Goal: Task Accomplishment & Management: Manage account settings

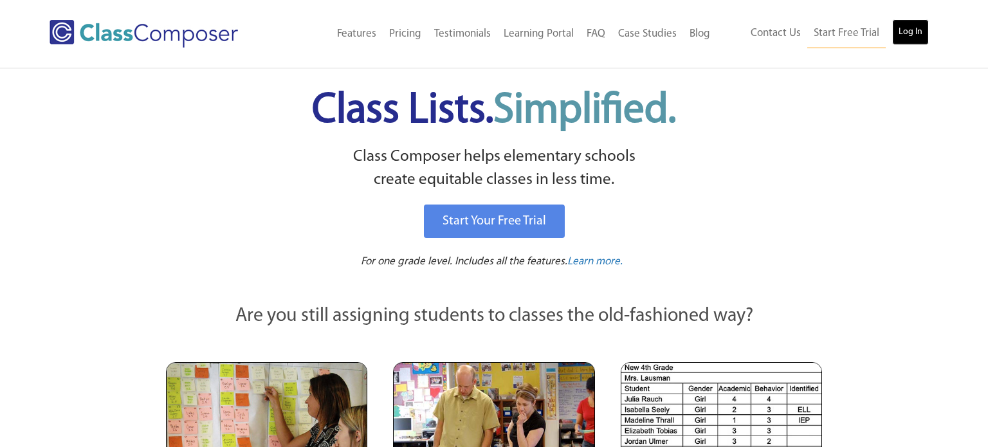
click at [903, 39] on link "Log In" at bounding box center [910, 32] width 37 height 26
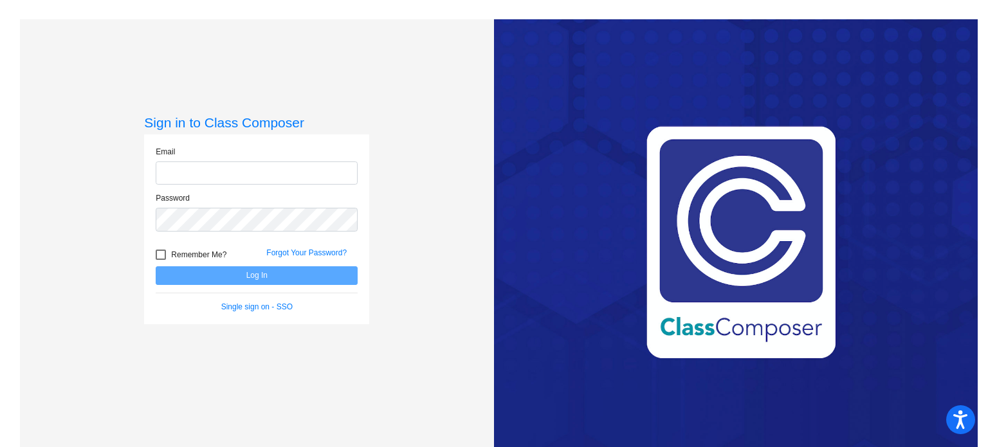
type input "[PERSON_NAME][EMAIL_ADDRESS][DOMAIN_NAME]"
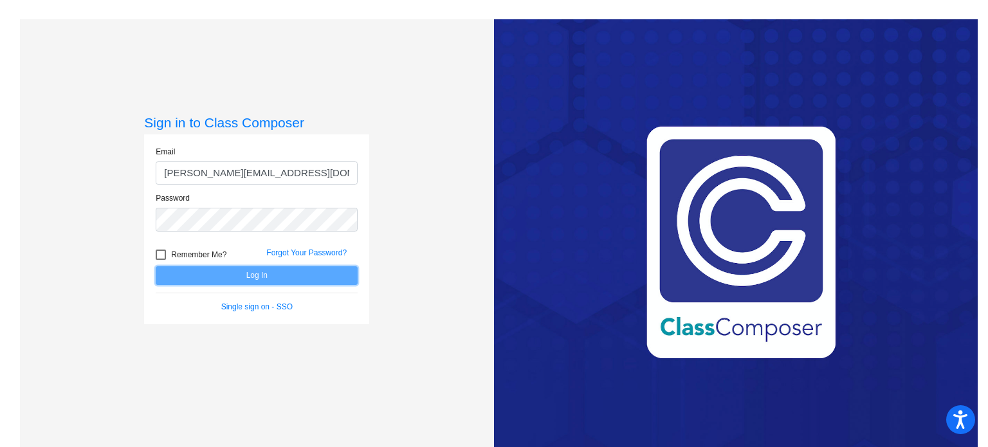
click at [237, 271] on button "Log In" at bounding box center [257, 275] width 202 height 19
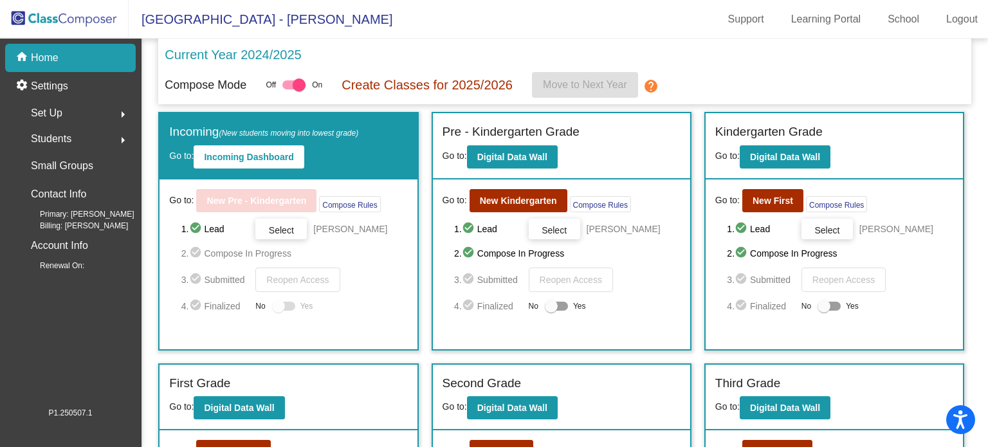
click at [660, 269] on div "3. check_circle Submitted Reopen Access" at bounding box center [567, 280] width 226 height 24
click at [639, 167] on div "Pre - Kindergarten Grade Go to: Digital Data Wall" at bounding box center [561, 146] width 257 height 66
click at [374, 265] on div "1. check_circle Lead Select [PERSON_NAME] 2. check_circle Compose In Progress 3…" at bounding box center [294, 266] width 226 height 95
click at [275, 225] on span "Select" at bounding box center [281, 230] width 25 height 10
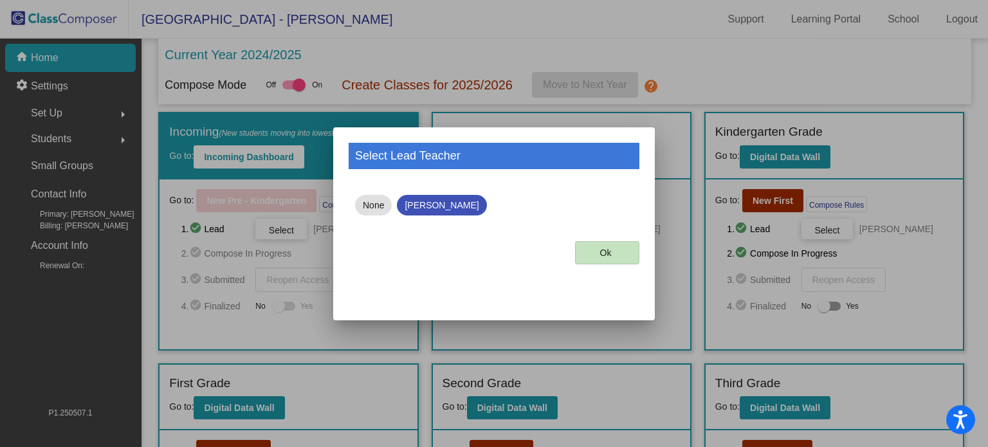
click at [589, 253] on button "Ok" at bounding box center [607, 252] width 64 height 23
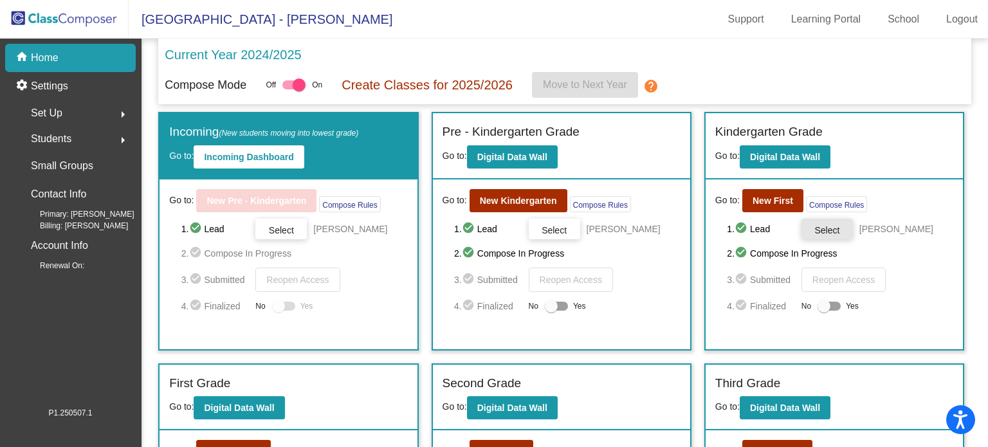
click at [817, 227] on span "Select" at bounding box center [826, 230] width 25 height 10
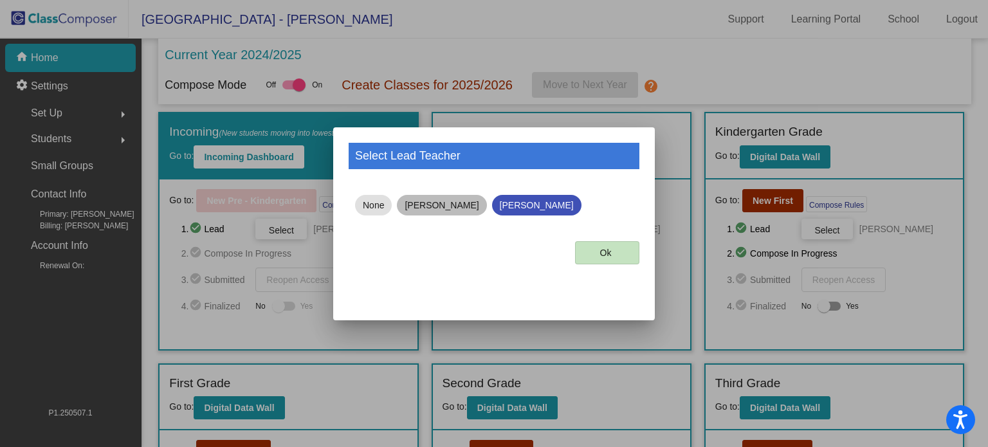
click at [452, 206] on mat-chip "Chrissie Vaughn" at bounding box center [441, 205] width 89 height 21
click at [606, 253] on span "Ok" at bounding box center [606, 253] width 12 height 10
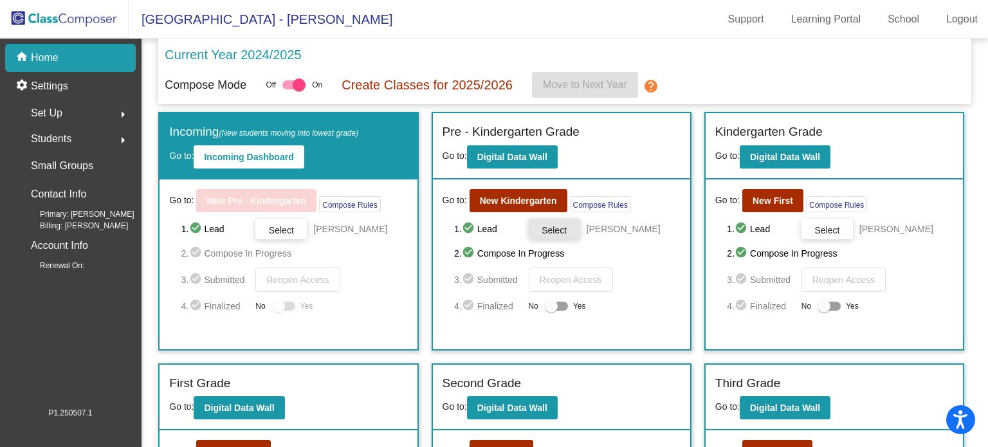
click at [564, 234] on button "Select" at bounding box center [554, 229] width 51 height 21
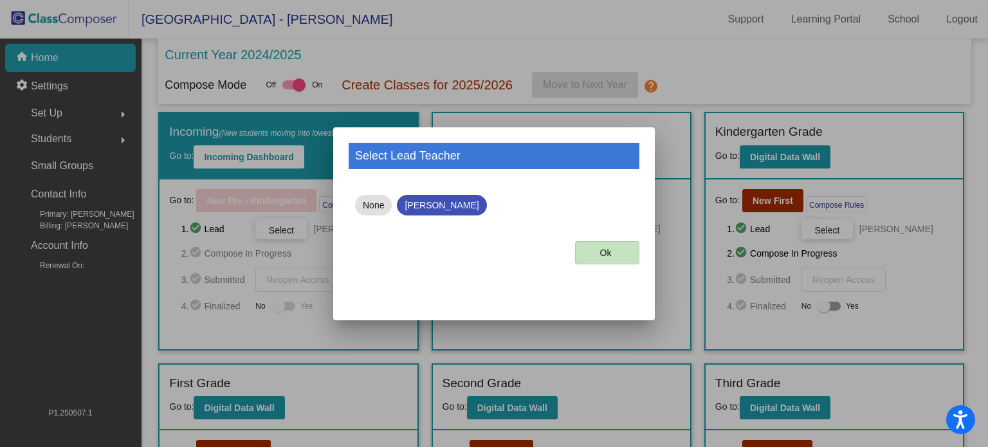
click at [607, 255] on span "Ok" at bounding box center [606, 253] width 12 height 10
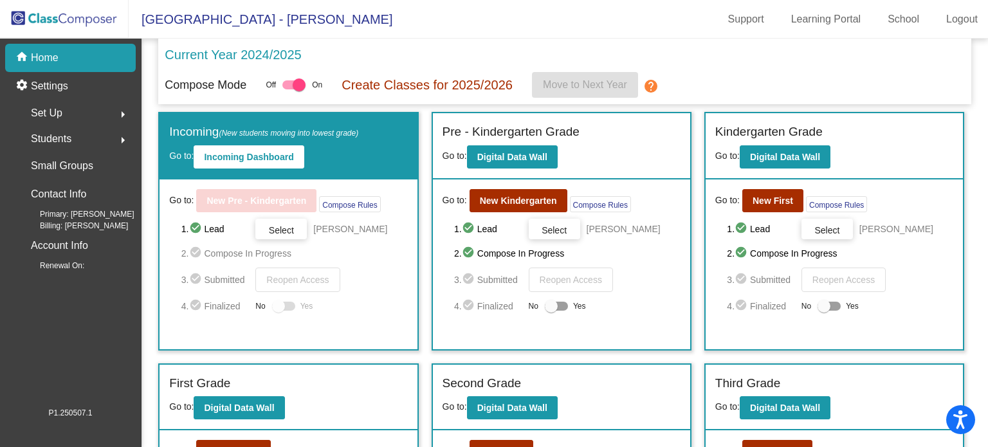
click at [94, 139] on div "Students arrow_right" at bounding box center [74, 139] width 123 height 26
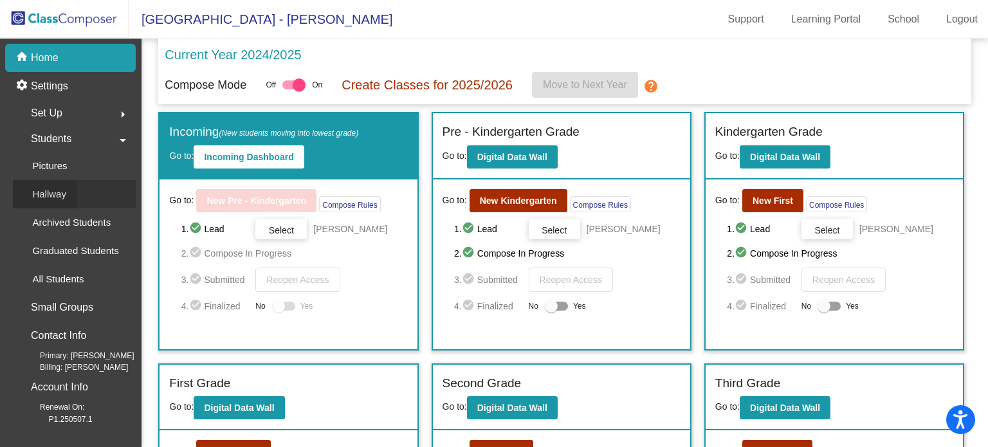
click at [77, 194] on link "Hallway" at bounding box center [74, 194] width 123 height 28
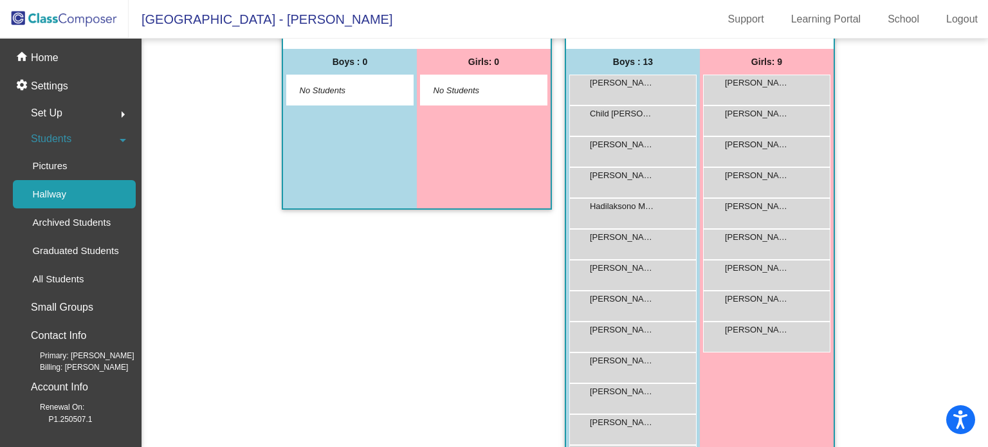
scroll to position [42, 0]
click at [631, 89] on div "Campbell Colt lock do_not_disturb_alt" at bounding box center [631, 87] width 123 height 26
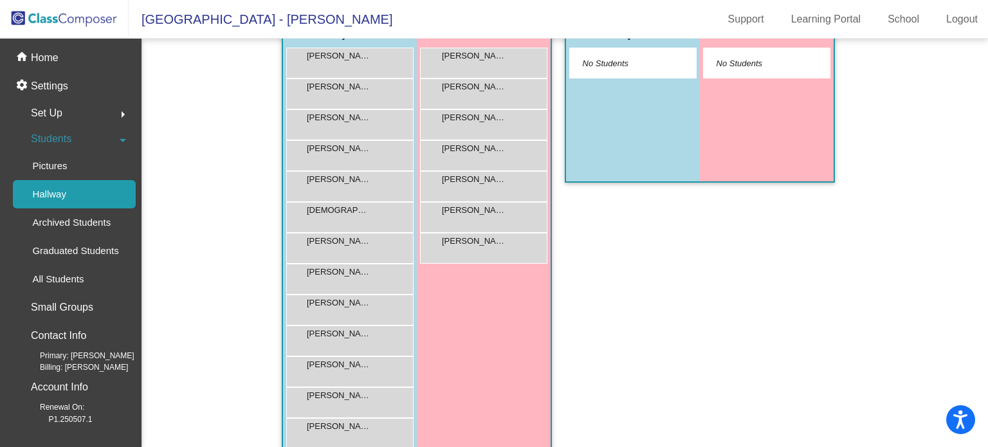
scroll to position [0, 0]
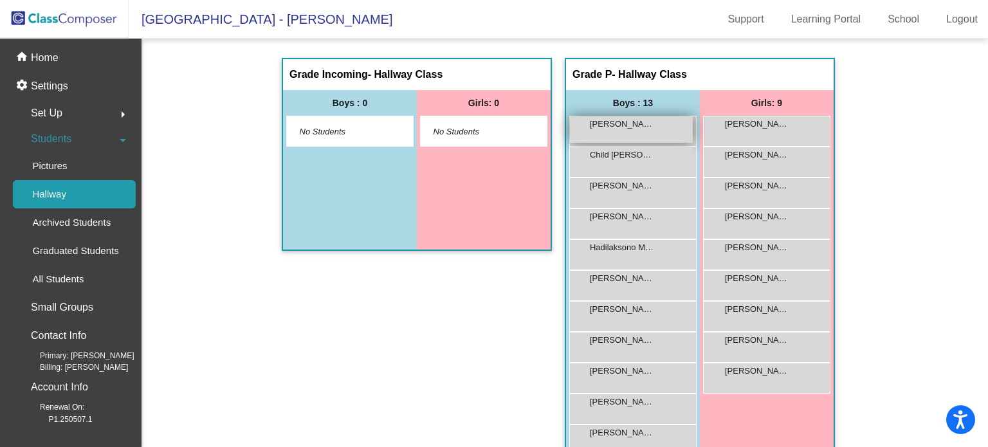
click at [628, 128] on span "Campbell Colt" at bounding box center [622, 124] width 64 height 13
click at [628, 149] on span "Child Jackson" at bounding box center [622, 155] width 64 height 13
click at [633, 139] on div "Campbell Colt lock do_not_disturb_alt" at bounding box center [631, 129] width 123 height 26
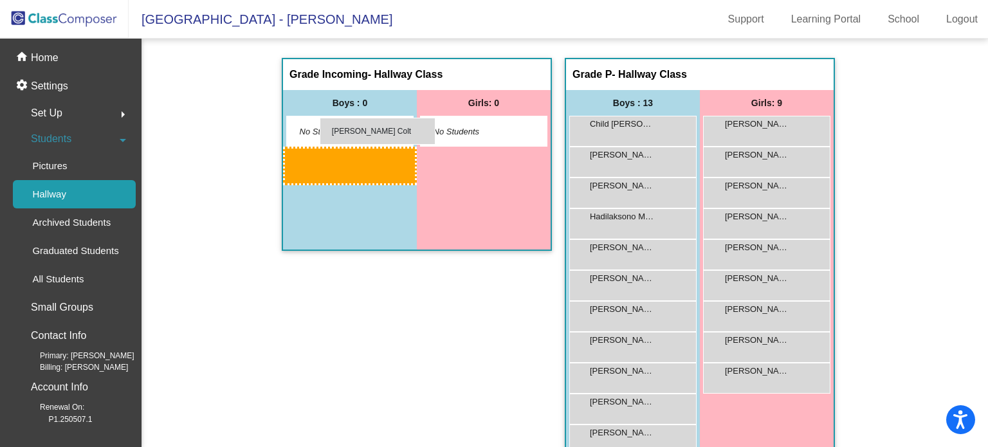
drag, startPoint x: 644, startPoint y: 141, endPoint x: 320, endPoint y: 118, distance: 325.0
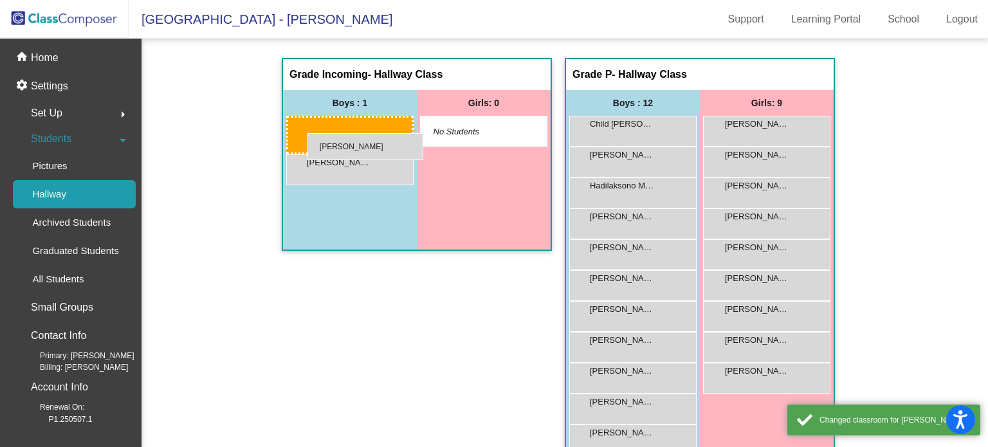
drag, startPoint x: 595, startPoint y: 170, endPoint x: 307, endPoint y: 134, distance: 290.4
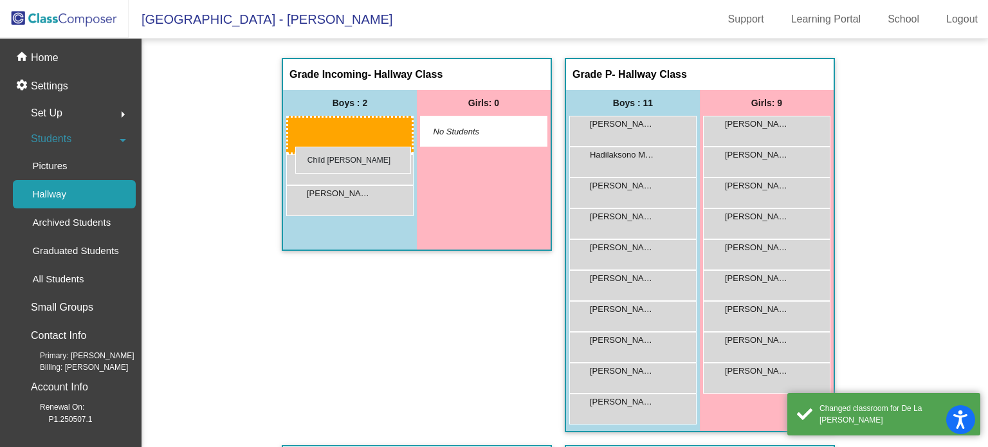
drag, startPoint x: 660, startPoint y: 126, endPoint x: 295, endPoint y: 147, distance: 365.8
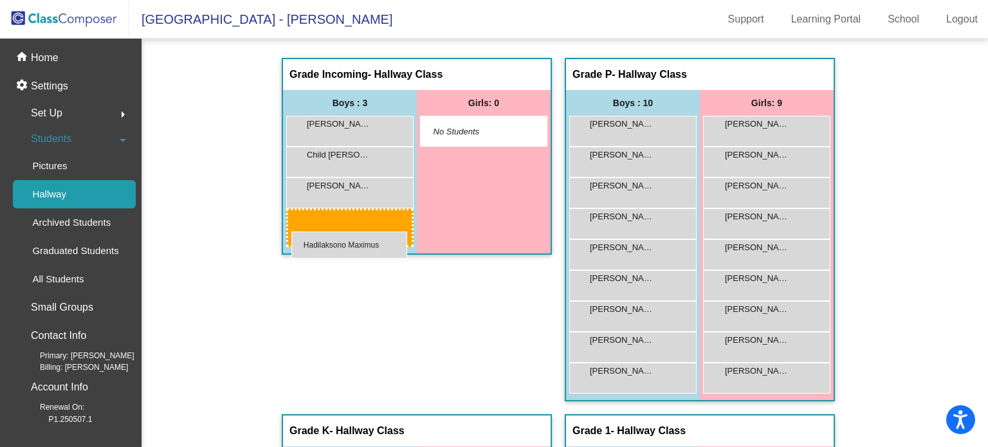
drag, startPoint x: 619, startPoint y: 159, endPoint x: 291, endPoint y: 231, distance: 335.8
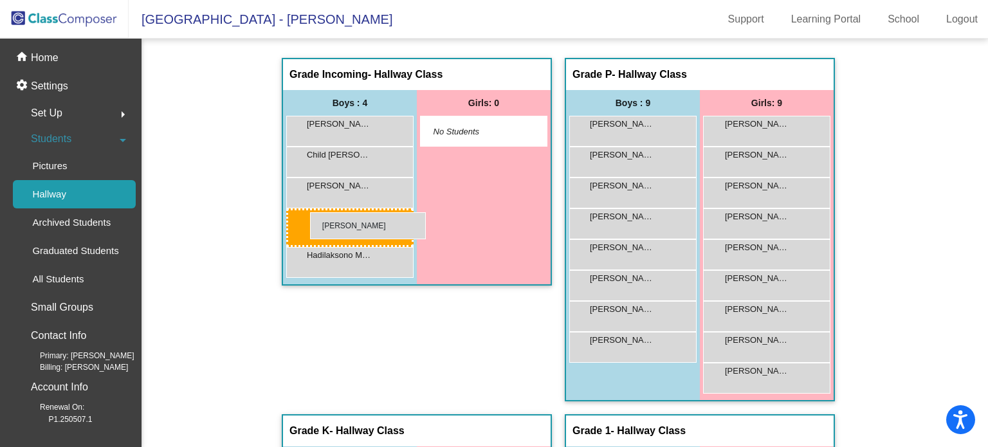
drag, startPoint x: 646, startPoint y: 127, endPoint x: 310, endPoint y: 212, distance: 346.9
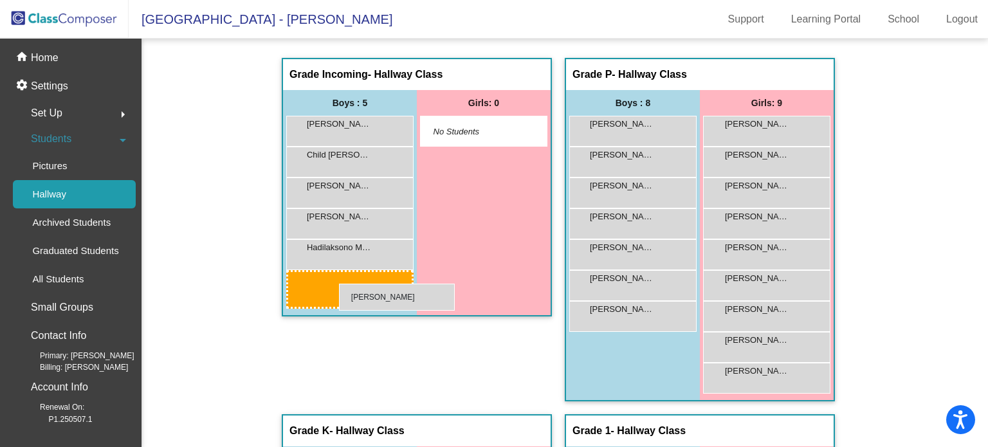
drag, startPoint x: 646, startPoint y: 134, endPoint x: 339, endPoint y: 284, distance: 341.4
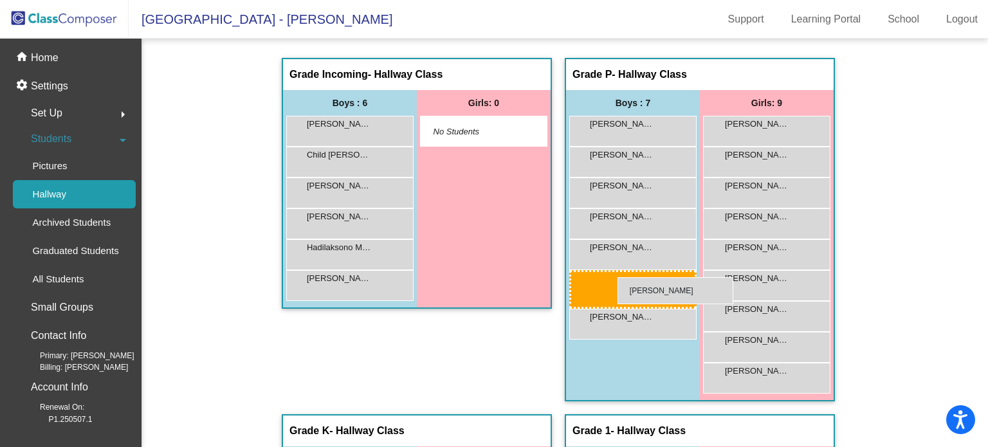
drag, startPoint x: 652, startPoint y: 136, endPoint x: 617, endPoint y: 277, distance: 145.0
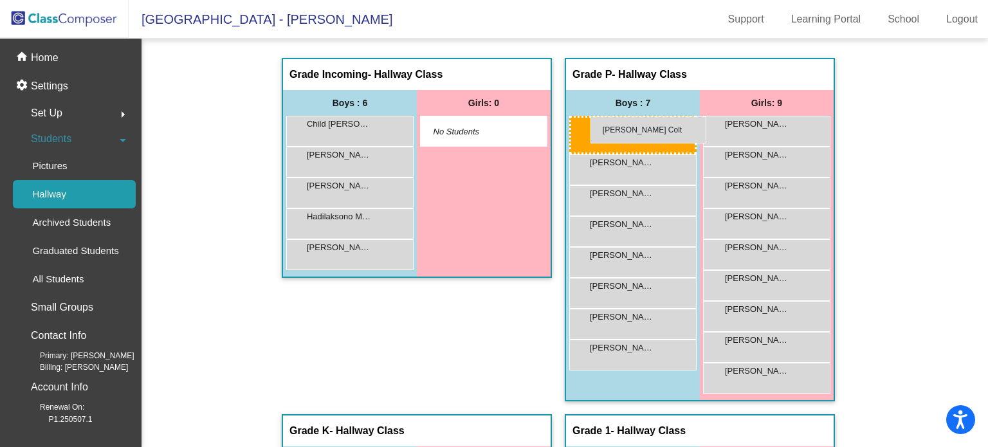
drag, startPoint x: 372, startPoint y: 125, endPoint x: 590, endPoint y: 116, distance: 218.8
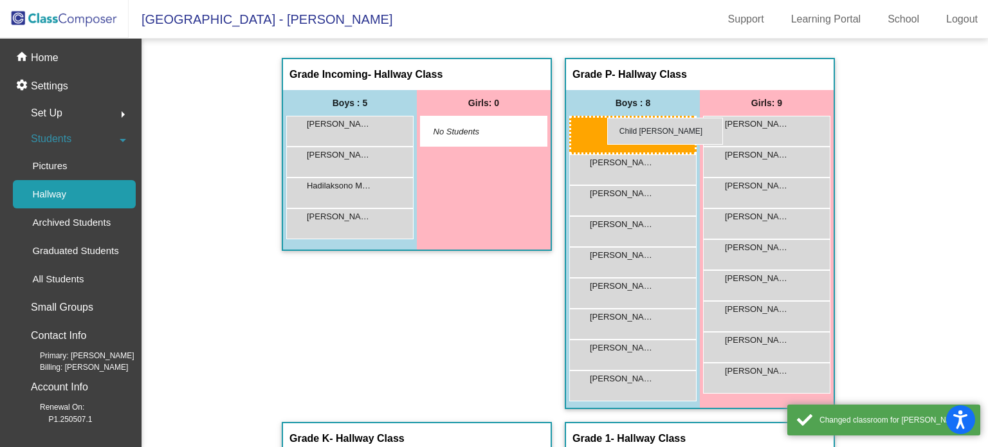
drag, startPoint x: 363, startPoint y: 128, endPoint x: 606, endPoint y: 118, distance: 243.3
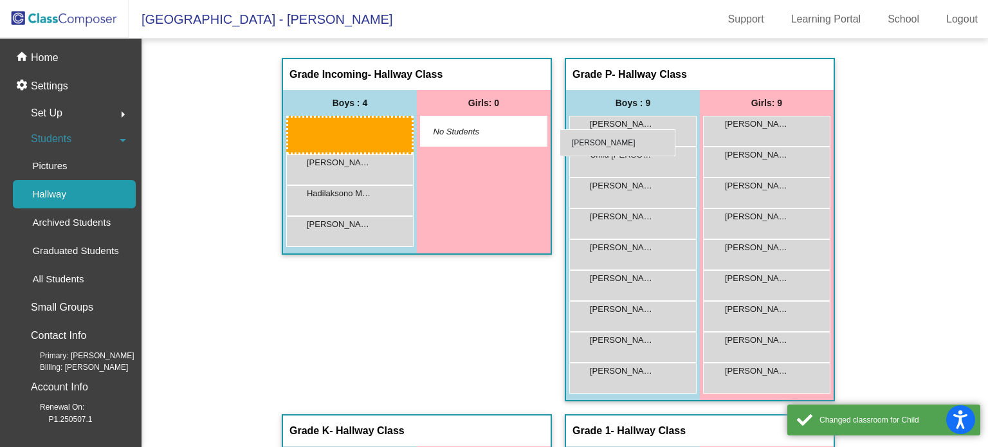
drag, startPoint x: 302, startPoint y: 125, endPoint x: 560, endPoint y: 129, distance: 258.5
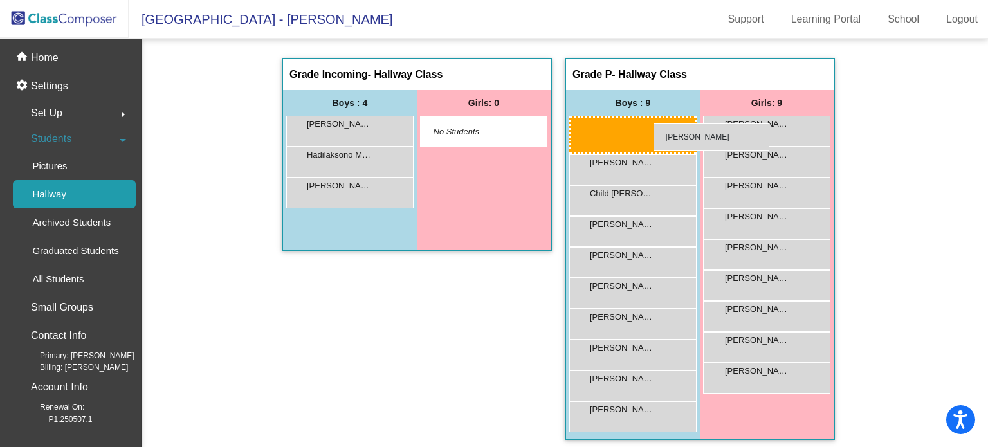
drag, startPoint x: 358, startPoint y: 118, endPoint x: 639, endPoint y: 123, distance: 280.4
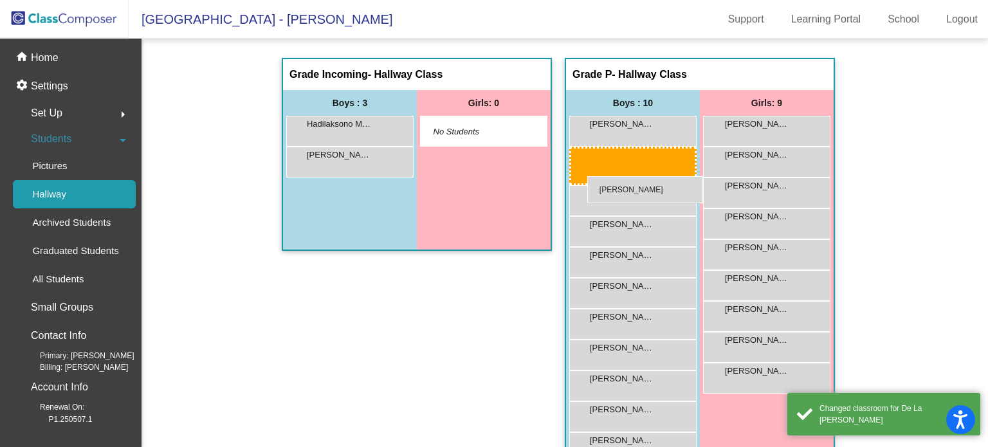
drag, startPoint x: 318, startPoint y: 134, endPoint x: 587, endPoint y: 176, distance: 272.0
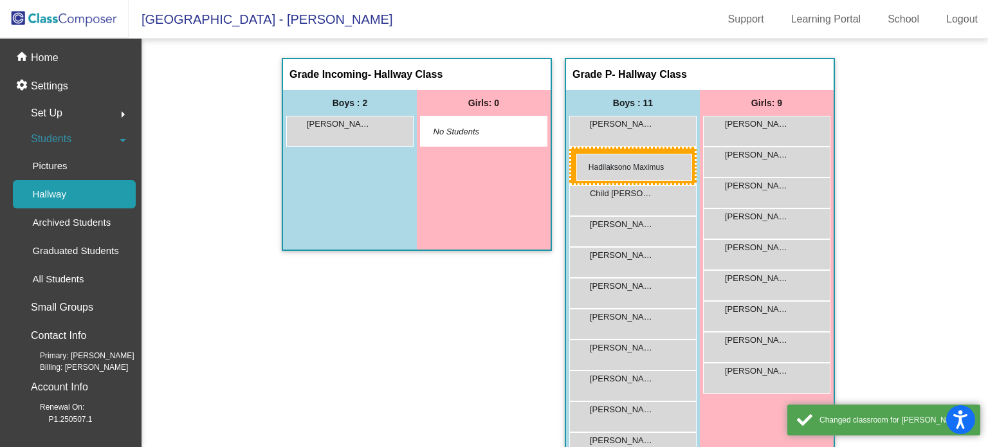
drag, startPoint x: 323, startPoint y: 134, endPoint x: 576, endPoint y: 154, distance: 253.5
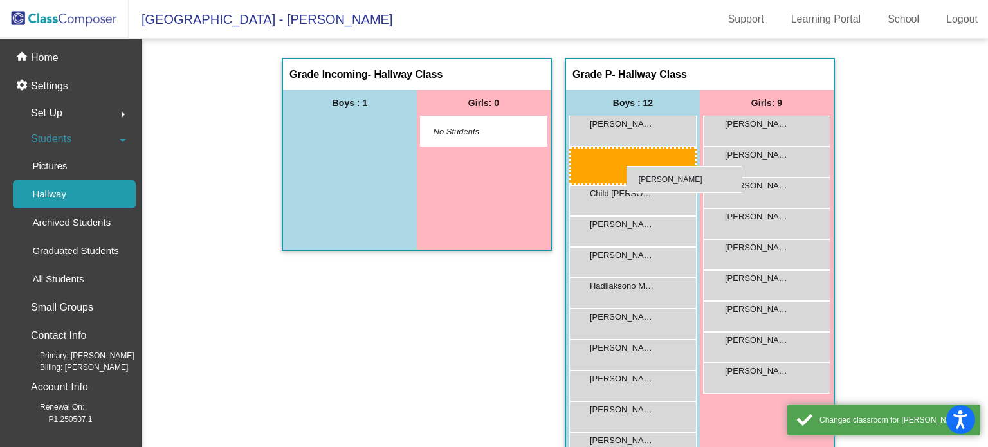
drag, startPoint x: 330, startPoint y: 126, endPoint x: 626, endPoint y: 166, distance: 299.1
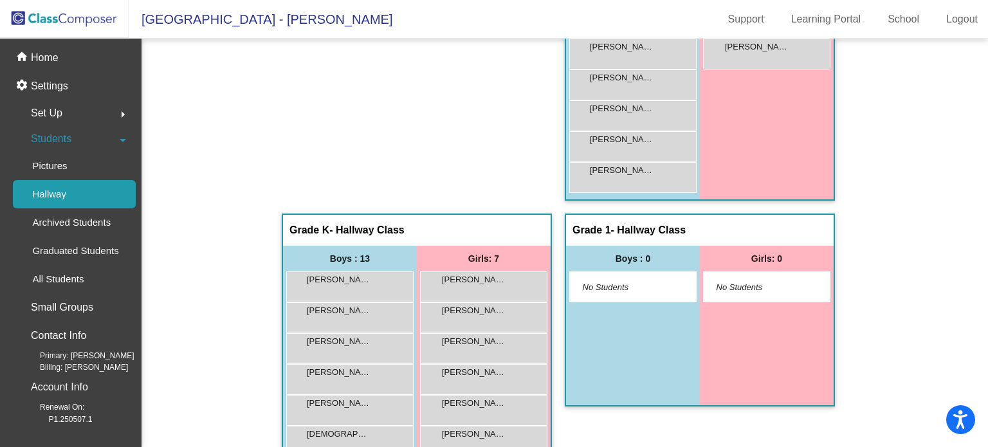
scroll to position [322, 0]
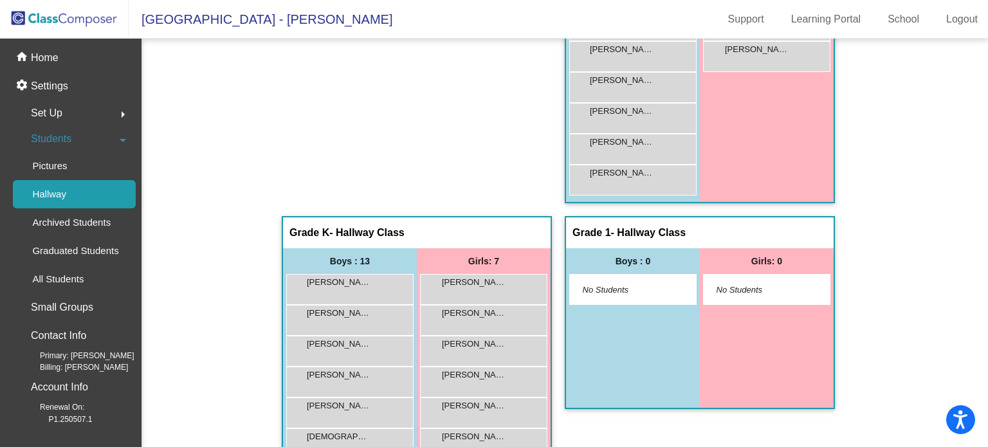
click at [391, 224] on div "Grade K - Hallway Class picture_as_pdf" at bounding box center [417, 232] width 268 height 31
click at [84, 68] on div "home Home" at bounding box center [70, 58] width 131 height 28
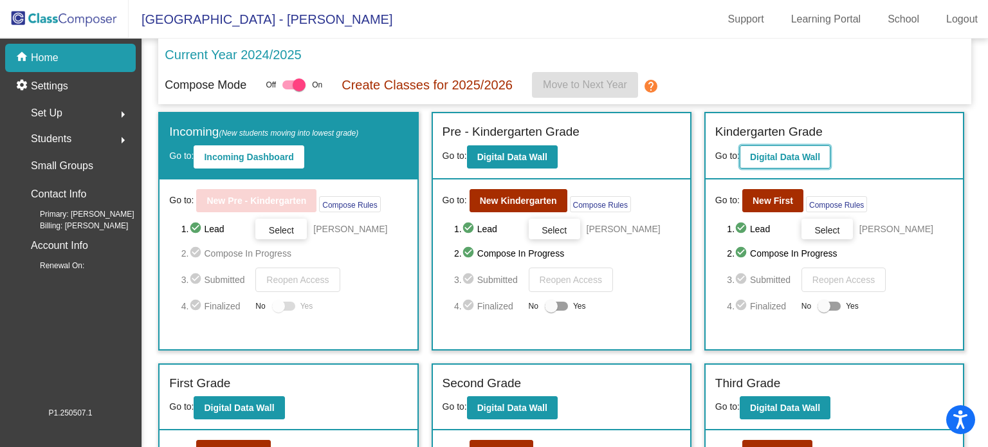
click at [813, 158] on b "Digital Data Wall" at bounding box center [785, 157] width 70 height 10
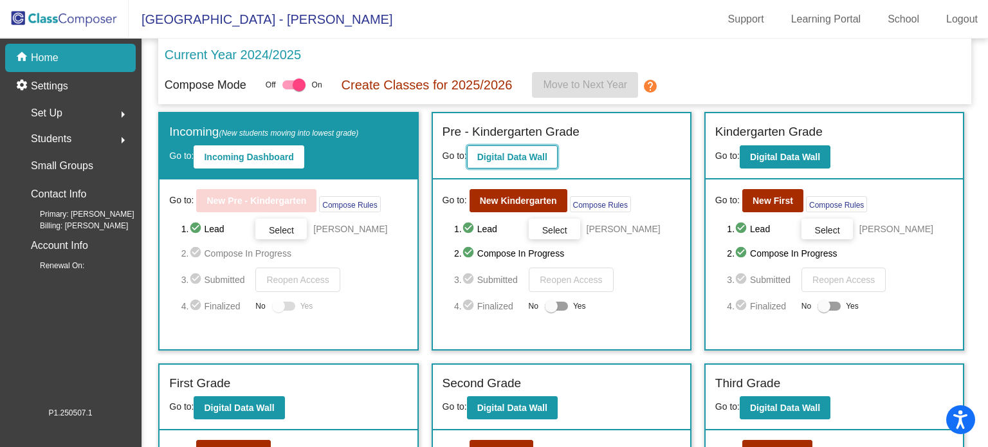
click at [502, 159] on b "Digital Data Wall" at bounding box center [512, 157] width 70 height 10
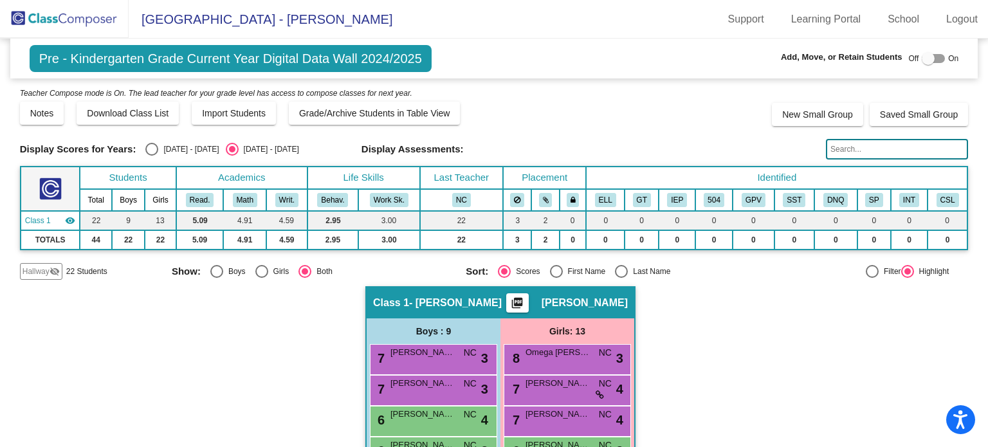
click at [932, 59] on div at bounding box center [932, 58] width 23 height 9
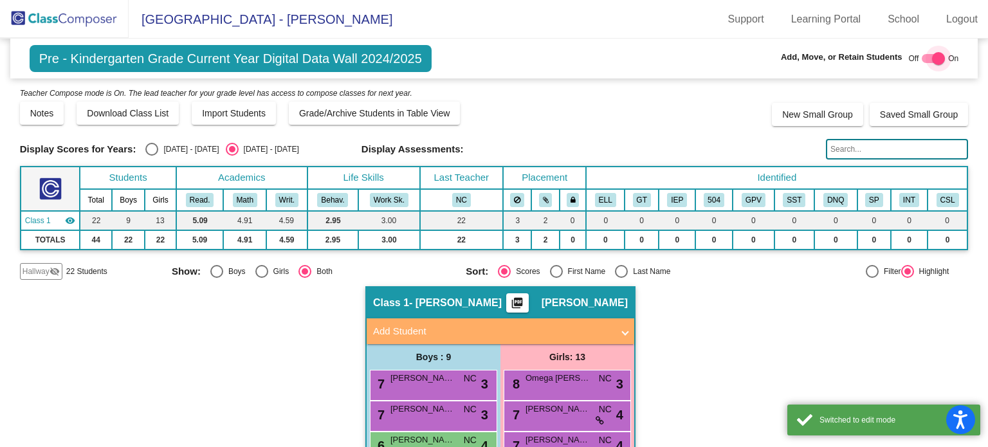
click at [937, 59] on div at bounding box center [938, 58] width 13 height 13
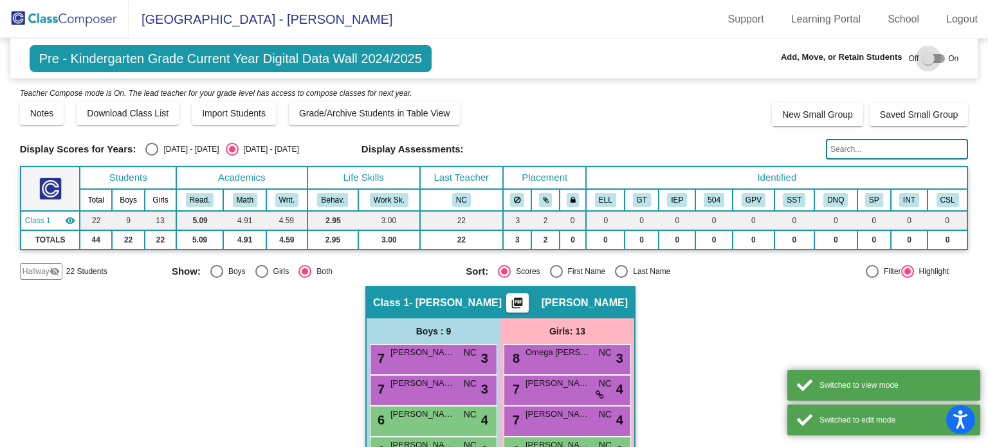
click at [937, 59] on div at bounding box center [932, 58] width 23 height 9
checkbox input "true"
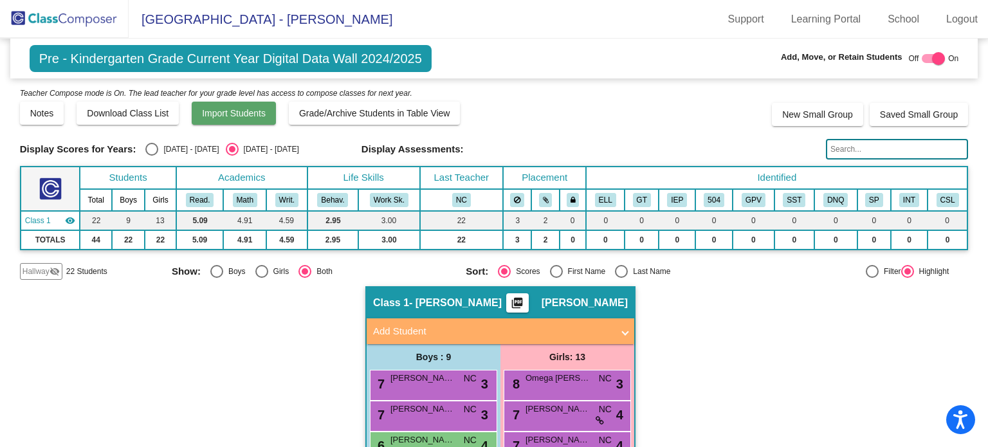
click at [209, 110] on span "Import Students" at bounding box center [234, 113] width 64 height 10
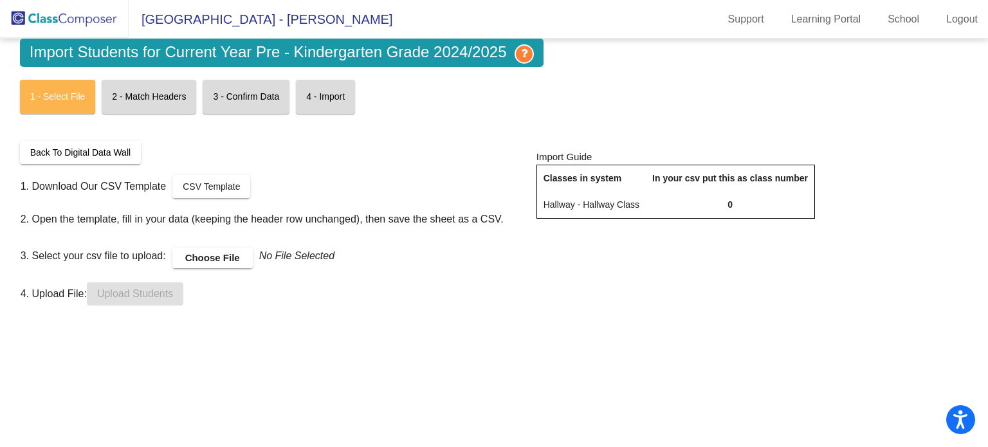
click at [601, 201] on td "Hallway - Hallway Class" at bounding box center [590, 205] width 109 height 27
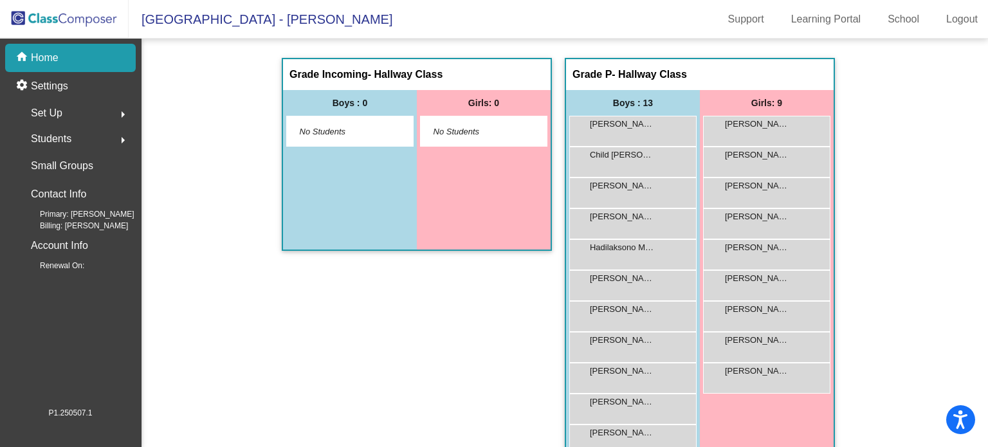
click at [88, 133] on div "Students arrow_right" at bounding box center [74, 139] width 123 height 26
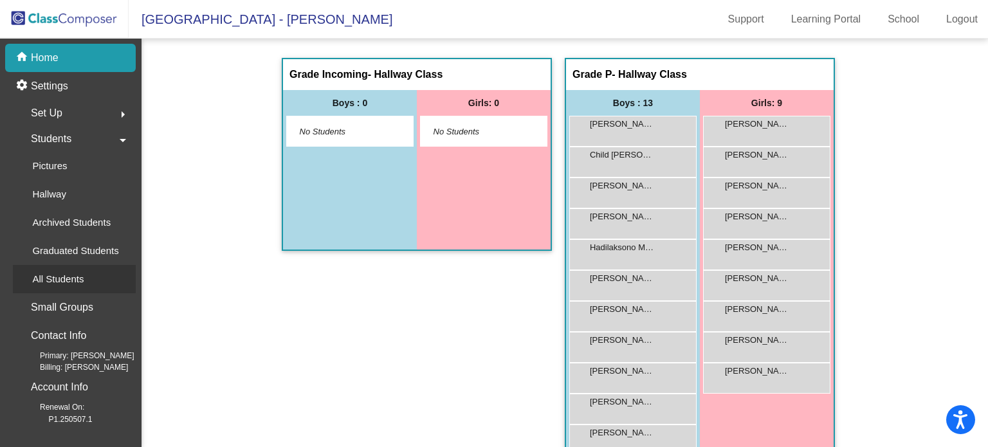
click at [66, 274] on p "All Students" at bounding box center [57, 278] width 51 height 15
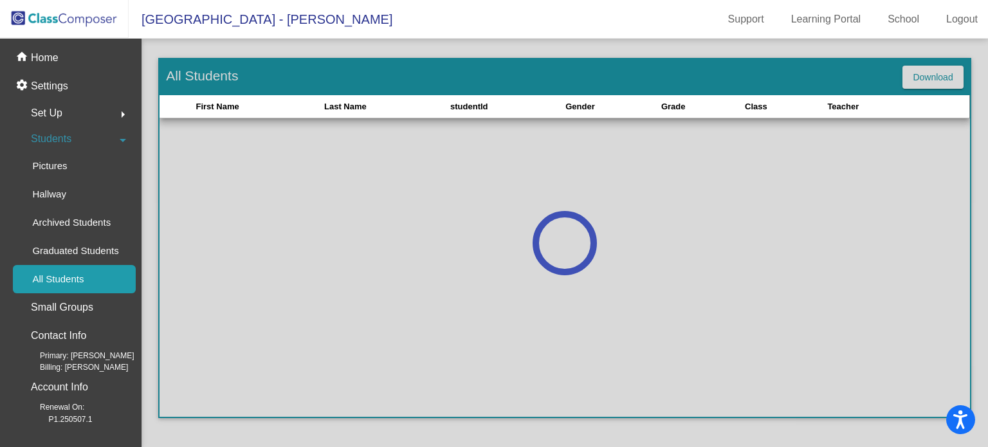
click at [64, 117] on div "Set Up arrow_right" at bounding box center [74, 113] width 123 height 26
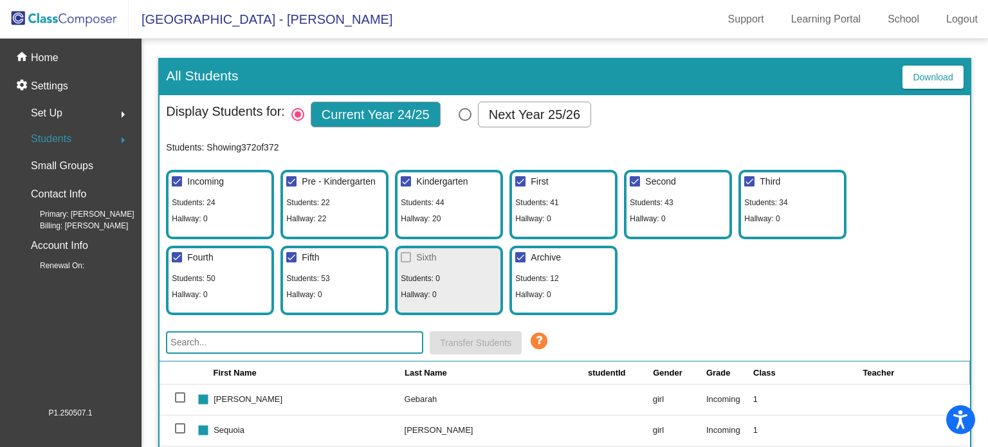
click at [64, 117] on div "Set Up arrow_right" at bounding box center [74, 113] width 123 height 26
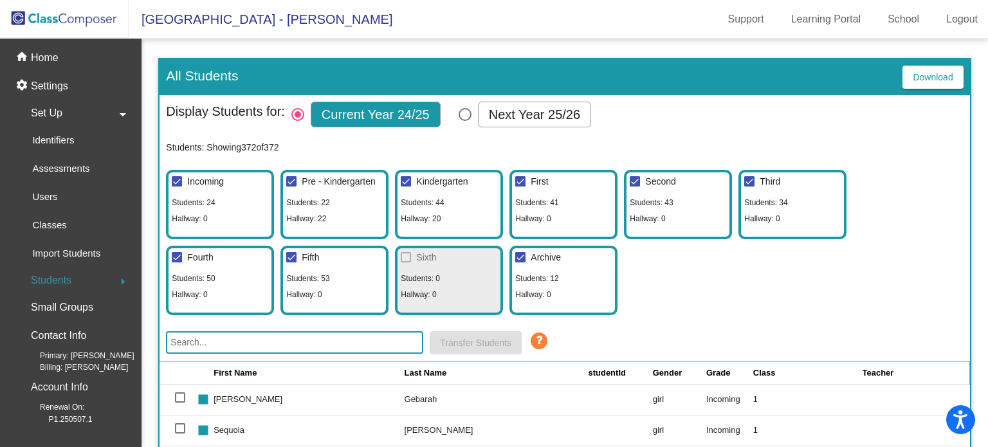
click at [341, 210] on div "Pre - Kindergarten Students: 22 Hallway: 22" at bounding box center [334, 204] width 108 height 69
click at [57, 115] on span "Set Up" at bounding box center [47, 113] width 32 height 18
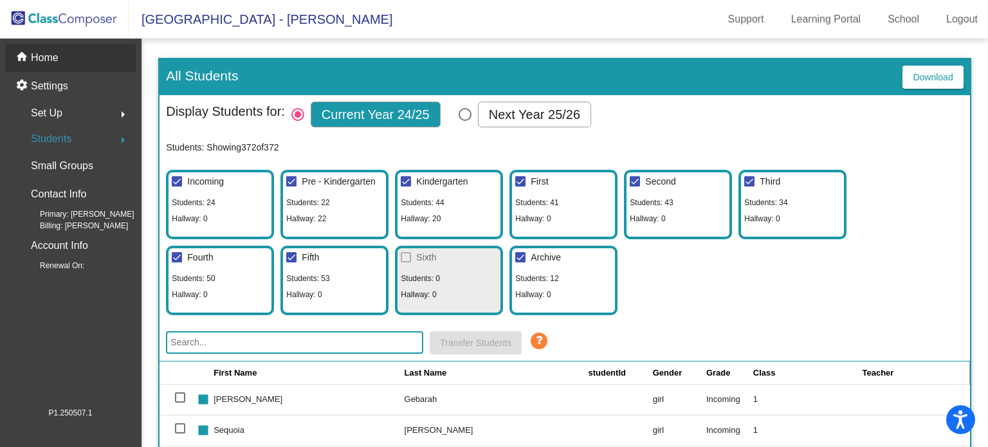
click at [62, 64] on div "home Home" at bounding box center [70, 58] width 131 height 28
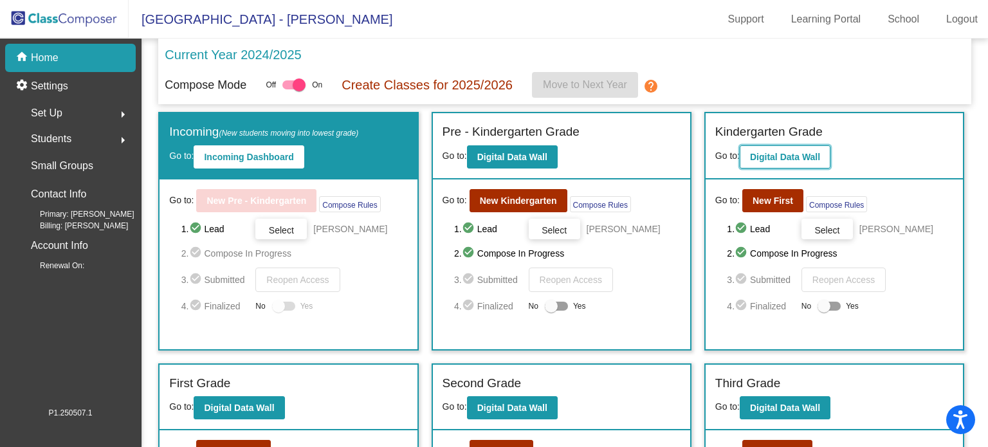
click at [800, 159] on b "Digital Data Wall" at bounding box center [785, 157] width 70 height 10
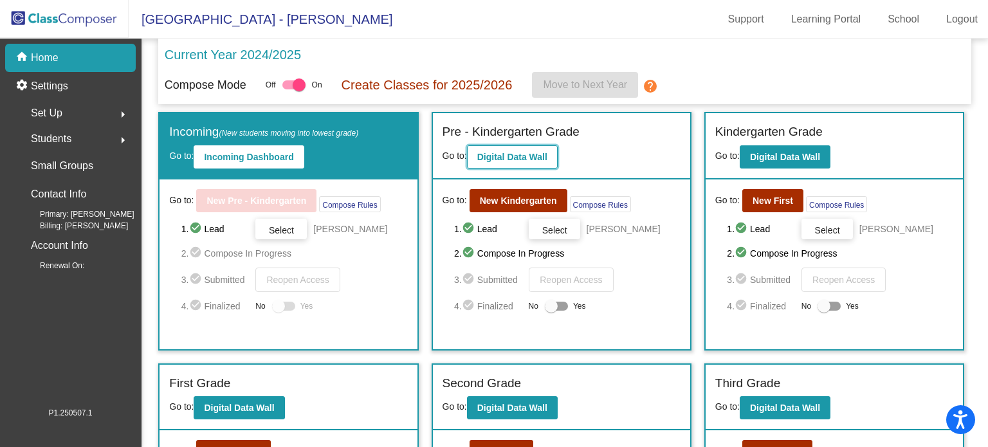
click at [529, 153] on b "Digital Data Wall" at bounding box center [512, 157] width 70 height 10
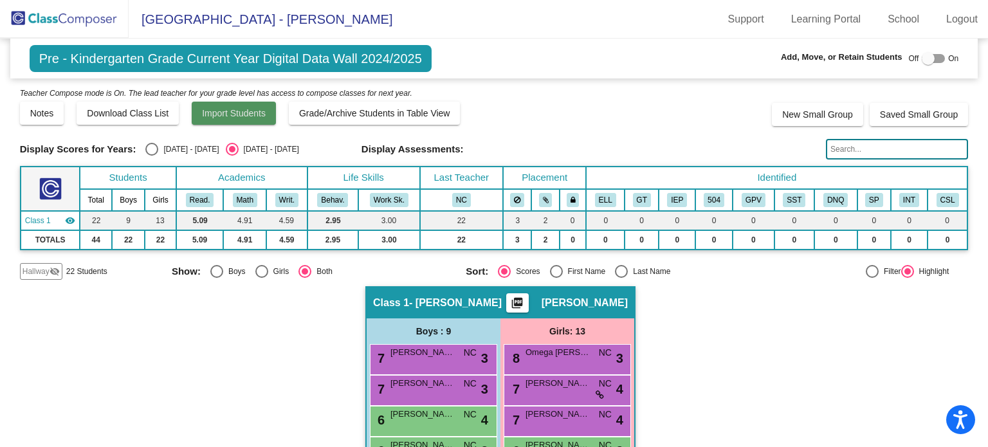
click at [251, 120] on button "Import Students" at bounding box center [234, 113] width 84 height 23
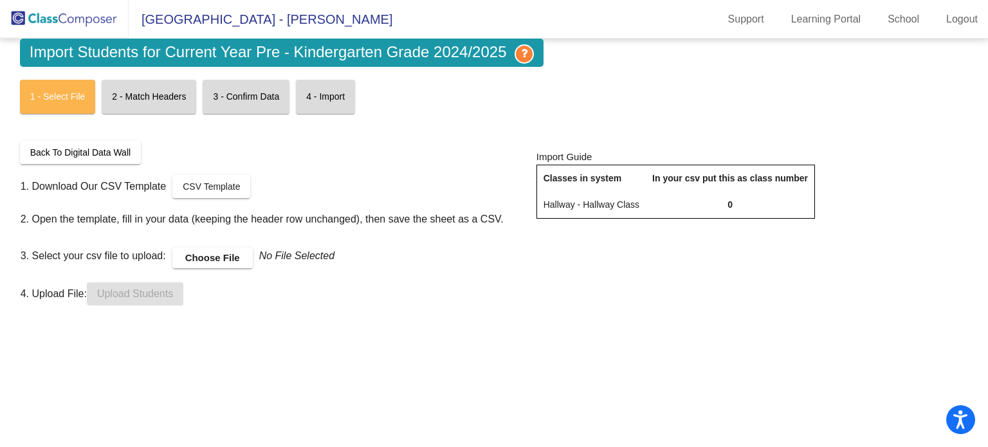
click at [167, 95] on mat-card "2 - Match Headers" at bounding box center [149, 97] width 95 height 34
click at [229, 188] on span "CSV Template" at bounding box center [211, 186] width 57 height 10
click at [582, 332] on mat-sidenav-content "Import Students for Current Year Pre - Kindergarten Grade 2024/2025 1 - Select …" at bounding box center [494, 243] width 988 height 408
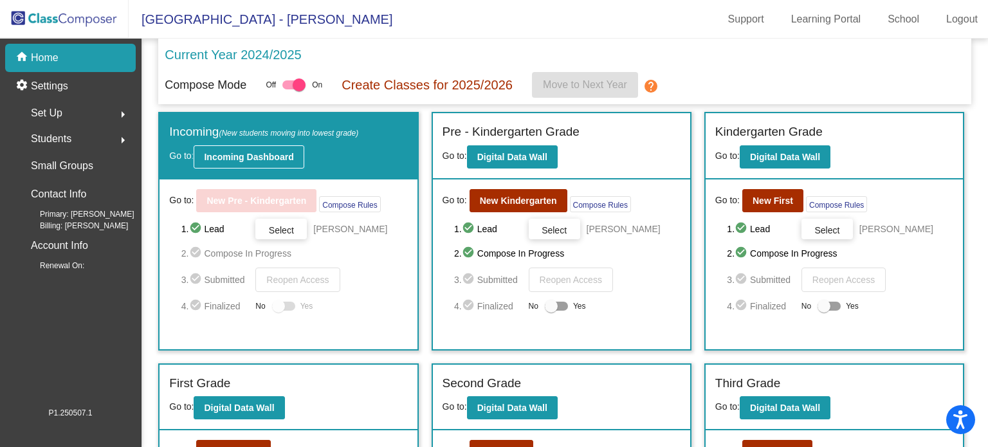
click at [249, 154] on b "Incoming Dashboard" at bounding box center [248, 157] width 89 height 10
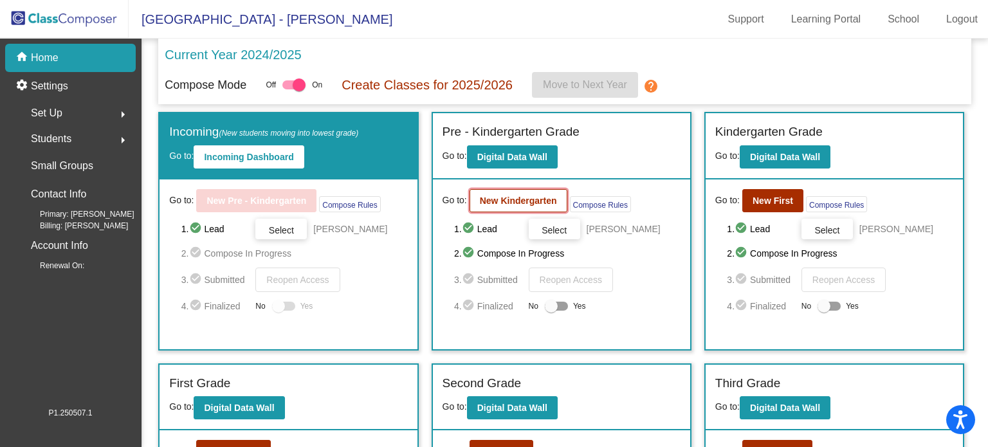
click at [556, 204] on button "New Kindergarten" at bounding box center [518, 200] width 98 height 23
click at [101, 114] on div "Set Up arrow_right" at bounding box center [74, 113] width 123 height 26
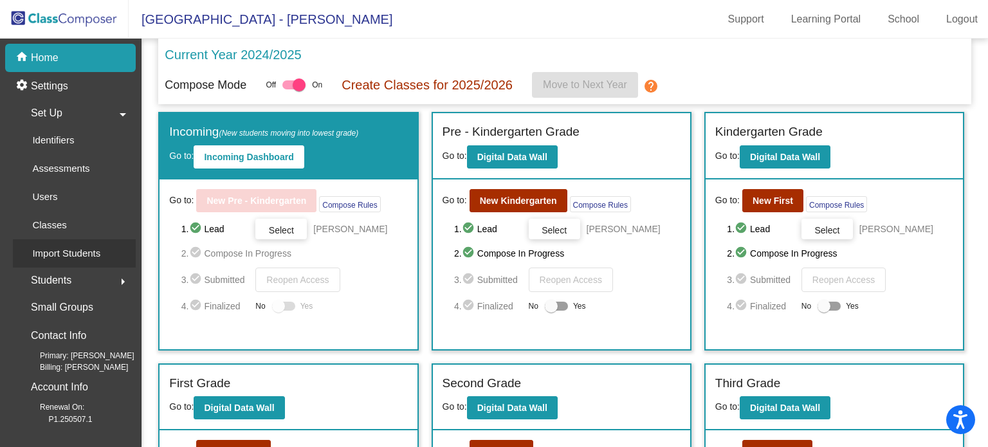
click at [70, 248] on p "Import Students" at bounding box center [66, 253] width 68 height 15
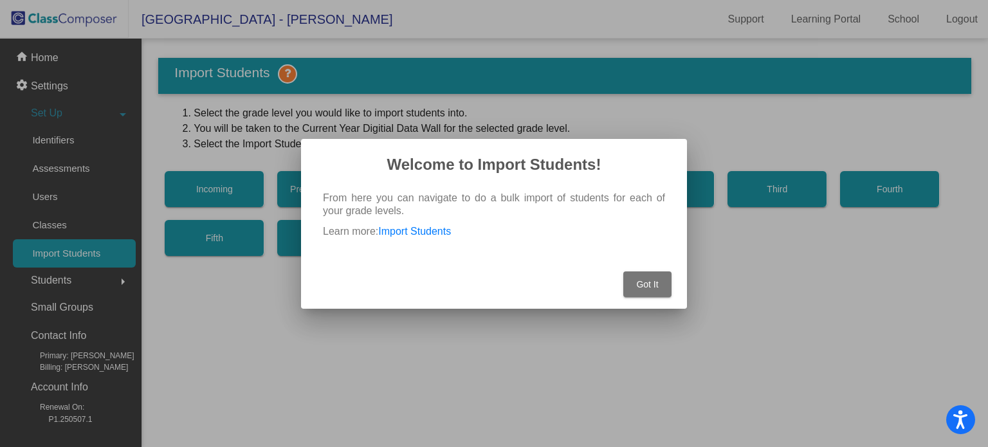
click at [649, 290] on button "Got It" at bounding box center [647, 284] width 48 height 26
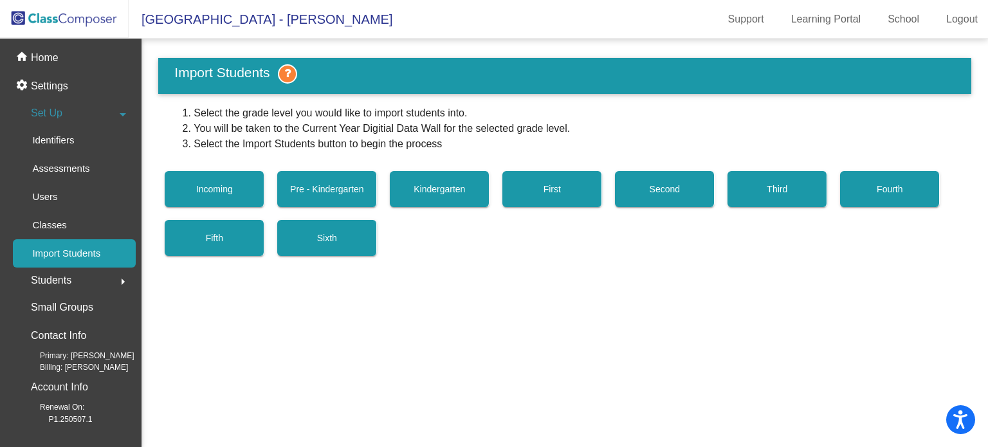
click at [314, 174] on button "Pre - Kindergarten" at bounding box center [327, 189] width 100 height 36
click at [84, 217] on link "Classes" at bounding box center [74, 225] width 123 height 28
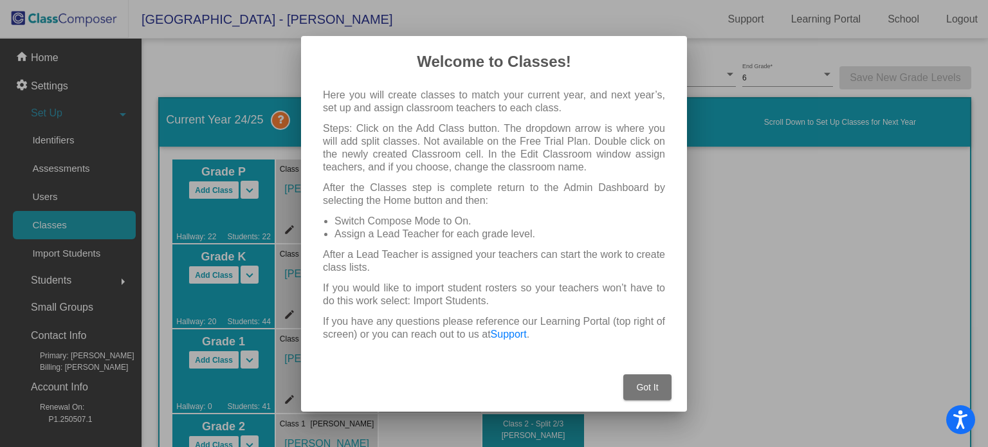
click at [640, 391] on span "Got It" at bounding box center [647, 387] width 22 height 10
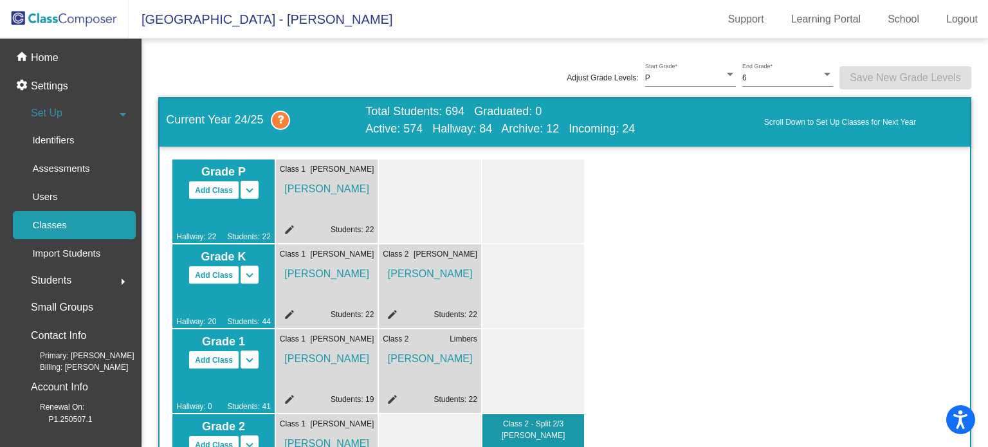
click at [209, 318] on span "Hallway: 20" at bounding box center [196, 322] width 40 height 12
click at [257, 264] on span "Grade K" at bounding box center [223, 256] width 95 height 17
click at [251, 198] on mat-icon "keyboard_arrow_down" at bounding box center [249, 190] width 15 height 15
click at [252, 291] on div "Hallway: 20 Students: 44" at bounding box center [223, 305] width 95 height 43
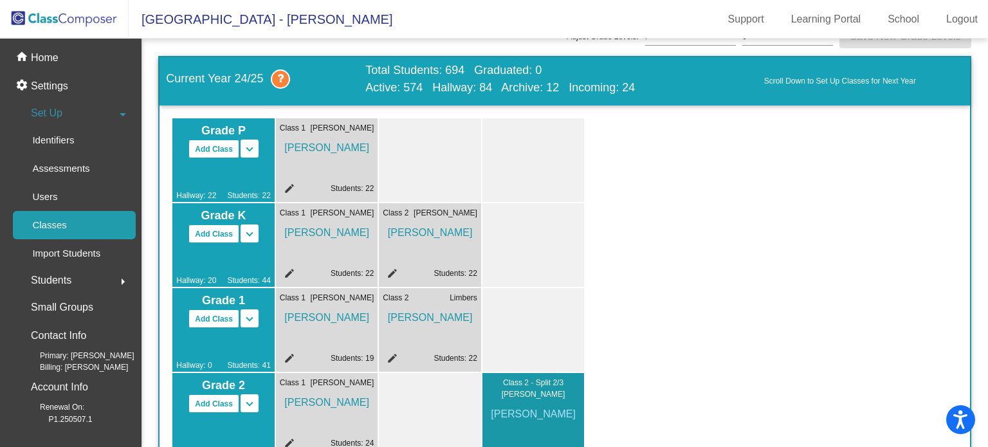
scroll to position [42, 0]
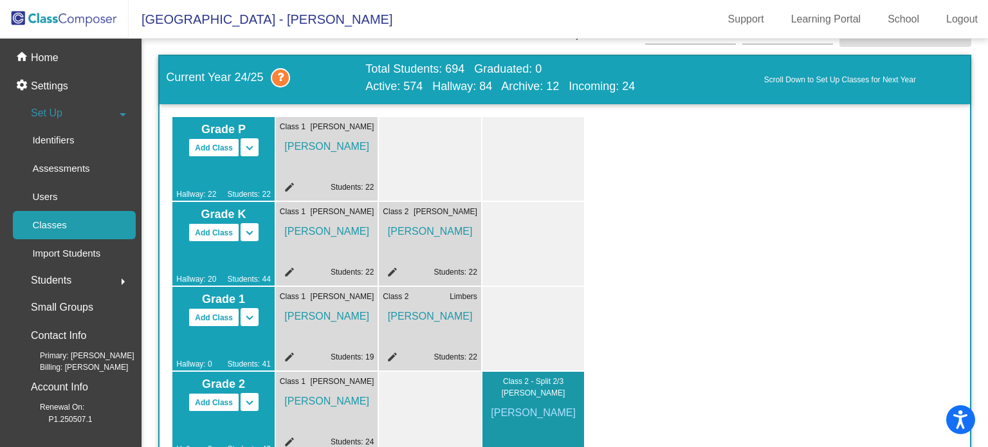
click at [286, 269] on mat-icon "edit" at bounding box center [287, 273] width 15 height 15
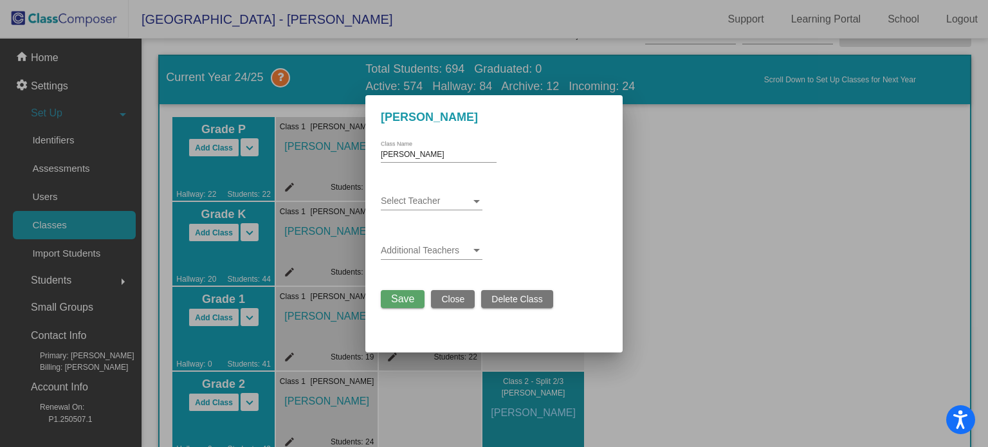
click at [450, 300] on span "Close" at bounding box center [452, 299] width 23 height 10
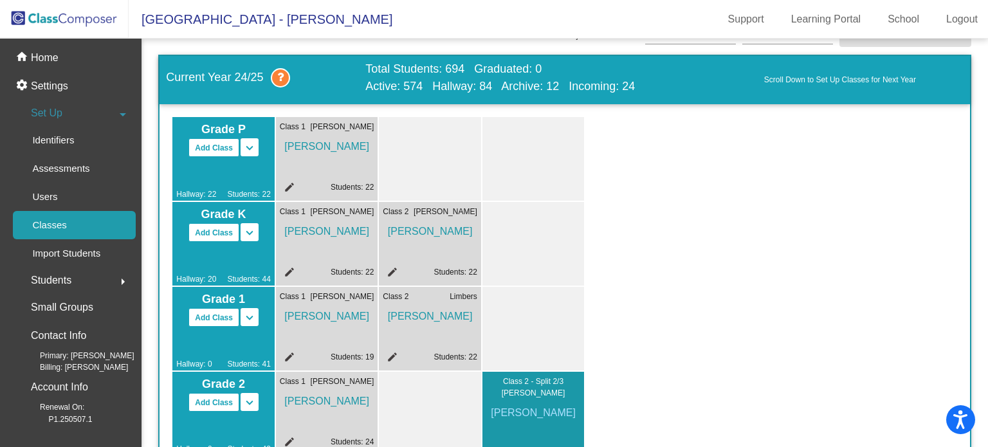
click at [99, 290] on div "Students arrow_right" at bounding box center [74, 281] width 123 height 26
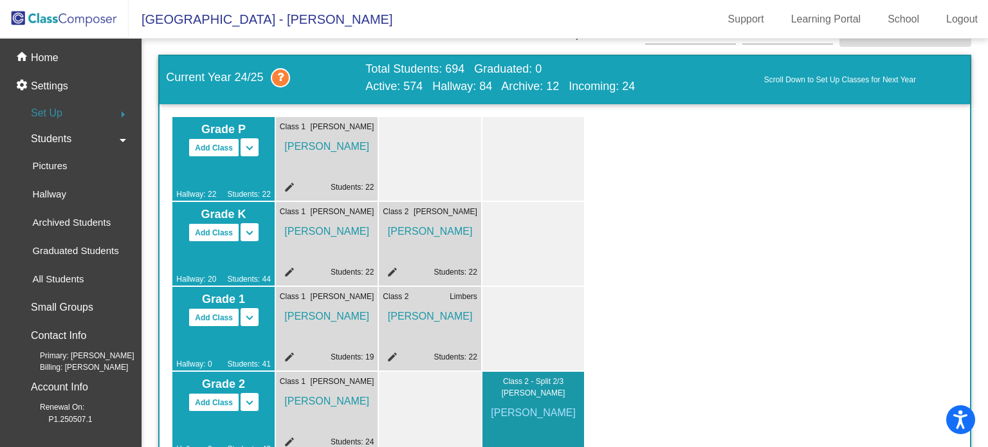
click at [99, 290] on link "All Students" at bounding box center [74, 279] width 123 height 28
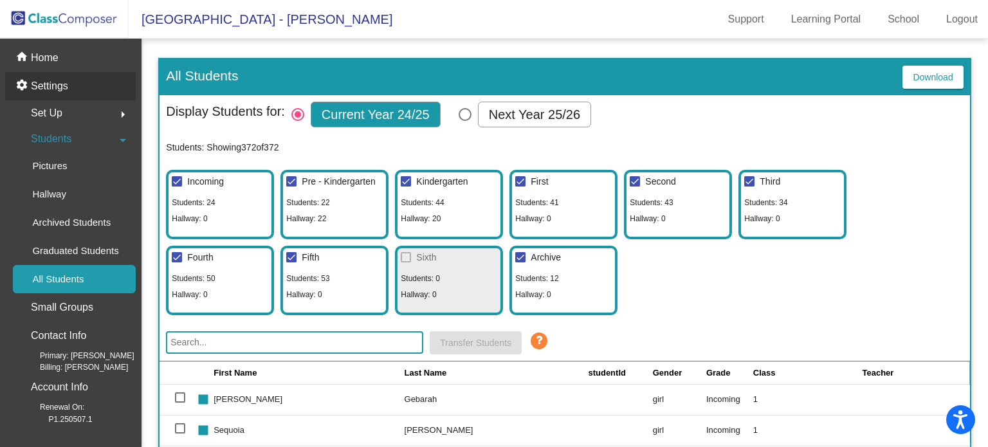
click at [64, 87] on p "Settings" at bounding box center [49, 85] width 37 height 15
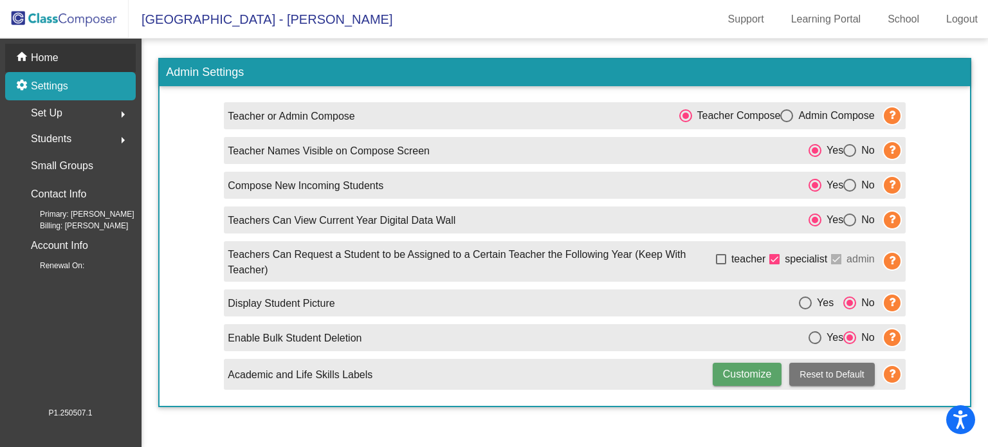
click at [71, 48] on div "home Home" at bounding box center [70, 58] width 131 height 28
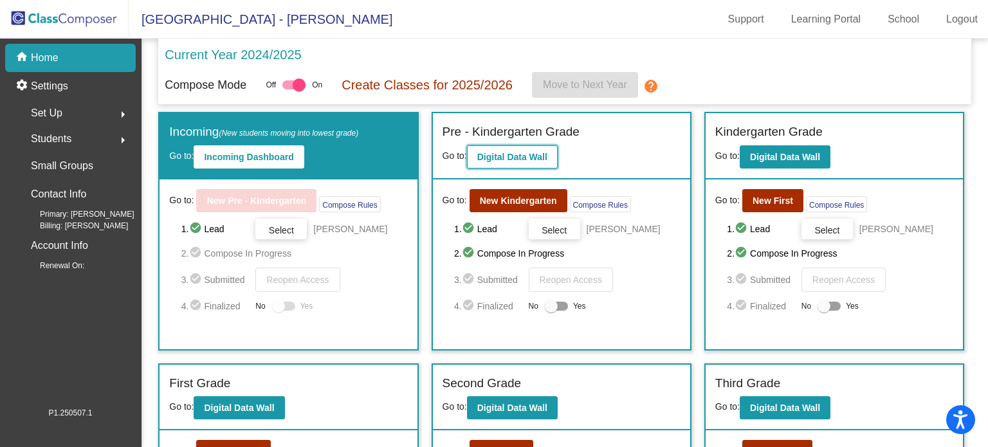
click at [541, 156] on b "Digital Data Wall" at bounding box center [512, 157] width 70 height 10
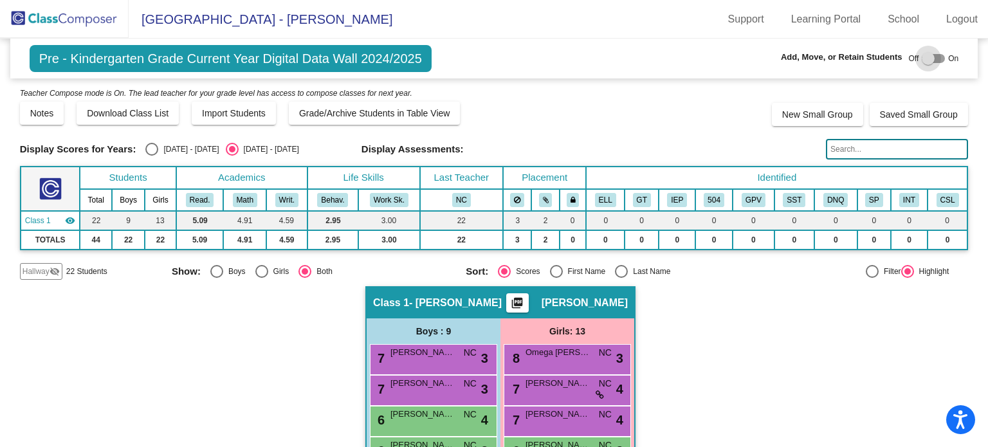
click at [932, 59] on div at bounding box center [932, 58] width 23 height 9
checkbox input "true"
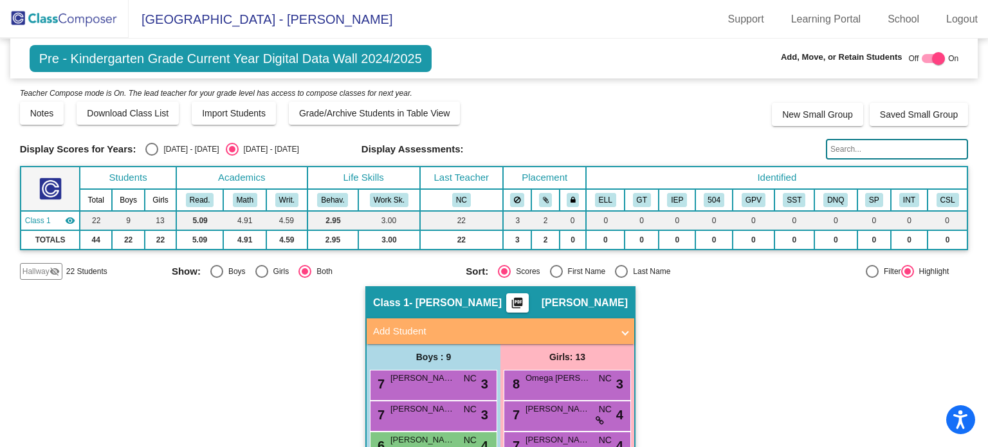
click at [48, 272] on span "Hallway" at bounding box center [36, 272] width 27 height 12
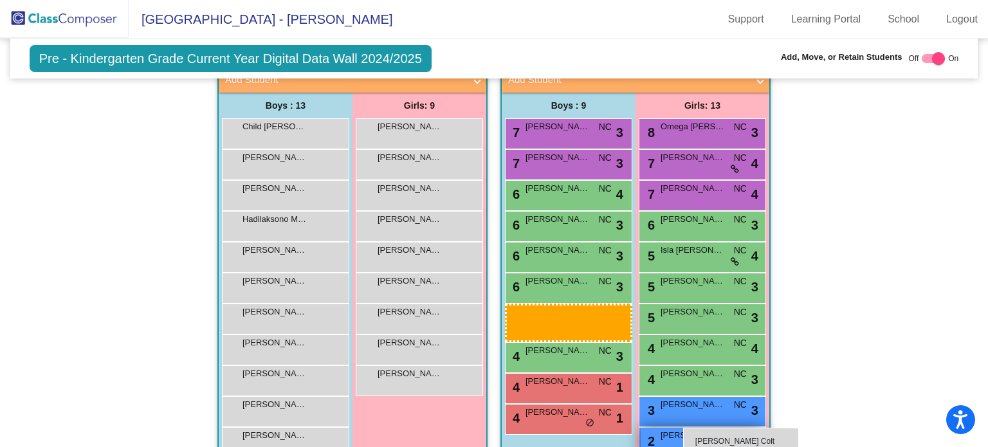
scroll to position [262, 0]
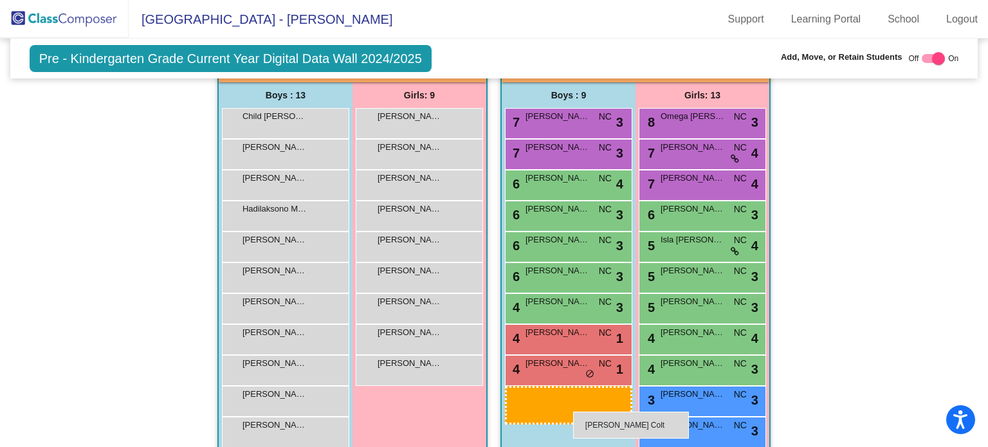
drag, startPoint x: 326, startPoint y: 143, endPoint x: 573, endPoint y: 412, distance: 364.5
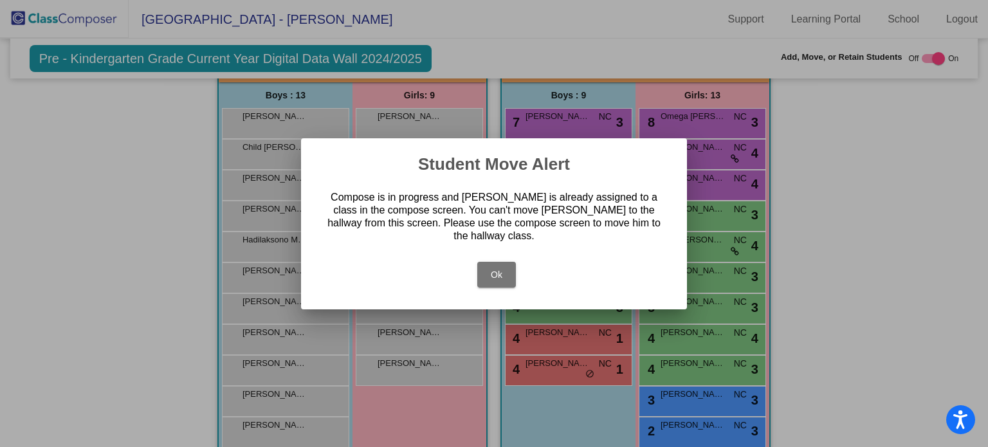
click at [485, 276] on button "Ok" at bounding box center [496, 275] width 39 height 26
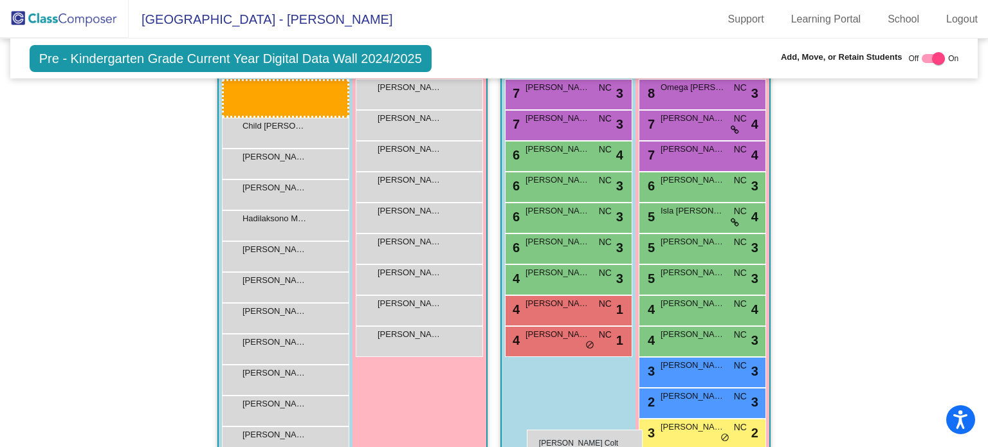
scroll to position [303, 0]
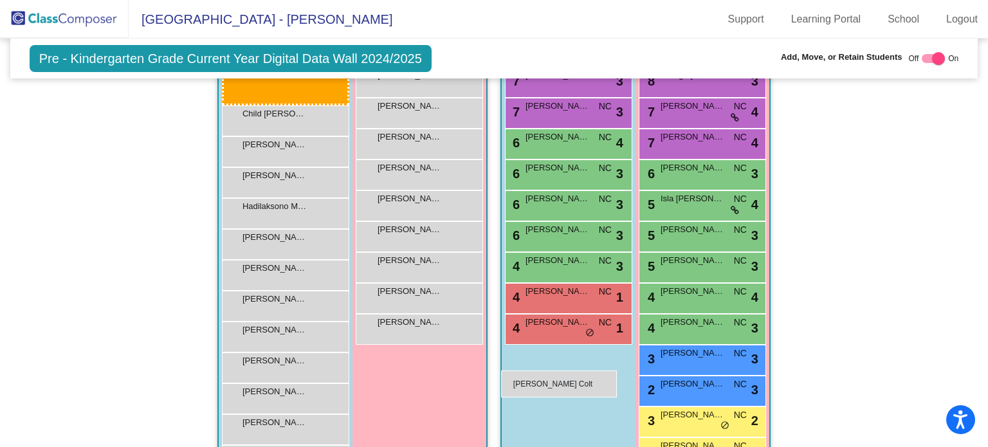
drag, startPoint x: 297, startPoint y: 122, endPoint x: 511, endPoint y: 372, distance: 328.8
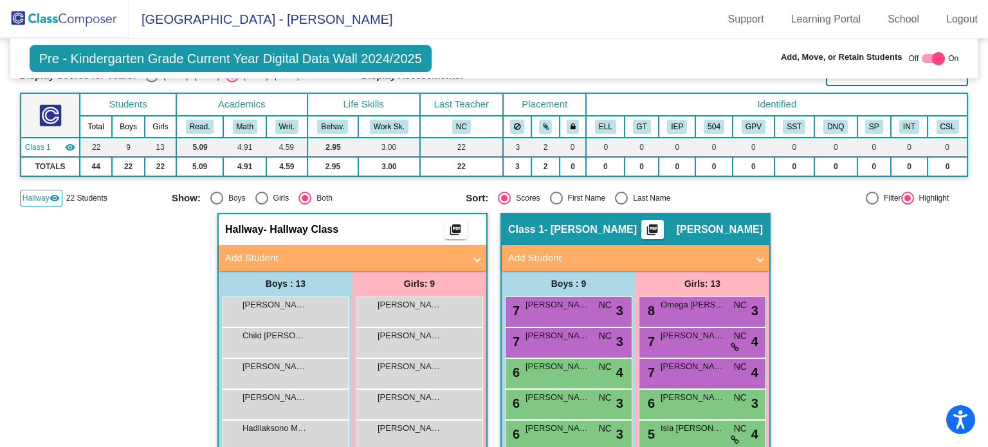
scroll to position [69, 0]
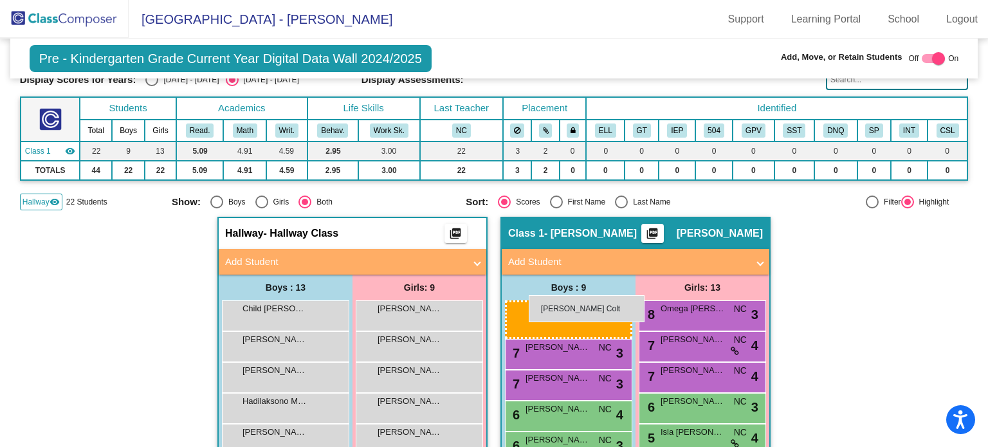
drag, startPoint x: 318, startPoint y: 310, endPoint x: 522, endPoint y: 300, distance: 204.1
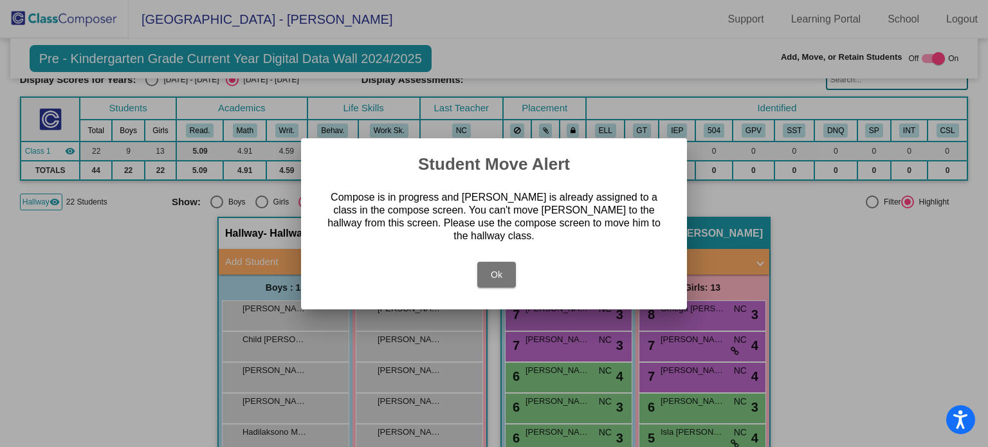
click at [503, 276] on button "Ok" at bounding box center [496, 275] width 39 height 26
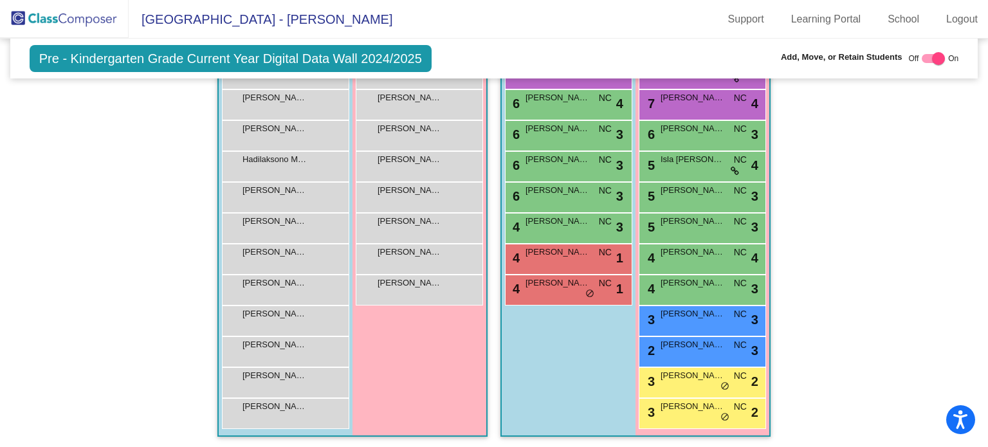
scroll to position [0, 0]
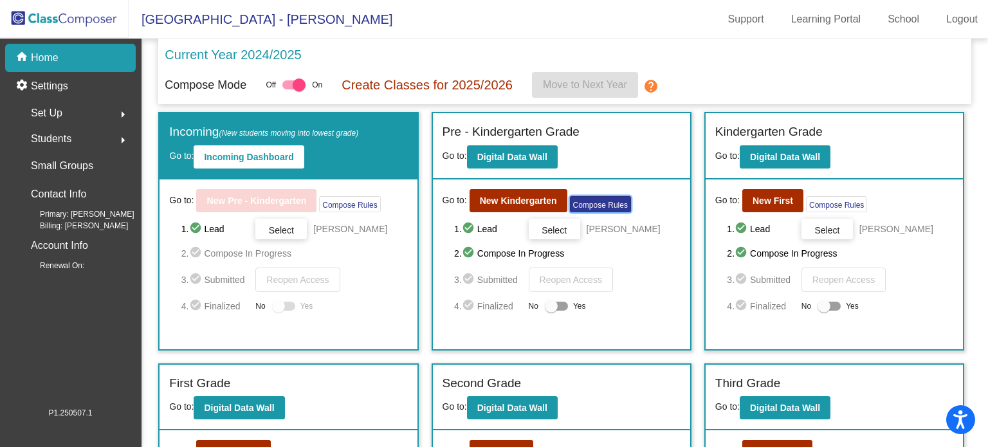
click at [585, 204] on button "Compose Rules" at bounding box center [600, 204] width 61 height 16
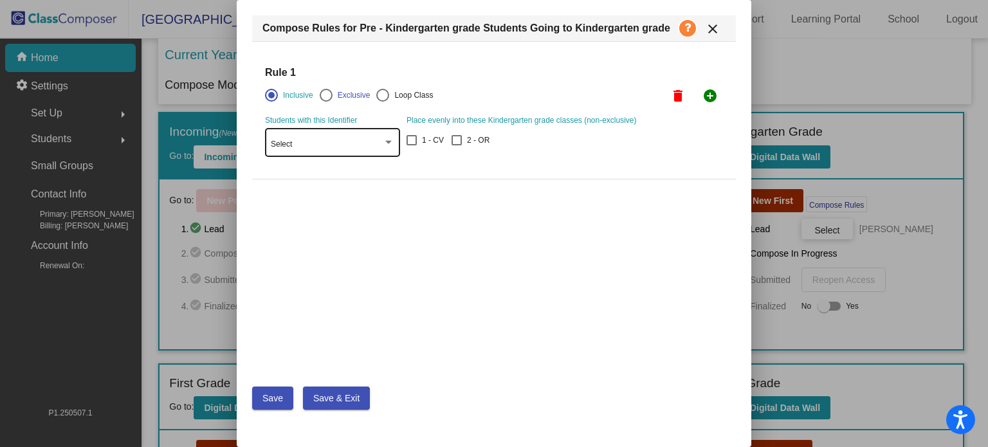
click at [383, 134] on div "Select" at bounding box center [332, 141] width 123 height 31
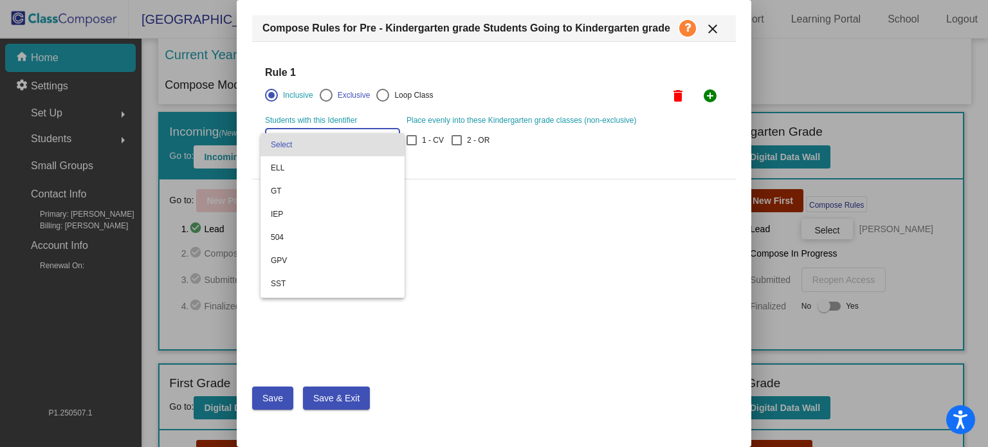
click at [383, 134] on span "Select" at bounding box center [332, 144] width 123 height 23
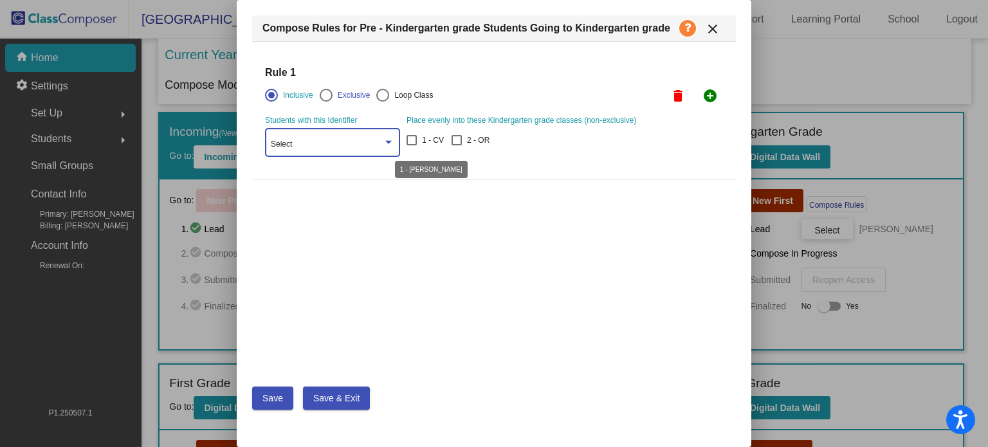
click at [411, 141] on div at bounding box center [411, 140] width 10 height 10
click at [411, 145] on input "1 - CV" at bounding box center [411, 145] width 1 height 1
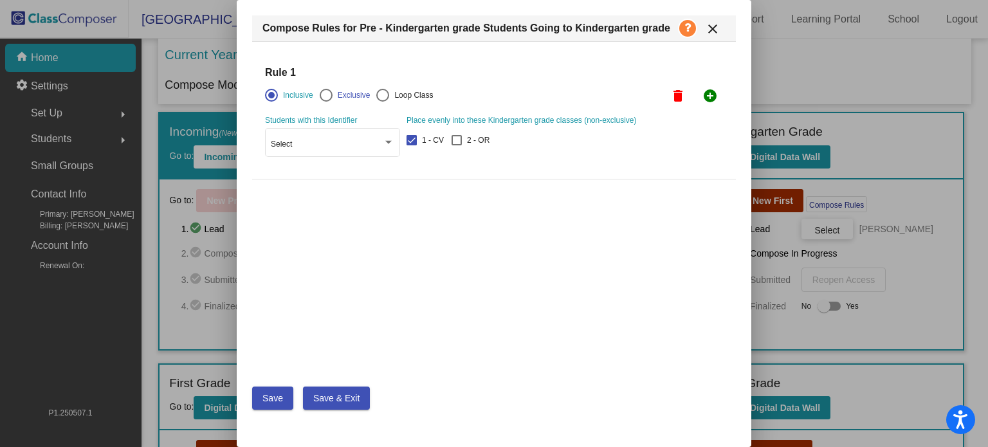
click at [413, 138] on div at bounding box center [411, 140] width 10 height 10
click at [412, 145] on input "1 - CV" at bounding box center [411, 145] width 1 height 1
checkbox input "false"
click at [338, 99] on div "Exclusive" at bounding box center [351, 95] width 38 height 12
click at [326, 102] on input "Exclusive" at bounding box center [325, 102] width 1 height 1
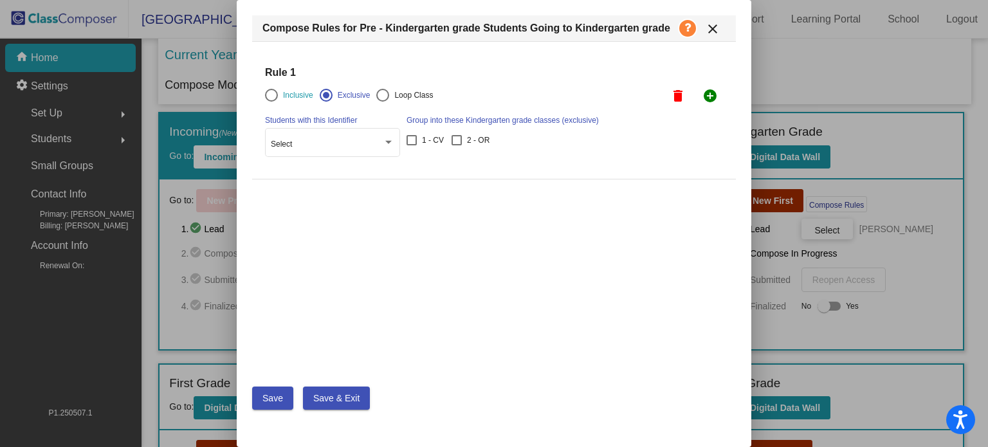
click at [338, 99] on div "Exclusive" at bounding box center [351, 95] width 38 height 12
click at [326, 102] on input "Exclusive" at bounding box center [325, 102] width 1 height 1
click at [282, 93] on div "Inclusive" at bounding box center [295, 95] width 35 height 12
click at [271, 102] on input "Inclusive" at bounding box center [271, 102] width 1 height 1
click at [714, 27] on mat-icon "close" at bounding box center [712, 28] width 15 height 15
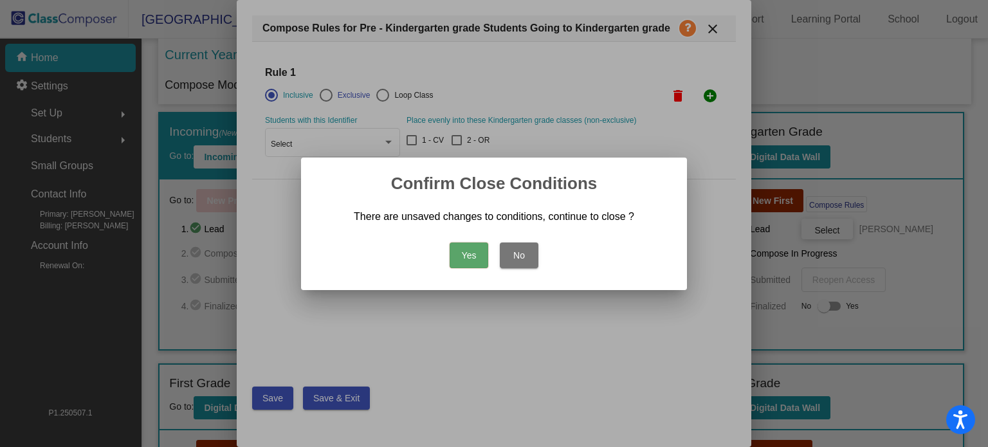
click at [479, 248] on button "Yes" at bounding box center [468, 255] width 39 height 26
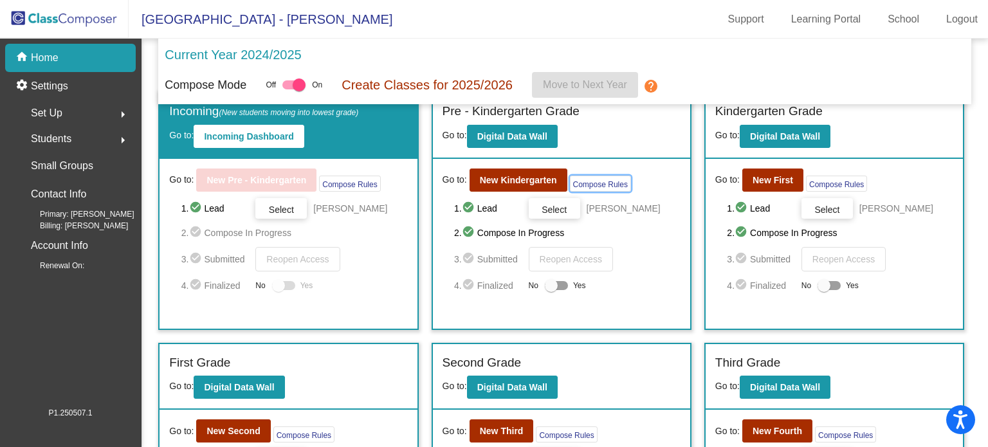
scroll to position [21, 0]
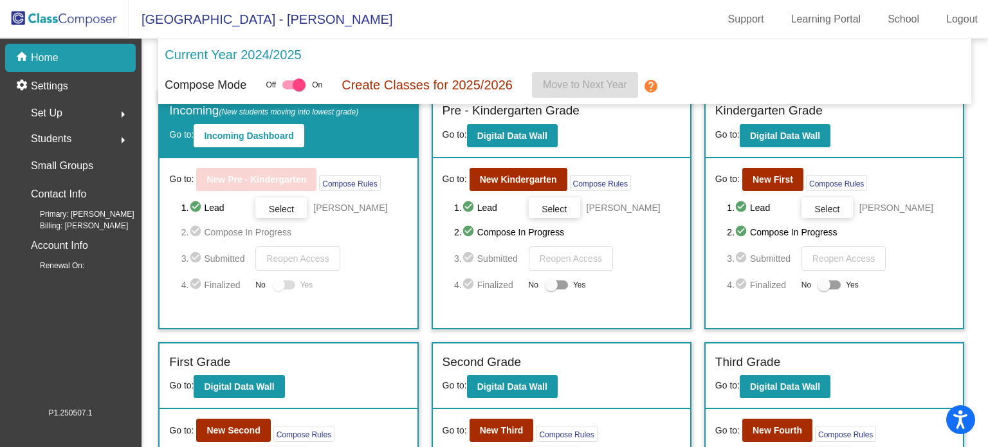
click at [294, 210] on span "Select" at bounding box center [281, 209] width 25 height 10
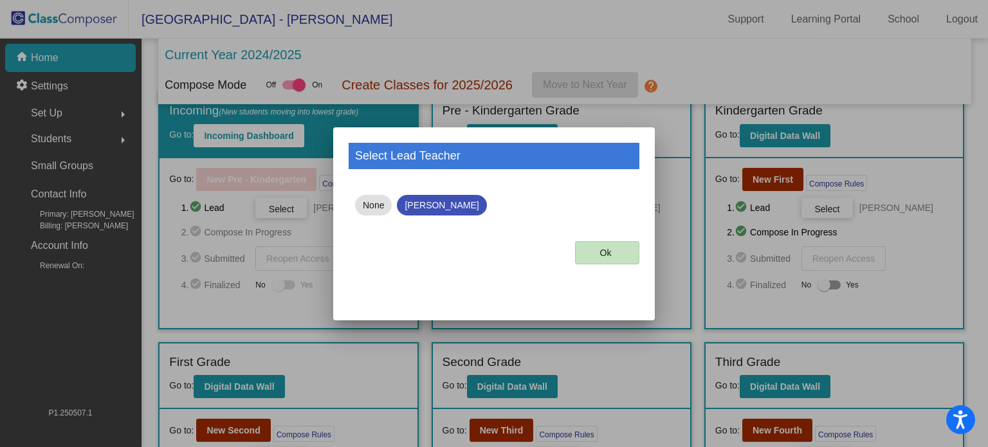
click at [621, 253] on button "Ok" at bounding box center [607, 252] width 64 height 23
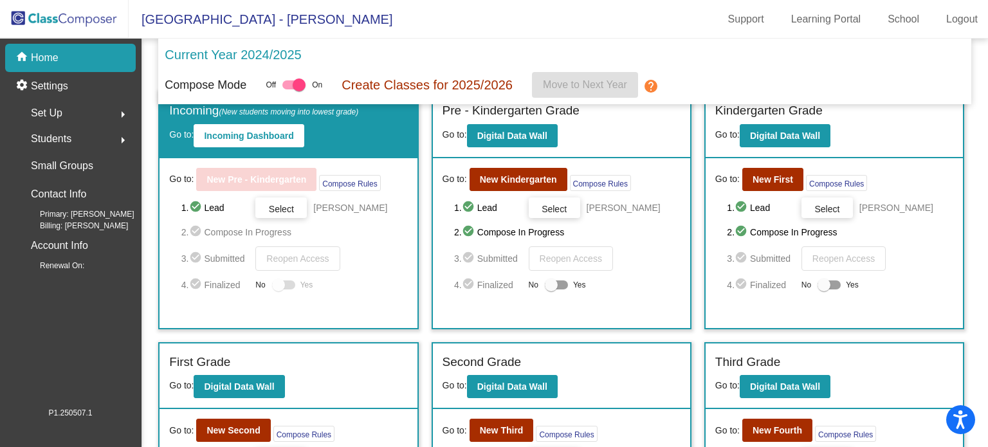
scroll to position [0, 0]
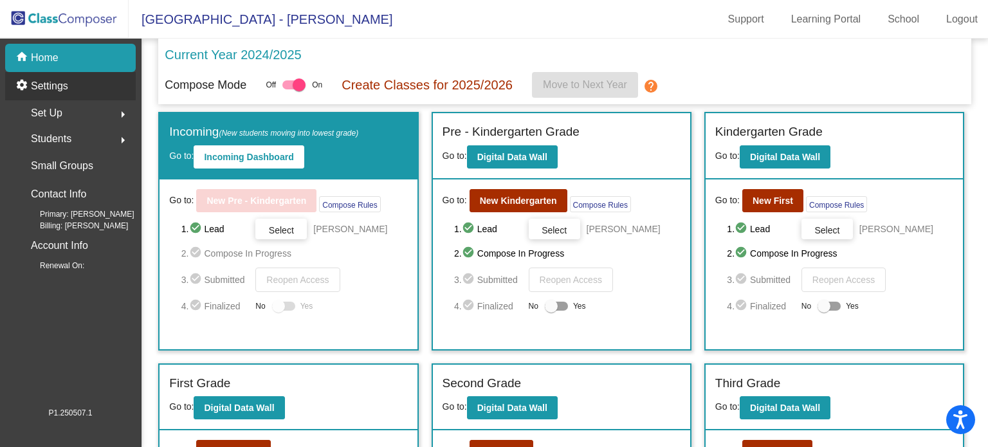
click at [59, 94] on div "settings Settings" at bounding box center [70, 86] width 131 height 28
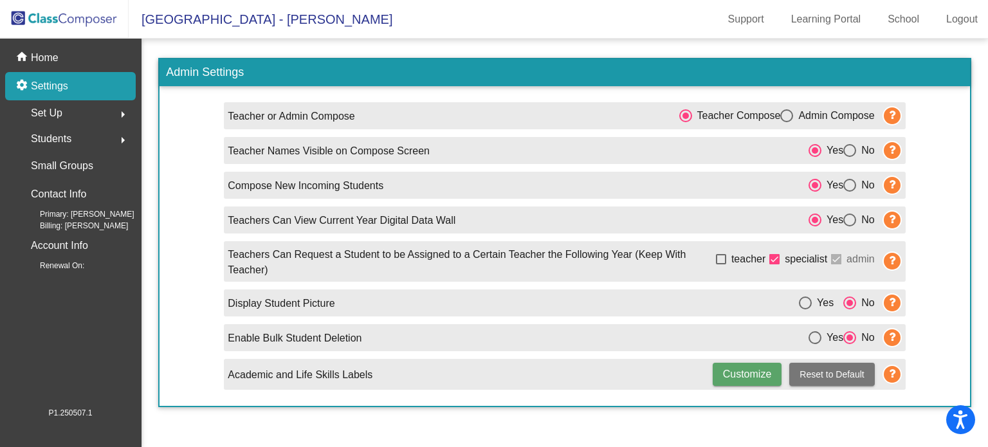
click at [88, 118] on div "Set Up arrow_right" at bounding box center [74, 113] width 123 height 26
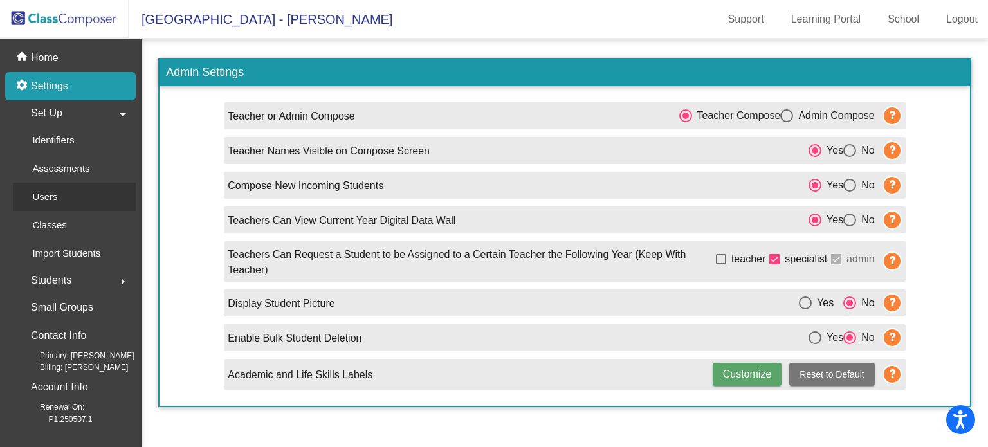
click at [69, 198] on link "Users" at bounding box center [74, 197] width 123 height 28
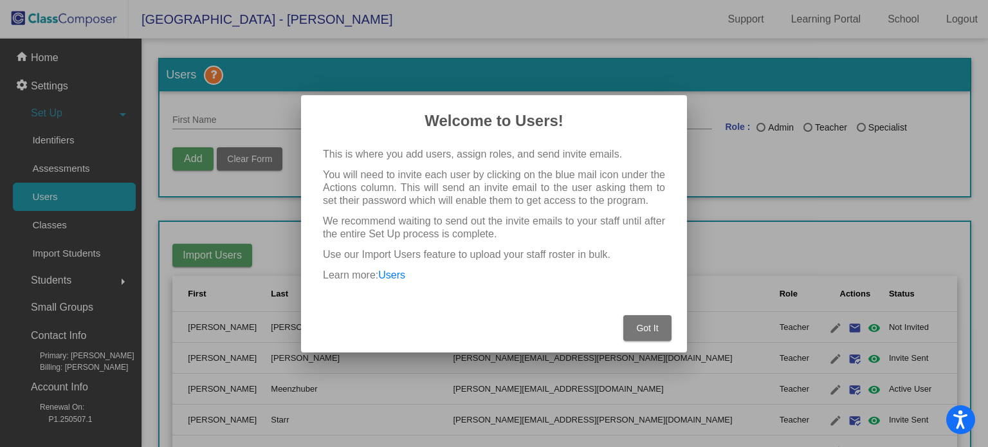
click at [666, 321] on button "Got It" at bounding box center [647, 328] width 48 height 26
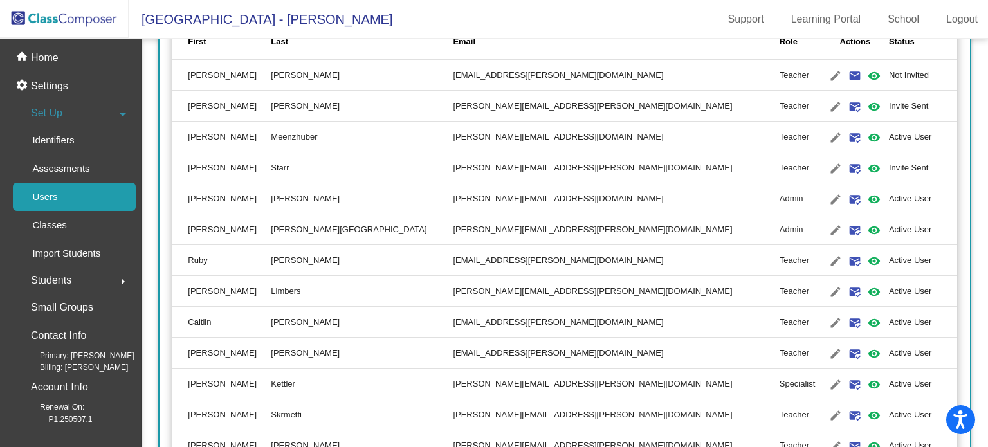
scroll to position [253, 0]
click at [828, 199] on mat-icon "edit" at bounding box center [835, 198] width 15 height 15
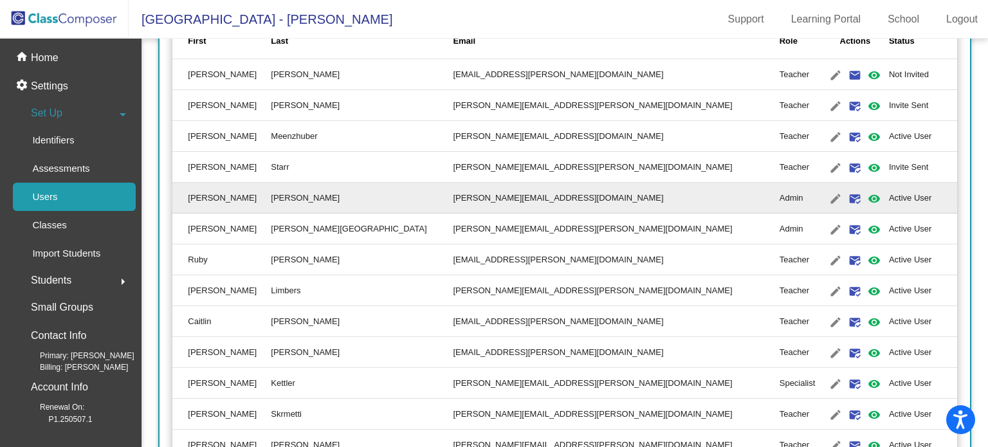
type input "Chrissie"
type input "Vaughn"
type input "chrissie.vaughn@lmusd.org"
radio input "true"
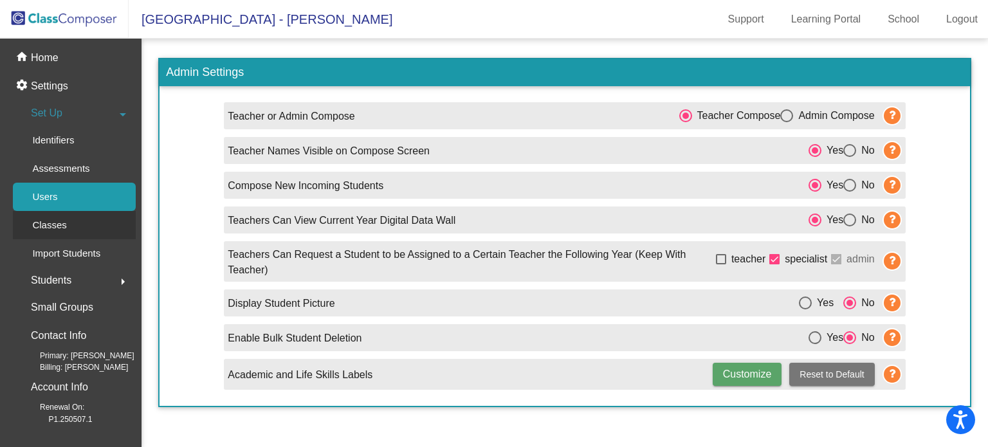
click at [63, 218] on p "Classes" at bounding box center [49, 224] width 34 height 15
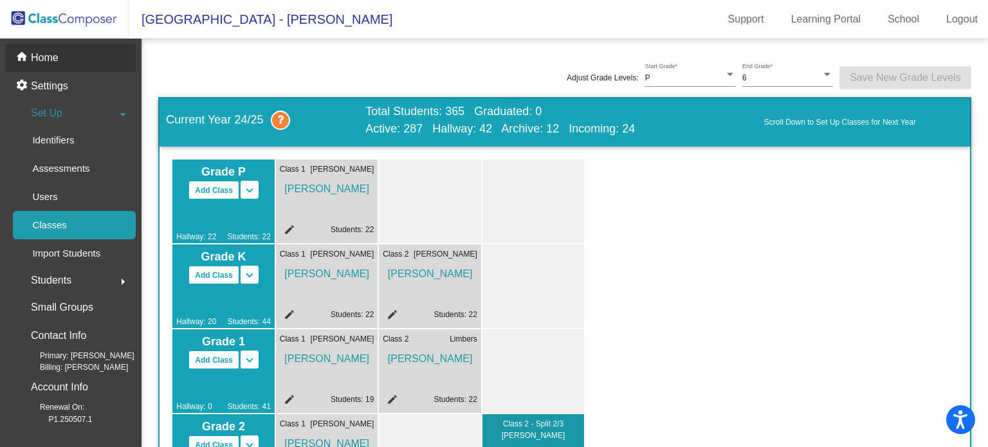
click at [69, 62] on div "home Home" at bounding box center [70, 58] width 131 height 28
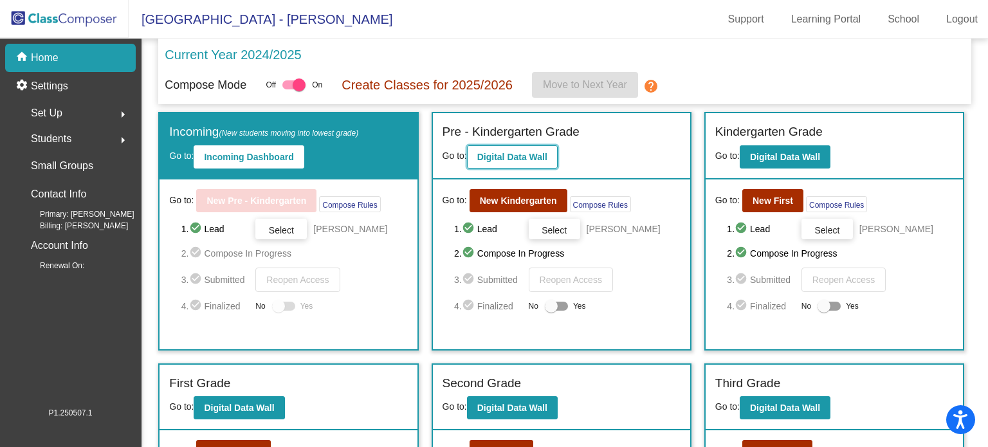
click at [527, 161] on b "Digital Data Wall" at bounding box center [512, 157] width 70 height 10
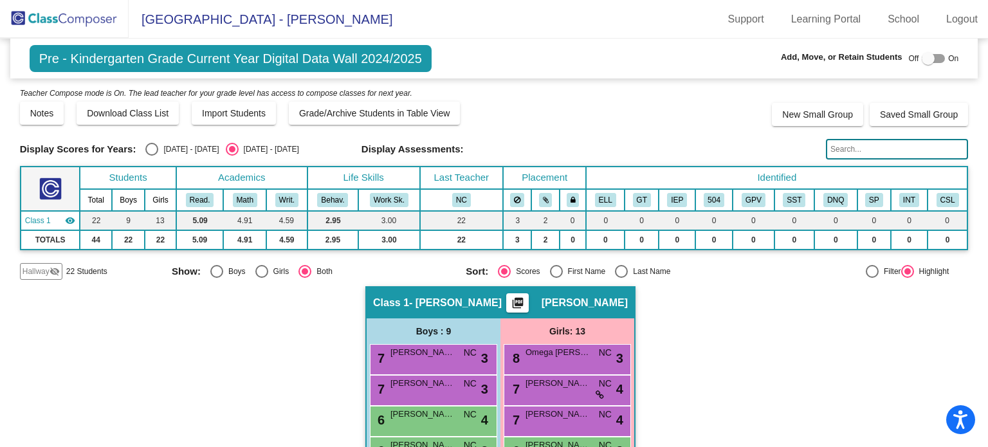
click at [930, 57] on div at bounding box center [932, 58] width 23 height 9
checkbox input "true"
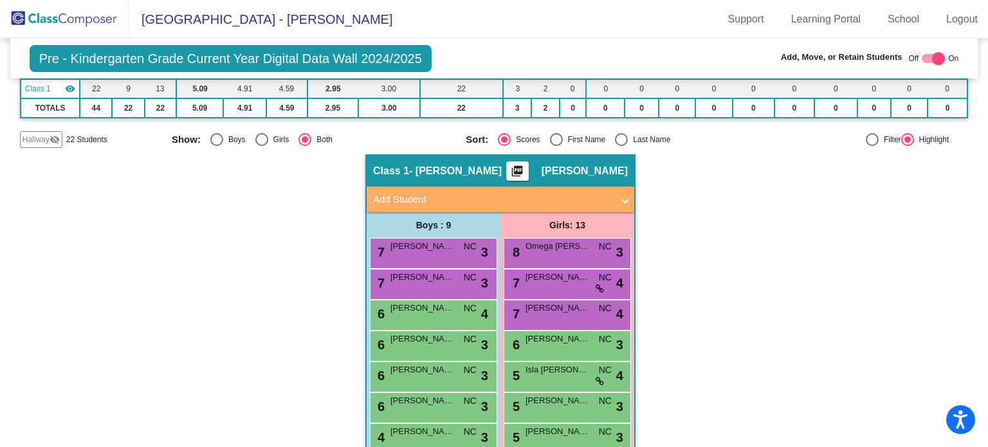
scroll to position [120, 0]
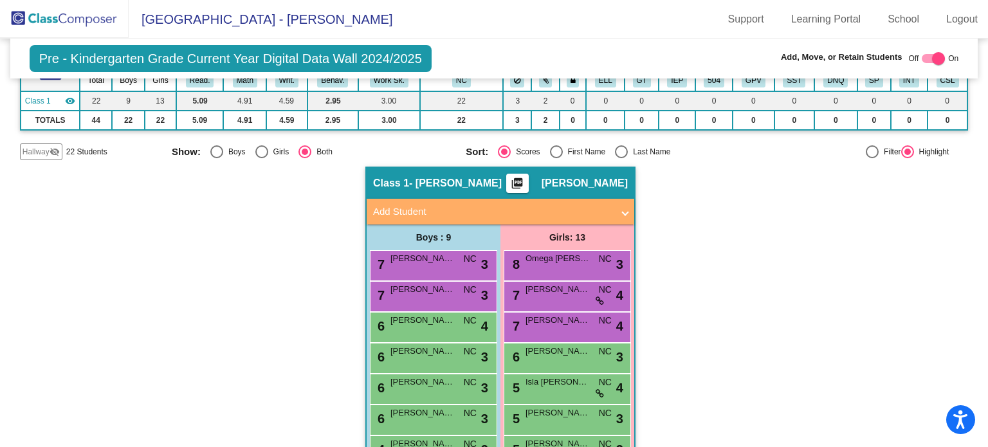
click at [59, 148] on mat-icon "visibility_off" at bounding box center [55, 152] width 10 height 10
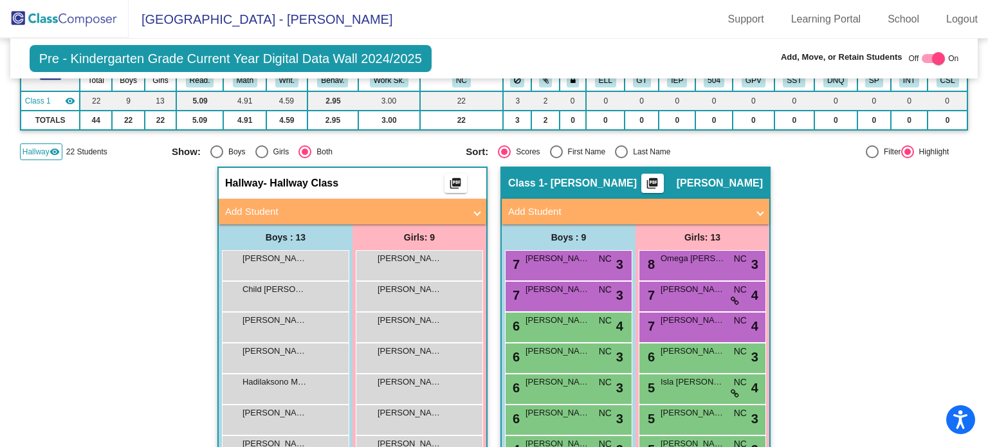
scroll to position [0, 0]
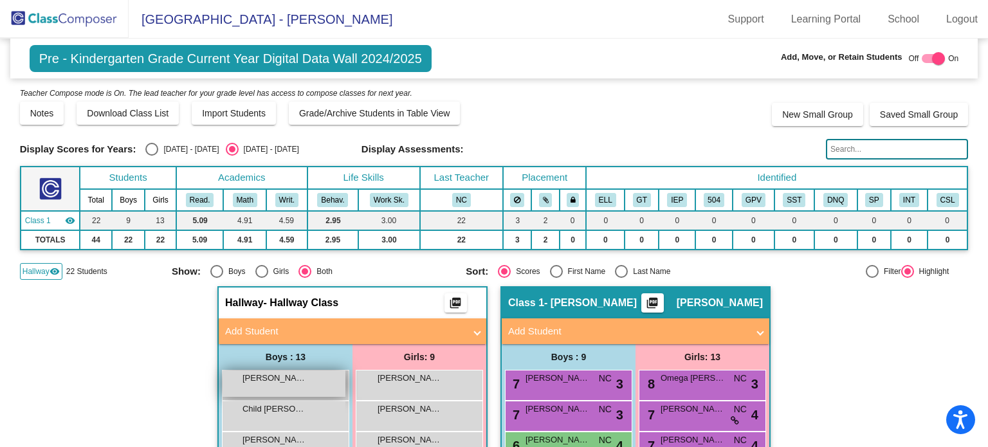
click at [264, 385] on div "Campbell Colt lock do_not_disturb_alt" at bounding box center [283, 383] width 123 height 26
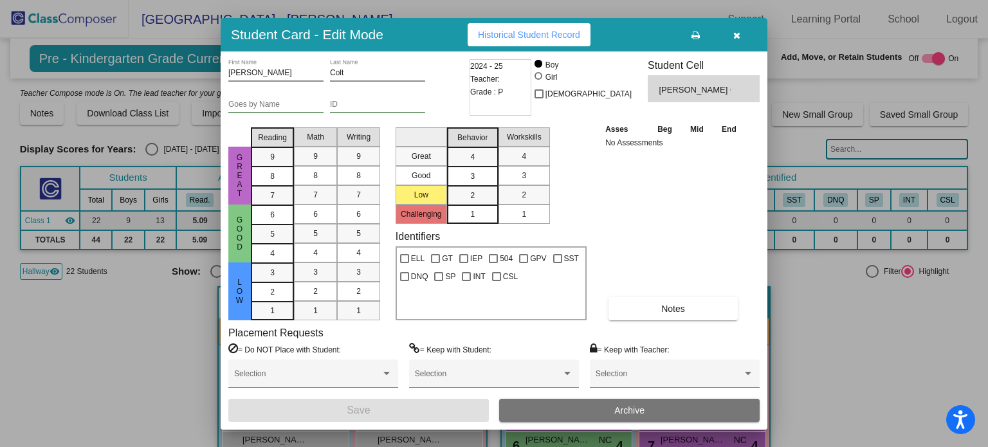
click at [739, 41] on button "button" at bounding box center [736, 34] width 41 height 23
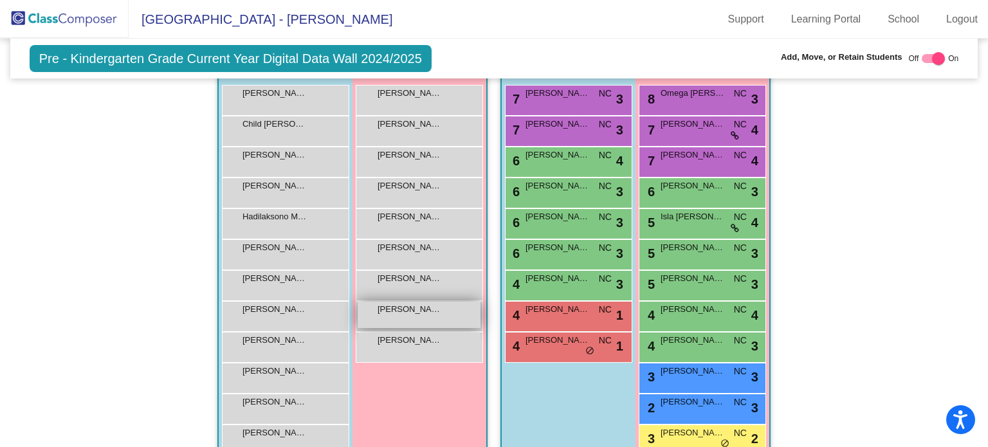
scroll to position [342, 0]
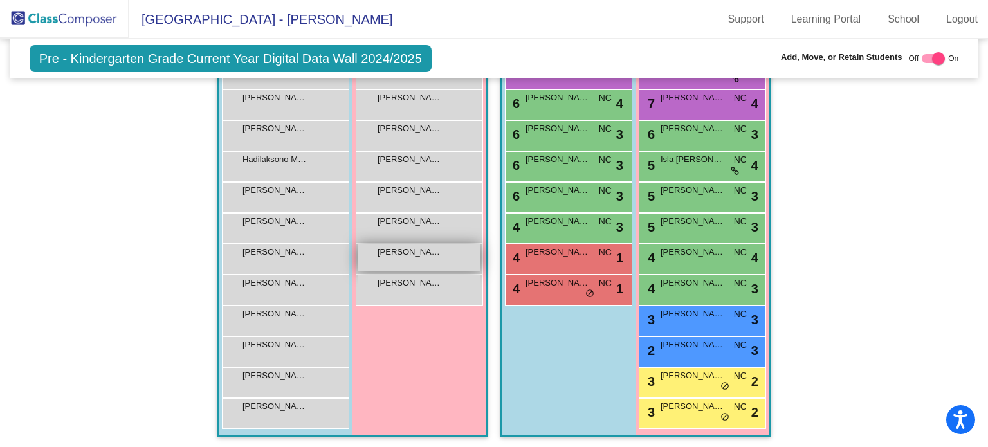
click at [449, 258] on div "Rady Harper lock do_not_disturb_alt" at bounding box center [419, 257] width 123 height 26
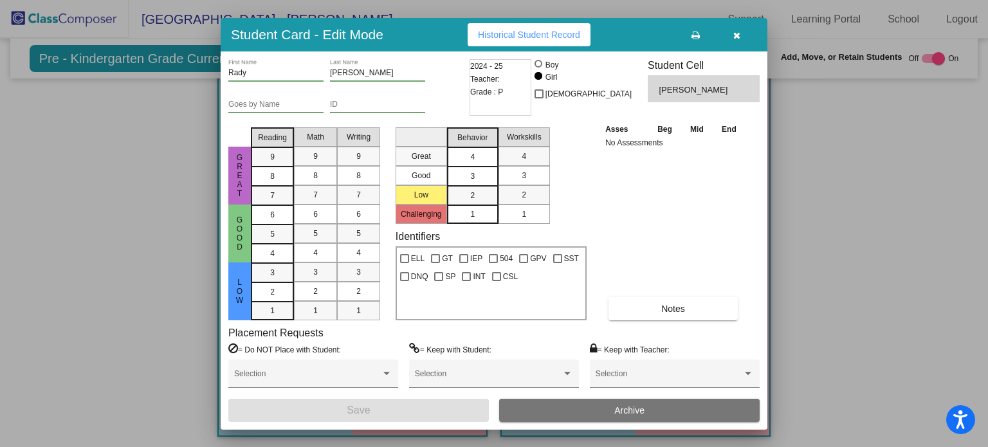
click at [468, 154] on div "4" at bounding box center [472, 156] width 25 height 19
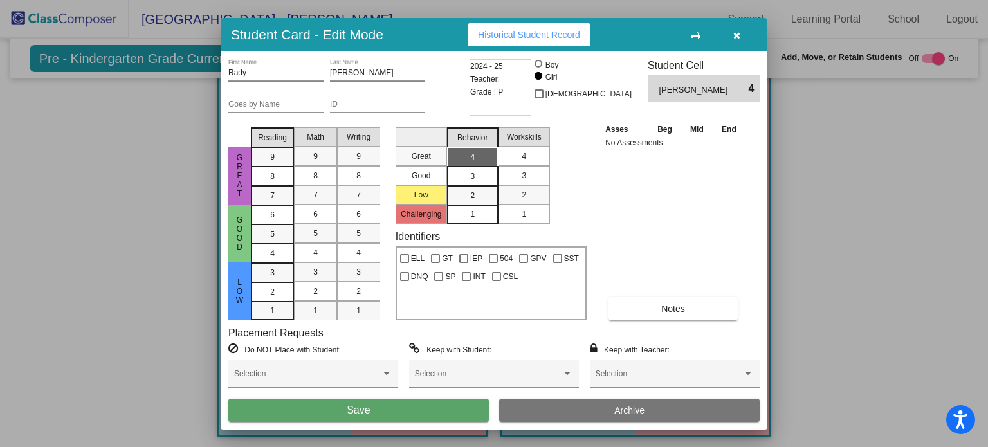
click at [519, 157] on div "4" at bounding box center [523, 156] width 25 height 19
click at [284, 167] on div "8" at bounding box center [272, 156] width 25 height 19
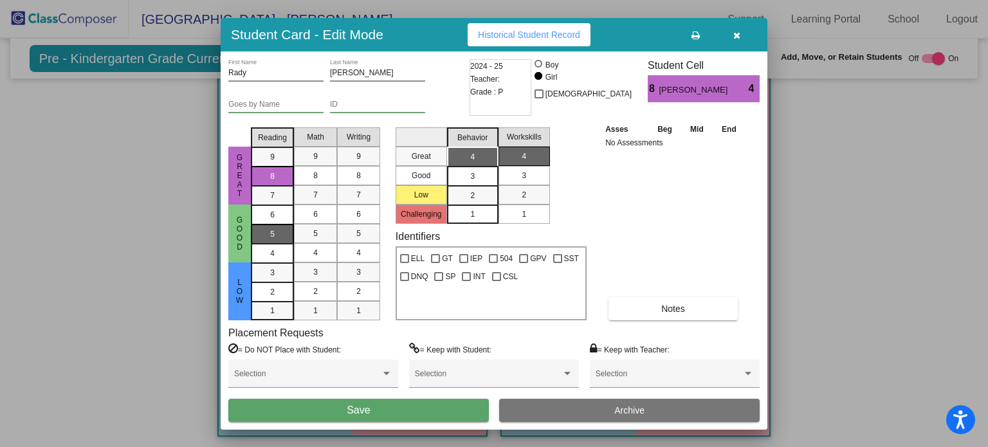
click at [273, 221] on span "5" at bounding box center [272, 215] width 5 height 12
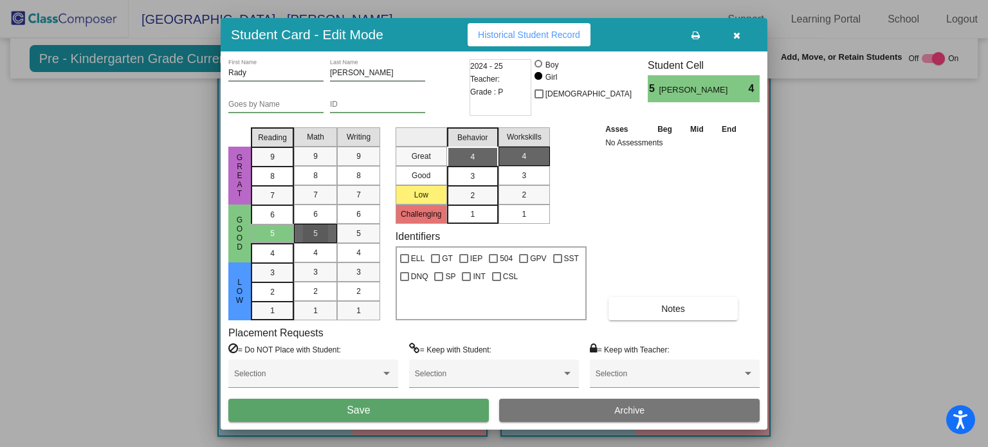
click at [312, 228] on div "5" at bounding box center [315, 233] width 25 height 19
click at [355, 230] on div "5" at bounding box center [358, 233] width 25 height 19
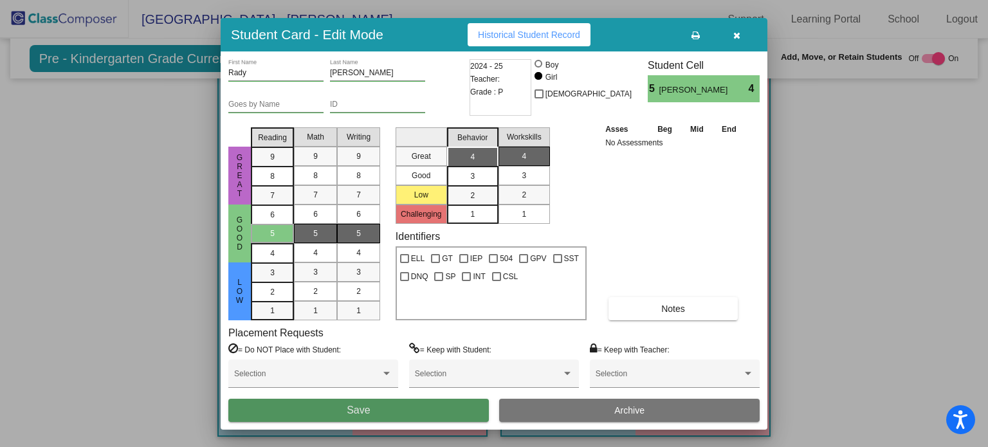
click at [385, 413] on button "Save" at bounding box center [358, 410] width 260 height 23
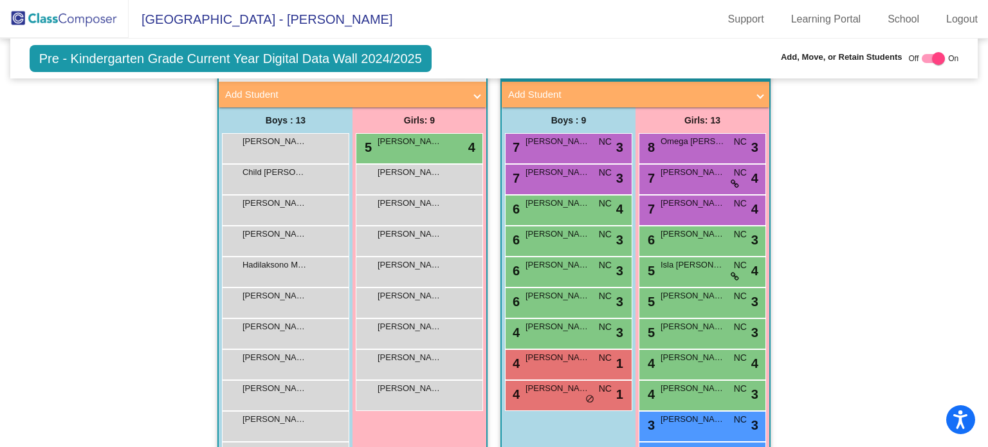
scroll to position [238, 0]
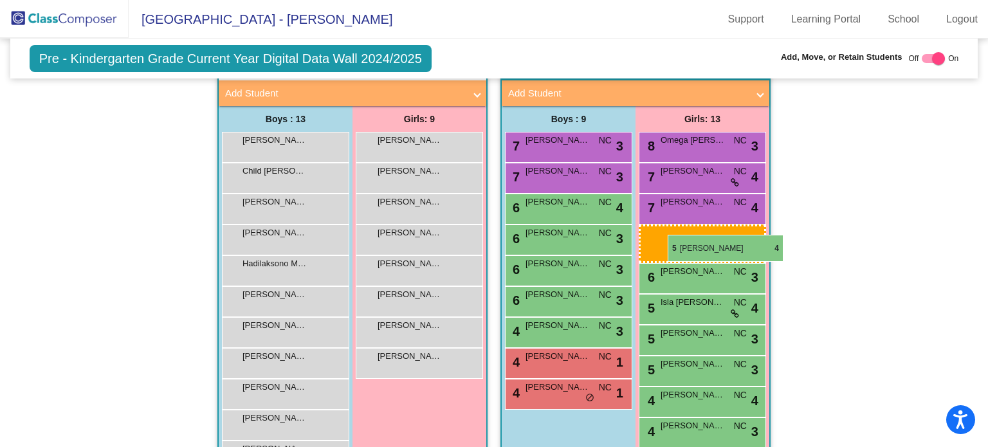
drag, startPoint x: 435, startPoint y: 147, endPoint x: 655, endPoint y: 224, distance: 233.3
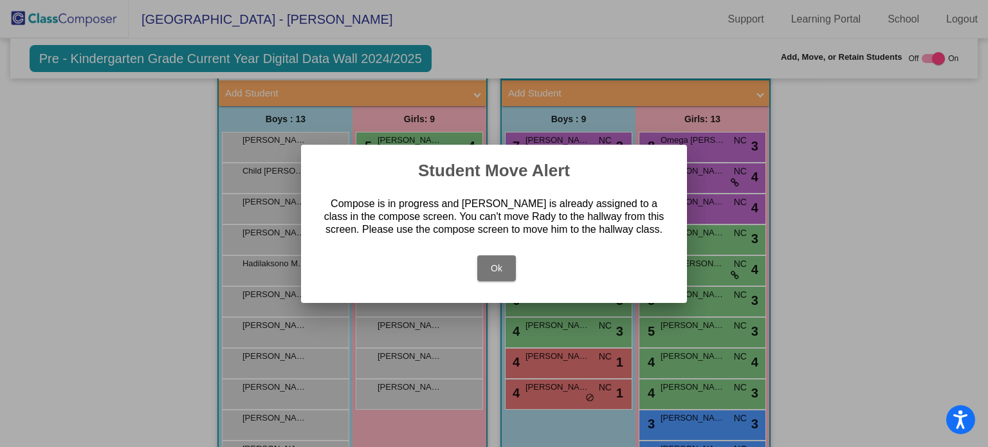
click at [507, 262] on button "Ok" at bounding box center [496, 268] width 39 height 26
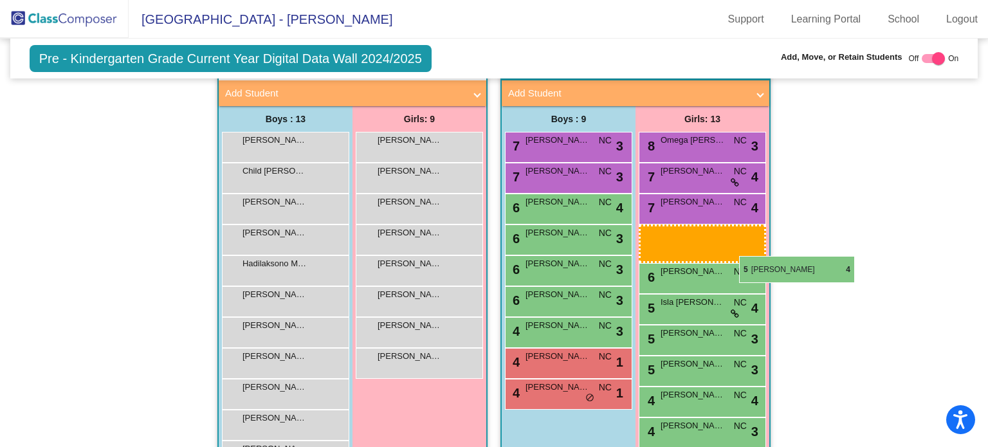
drag, startPoint x: 458, startPoint y: 138, endPoint x: 734, endPoint y: 256, distance: 300.2
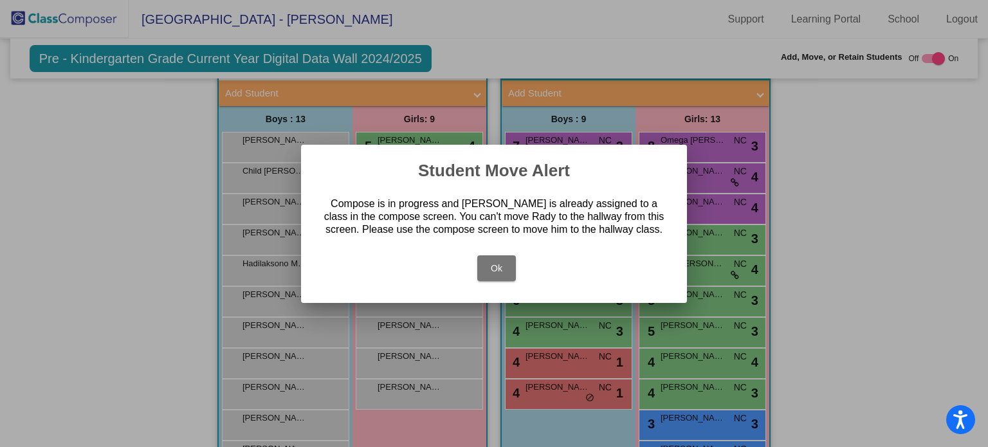
click at [498, 265] on button "Ok" at bounding box center [496, 268] width 39 height 26
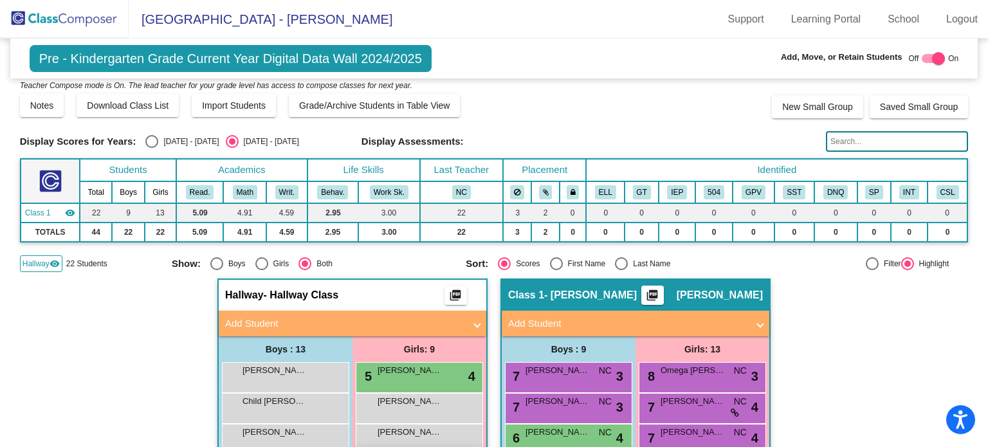
scroll to position [0, 0]
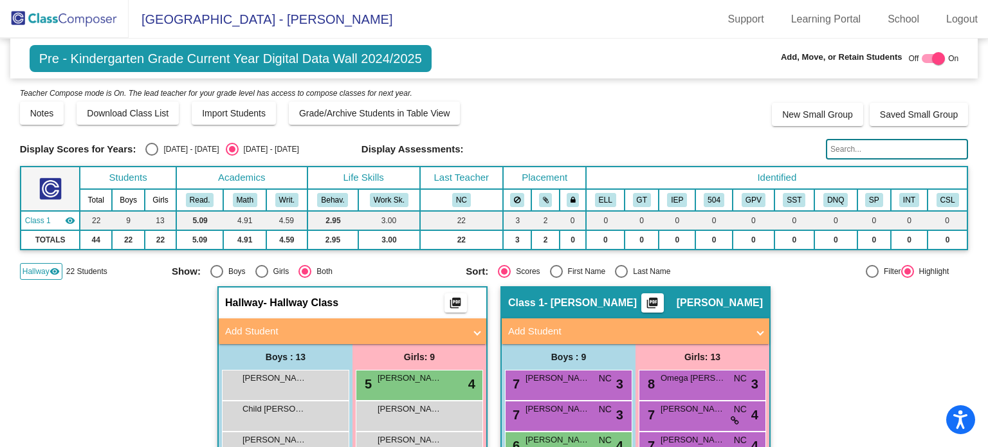
click at [93, 17] on img at bounding box center [64, 19] width 129 height 38
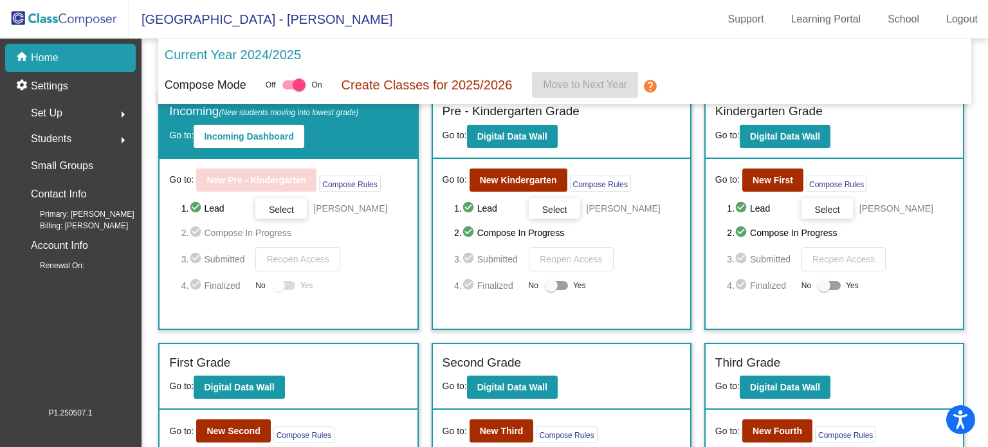
scroll to position [21, 0]
click at [64, 113] on div "Set Up arrow_right" at bounding box center [74, 113] width 123 height 26
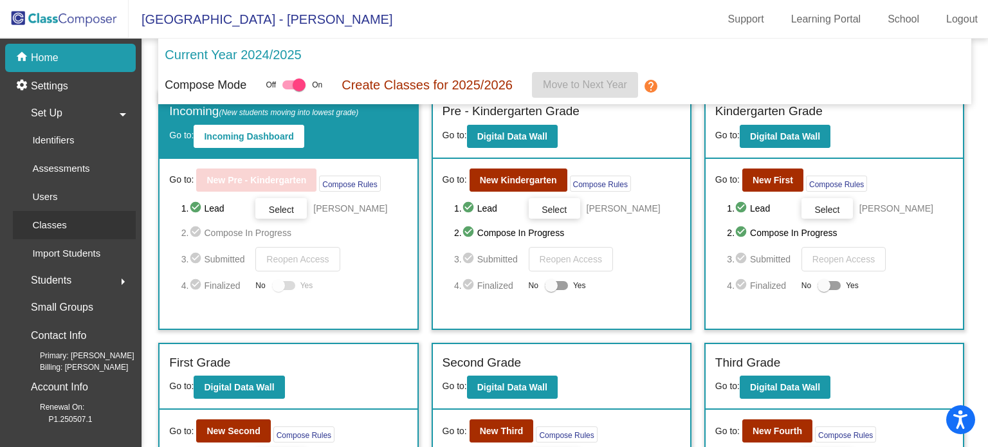
click at [72, 229] on div "Classes" at bounding box center [45, 225] width 64 height 28
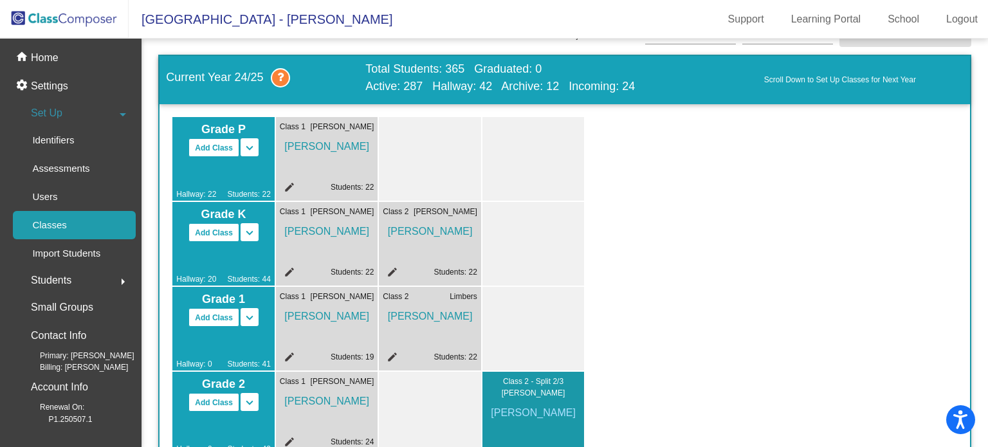
scroll to position [44, 0]
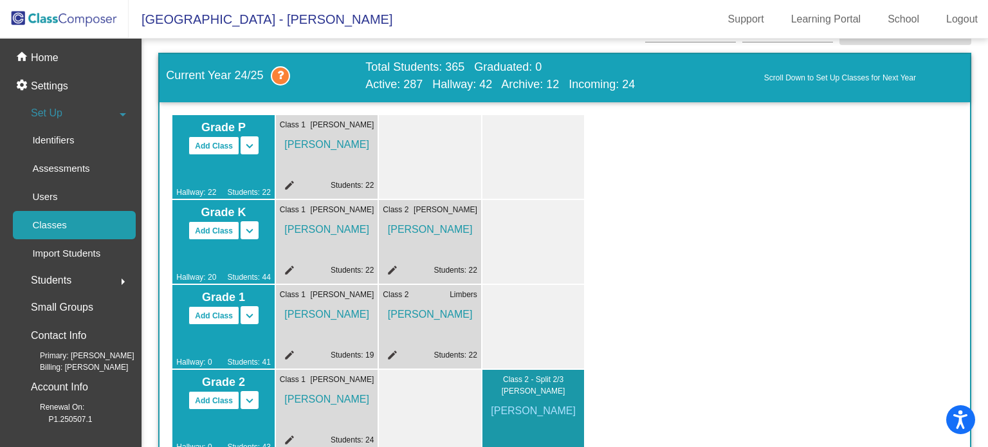
click at [249, 154] on mat-icon "keyboard_arrow_down" at bounding box center [249, 145] width 15 height 15
click at [0, 0] on mat-icon "keyboard_arrow_up" at bounding box center [0, 0] width 0 height 0
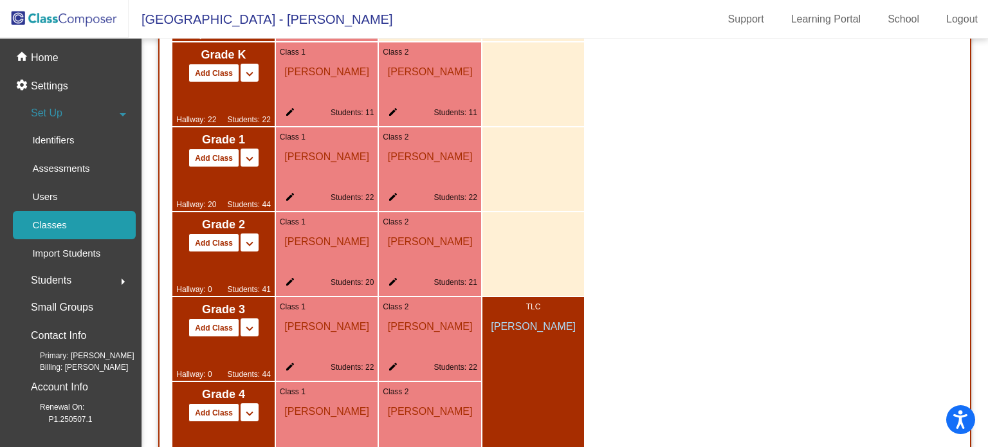
scroll to position [979, 0]
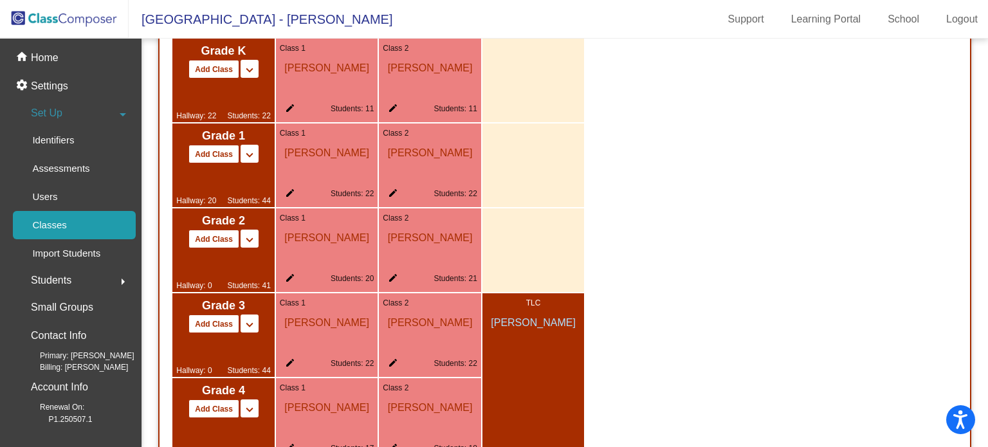
click at [291, 109] on mat-icon "edit" at bounding box center [287, 110] width 15 height 15
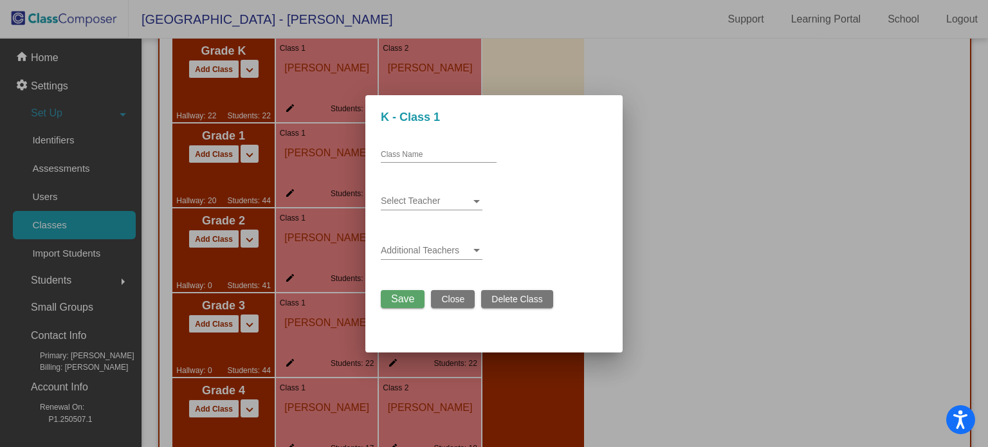
click at [461, 295] on span "Close" at bounding box center [452, 299] width 23 height 10
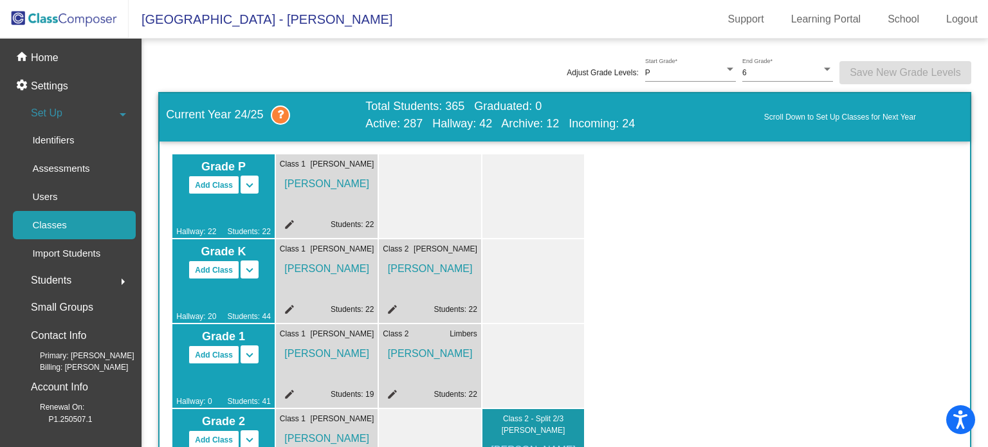
scroll to position [0, 0]
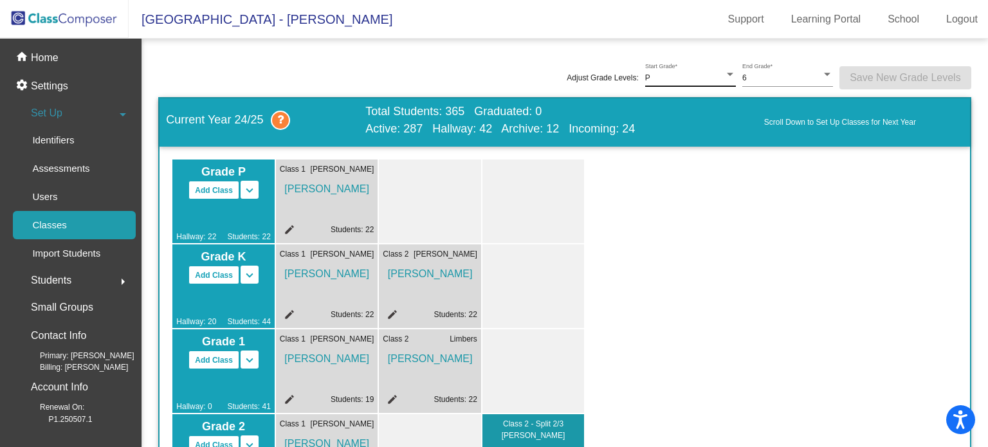
click at [709, 79] on div "P" at bounding box center [684, 78] width 79 height 9
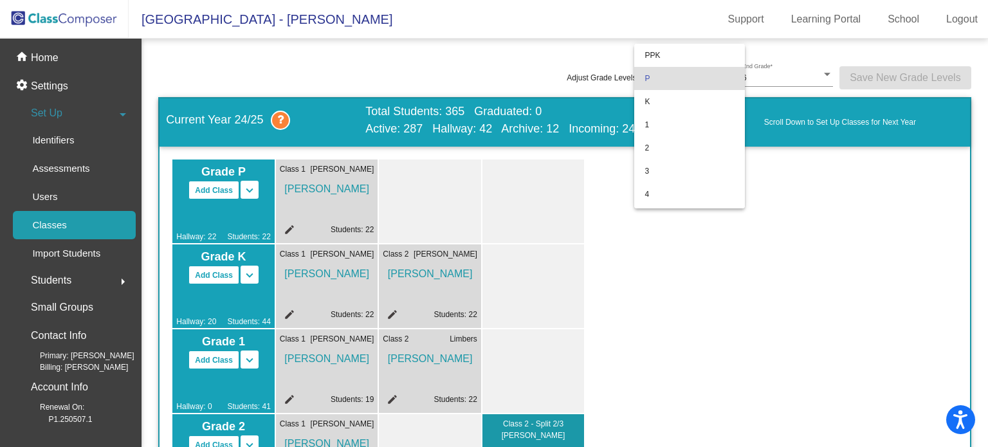
click at [709, 79] on span "P" at bounding box center [689, 78] width 90 height 23
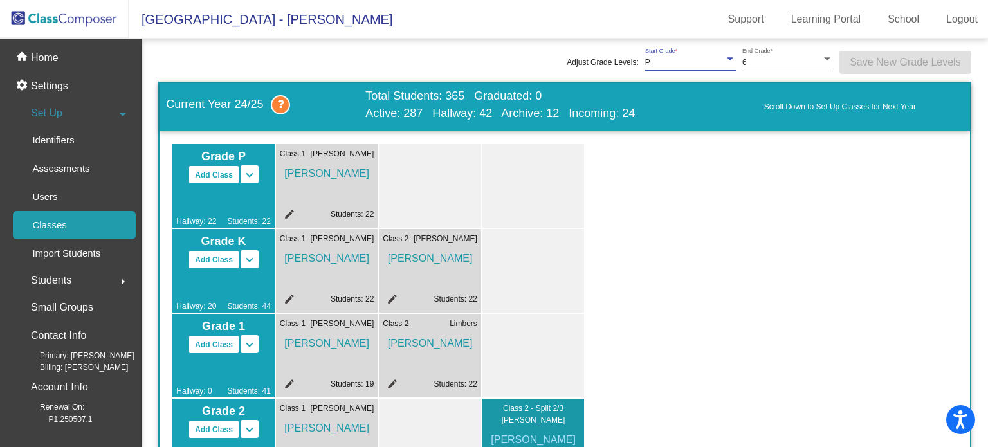
scroll to position [17, 0]
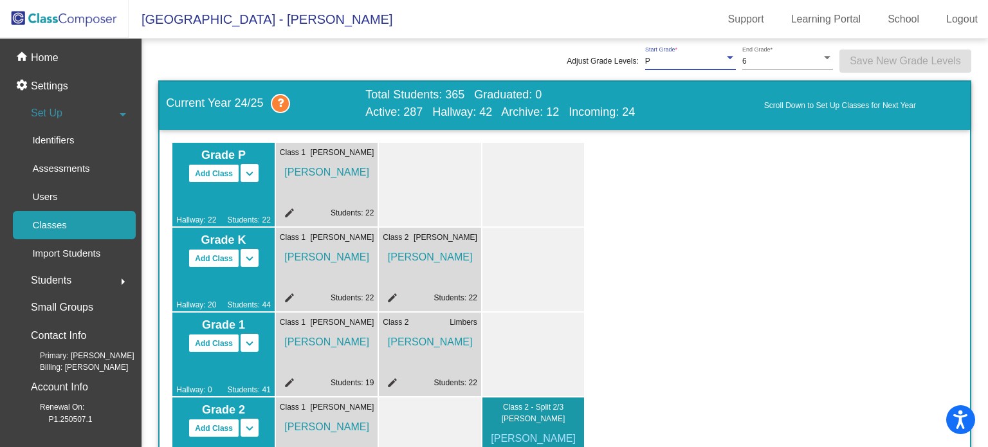
click at [52, 278] on span "Students" at bounding box center [51, 280] width 41 height 18
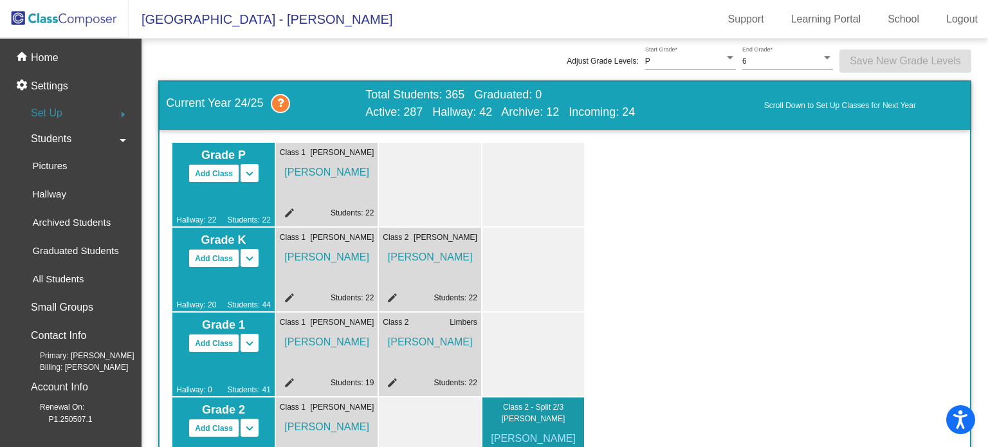
click at [101, 133] on div "Students arrow_drop_down" at bounding box center [74, 139] width 123 height 26
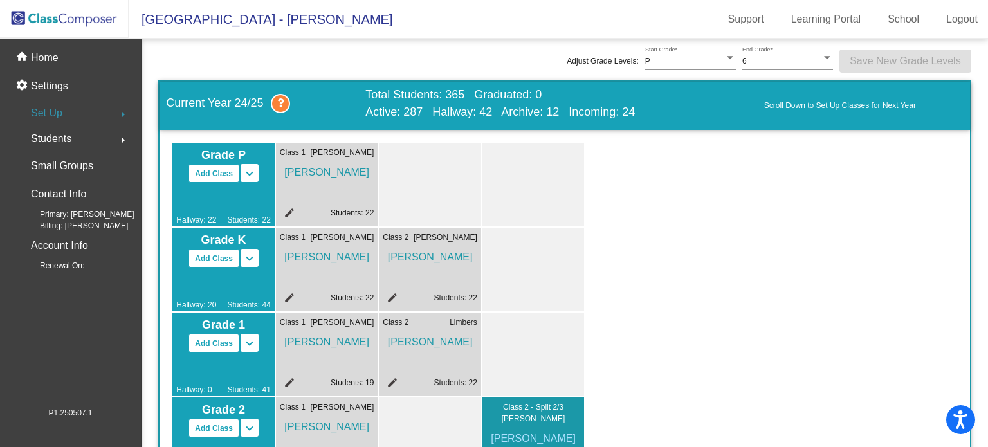
click at [101, 133] on div "Students arrow_right" at bounding box center [74, 139] width 123 height 26
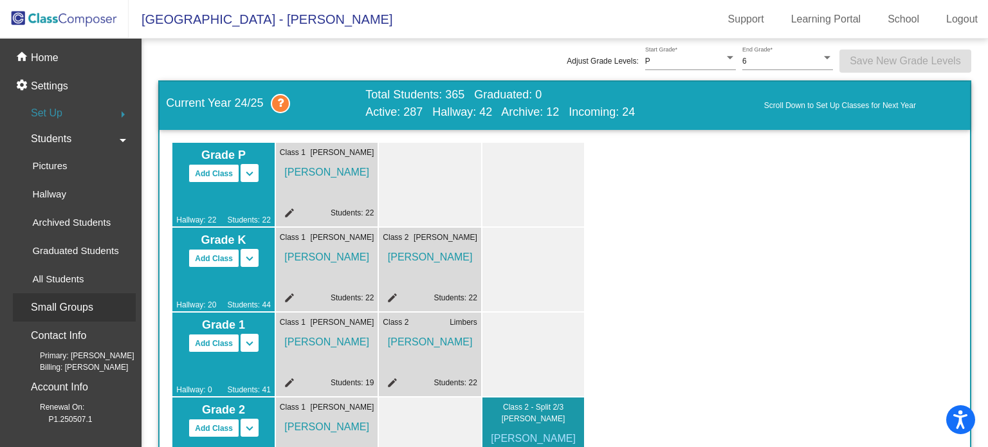
click at [63, 311] on p "Small Groups" at bounding box center [62, 307] width 62 height 18
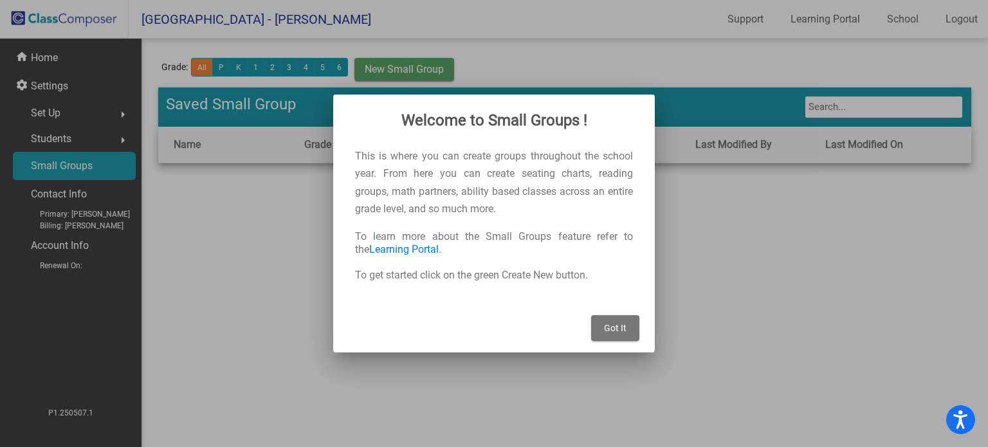
click at [611, 323] on span "Got It" at bounding box center [615, 328] width 23 height 10
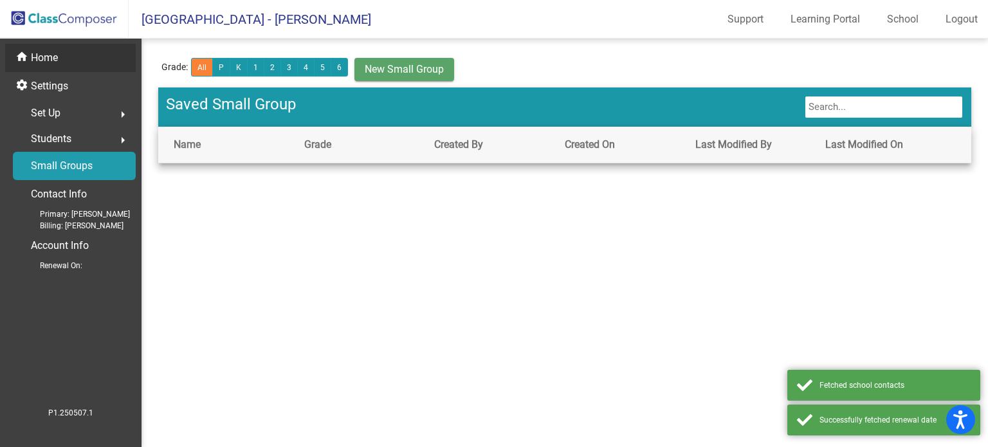
click at [115, 48] on div "home Home" at bounding box center [70, 58] width 131 height 28
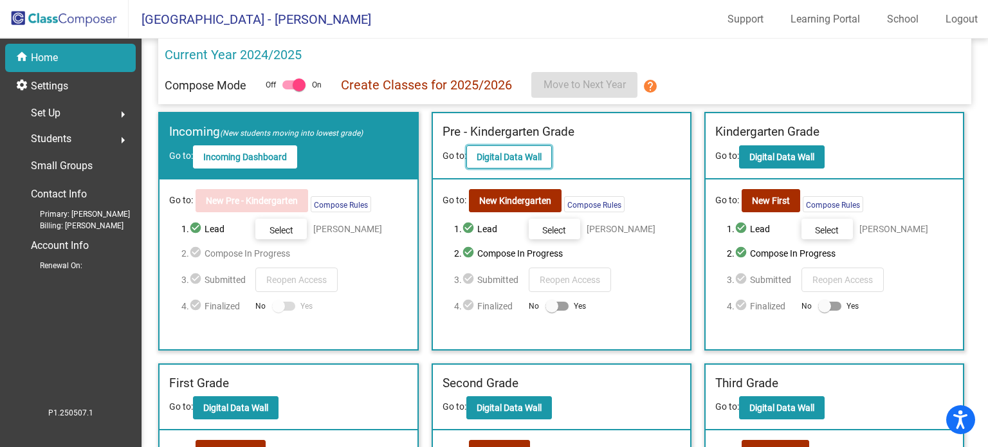
click at [541, 164] on button "Digital Data Wall" at bounding box center [509, 156] width 86 height 23
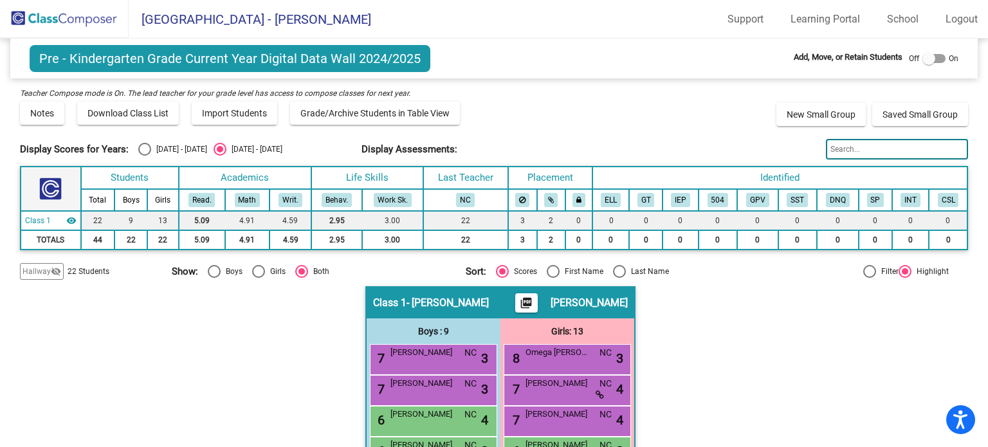
click at [51, 268] on mat-icon "visibility_off" at bounding box center [56, 271] width 10 height 10
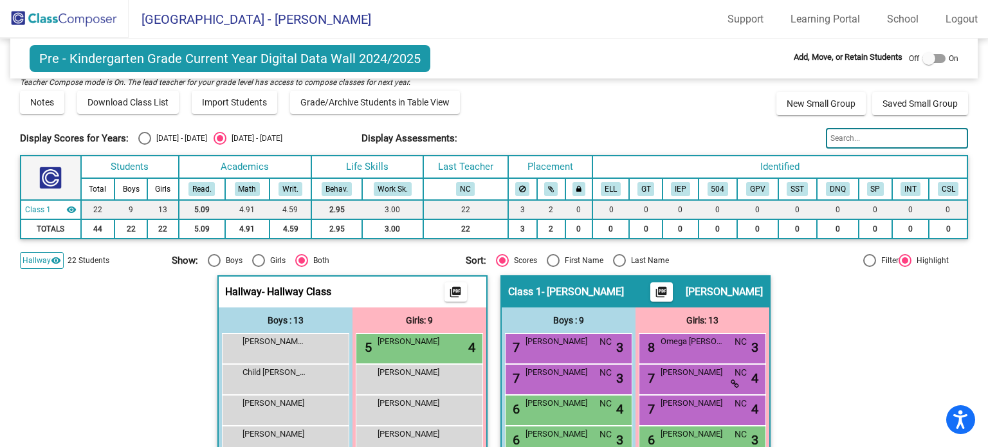
scroll to position [12, 0]
click at [933, 55] on div at bounding box center [933, 58] width 23 height 9
checkbox input "true"
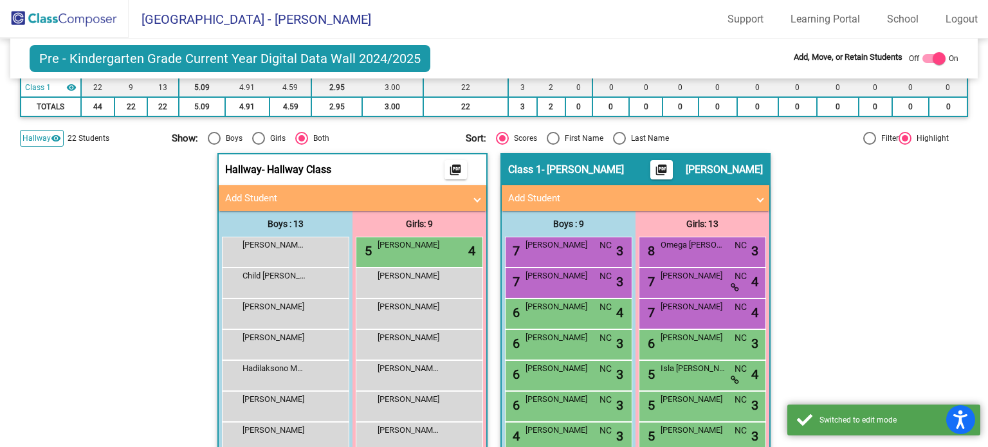
scroll to position [136, 0]
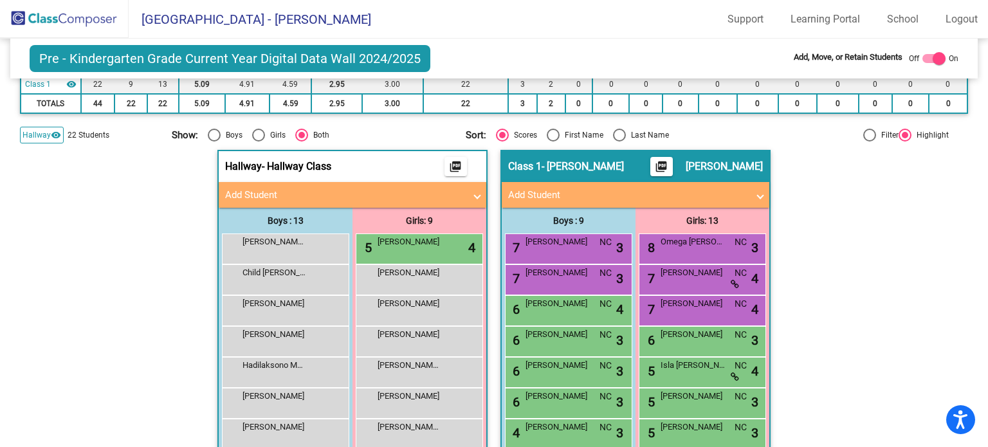
click at [466, 193] on span "Add Student" at bounding box center [349, 195] width 249 height 15
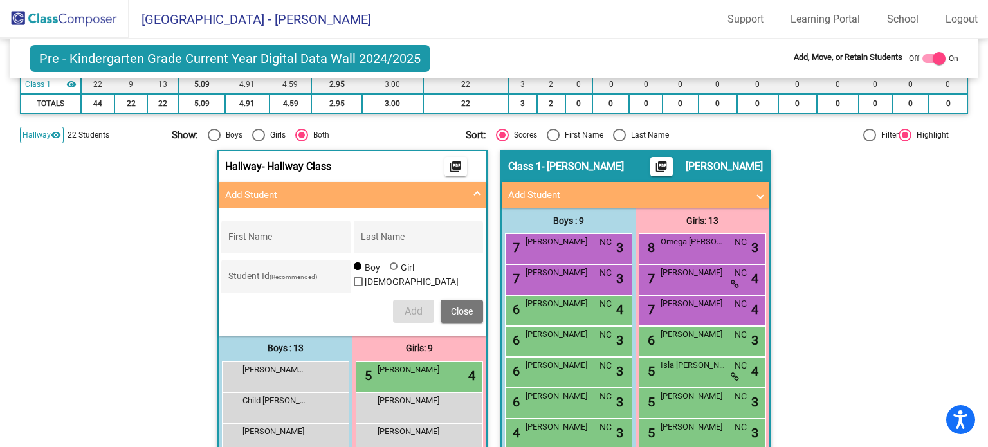
click at [466, 193] on span "Add Student" at bounding box center [349, 195] width 249 height 15
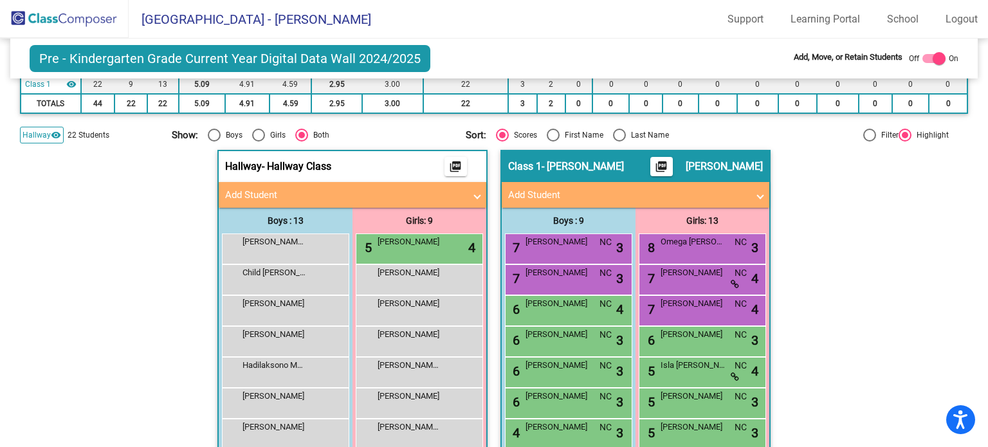
click at [448, 164] on mat-icon "picture_as_pdf" at bounding box center [455, 169] width 15 height 18
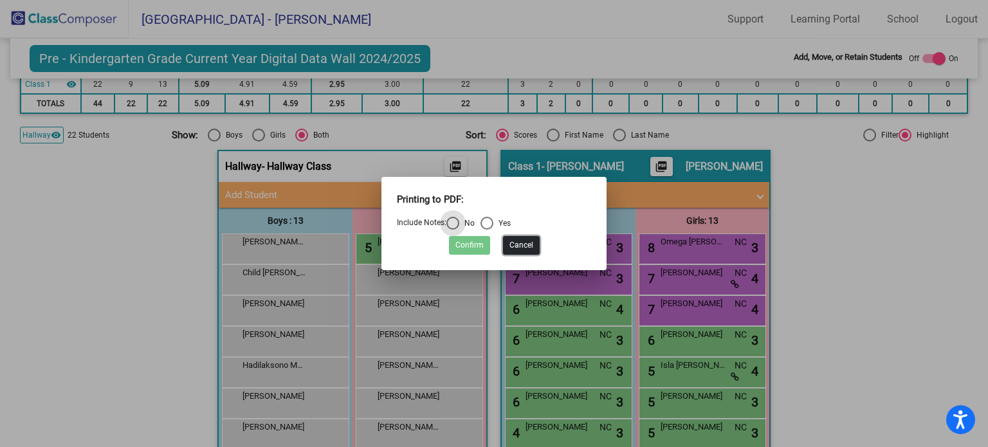
click at [525, 249] on button "Cancel" at bounding box center [521, 245] width 37 height 19
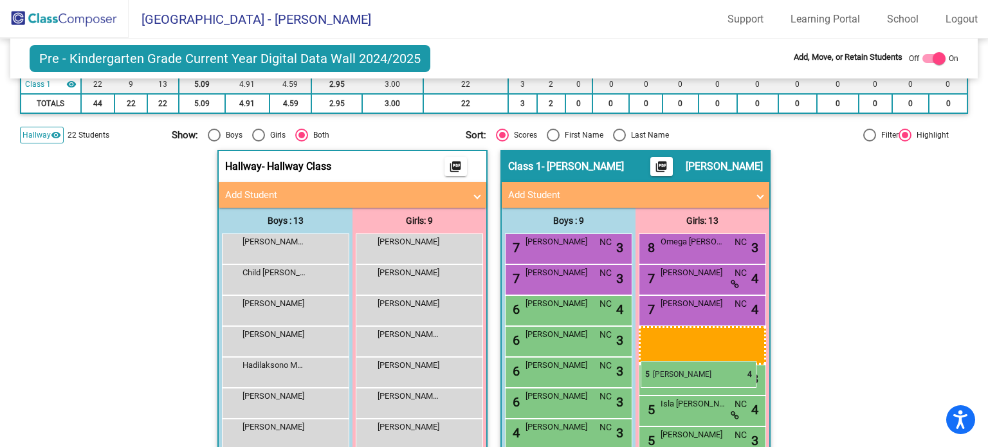
drag, startPoint x: 414, startPoint y: 240, endPoint x: 640, endPoint y: 361, distance: 256.3
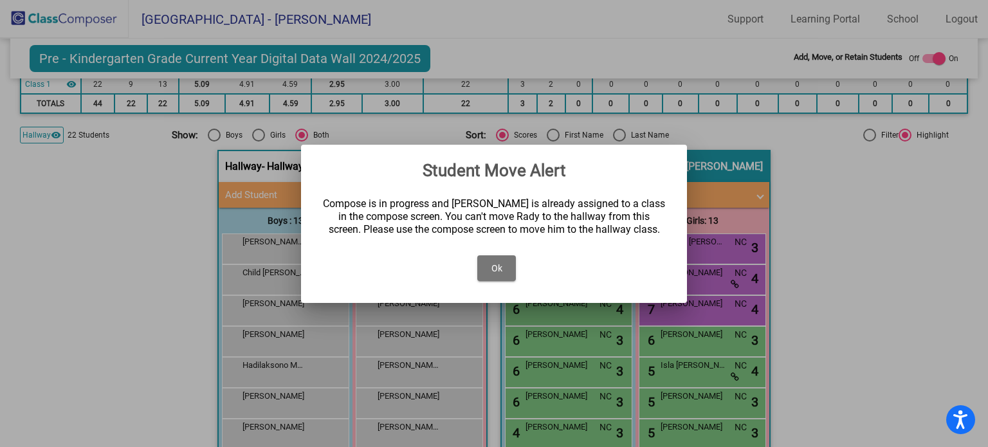
click at [500, 273] on button "Ok" at bounding box center [496, 268] width 39 height 26
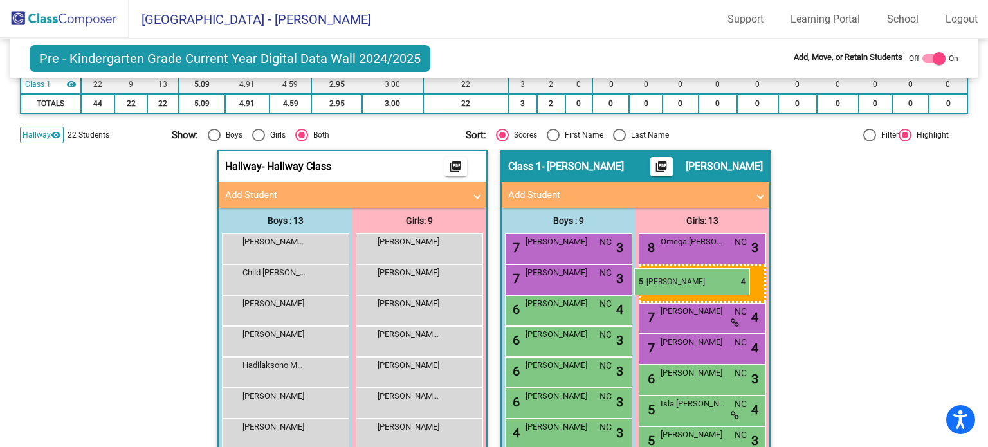
drag, startPoint x: 440, startPoint y: 242, endPoint x: 634, endPoint y: 268, distance: 195.3
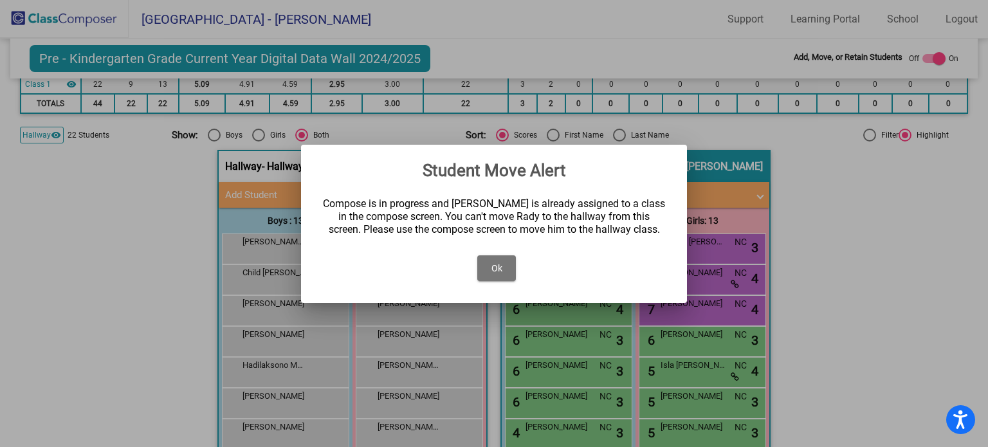
click at [502, 271] on button "Ok" at bounding box center [496, 268] width 39 height 26
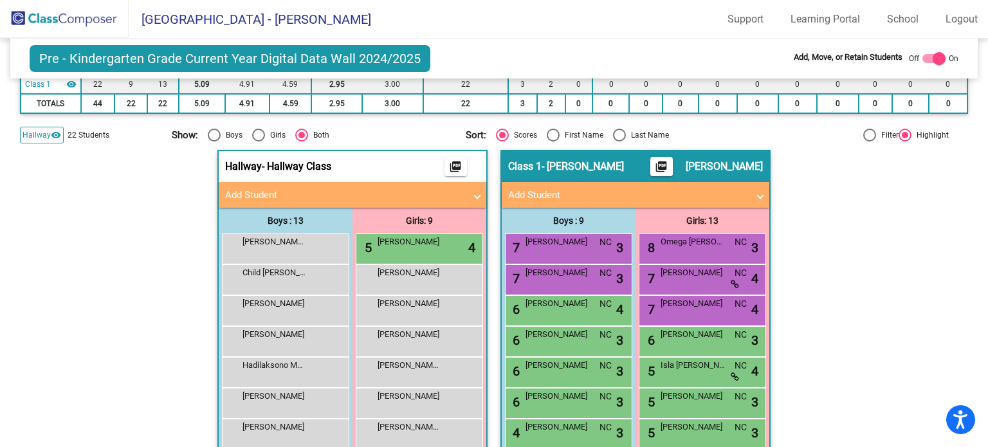
click at [43, 25] on img at bounding box center [64, 19] width 129 height 38
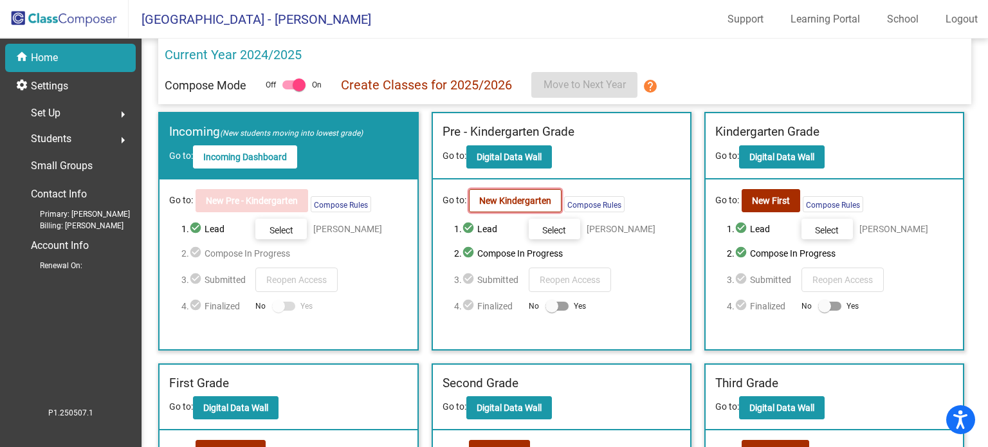
click at [555, 206] on button "New Kindergarten" at bounding box center [515, 200] width 93 height 23
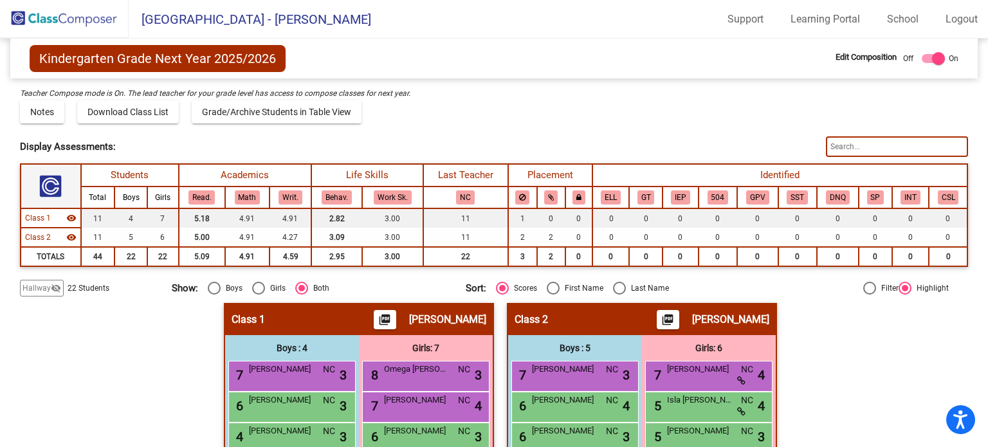
click at [53, 288] on mat-icon "visibility_off" at bounding box center [56, 288] width 10 height 10
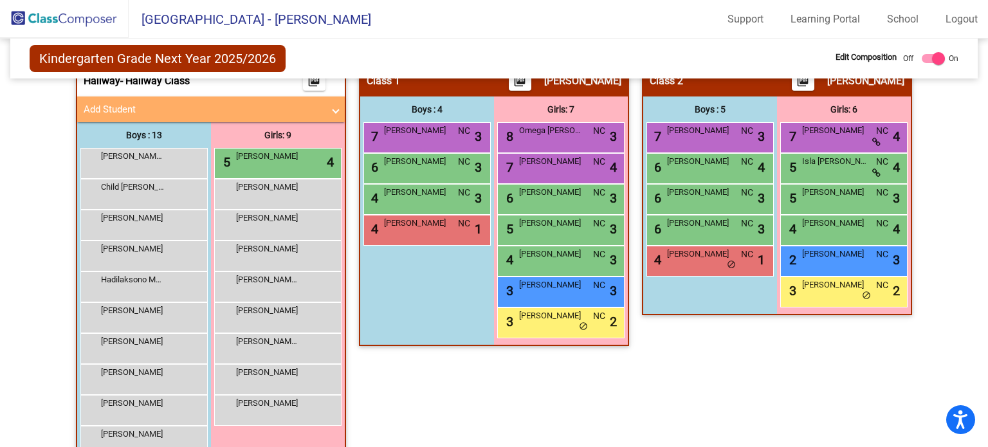
scroll to position [191, 0]
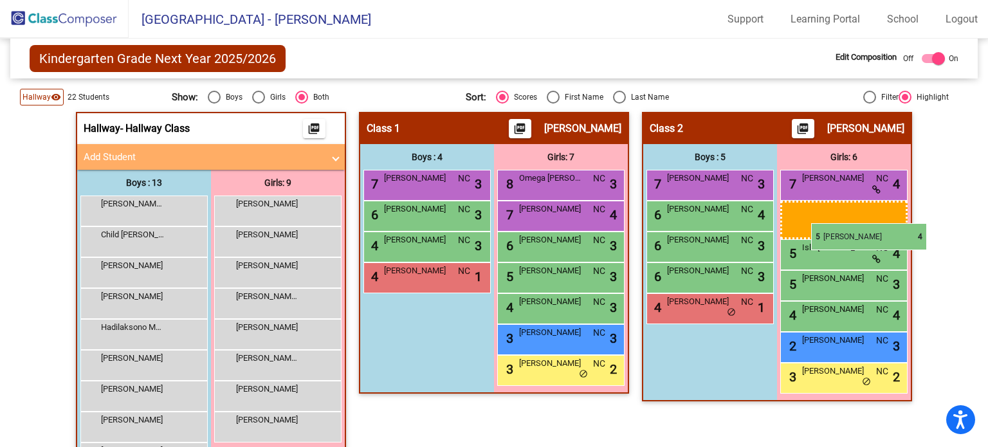
drag, startPoint x: 264, startPoint y: 210, endPoint x: 811, endPoint y: 223, distance: 546.8
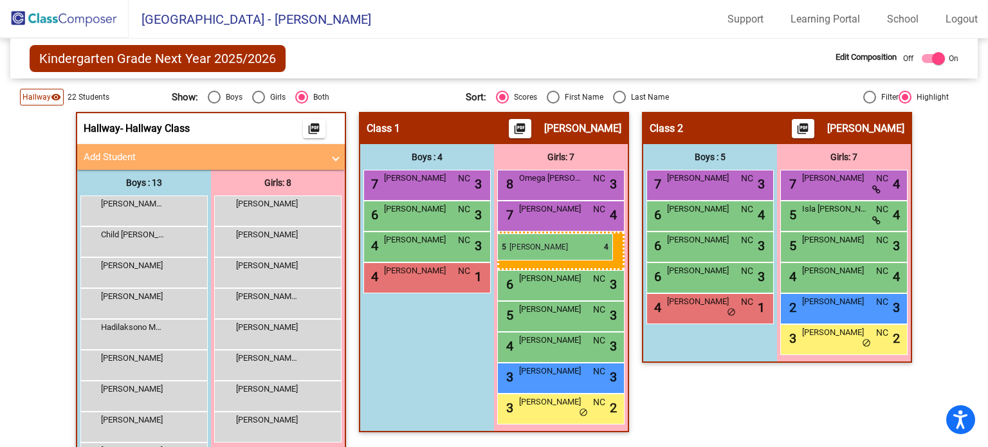
drag, startPoint x: 807, startPoint y: 246, endPoint x: 497, endPoint y: 233, distance: 310.2
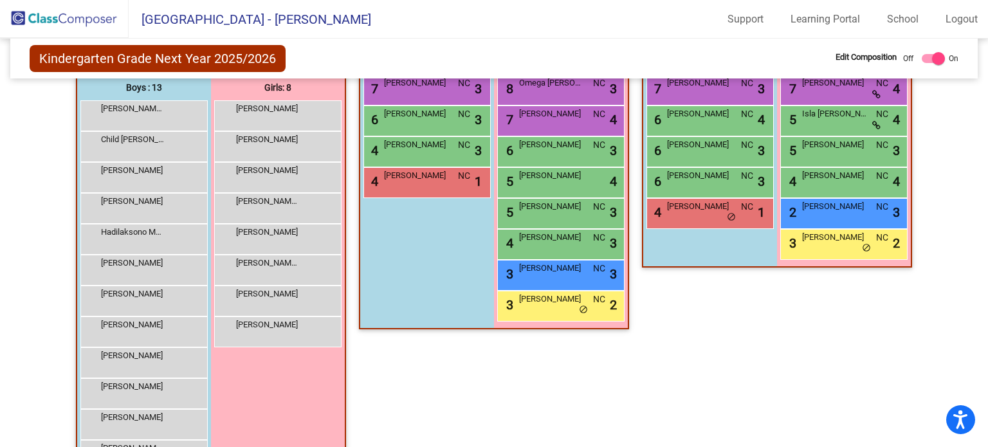
scroll to position [287, 0]
click at [107, 302] on div "Isaiah Harris lock do_not_disturb_alt" at bounding box center [142, 299] width 123 height 26
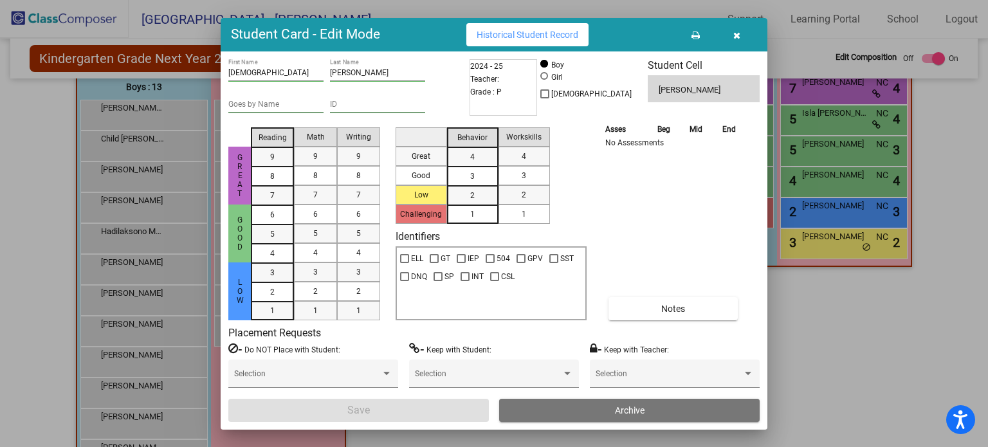
click at [492, 219] on mat-list-option "1" at bounding box center [472, 213] width 51 height 19
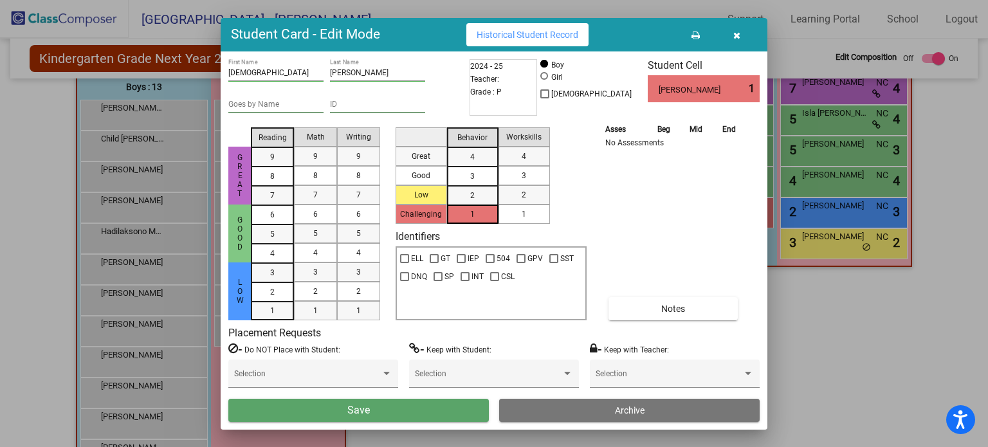
click at [508, 219] on mat-list-option "1" at bounding box center [523, 213] width 51 height 19
click at [255, 313] on mat-list-option "1" at bounding box center [272, 310] width 43 height 19
click at [306, 318] on div "1" at bounding box center [315, 310] width 25 height 19
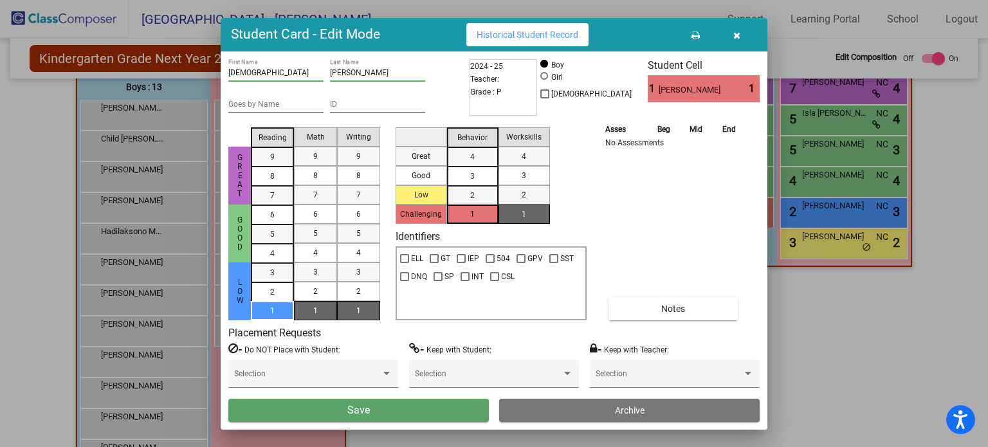
click at [359, 313] on span "1" at bounding box center [358, 311] width 5 height 12
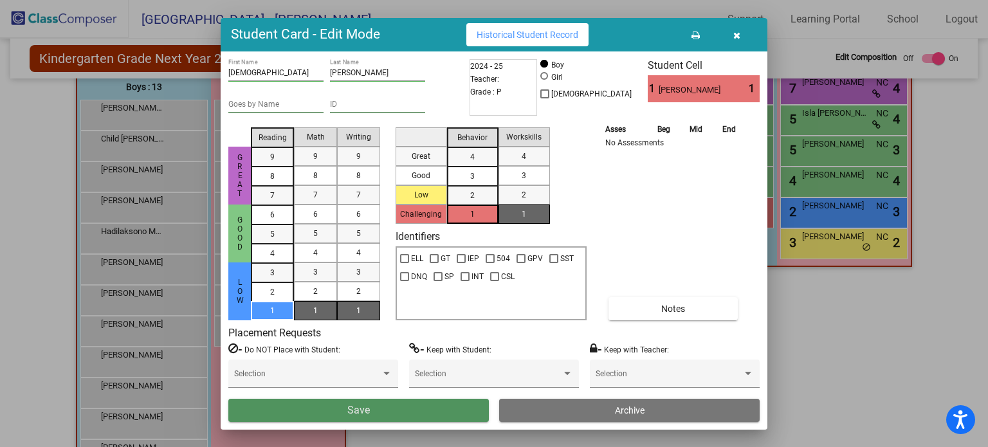
click at [379, 414] on button "Save" at bounding box center [358, 410] width 260 height 23
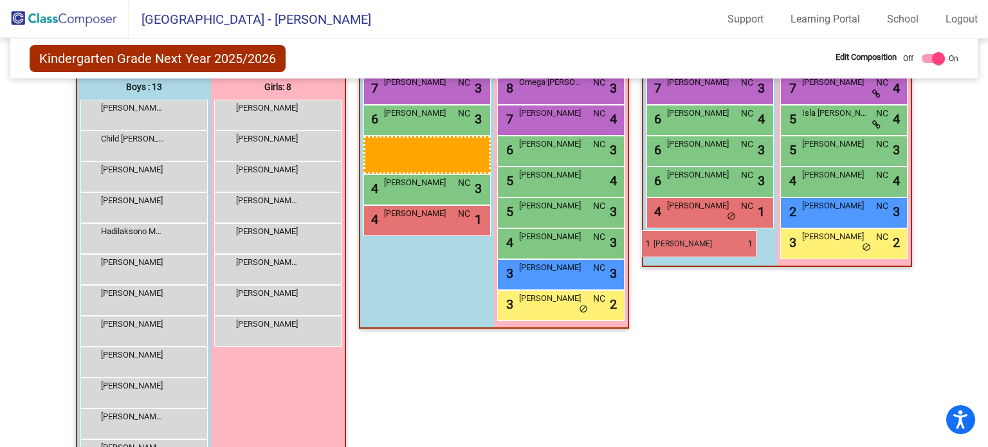
drag, startPoint x: 178, startPoint y: 104, endPoint x: 648, endPoint y: 230, distance: 486.0
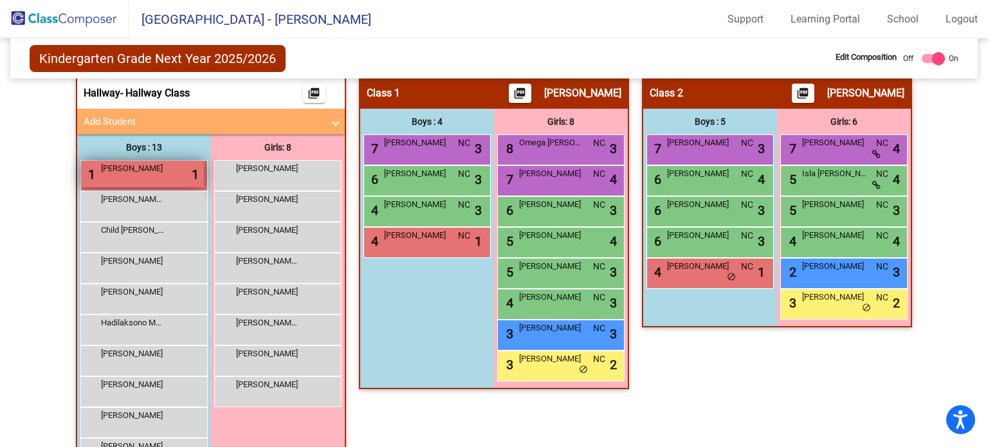
scroll to position [226, 0]
click at [154, 179] on div "1 Isaiah Harris lock do_not_disturb_alt 1" at bounding box center [142, 174] width 123 height 26
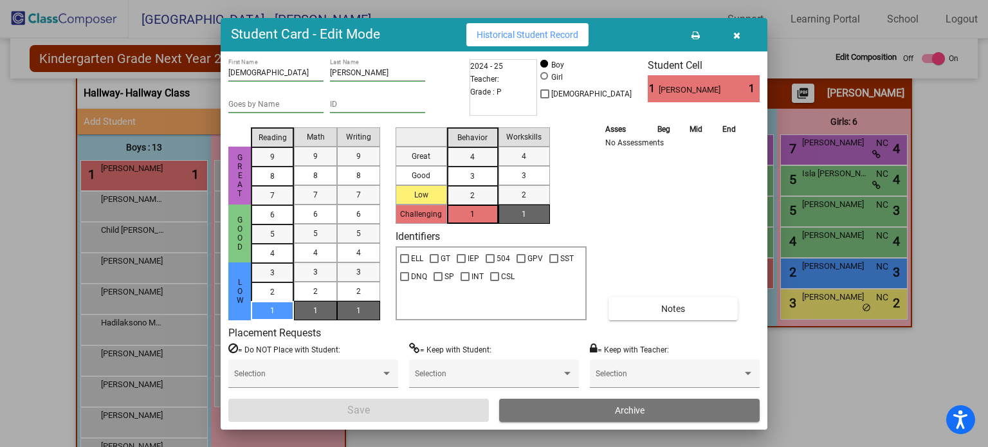
click at [738, 41] on button "button" at bounding box center [736, 34] width 41 height 23
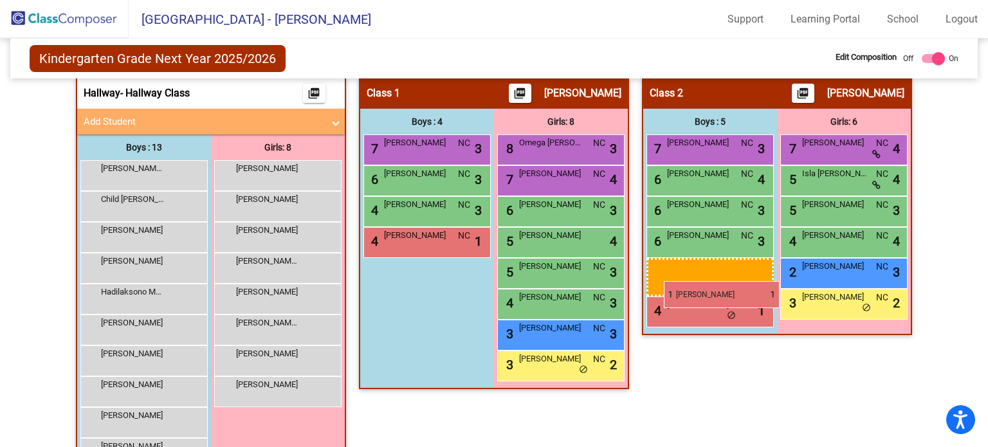
drag, startPoint x: 175, startPoint y: 169, endPoint x: 664, endPoint y: 281, distance: 501.4
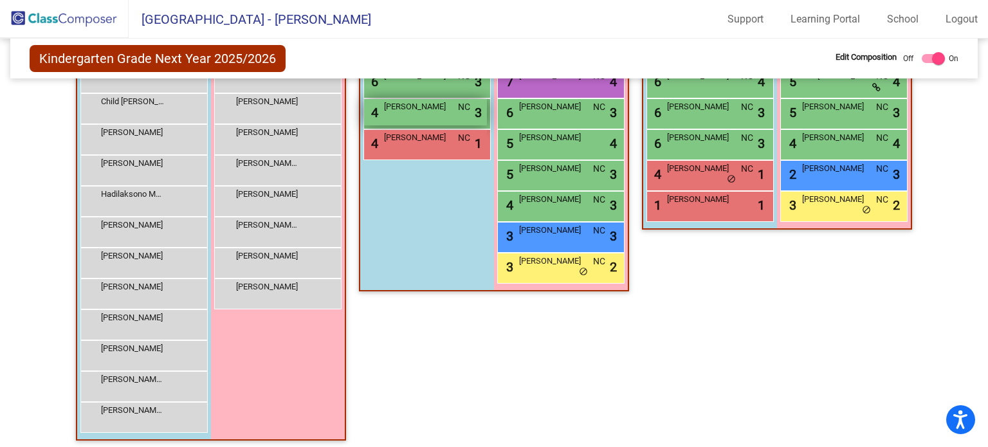
scroll to position [328, 0]
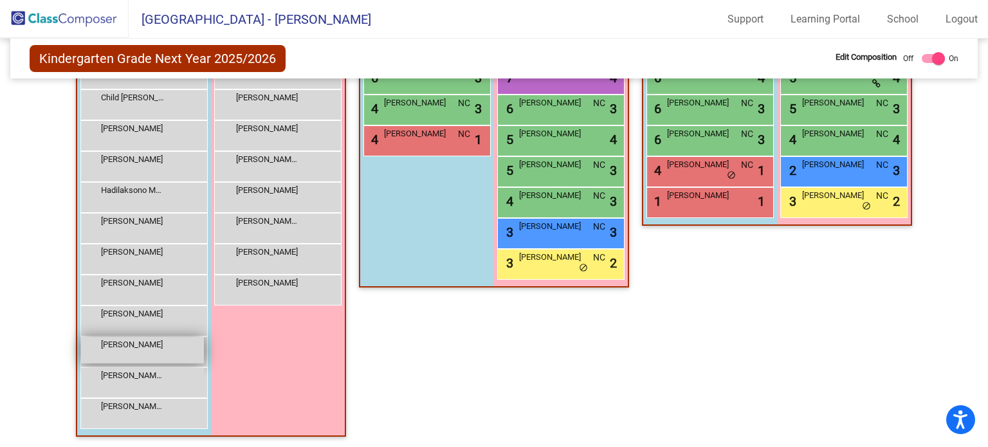
click at [111, 340] on span "Pimentel Dalessandro" at bounding box center [133, 344] width 64 height 13
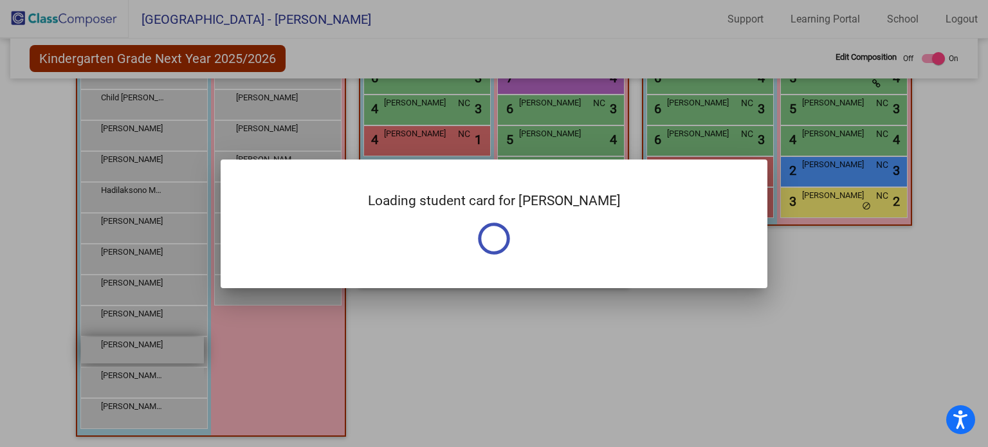
click at [111, 340] on div at bounding box center [494, 223] width 988 height 447
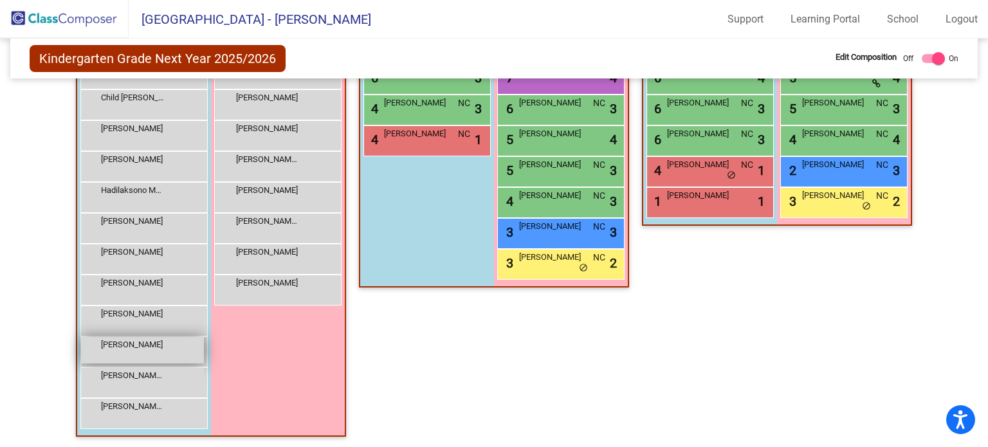
click at [111, 340] on span "Pimentel Dalessandro" at bounding box center [133, 344] width 64 height 13
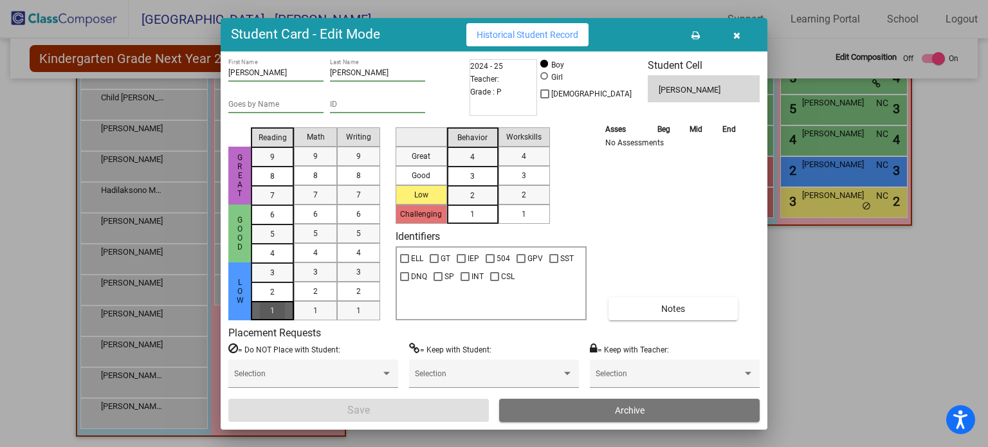
click at [271, 278] on span "1" at bounding box center [272, 273] width 5 height 12
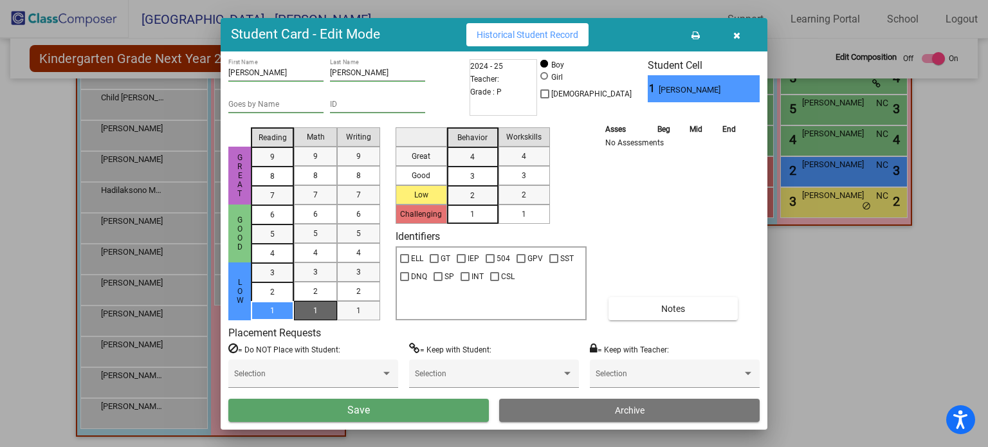
click at [303, 313] on div "1" at bounding box center [315, 310] width 25 height 19
click at [340, 313] on mat-list-option "1" at bounding box center [358, 310] width 43 height 19
click at [470, 220] on div "1" at bounding box center [472, 213] width 25 height 19
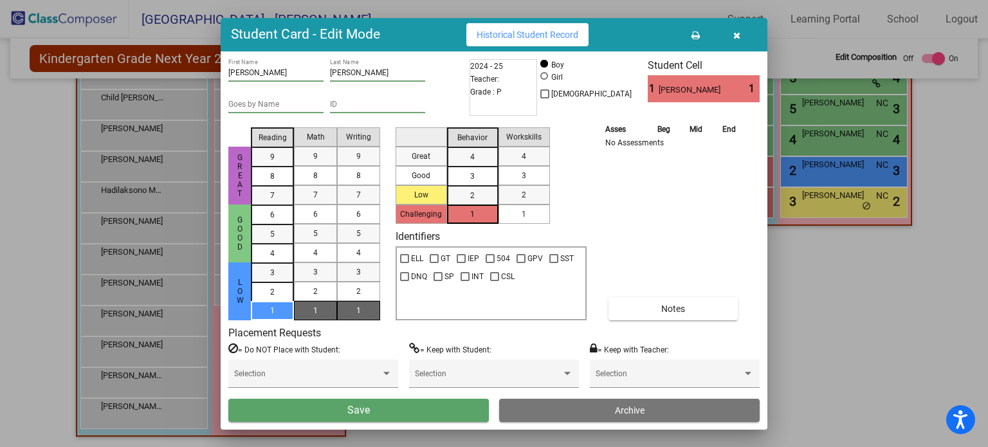
click at [514, 220] on div "1" at bounding box center [523, 213] width 25 height 19
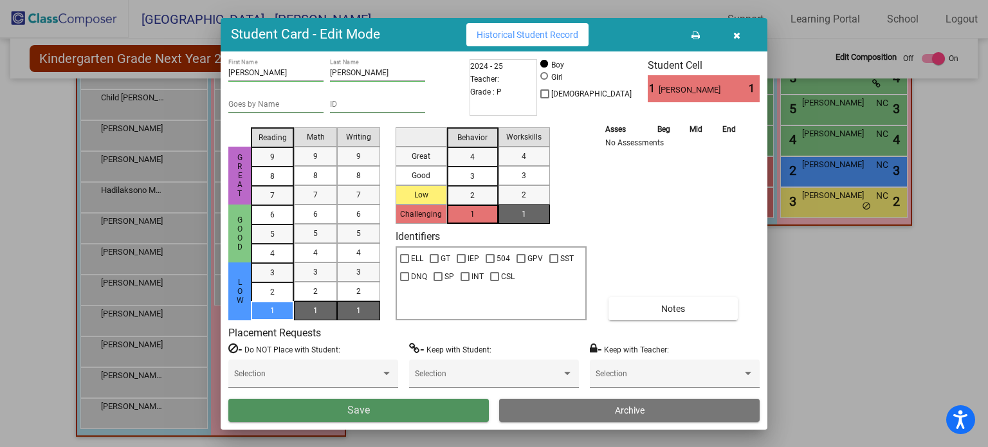
click at [370, 415] on button "Save" at bounding box center [358, 410] width 260 height 23
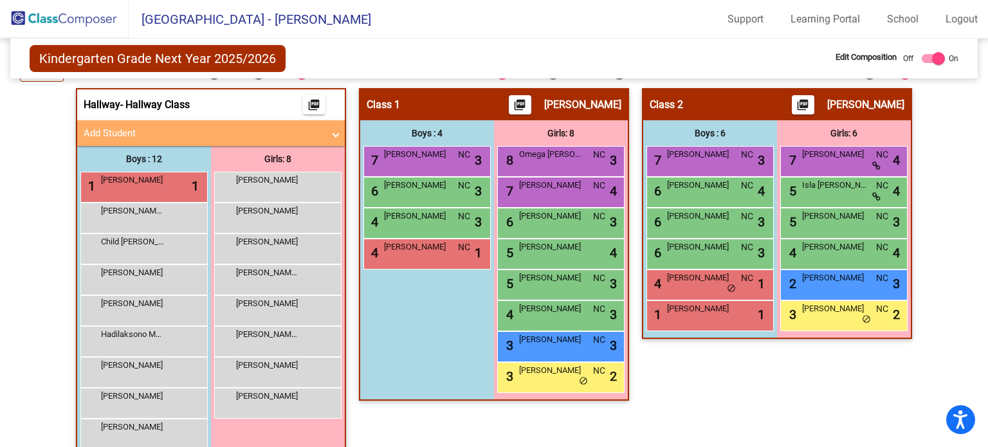
scroll to position [212, 0]
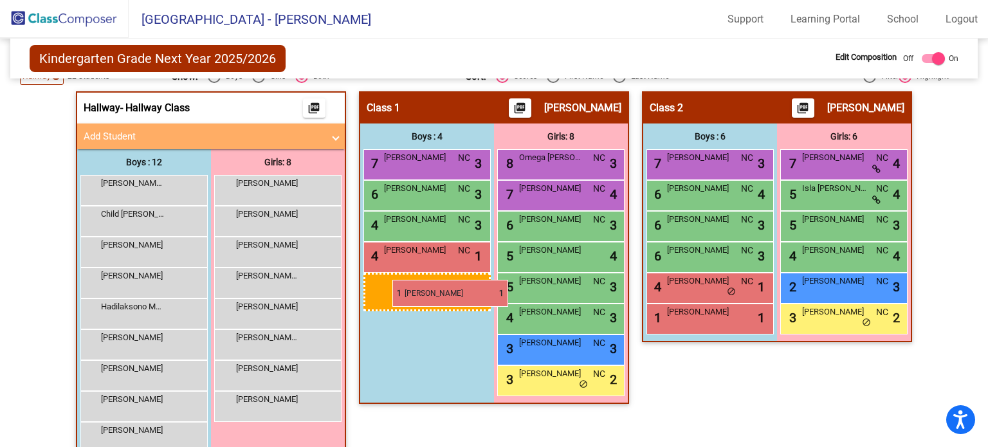
drag, startPoint x: 181, startPoint y: 185, endPoint x: 389, endPoint y: 278, distance: 227.9
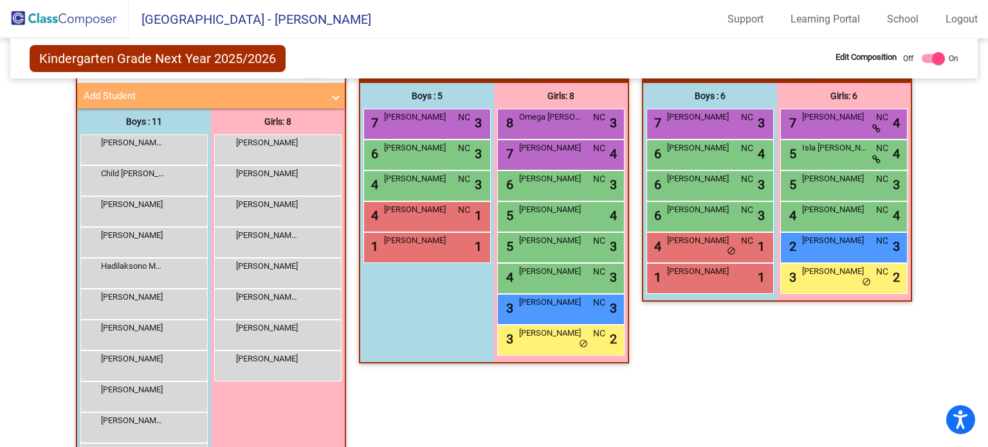
scroll to position [253, 0]
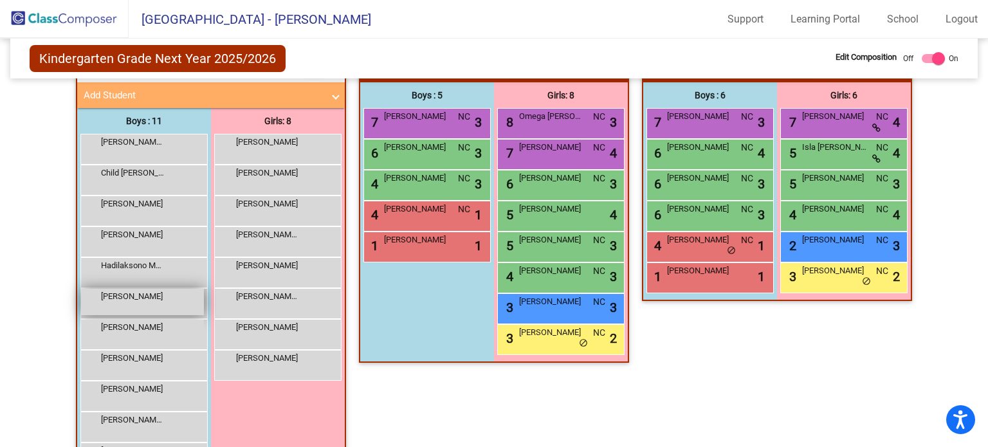
click at [181, 292] on div "Houldsworth Julien lock do_not_disturb_alt" at bounding box center [142, 302] width 123 height 26
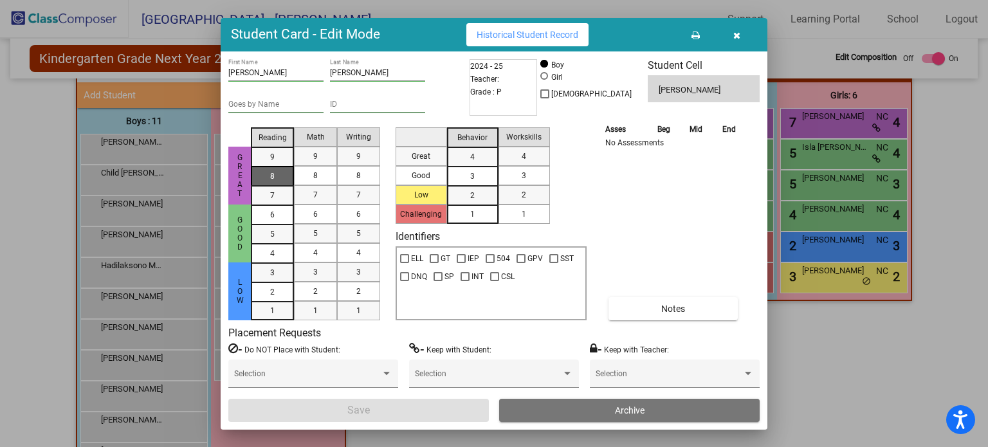
click at [284, 167] on div "8" at bounding box center [272, 156] width 25 height 19
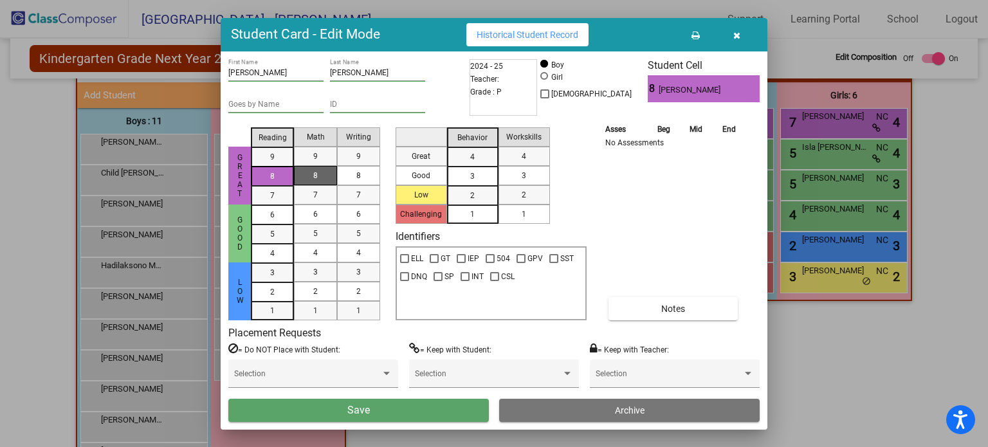
click at [317, 180] on span "8" at bounding box center [315, 176] width 5 height 12
click at [343, 181] on mat-list-option "8" at bounding box center [358, 175] width 43 height 19
click at [275, 282] on div "1" at bounding box center [272, 272] width 25 height 19
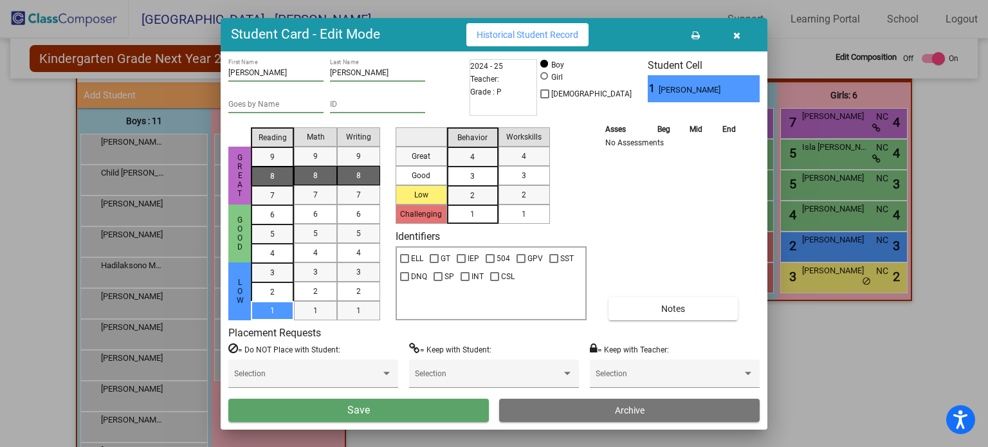
click at [273, 163] on span "8" at bounding box center [272, 157] width 5 height 12
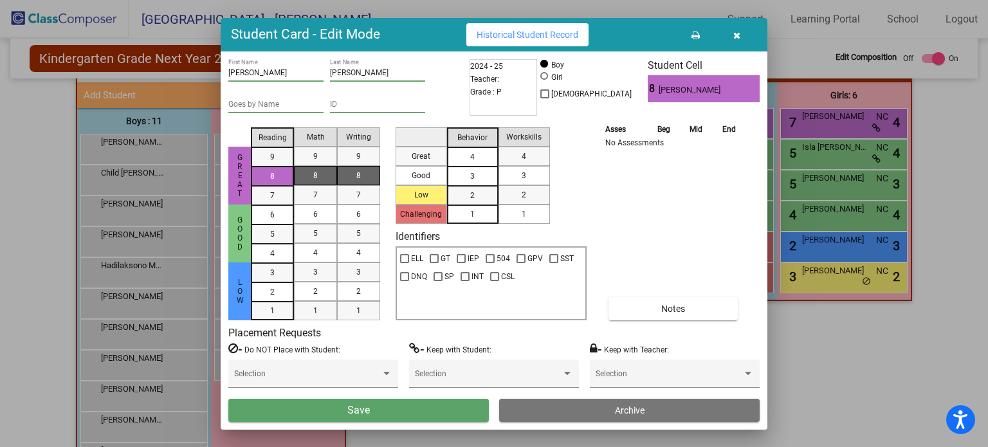
click at [481, 161] on div "4" at bounding box center [472, 156] width 25 height 19
click at [513, 158] on div "4" at bounding box center [523, 156] width 25 height 19
click at [428, 404] on button "Save" at bounding box center [358, 410] width 260 height 23
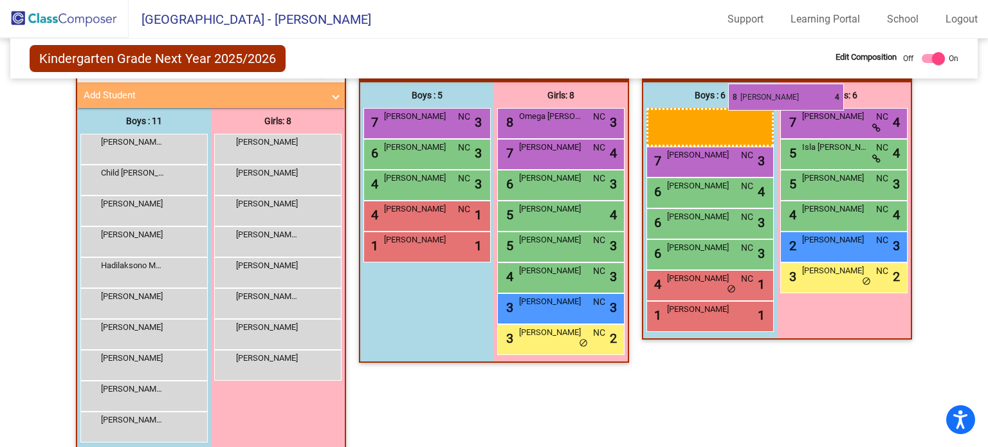
drag, startPoint x: 113, startPoint y: 139, endPoint x: 728, endPoint y: 84, distance: 617.2
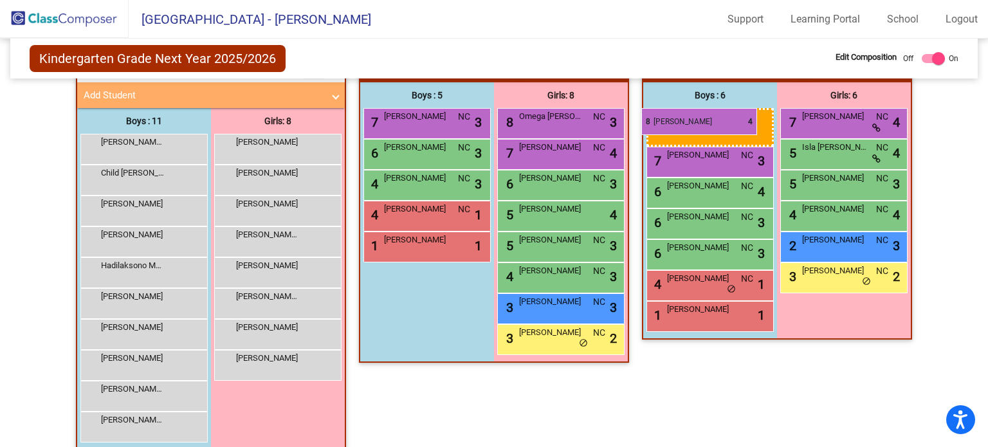
drag, startPoint x: 123, startPoint y: 147, endPoint x: 641, endPoint y: 108, distance: 519.7
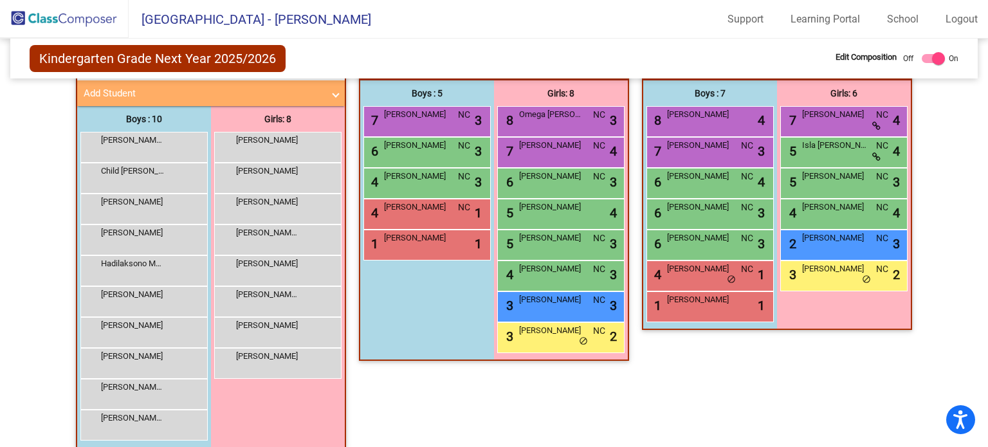
scroll to position [262, 0]
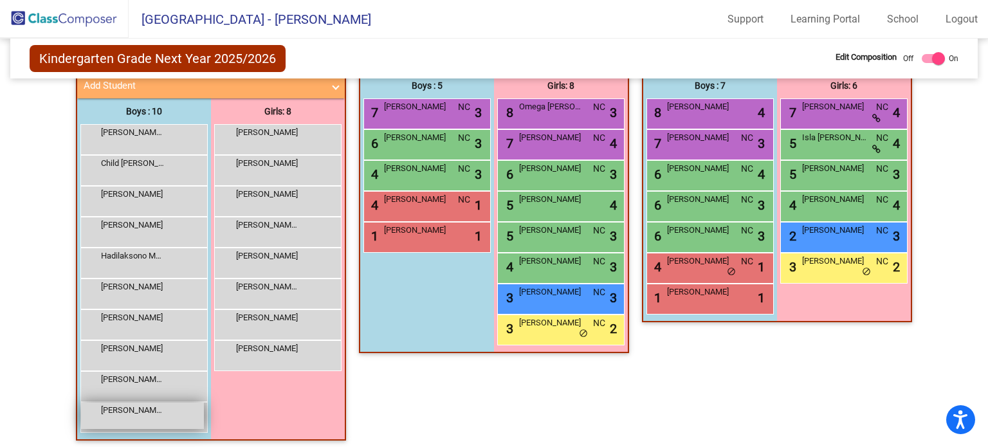
click at [142, 415] on div "Vangerwen-Smith Duke lock do_not_disturb_alt" at bounding box center [142, 416] width 123 height 26
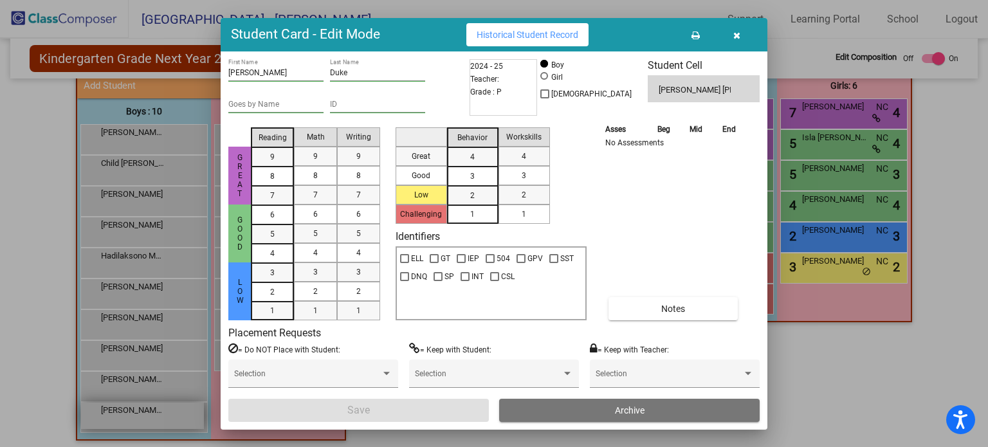
click at [142, 415] on div at bounding box center [494, 223] width 988 height 447
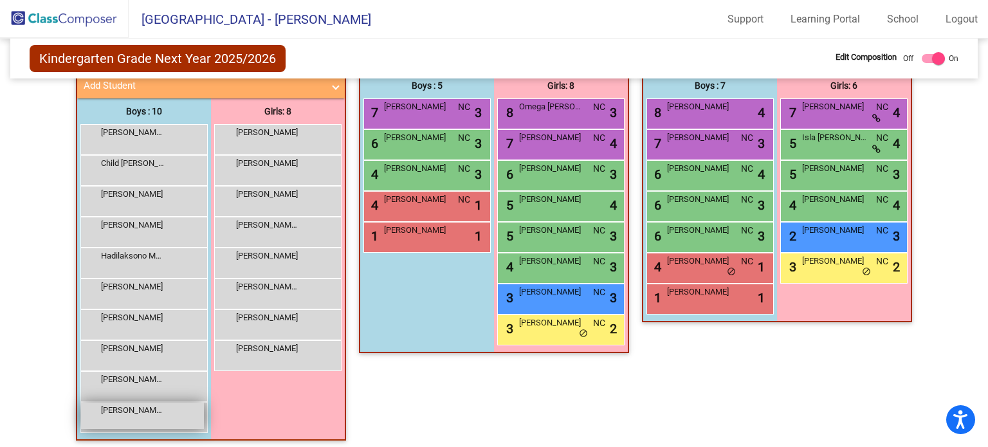
click at [142, 414] on div "Vangerwen-Smith Duke lock do_not_disturb_alt" at bounding box center [142, 416] width 123 height 26
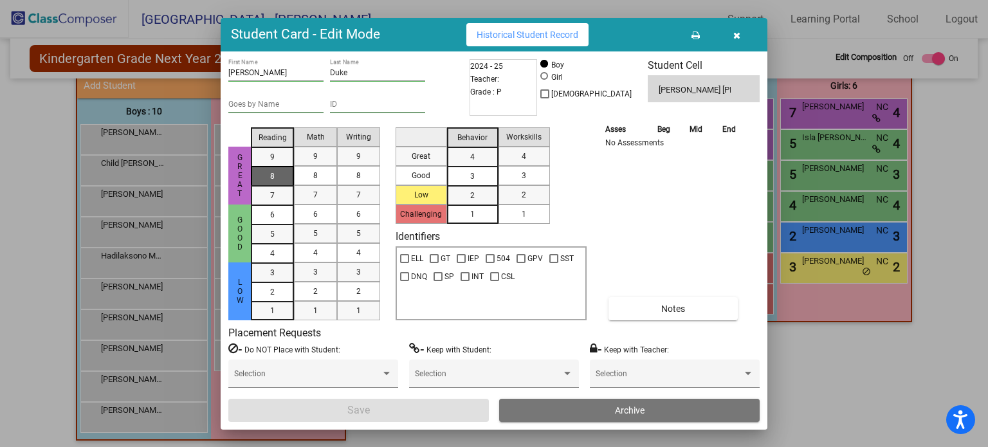
click at [285, 169] on mat-list-option "8" at bounding box center [272, 175] width 43 height 19
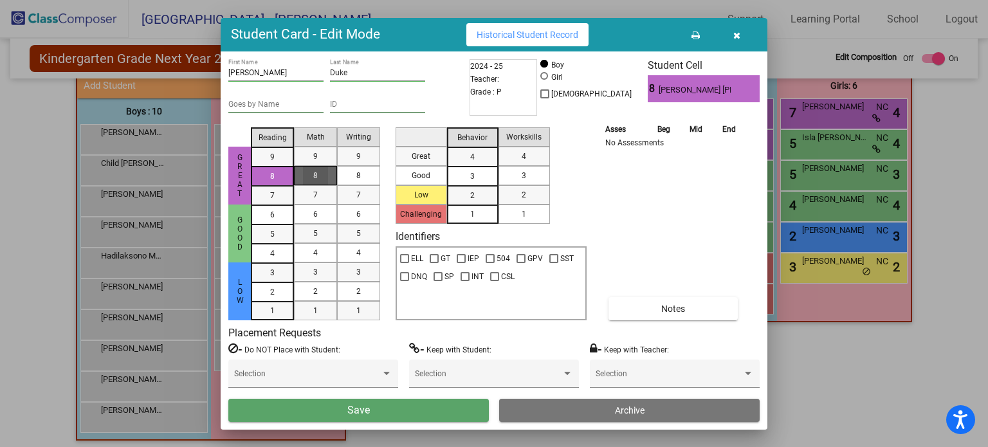
click at [314, 170] on span "8" at bounding box center [315, 176] width 5 height 12
click at [352, 174] on div "8" at bounding box center [358, 175] width 25 height 19
click at [464, 161] on div "4" at bounding box center [472, 156] width 25 height 19
click at [527, 150] on div "4" at bounding box center [523, 156] width 25 height 19
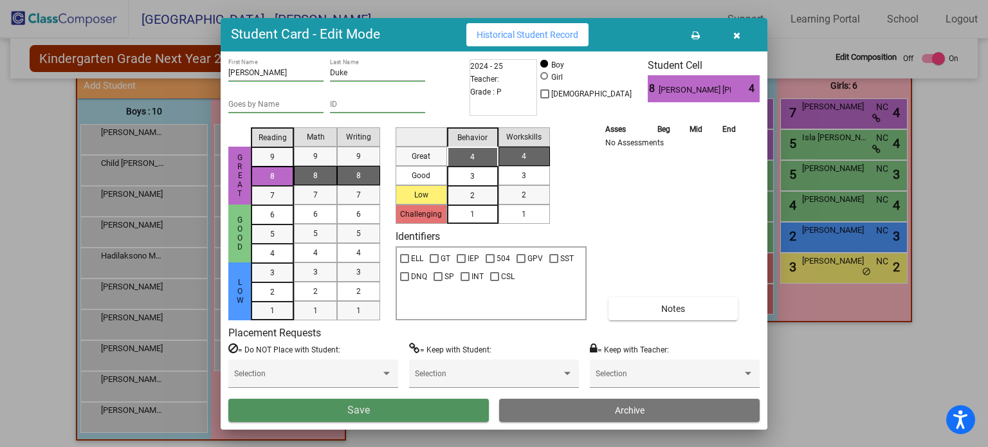
click at [328, 408] on button "Save" at bounding box center [358, 410] width 260 height 23
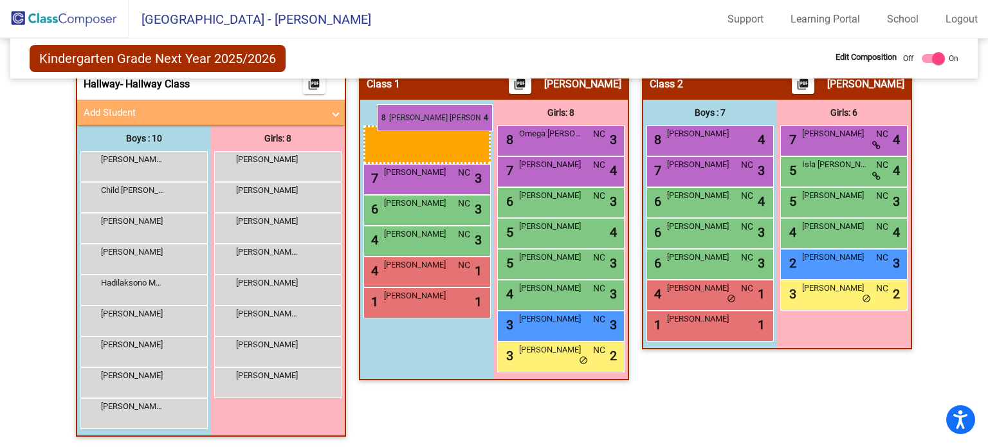
drag, startPoint x: 168, startPoint y: 140, endPoint x: 377, endPoint y: 104, distance: 212.1
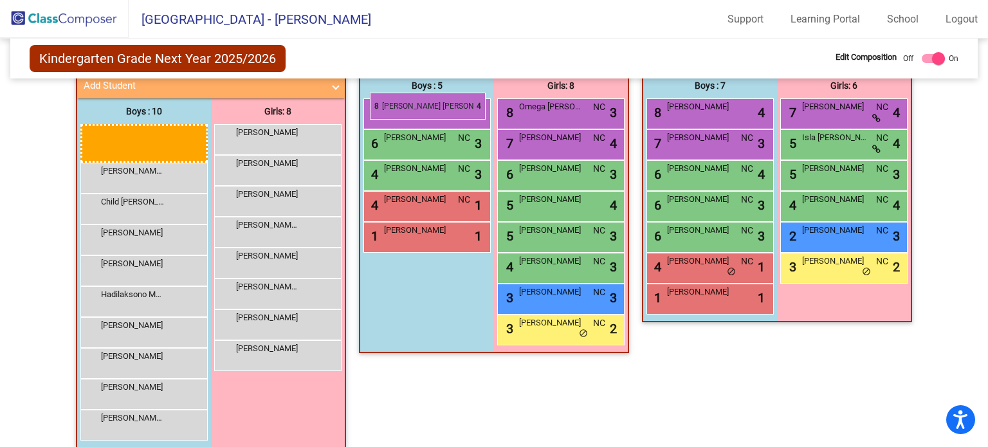
scroll to position [235, 0]
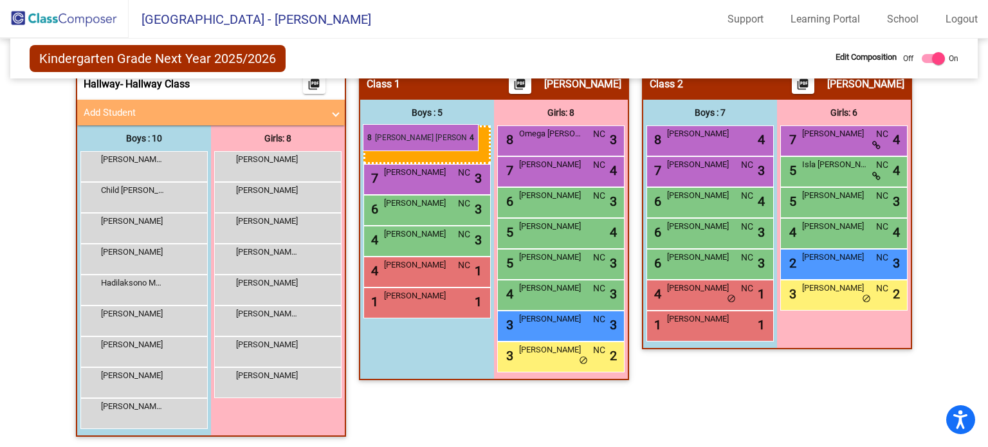
drag, startPoint x: 123, startPoint y: 133, endPoint x: 363, endPoint y: 125, distance: 240.0
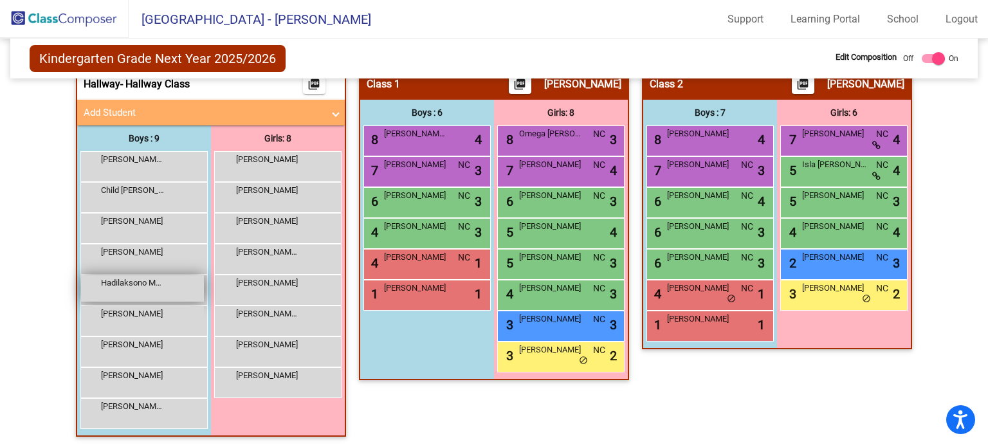
click at [176, 280] on div "Hadilaksono Maximus lock do_not_disturb_alt" at bounding box center [142, 288] width 123 height 26
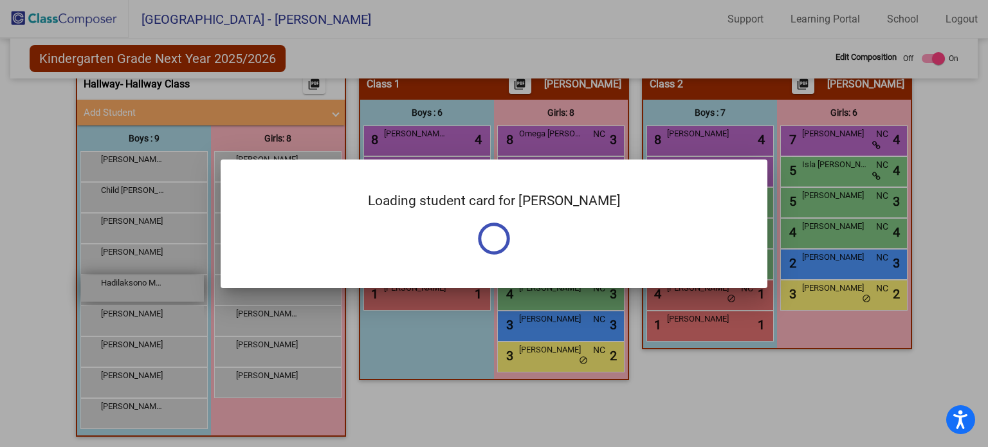
click at [176, 280] on div at bounding box center [494, 223] width 988 height 447
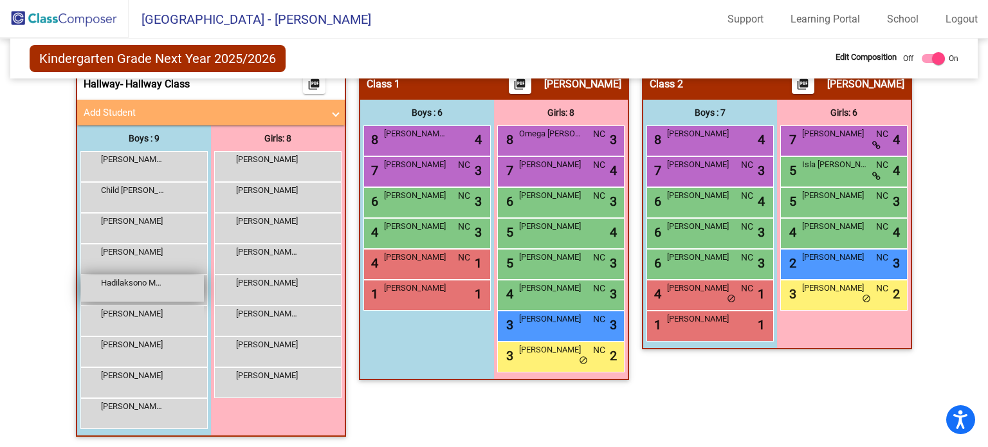
click at [176, 280] on div "Hadilaksono Maximus lock do_not_disturb_alt" at bounding box center [142, 288] width 123 height 26
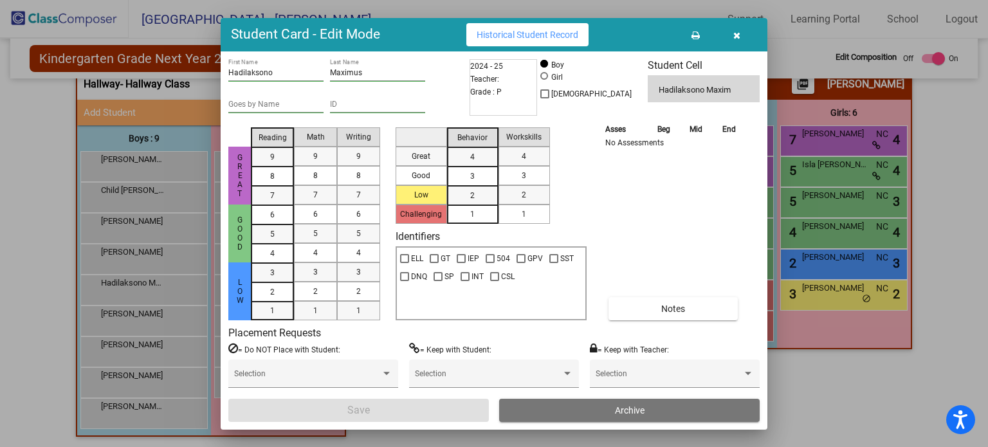
click at [747, 35] on button "button" at bounding box center [736, 34] width 41 height 23
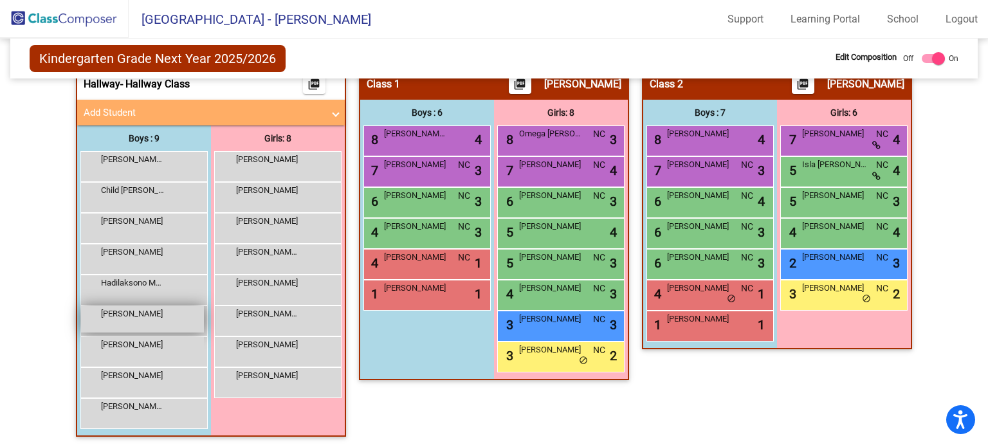
click at [175, 329] on div "McAdams Leo lock do_not_disturb_alt" at bounding box center [142, 319] width 123 height 26
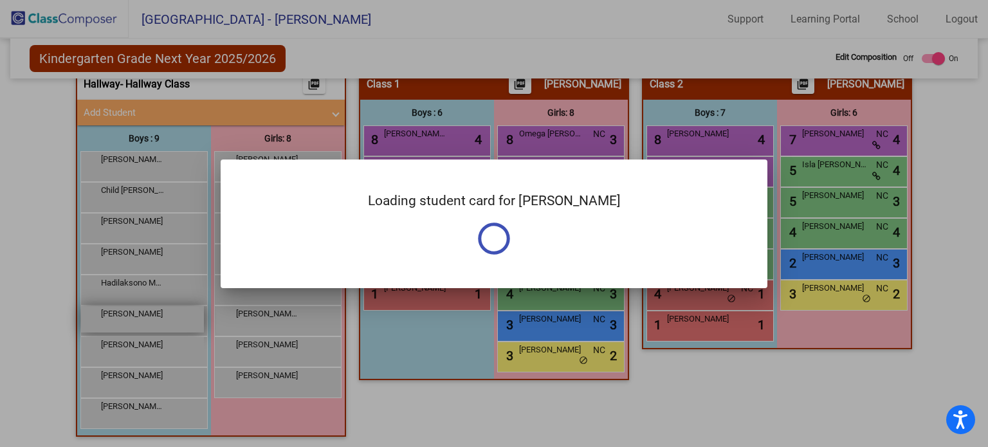
click at [175, 329] on div at bounding box center [494, 223] width 988 height 447
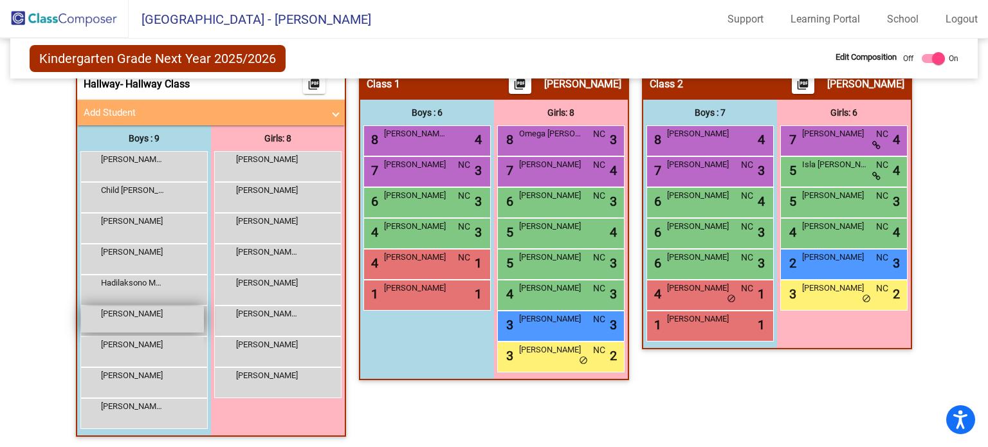
click at [175, 329] on div "McAdams Leo lock do_not_disturb_alt" at bounding box center [142, 319] width 123 height 26
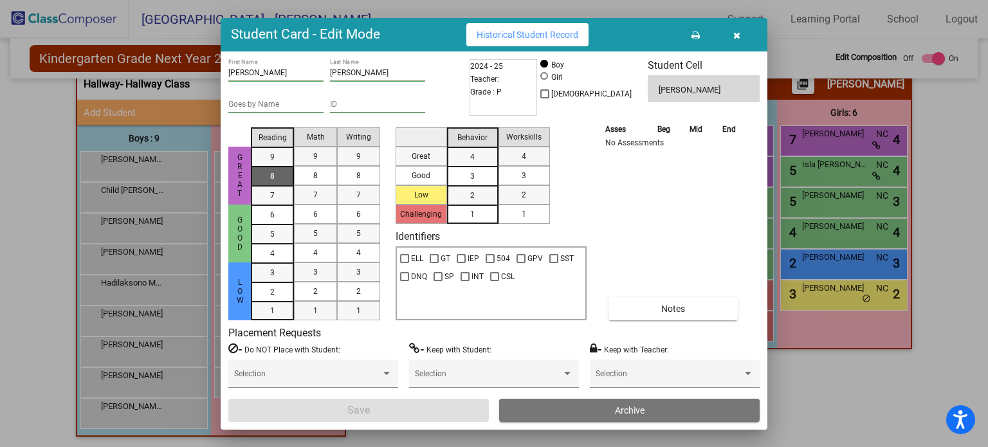
click at [283, 167] on div "8" at bounding box center [272, 156] width 25 height 19
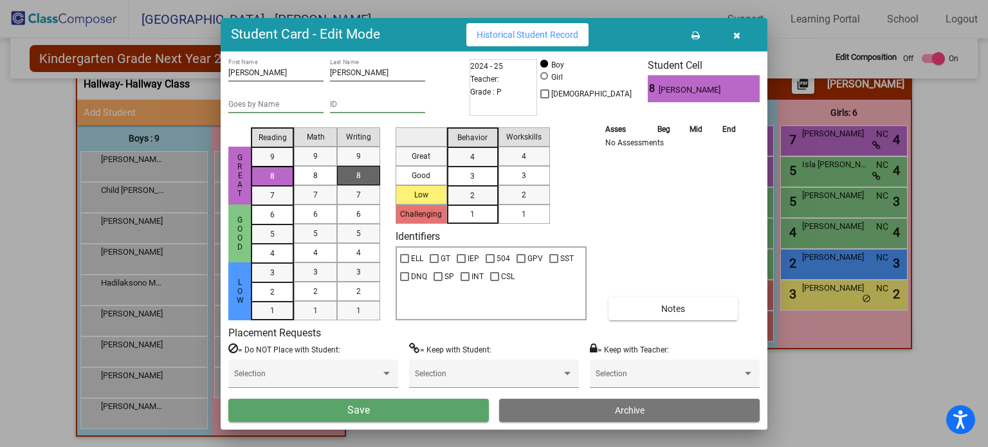
click at [341, 179] on mat-list-option "8" at bounding box center [358, 175] width 43 height 19
click at [320, 177] on div "8" at bounding box center [315, 175] width 25 height 19
click at [485, 165] on mat-list-option "4" at bounding box center [472, 156] width 51 height 19
click at [520, 162] on div "4" at bounding box center [523, 156] width 25 height 19
click at [447, 406] on button "Save" at bounding box center [358, 410] width 260 height 23
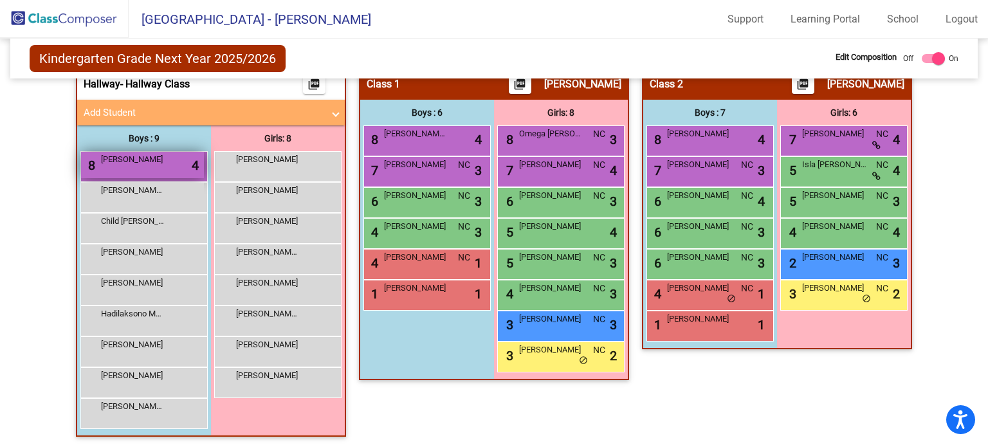
click at [132, 165] on div "8 McAdams Leo lock do_not_disturb_alt 4" at bounding box center [142, 165] width 123 height 26
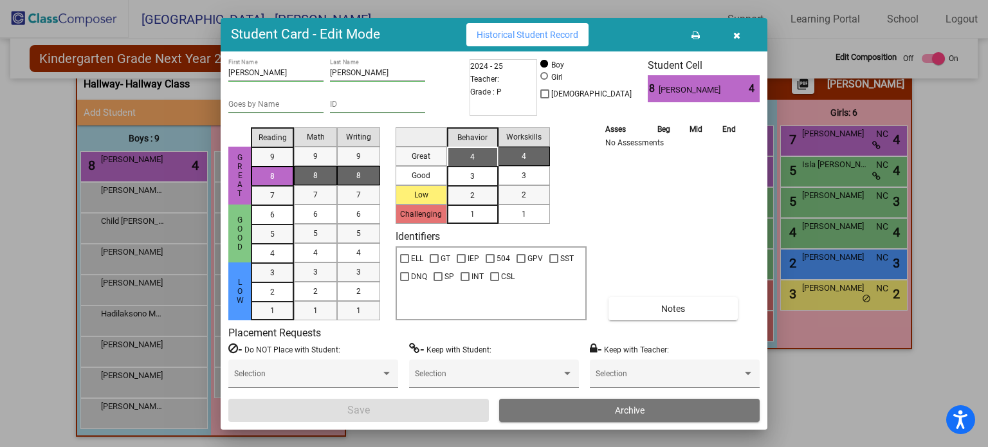
click at [482, 167] on div "3" at bounding box center [472, 156] width 25 height 19
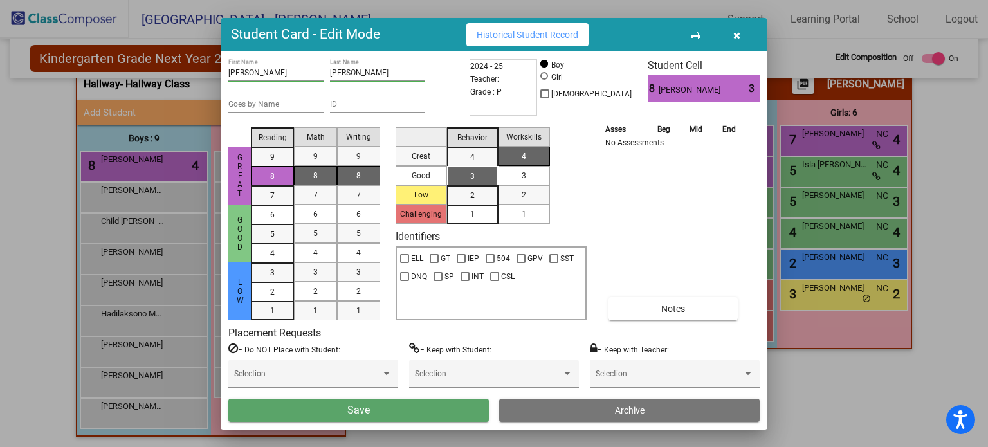
click at [534, 179] on div "3" at bounding box center [523, 175] width 25 height 19
click at [286, 230] on mat-list-option "5" at bounding box center [272, 233] width 43 height 19
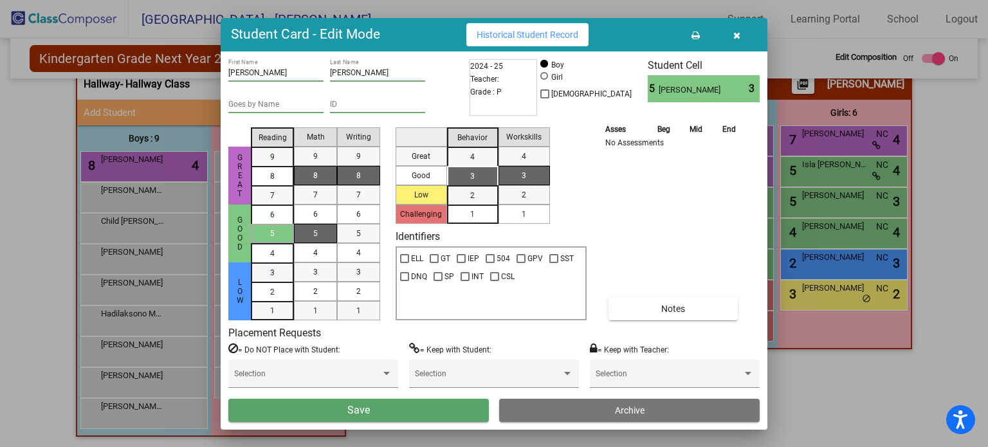
click at [310, 230] on div "5" at bounding box center [315, 233] width 25 height 19
click at [372, 230] on mat-list-option "5" at bounding box center [358, 233] width 43 height 19
click at [386, 408] on button "Save" at bounding box center [358, 410] width 260 height 23
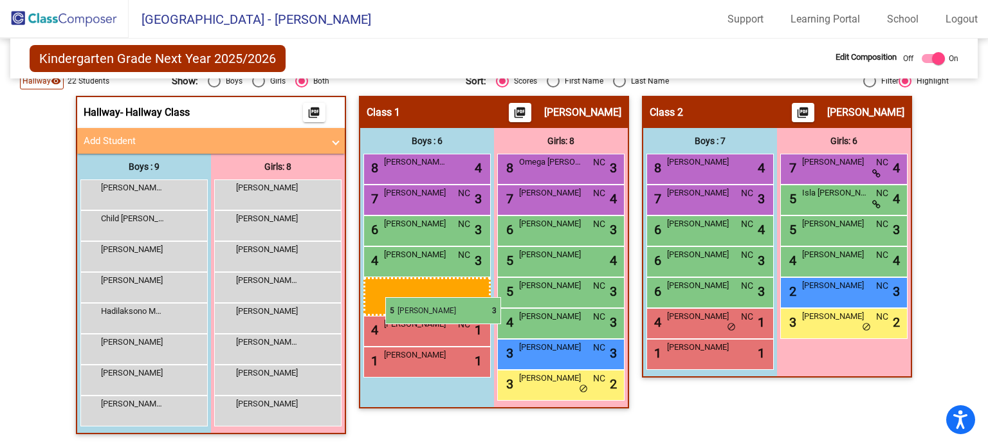
scroll to position [204, 0]
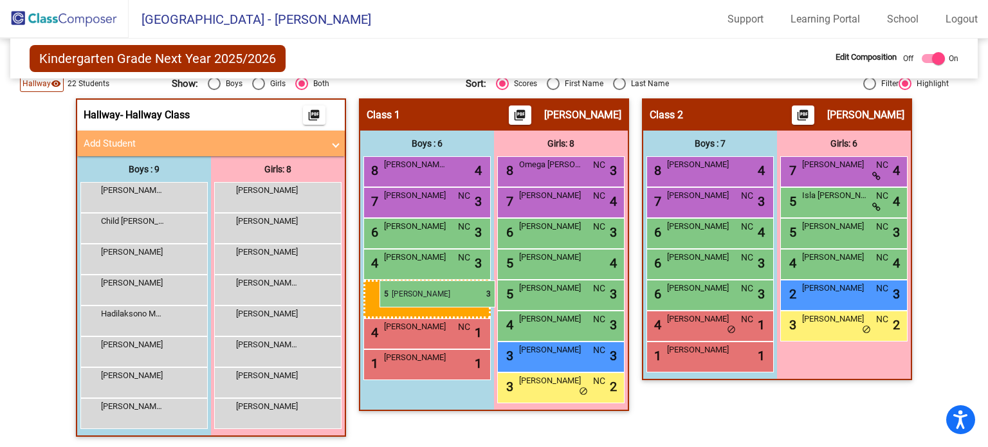
drag, startPoint x: 117, startPoint y: 175, endPoint x: 379, endPoint y: 280, distance: 282.8
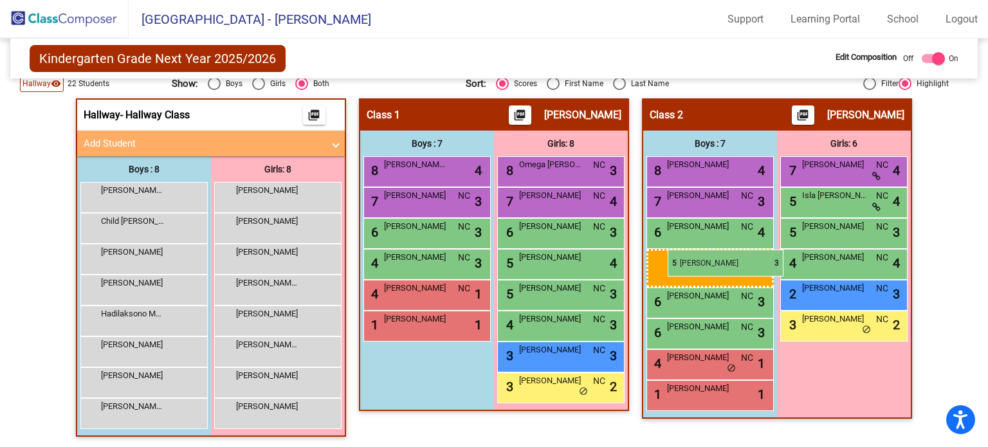
drag, startPoint x: 385, startPoint y: 267, endPoint x: 666, endPoint y: 249, distance: 281.6
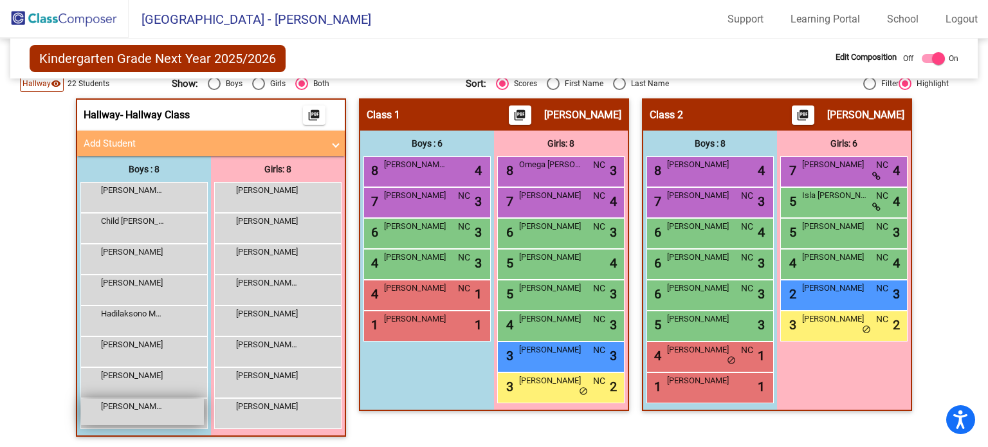
click at [173, 408] on div "Smith Griz lock do_not_disturb_alt" at bounding box center [142, 412] width 123 height 26
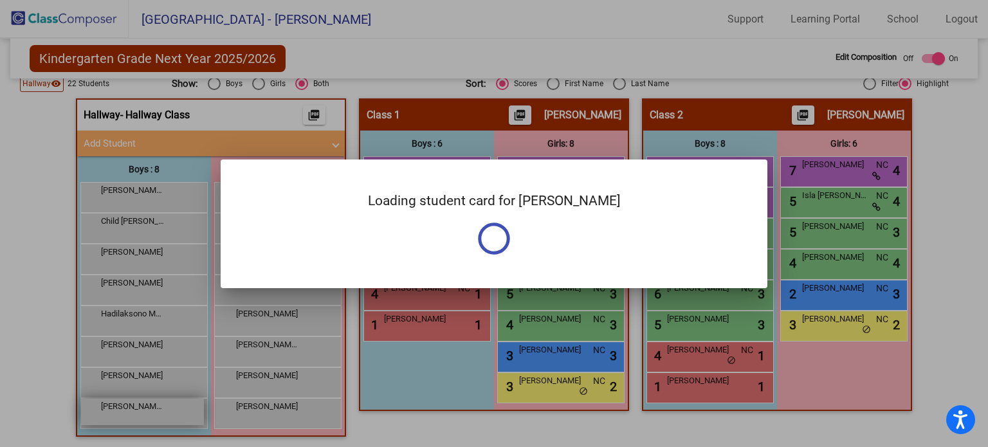
click at [173, 408] on div at bounding box center [494, 223] width 988 height 447
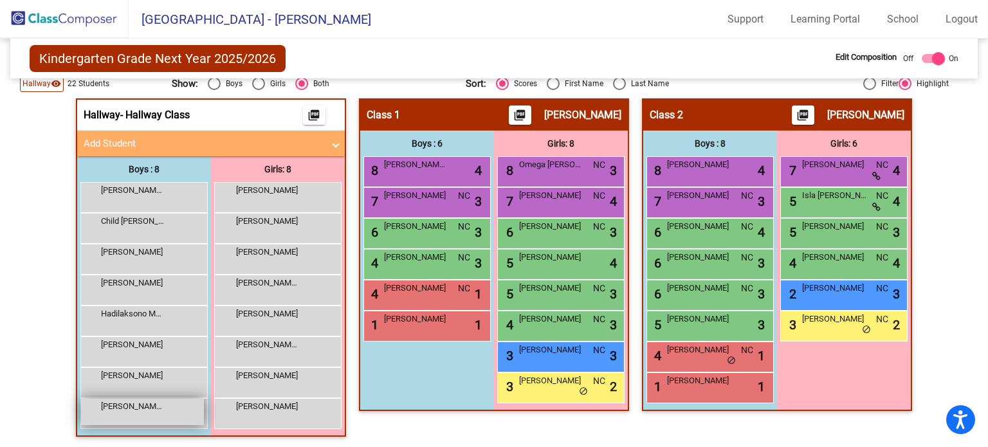
click at [173, 408] on div "Smith Griz lock do_not_disturb_alt" at bounding box center [142, 412] width 123 height 26
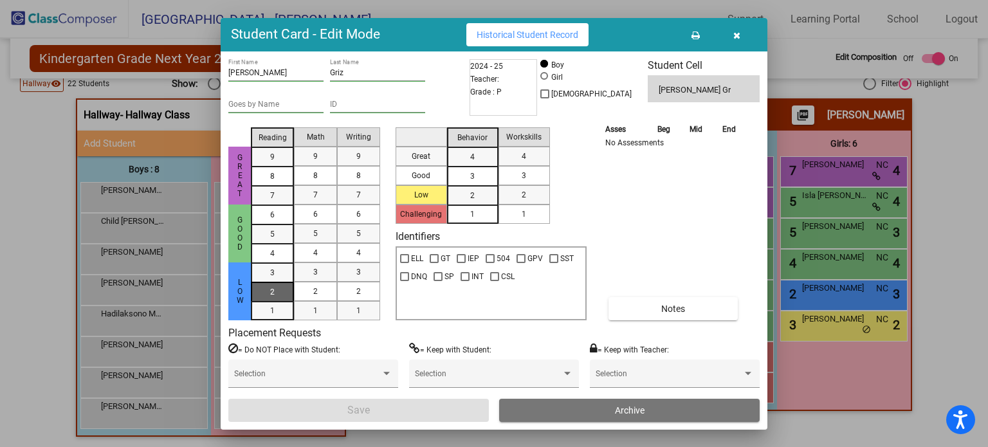
click at [285, 300] on mat-list-option "2" at bounding box center [272, 291] width 43 height 19
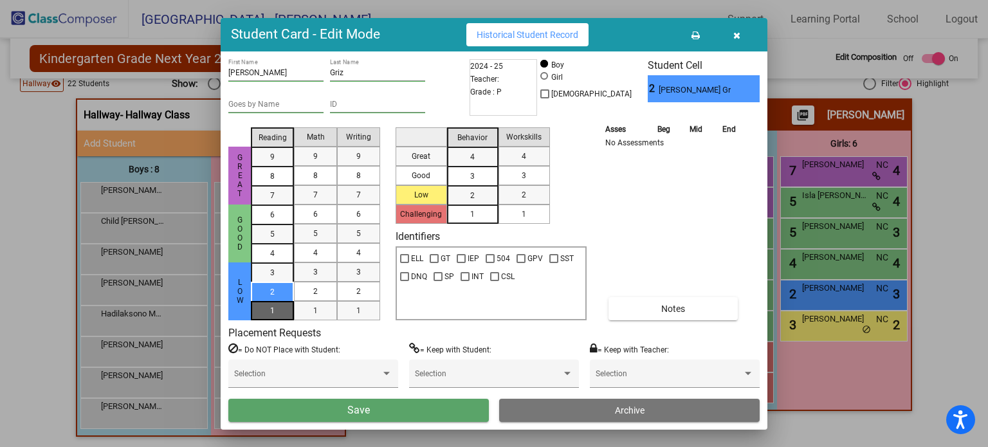
click at [283, 282] on div "1" at bounding box center [272, 272] width 25 height 19
click at [320, 309] on div "1" at bounding box center [315, 310] width 25 height 19
click at [738, 39] on span "button" at bounding box center [736, 35] width 7 height 10
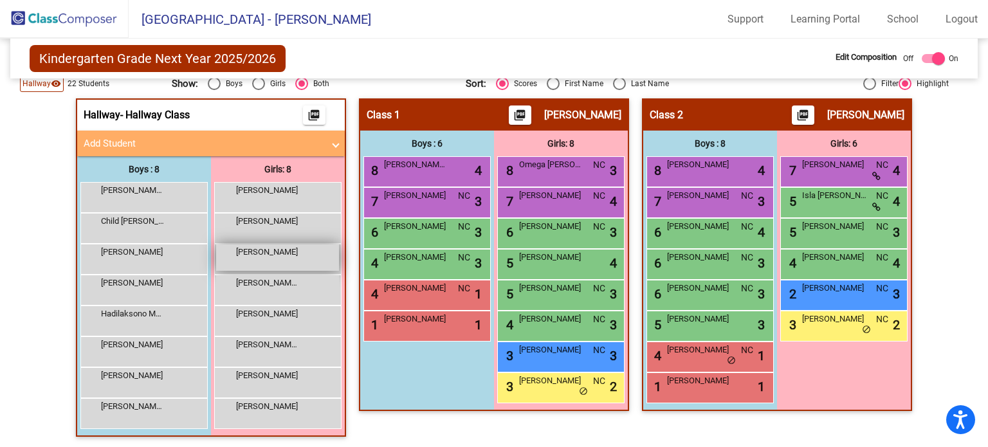
click at [260, 262] on div "Eleanor Paniagua lock do_not_disturb_alt" at bounding box center [277, 257] width 123 height 26
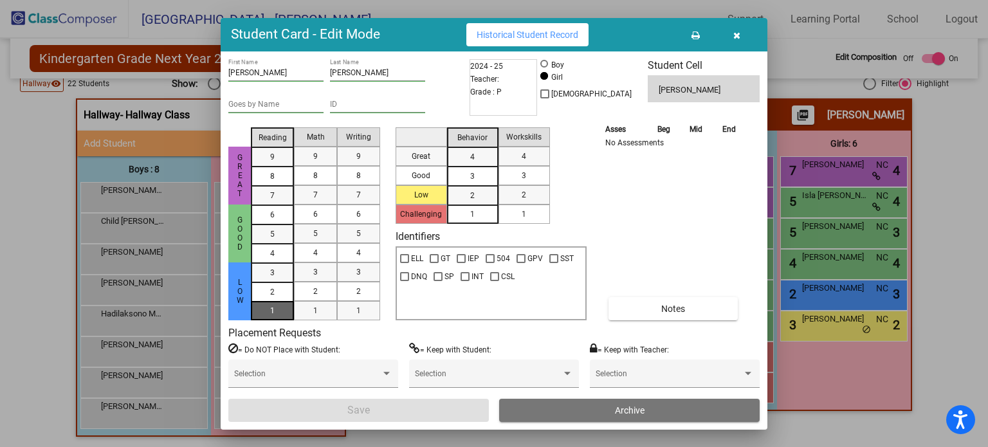
click at [274, 282] on div "1" at bounding box center [272, 272] width 25 height 19
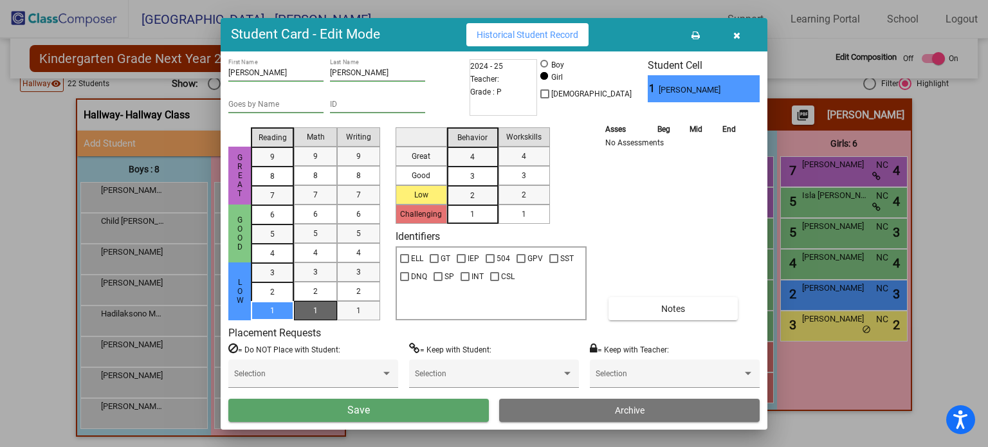
click at [305, 312] on div "1" at bounding box center [315, 310] width 25 height 19
click at [346, 312] on div "1" at bounding box center [358, 310] width 25 height 19
click at [467, 213] on div "1" at bounding box center [472, 213] width 25 height 19
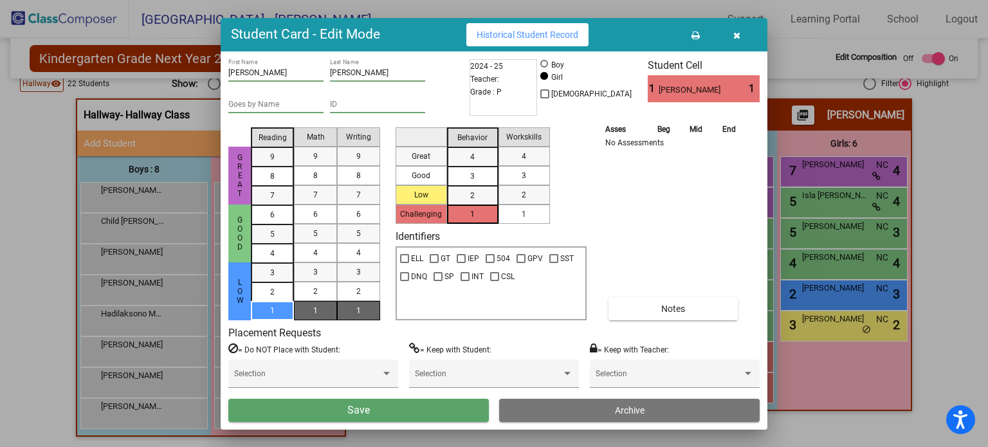
click at [517, 218] on div "1" at bounding box center [523, 213] width 25 height 19
click at [428, 419] on button "Save" at bounding box center [358, 410] width 260 height 23
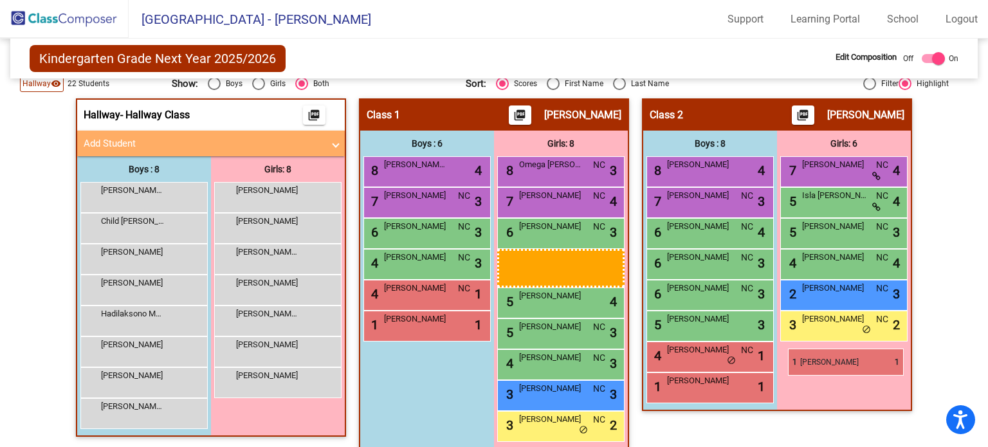
drag, startPoint x: 296, startPoint y: 199, endPoint x: 786, endPoint y: 347, distance: 511.0
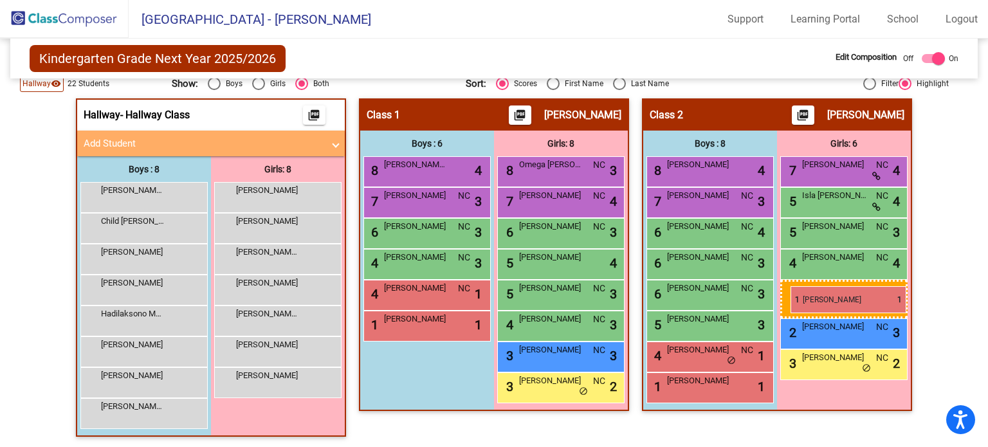
drag, startPoint x: 279, startPoint y: 197, endPoint x: 790, endPoint y: 285, distance: 518.8
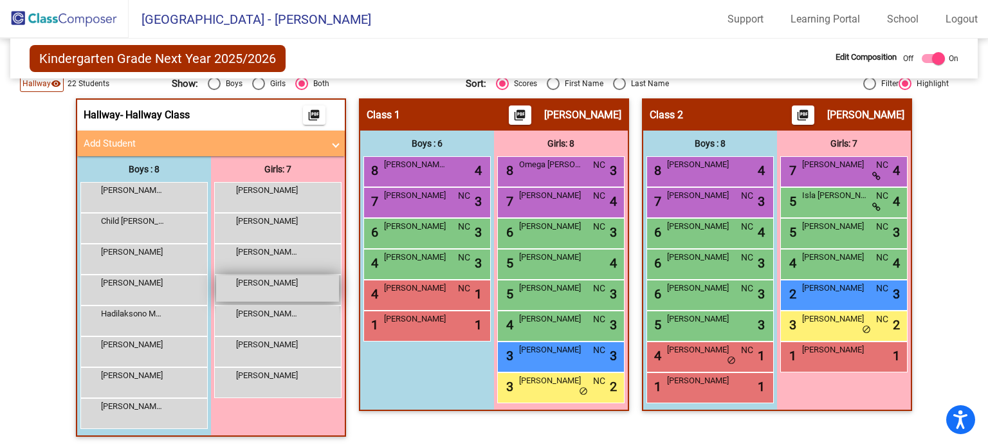
click at [278, 296] on div "Madeline Paniagua lock do_not_disturb_alt" at bounding box center [277, 288] width 123 height 26
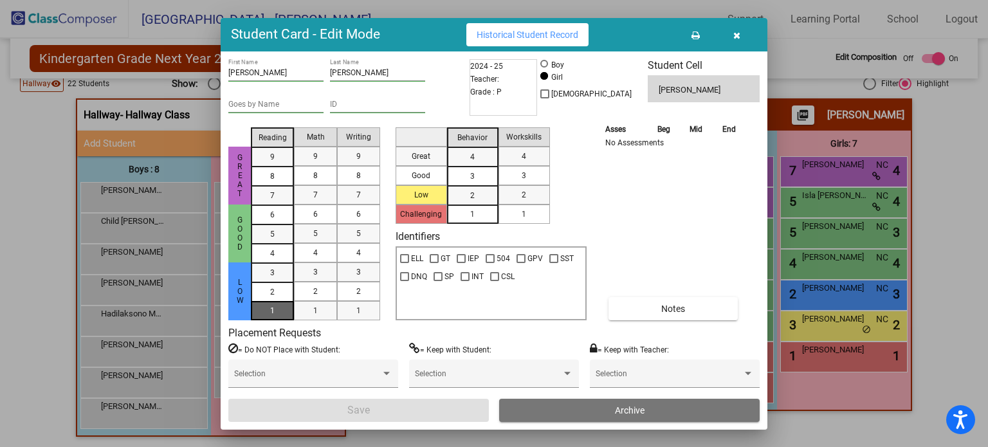
click at [283, 282] on div "1" at bounding box center [272, 272] width 25 height 19
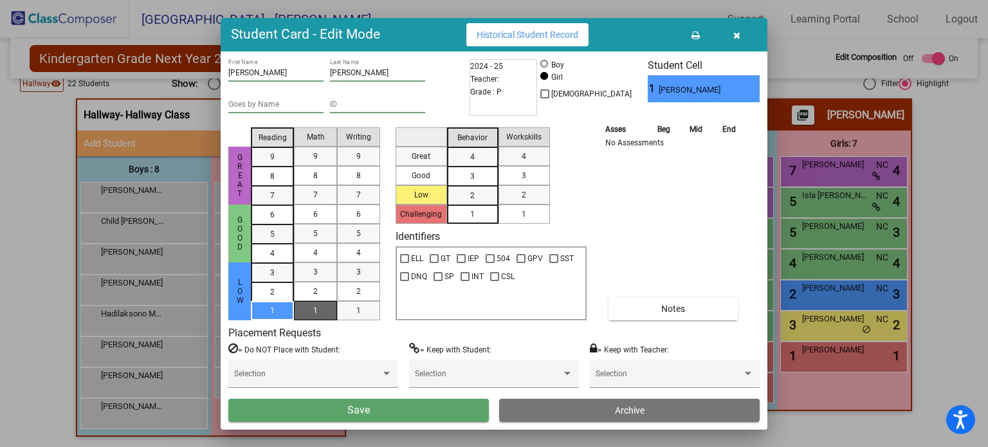
click at [320, 305] on div "1" at bounding box center [315, 310] width 25 height 19
click at [348, 307] on div "1" at bounding box center [358, 310] width 25 height 19
click at [460, 210] on div "1" at bounding box center [472, 213] width 25 height 19
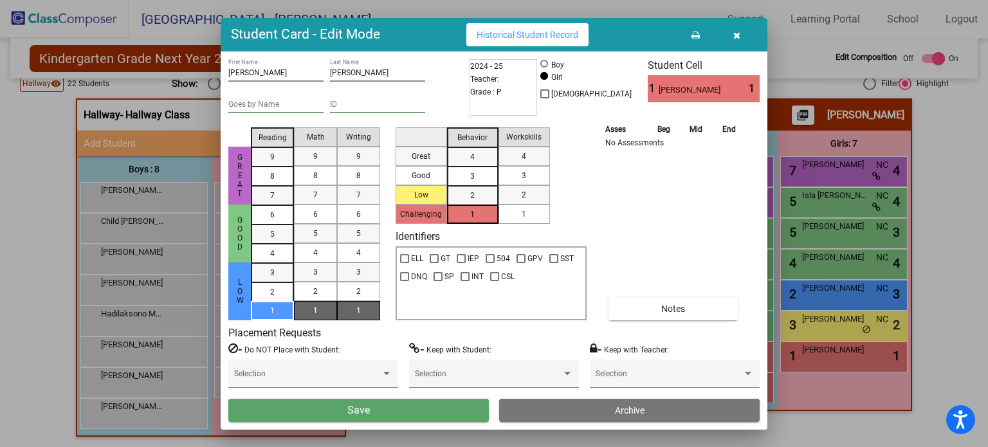
click at [526, 210] on div "1" at bounding box center [523, 213] width 25 height 19
click at [412, 419] on button "Save" at bounding box center [358, 410] width 260 height 23
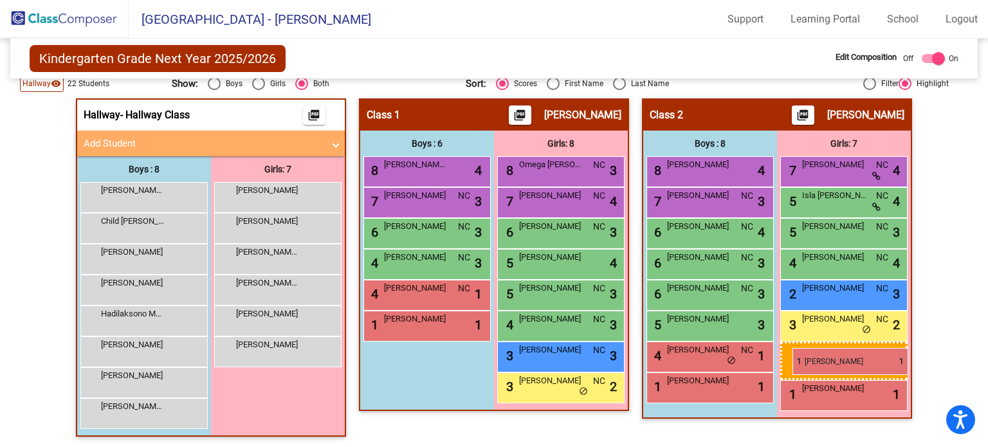
drag, startPoint x: 266, startPoint y: 188, endPoint x: 792, endPoint y: 349, distance: 550.0
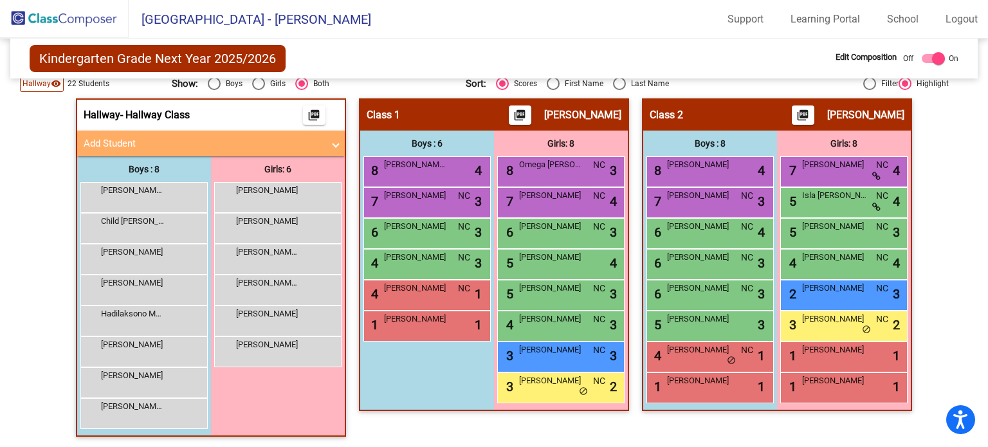
click at [599, 47] on div "Kindergarten Grade Next Year 2025/2026 Edit Composition Off On Incoming Digital…" at bounding box center [494, 59] width 968 height 40
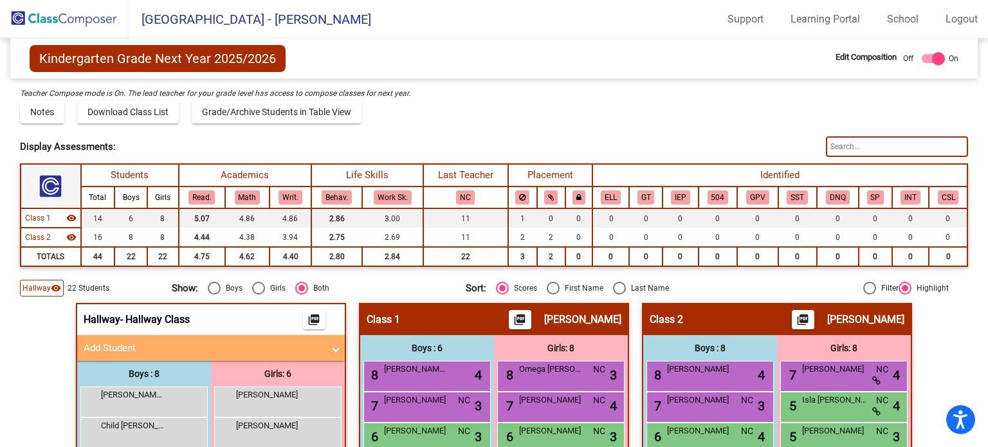
click at [77, 26] on img at bounding box center [64, 19] width 129 height 38
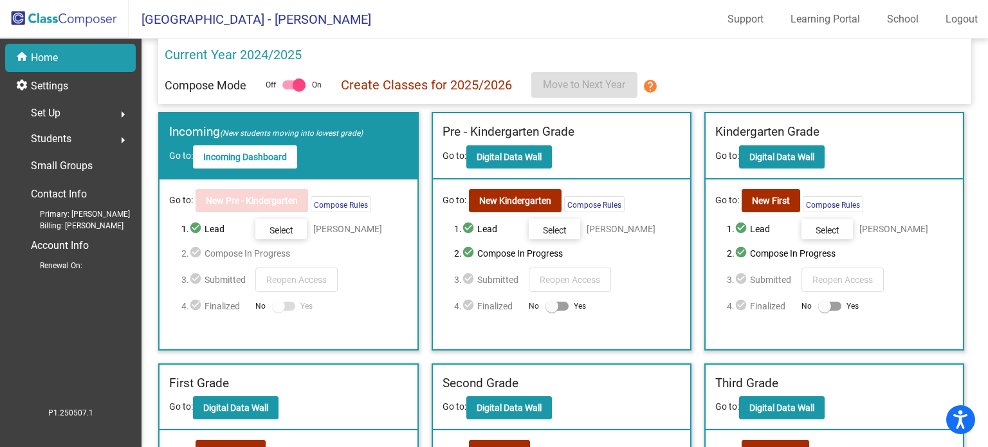
click at [644, 203] on div "Go to: New Kindergarten Compose Rules" at bounding box center [561, 200] width 238 height 23
click at [531, 156] on b "Digital Data Wall" at bounding box center [508, 157] width 65 height 10
click at [530, 201] on b "New Kindergarten" at bounding box center [515, 200] width 72 height 10
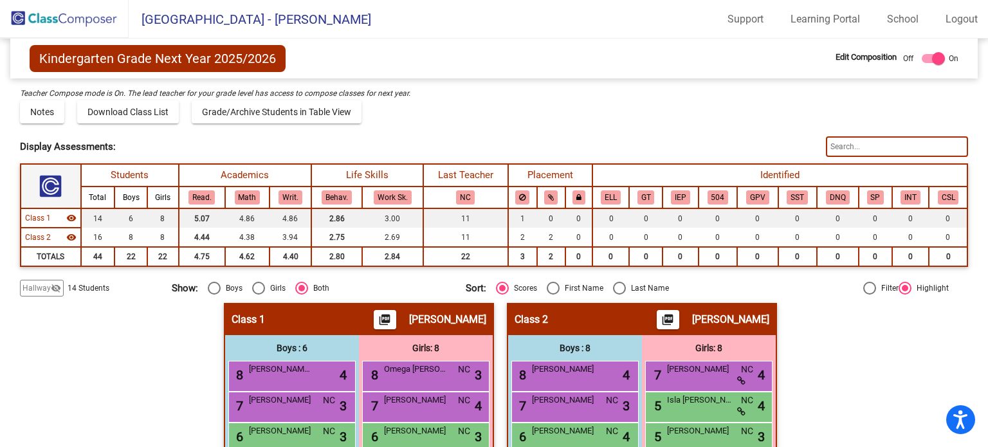
click at [35, 291] on span "Hallway" at bounding box center [37, 288] width 28 height 12
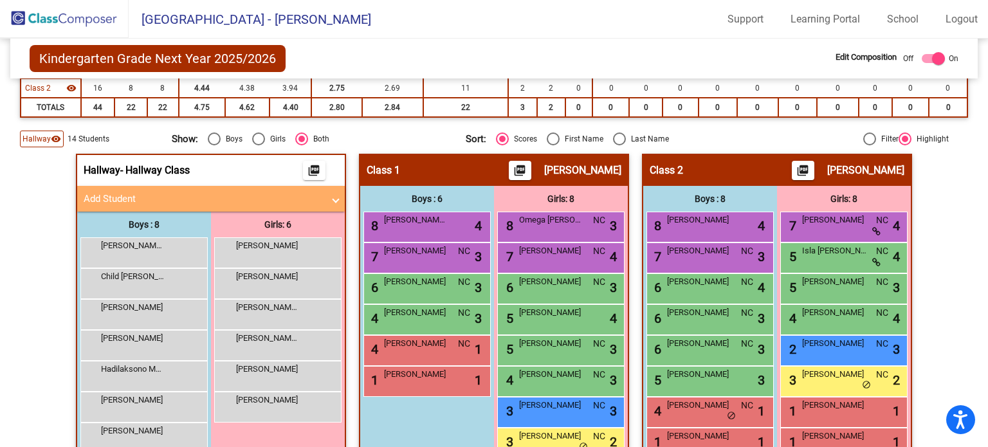
scroll to position [204, 0]
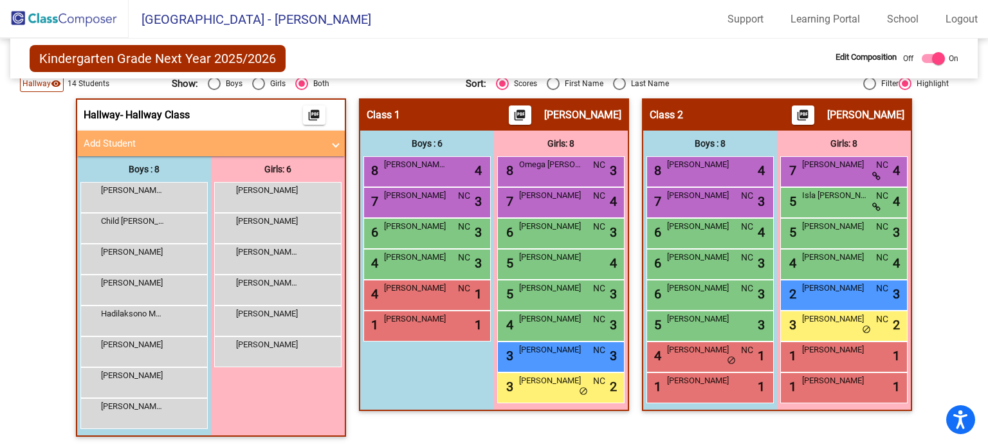
click at [131, 142] on mat-panel-title "Add Student" at bounding box center [203, 143] width 239 height 15
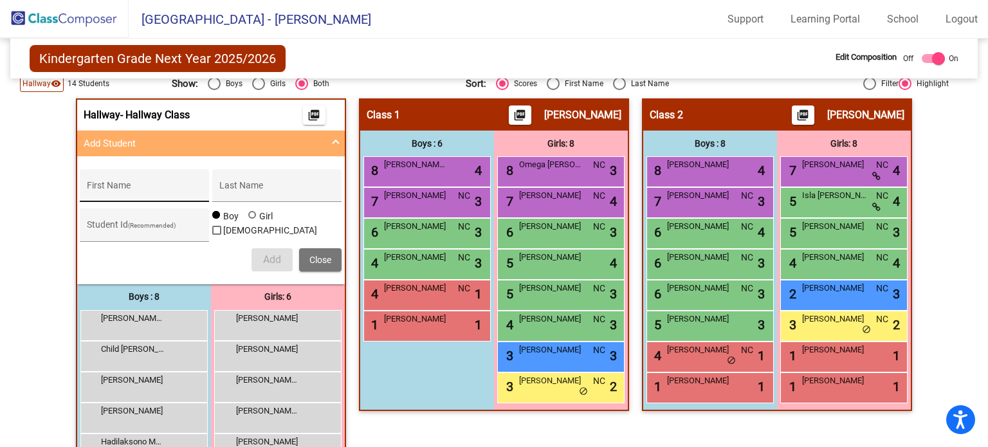
click at [146, 185] on input "First Name" at bounding box center [145, 190] width 116 height 10
type input "Emma"
type input "Butcher"
click at [248, 219] on div at bounding box center [252, 215] width 8 height 8
click at [253, 221] on input "Girl" at bounding box center [253, 221] width 1 height 1
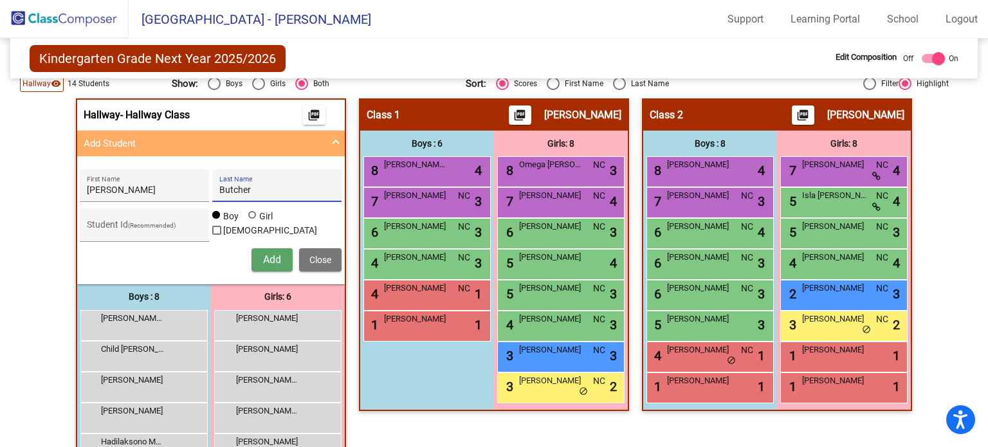
radio input "true"
click at [275, 255] on span "Add" at bounding box center [272, 259] width 18 height 12
type input "Georgie"
type input "Ramos"
click at [282, 254] on button "Add" at bounding box center [271, 259] width 41 height 23
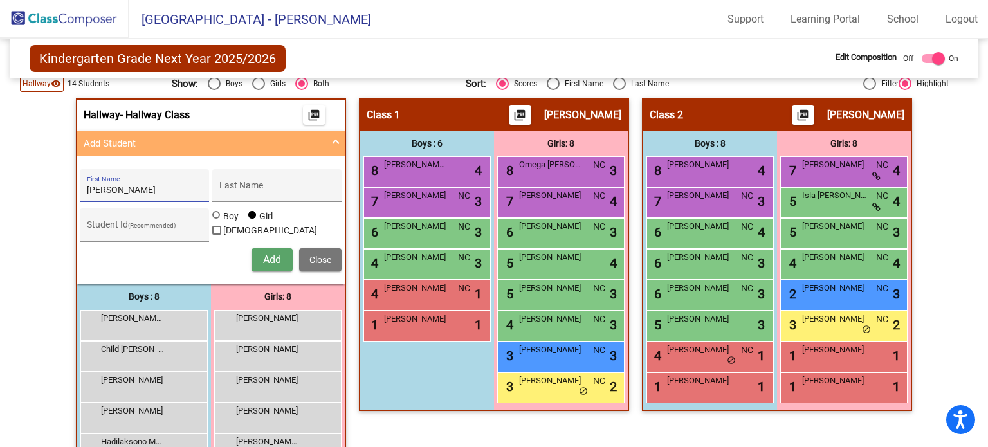
type input "Evelyn"
type input "Root"
click at [270, 256] on span "Add" at bounding box center [272, 259] width 18 height 12
type input "Emilia"
type input "Conrad"
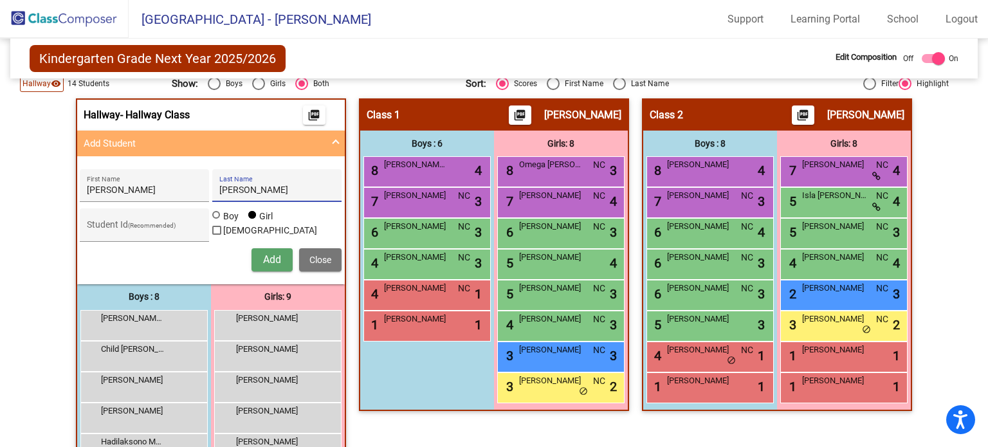
click at [274, 253] on span "Add" at bounding box center [272, 259] width 18 height 12
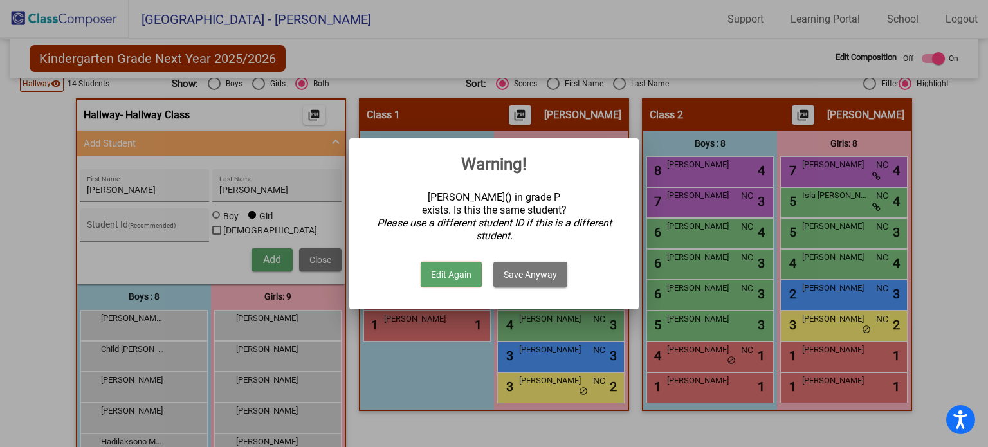
click at [448, 275] on button "Edit Again" at bounding box center [451, 275] width 61 height 26
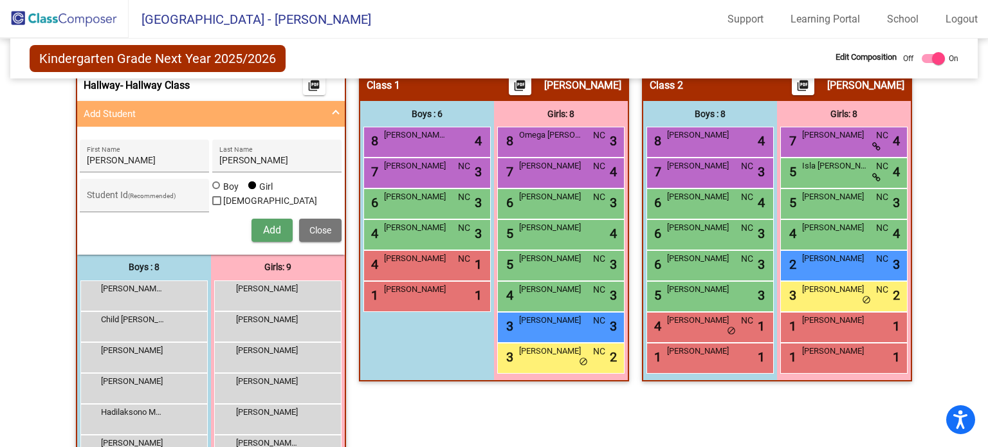
scroll to position [234, 0]
click at [146, 156] on input "Emilia" at bounding box center [145, 161] width 116 height 10
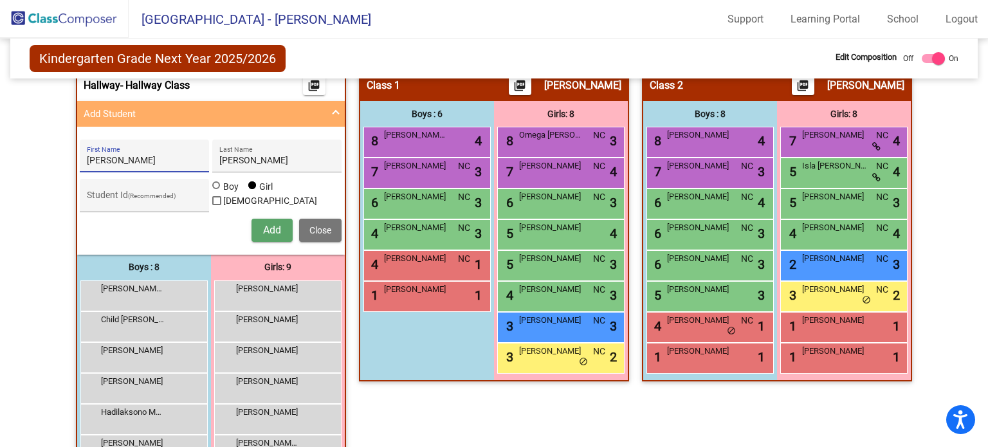
click at [146, 156] on input "Emilia" at bounding box center [145, 161] width 116 height 10
type input "Austin"
type input "Root"
click at [219, 190] on div at bounding box center [217, 186] width 10 height 10
click at [217, 192] on input "Boy" at bounding box center [217, 192] width 1 height 1
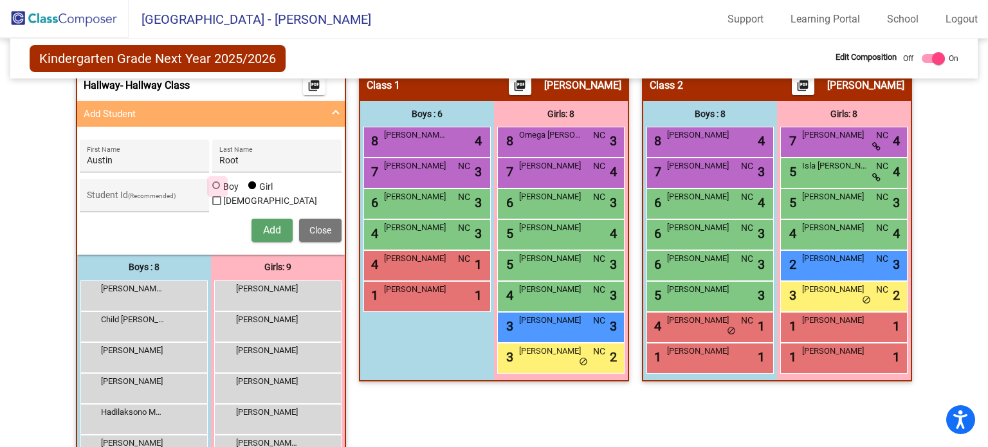
radio input "true"
click at [281, 224] on button "Add" at bounding box center [271, 230] width 41 height 23
type input "Kallen"
type input "Norris"
click at [316, 219] on button "Close" at bounding box center [320, 230] width 42 height 23
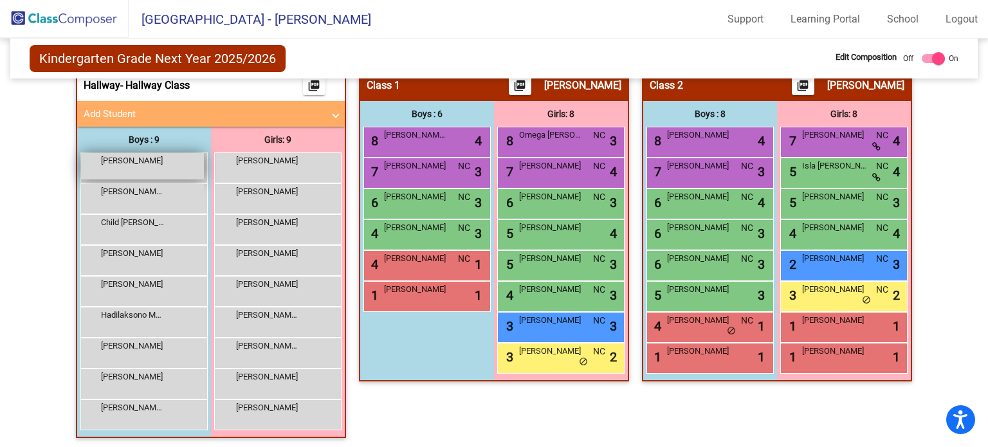
click at [135, 168] on div "Austin Root lock do_not_disturb_alt" at bounding box center [142, 166] width 123 height 26
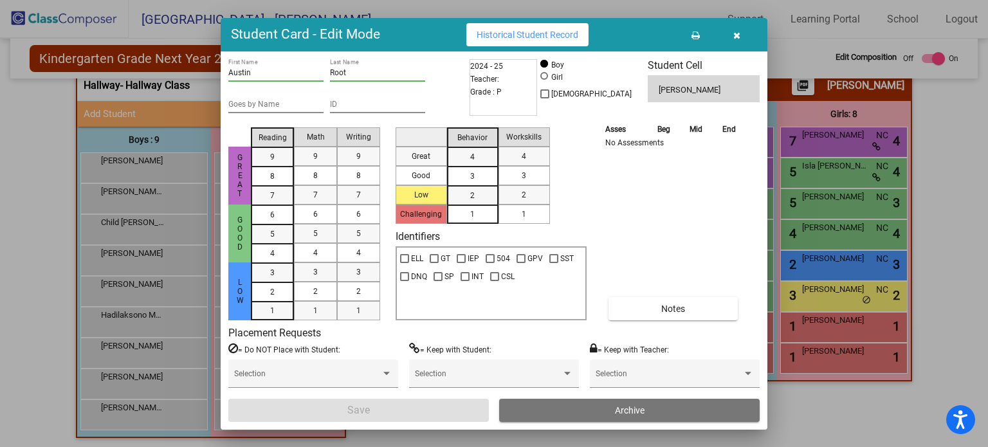
click at [478, 210] on div "1" at bounding box center [472, 213] width 25 height 19
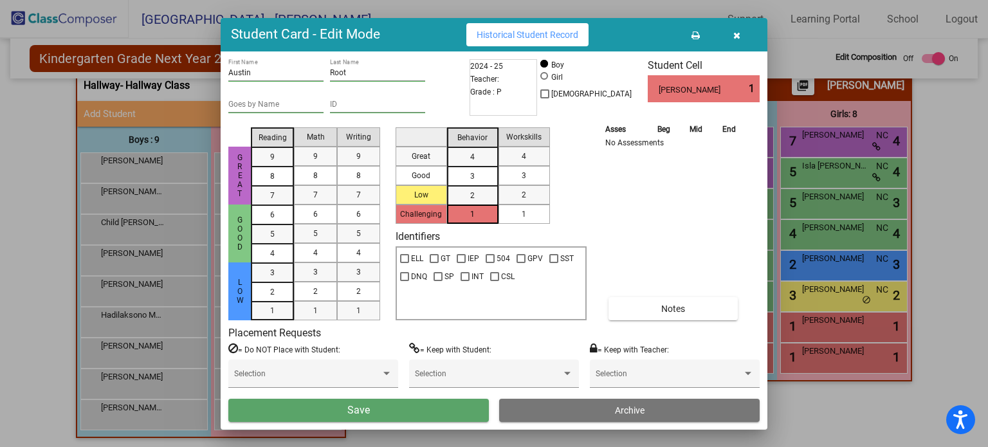
click at [542, 215] on mat-list-option "1" at bounding box center [523, 213] width 51 height 19
click at [276, 282] on div "1" at bounding box center [272, 272] width 25 height 19
click at [320, 310] on div "1" at bounding box center [315, 310] width 25 height 19
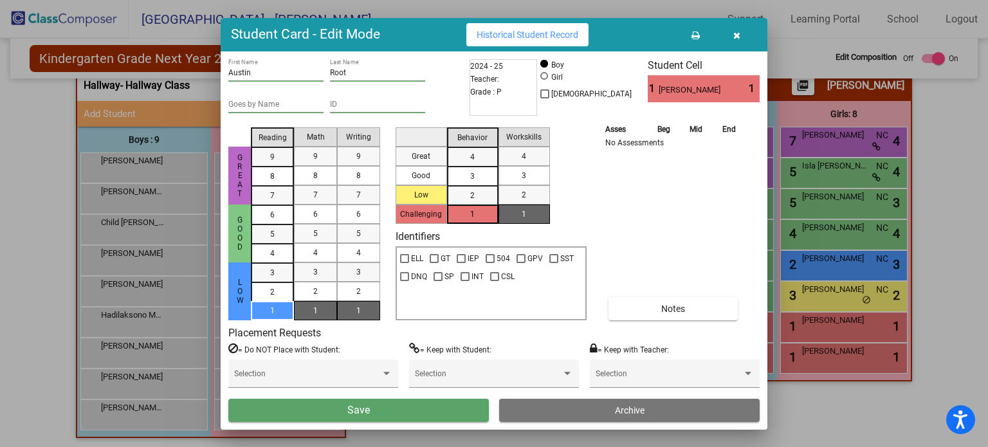
click at [367, 310] on div "1" at bounding box center [358, 310] width 25 height 19
click at [375, 413] on button "Save" at bounding box center [358, 410] width 260 height 23
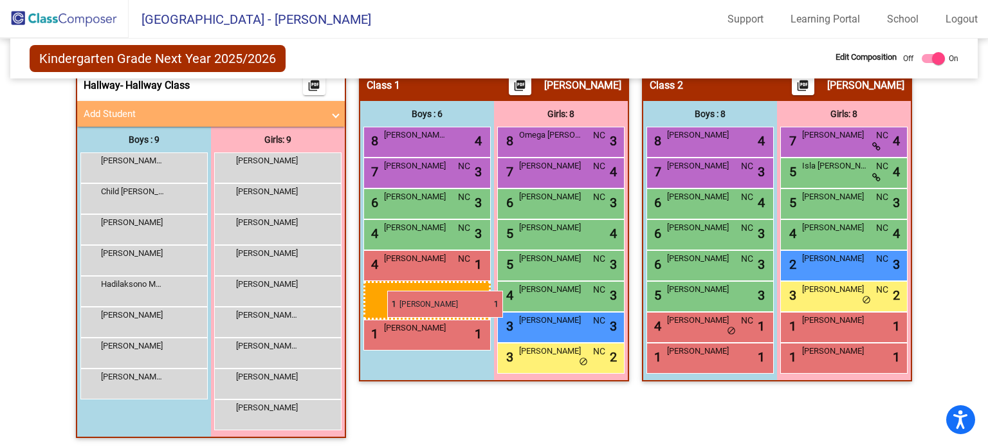
drag, startPoint x: 156, startPoint y: 163, endPoint x: 387, endPoint y: 291, distance: 263.9
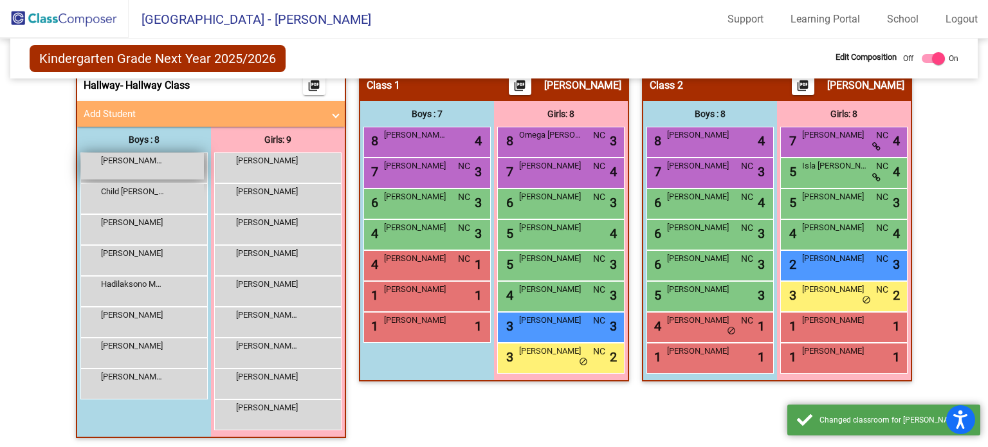
scroll to position [113, 0]
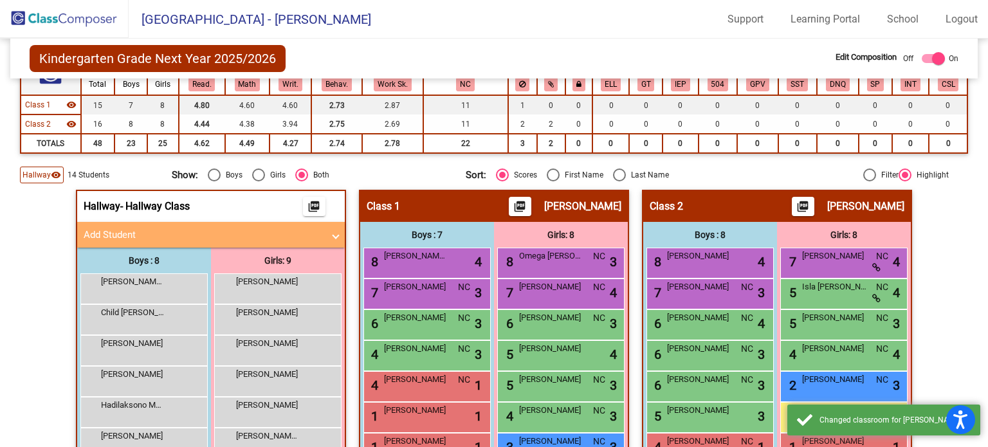
click at [242, 223] on mat-expansion-panel-header "Add Student" at bounding box center [211, 235] width 268 height 26
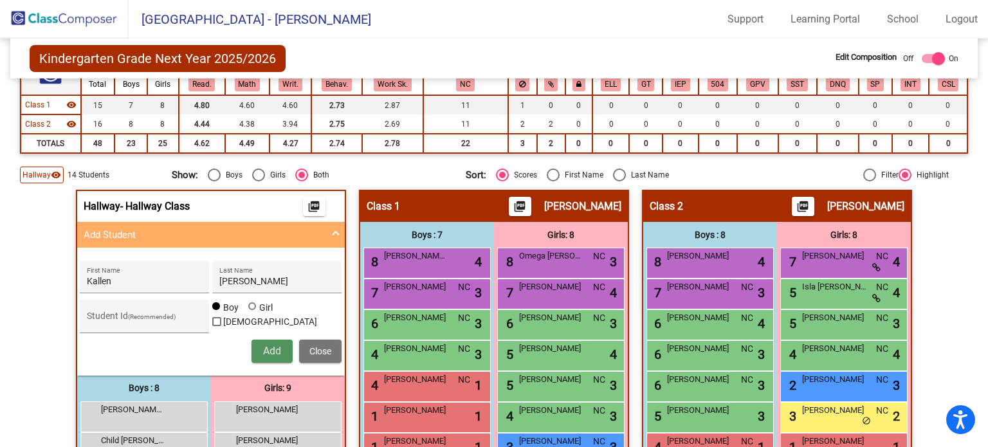
click at [264, 349] on span "Add" at bounding box center [272, 351] width 18 height 12
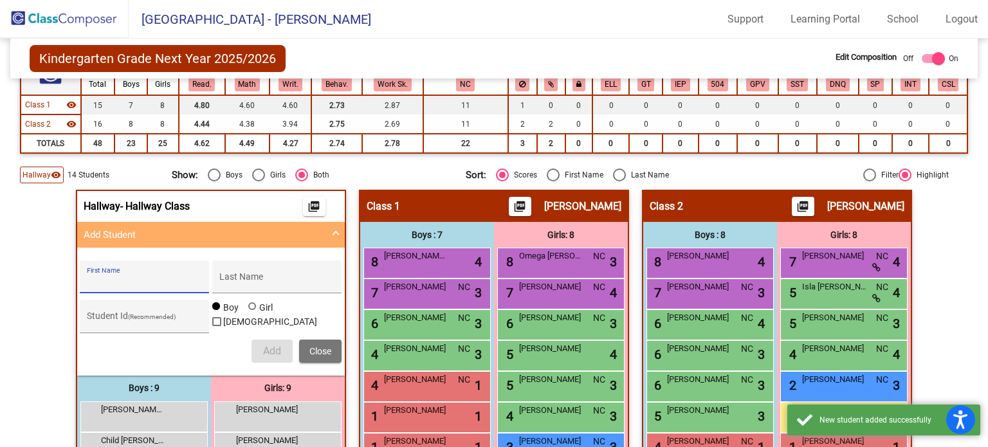
scroll to position [363, 0]
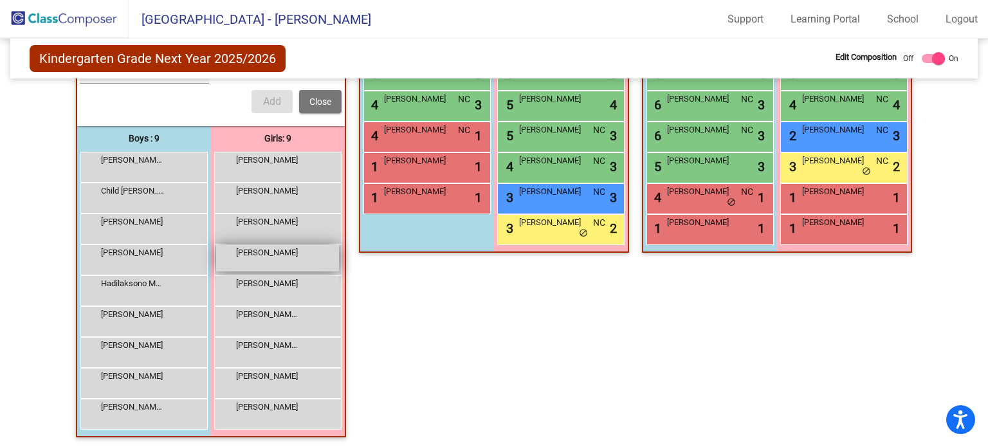
click at [295, 263] on div "Evelyn Root lock do_not_disturb_alt" at bounding box center [277, 258] width 123 height 26
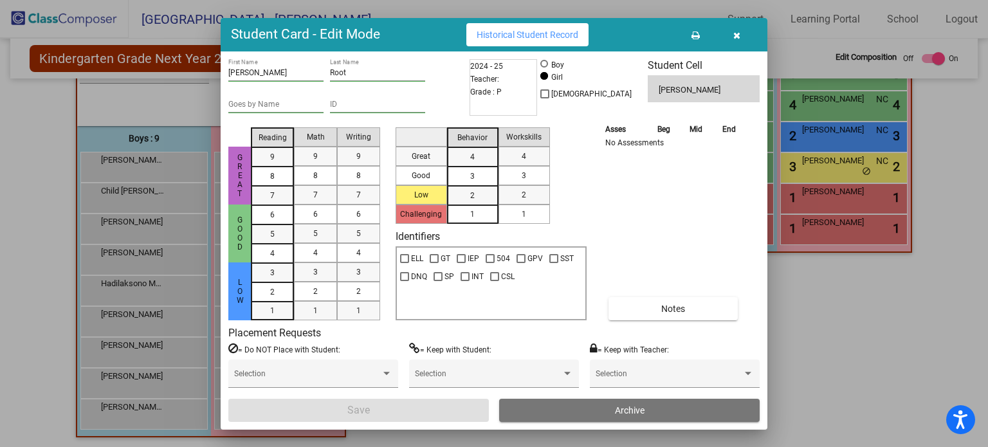
click at [498, 215] on mat-list-option "1" at bounding box center [523, 213] width 51 height 19
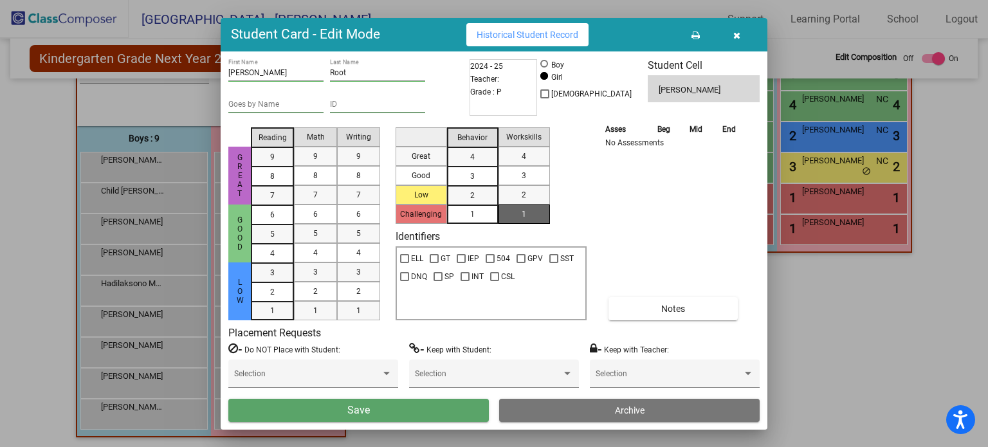
click at [485, 215] on mat-list-option "1" at bounding box center [472, 213] width 51 height 19
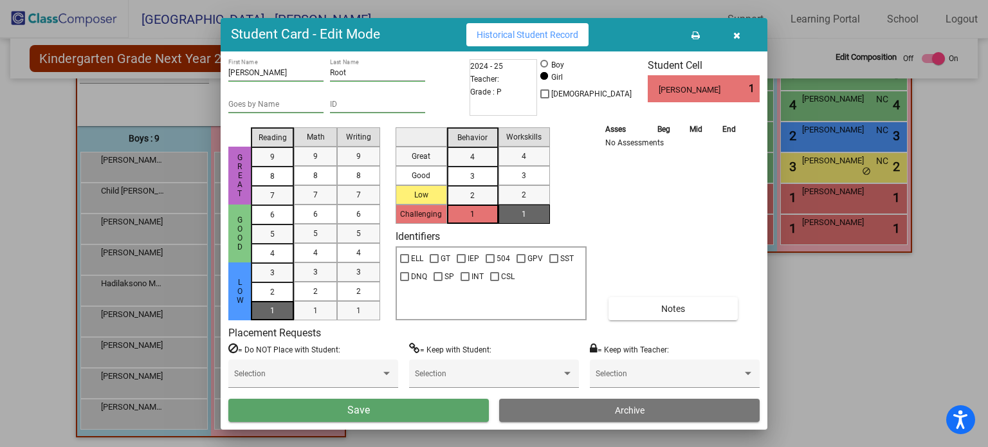
click at [273, 282] on div "1" at bounding box center [272, 272] width 25 height 19
click at [313, 311] on span "1" at bounding box center [315, 311] width 5 height 12
click at [356, 307] on span "1" at bounding box center [358, 311] width 5 height 12
click at [451, 408] on button "Save" at bounding box center [358, 410] width 260 height 23
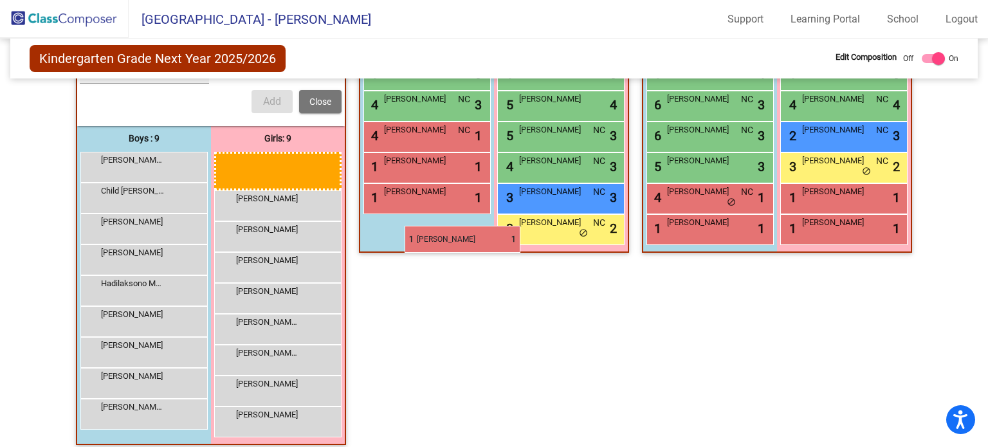
drag, startPoint x: 320, startPoint y: 169, endPoint x: 397, endPoint y: 224, distance: 94.6
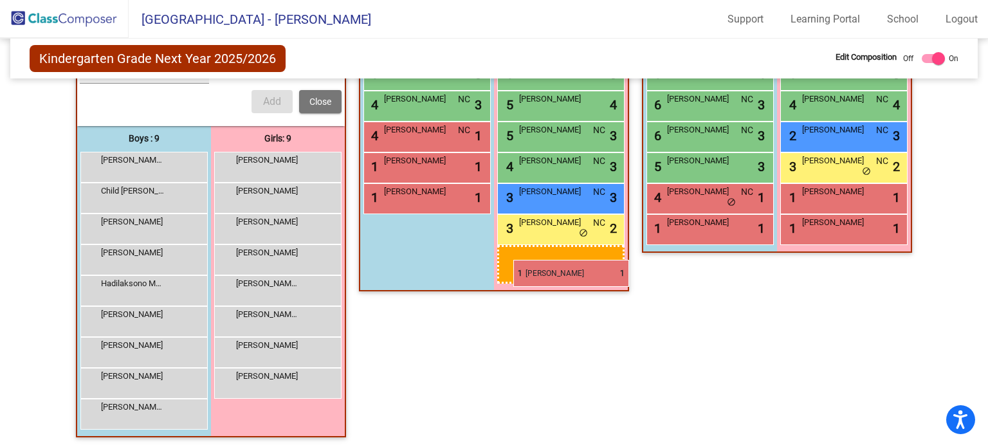
drag, startPoint x: 314, startPoint y: 162, endPoint x: 513, endPoint y: 260, distance: 222.0
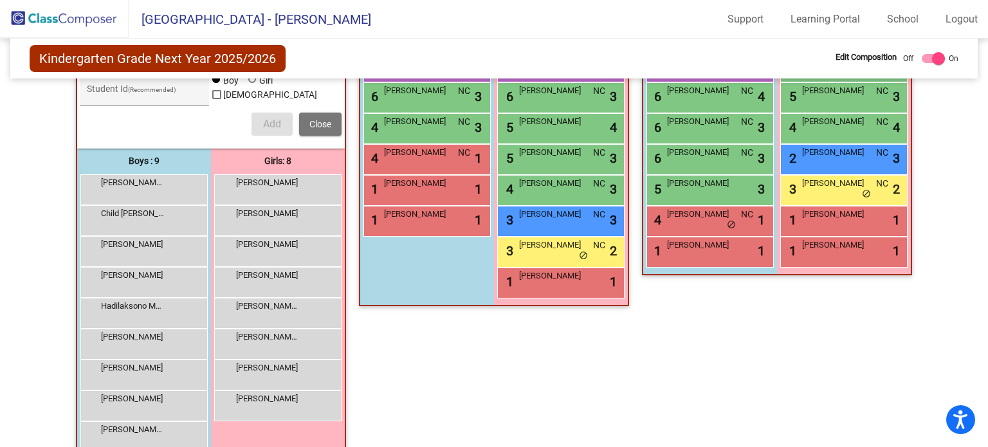
scroll to position [343, 0]
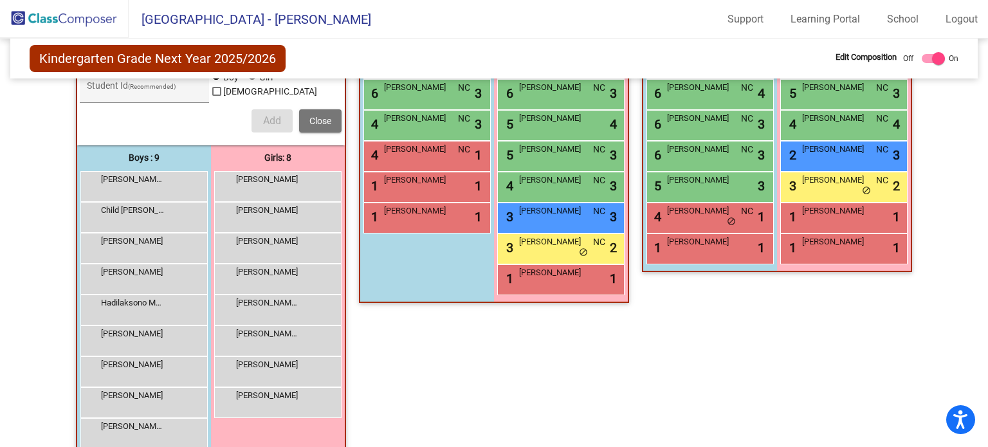
click at [317, 289] on div "Georgie Ramos lock do_not_disturb_alt" at bounding box center [277, 279] width 127 height 31
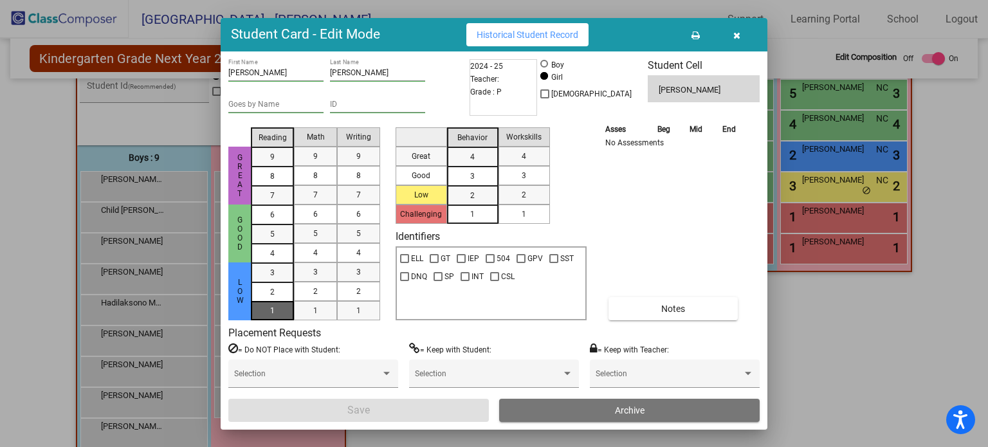
click at [280, 282] on div "1" at bounding box center [272, 272] width 25 height 19
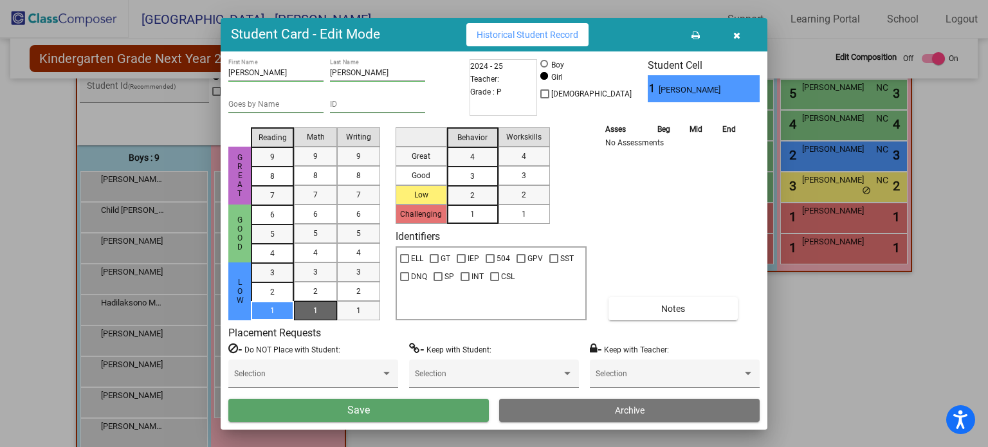
click at [301, 314] on mat-list-option "1" at bounding box center [315, 310] width 43 height 19
click at [341, 314] on mat-list-option "1" at bounding box center [358, 310] width 43 height 19
click at [467, 212] on div "1" at bounding box center [472, 213] width 25 height 19
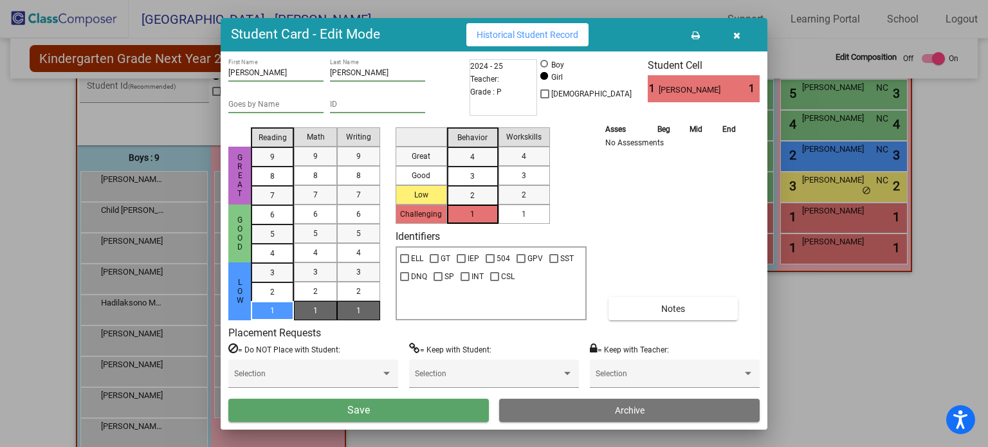
click at [511, 213] on mat-list-option "1" at bounding box center [523, 213] width 51 height 19
click at [387, 414] on button "Save" at bounding box center [358, 410] width 260 height 23
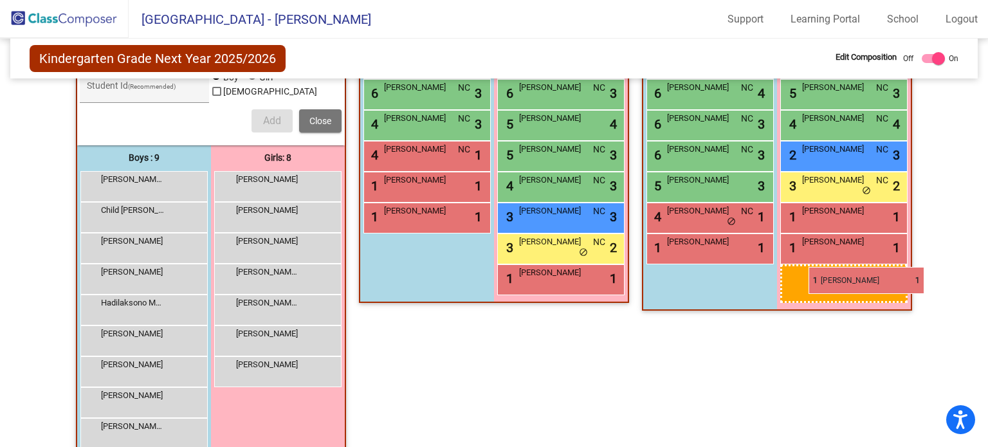
drag, startPoint x: 311, startPoint y: 176, endPoint x: 808, endPoint y: 267, distance: 506.0
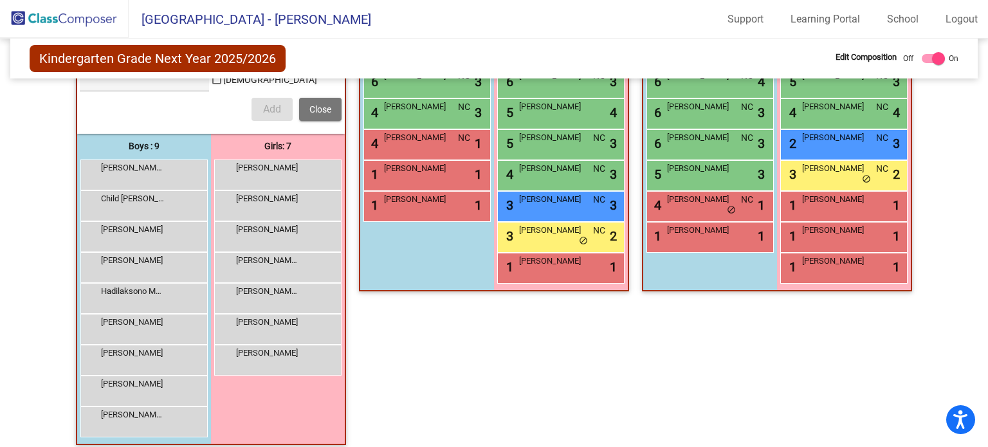
scroll to position [352, 0]
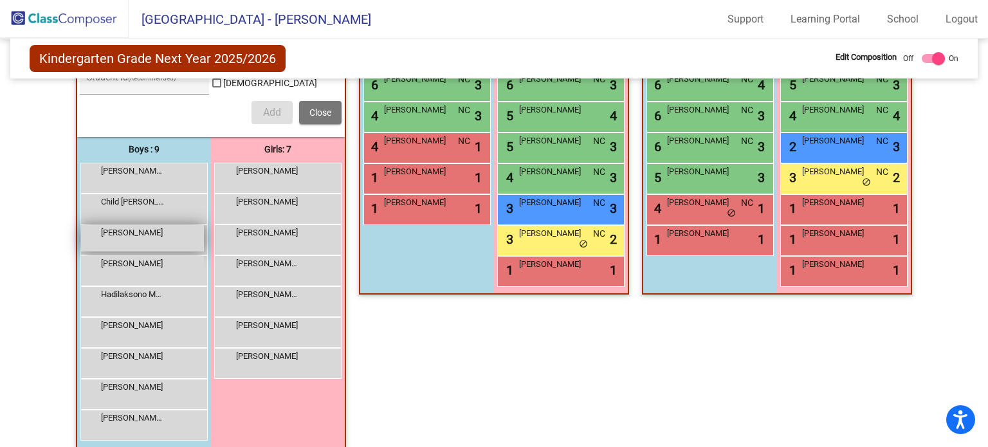
click at [195, 247] on div "De La Cruz Connor lock do_not_disturb_alt" at bounding box center [142, 238] width 123 height 26
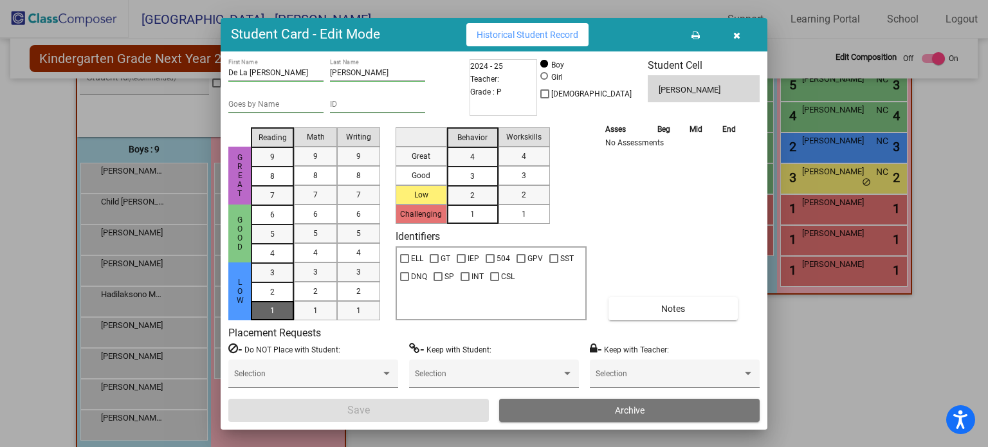
click at [280, 282] on div "1" at bounding box center [272, 272] width 25 height 19
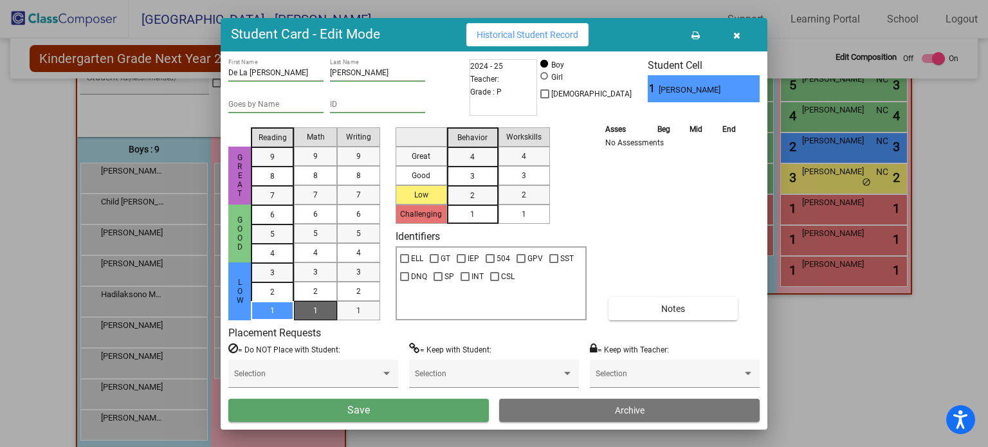
click at [318, 313] on div "1" at bounding box center [315, 310] width 25 height 19
click at [353, 313] on div "1" at bounding box center [358, 310] width 25 height 19
click at [484, 213] on div "1" at bounding box center [472, 213] width 25 height 19
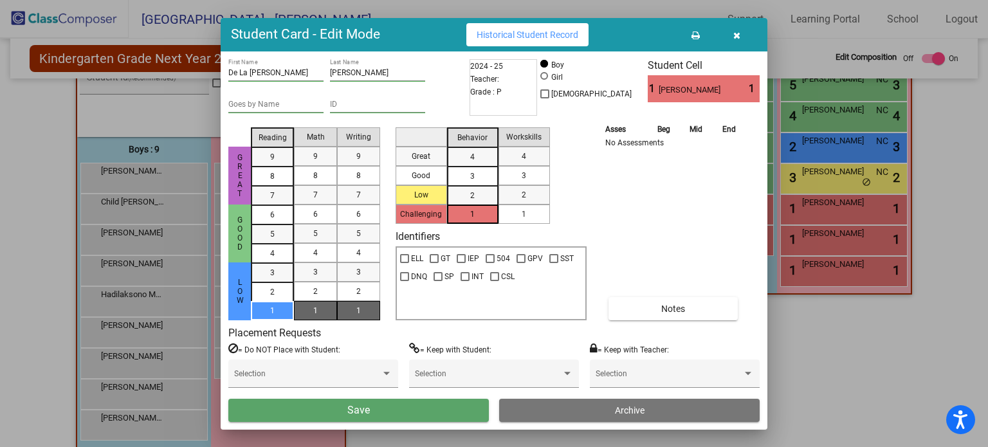
click at [532, 218] on div "1" at bounding box center [523, 213] width 25 height 19
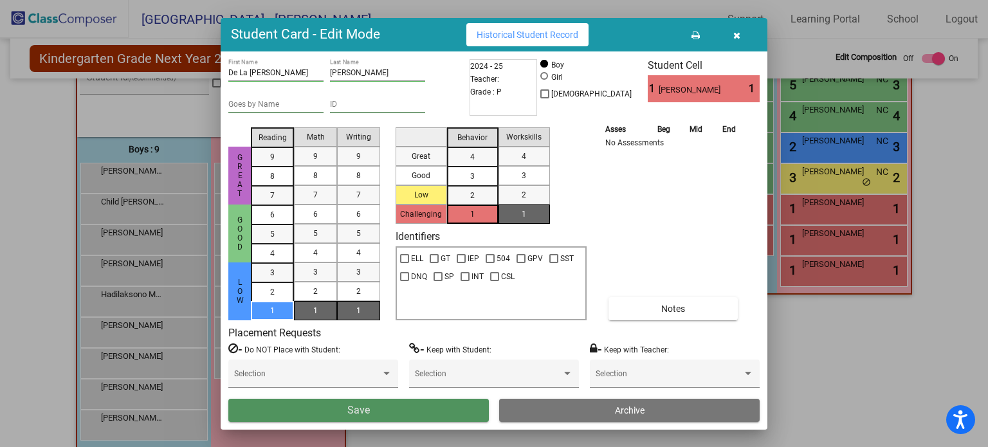
click at [402, 413] on button "Save" at bounding box center [358, 410] width 260 height 23
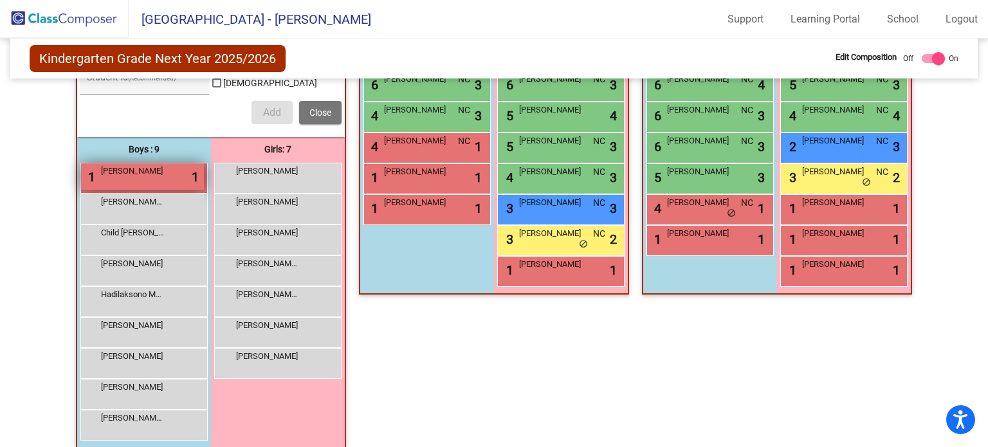
click at [174, 178] on div "1 De La Cruz Connor lock do_not_disturb_alt 1" at bounding box center [142, 176] width 123 height 26
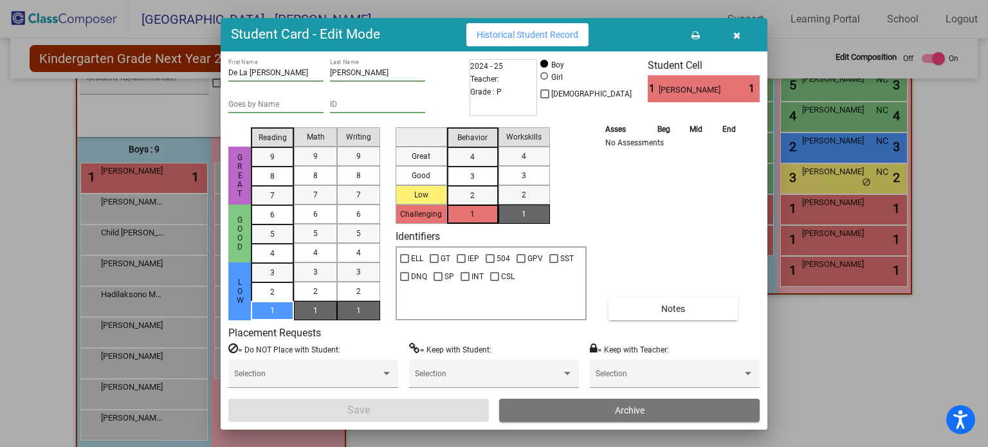
click at [733, 32] on icon "button" at bounding box center [736, 35] width 7 height 9
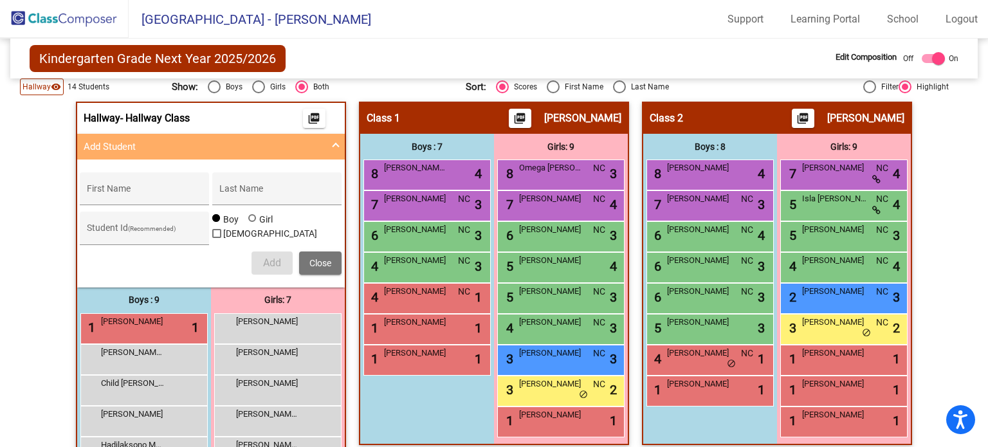
scroll to position [250, 0]
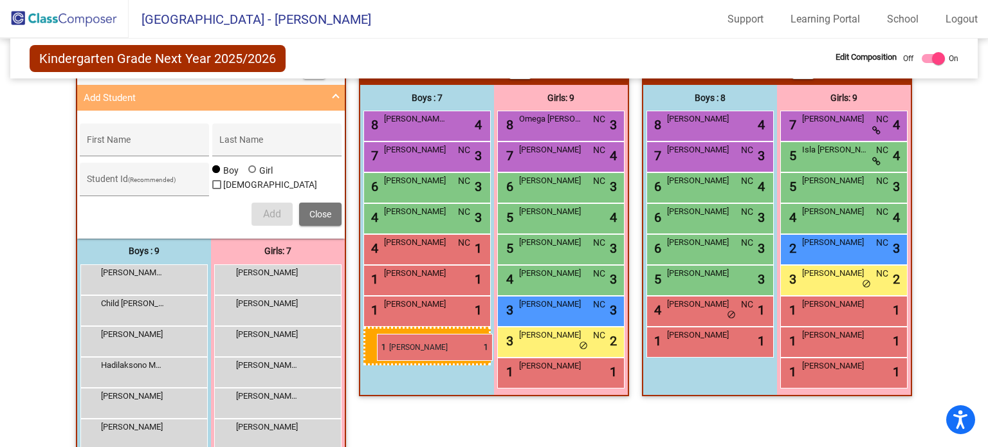
drag, startPoint x: 118, startPoint y: 266, endPoint x: 377, endPoint y: 334, distance: 267.5
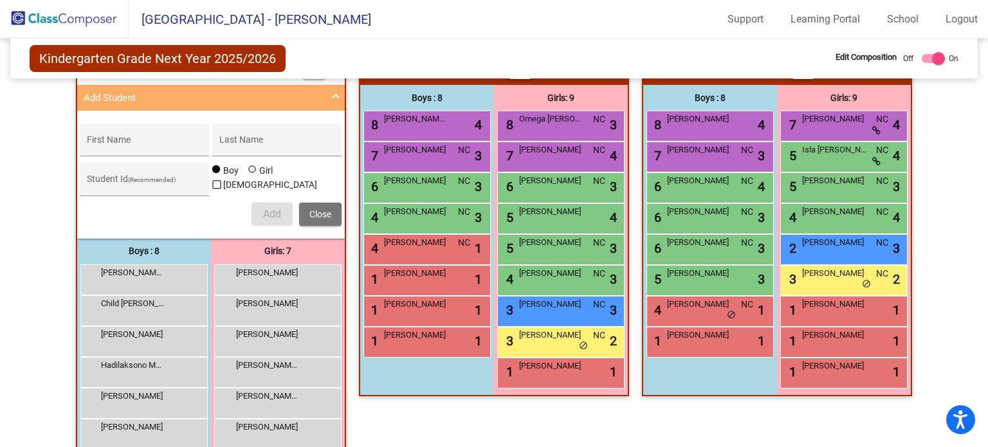
click at [211, 372] on div "Boys : 8 8 Vangerwen-Smith Duke lock do_not_disturb_alt 4 7 Jake Reed NC lock d…" at bounding box center [144, 378] width 134 height 279
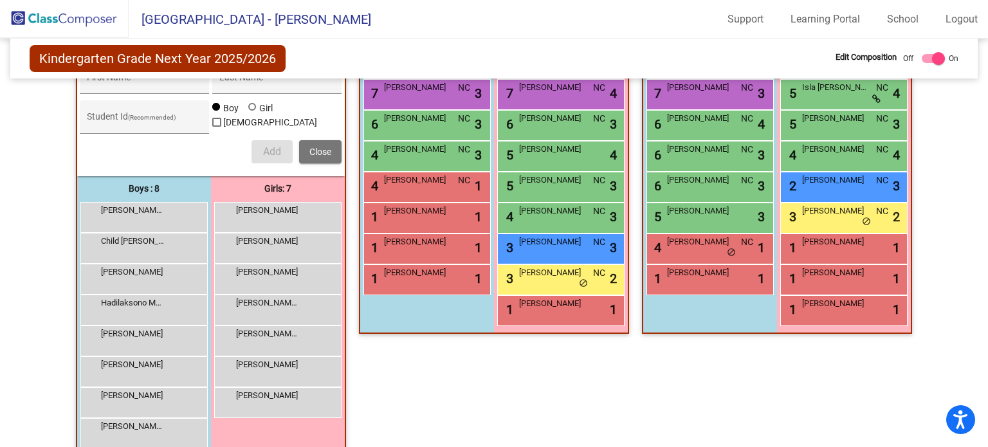
scroll to position [316, 0]
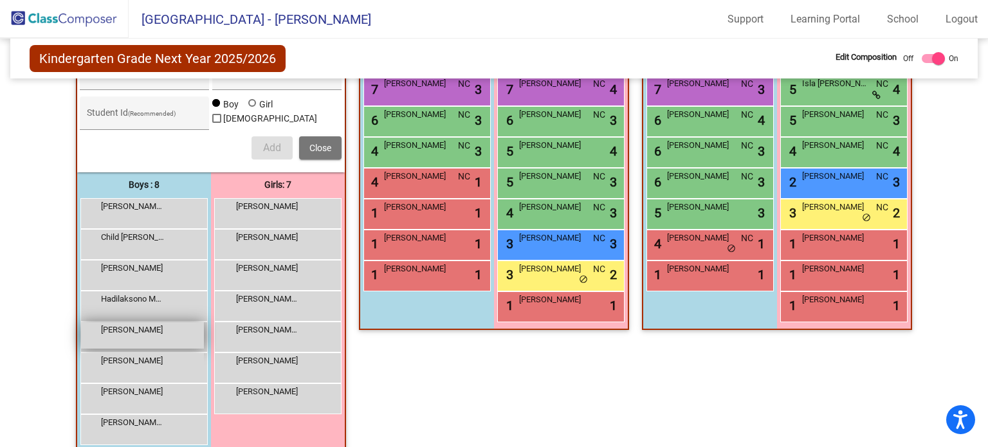
click at [185, 342] on div "Kallen Norris lock do_not_disturb_alt" at bounding box center [142, 335] width 123 height 26
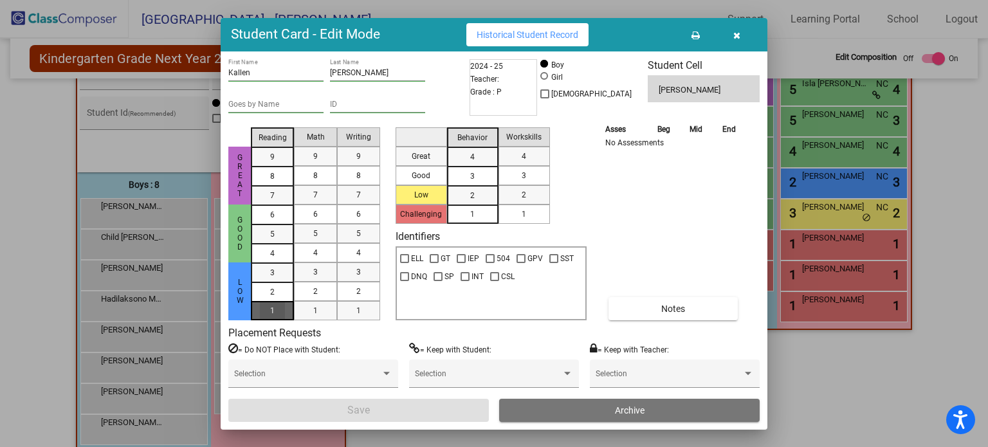
click at [280, 282] on div "1" at bounding box center [272, 272] width 25 height 19
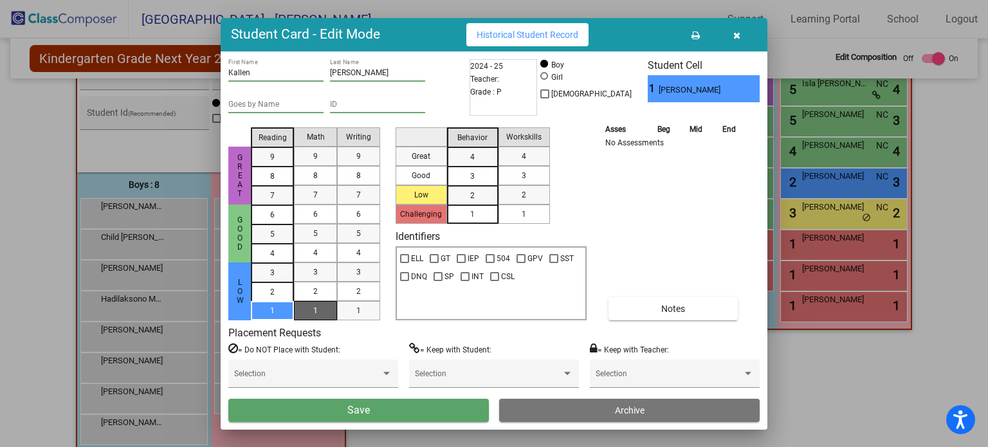
click at [316, 311] on span "1" at bounding box center [315, 311] width 5 height 12
click at [353, 311] on div "1" at bounding box center [358, 310] width 25 height 19
click at [464, 204] on div "1" at bounding box center [472, 213] width 25 height 19
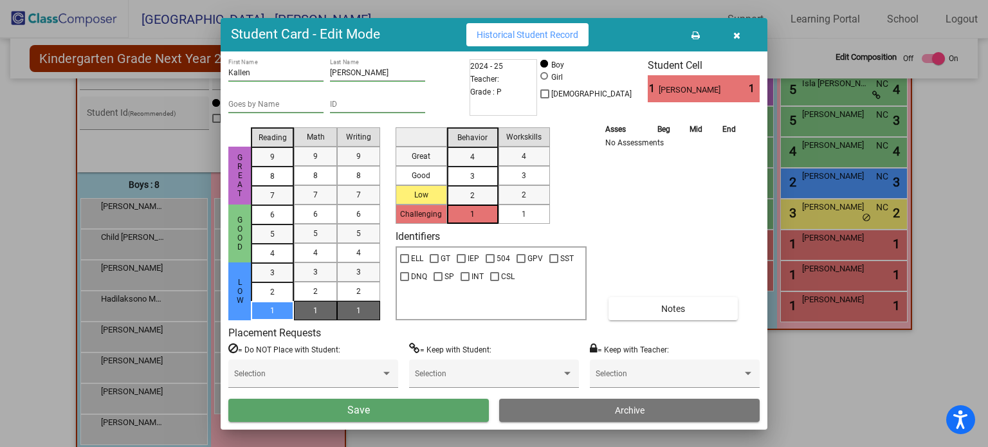
click at [513, 206] on div "1" at bounding box center [523, 213] width 25 height 19
click at [394, 415] on button "Save" at bounding box center [358, 410] width 260 height 23
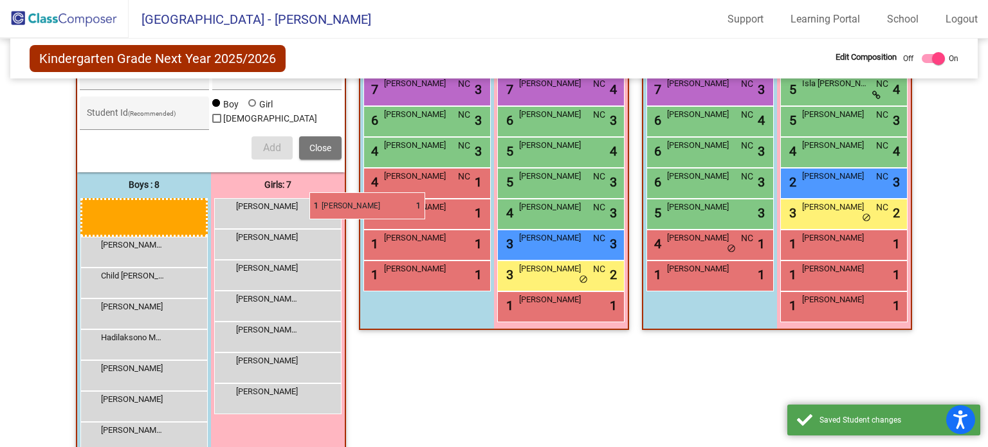
scroll to position [301, 0]
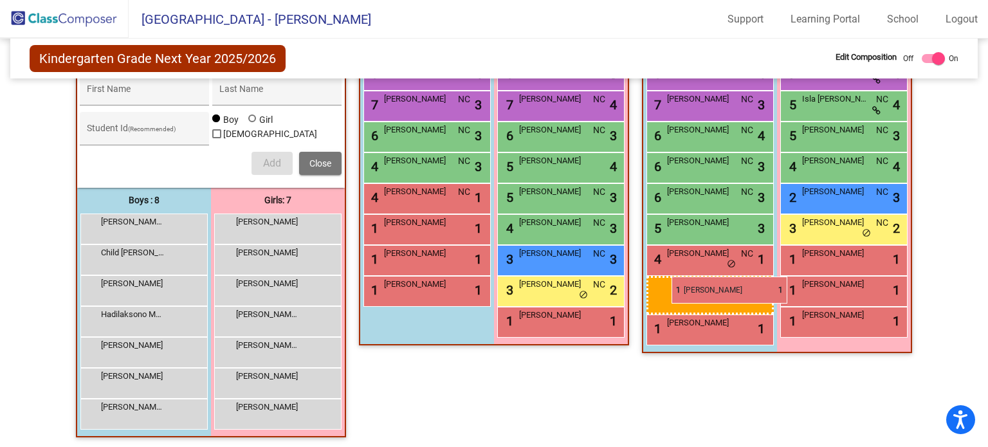
drag, startPoint x: 119, startPoint y: 210, endPoint x: 665, endPoint y: 277, distance: 549.9
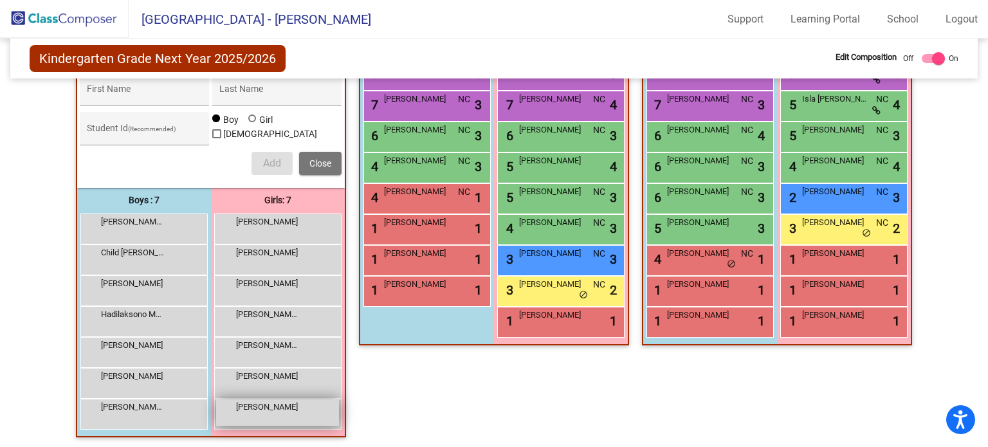
click at [281, 405] on span "Yu Leonie" at bounding box center [268, 407] width 64 height 13
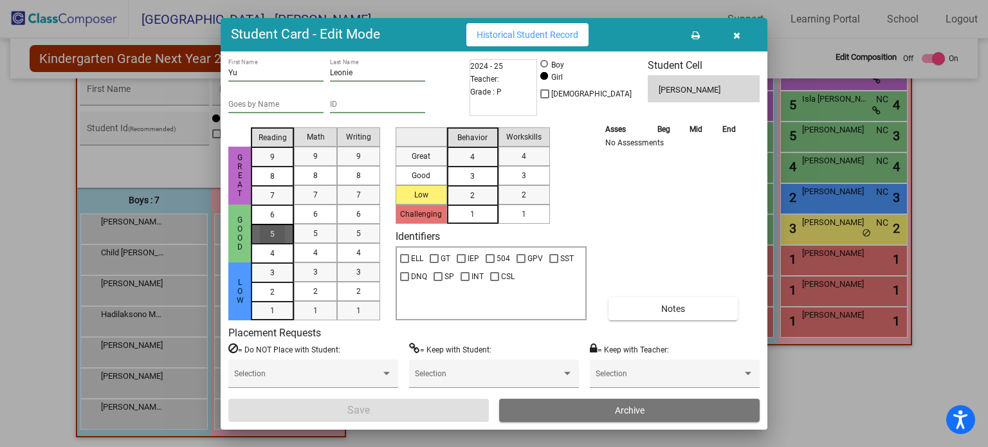
click at [266, 224] on div "5" at bounding box center [272, 214] width 25 height 19
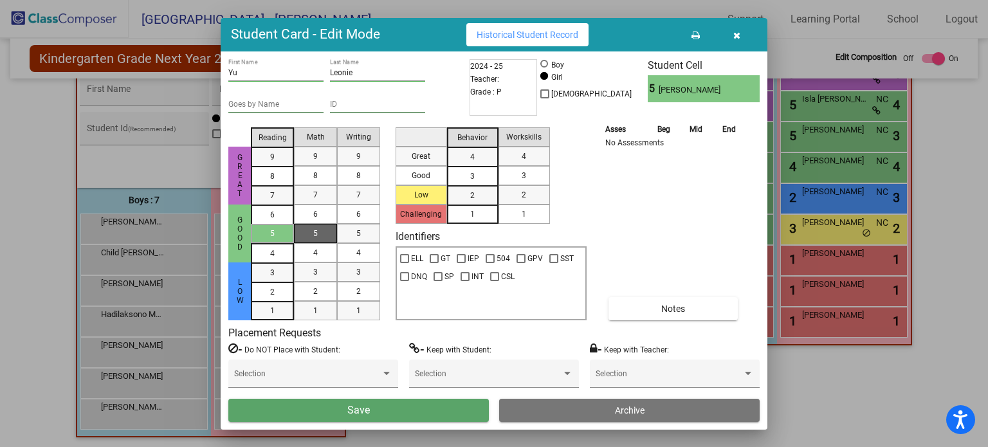
click at [319, 236] on div "5" at bounding box center [315, 233] width 25 height 19
click at [351, 233] on div "5" at bounding box center [358, 233] width 25 height 19
click at [467, 167] on div "3" at bounding box center [472, 156] width 25 height 19
click at [516, 174] on div "3" at bounding box center [523, 175] width 25 height 19
click at [444, 407] on button "Save" at bounding box center [358, 410] width 260 height 23
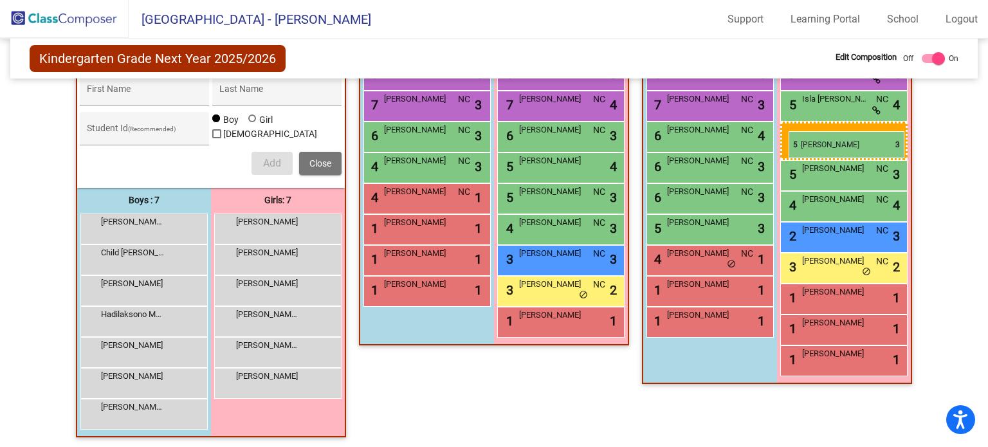
drag, startPoint x: 310, startPoint y: 224, endPoint x: 788, endPoint y: 131, distance: 487.4
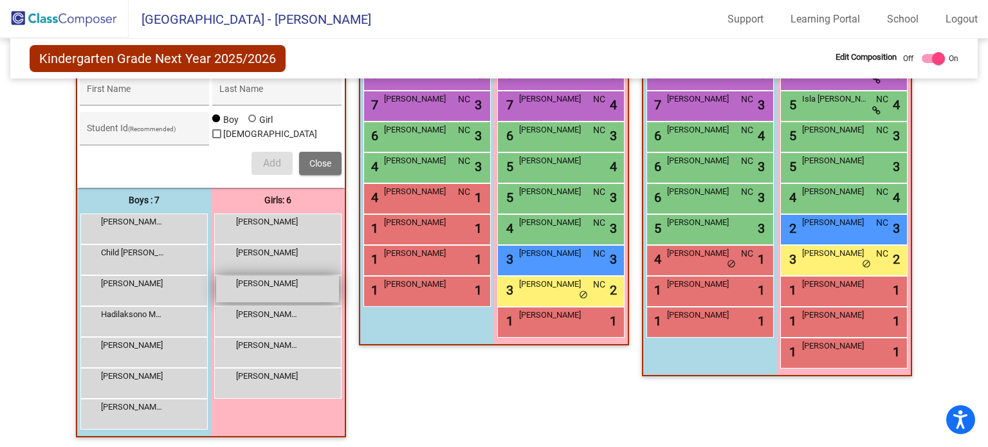
click at [295, 291] on div "Emma Butcher lock do_not_disturb_alt" at bounding box center [277, 289] width 123 height 26
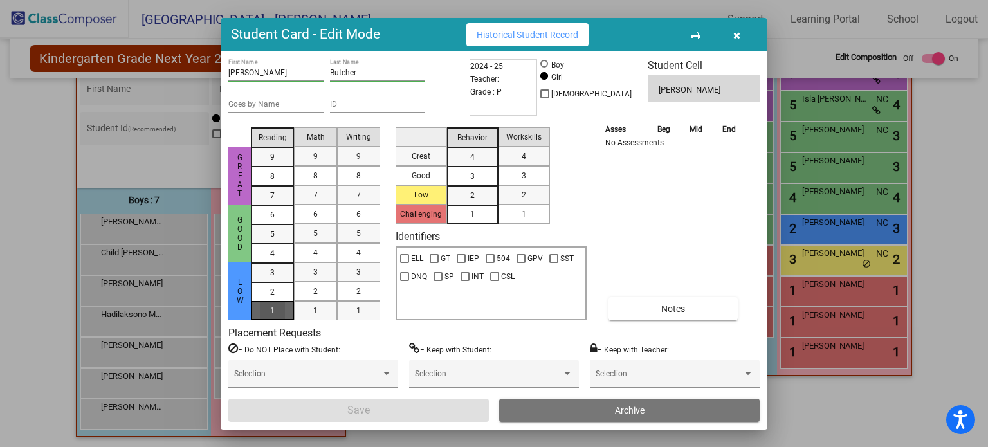
click at [270, 278] on span "1" at bounding box center [272, 273] width 5 height 12
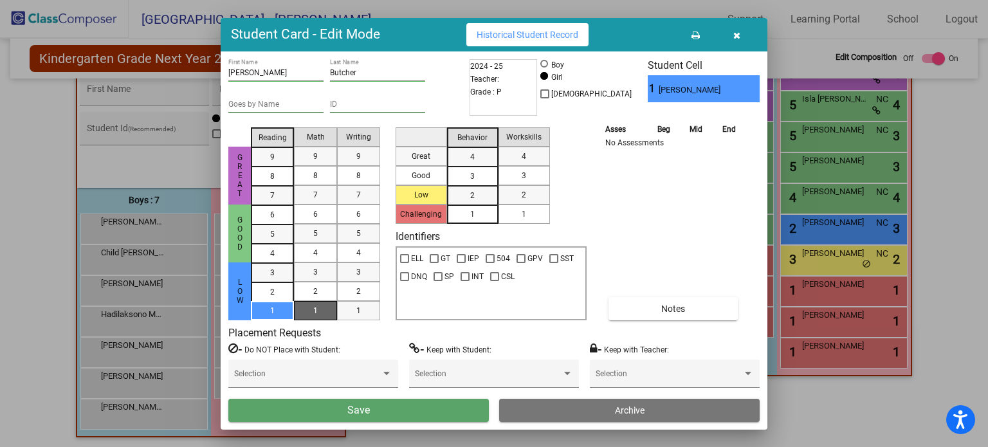
click at [311, 304] on div "1" at bounding box center [315, 310] width 25 height 19
click at [364, 309] on div "1" at bounding box center [358, 310] width 25 height 19
click at [487, 210] on mat-list-option "1" at bounding box center [472, 213] width 51 height 19
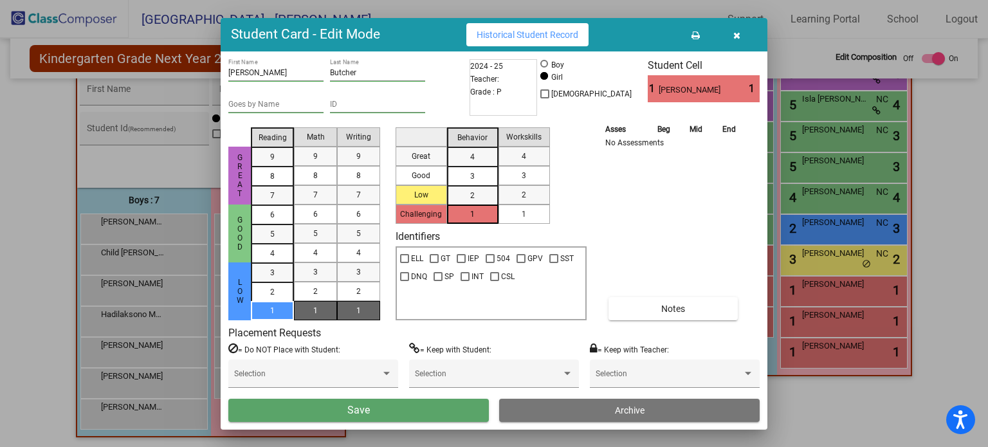
click at [547, 210] on mat-list-option "1" at bounding box center [523, 213] width 51 height 19
click at [434, 419] on button "Save" at bounding box center [358, 410] width 260 height 23
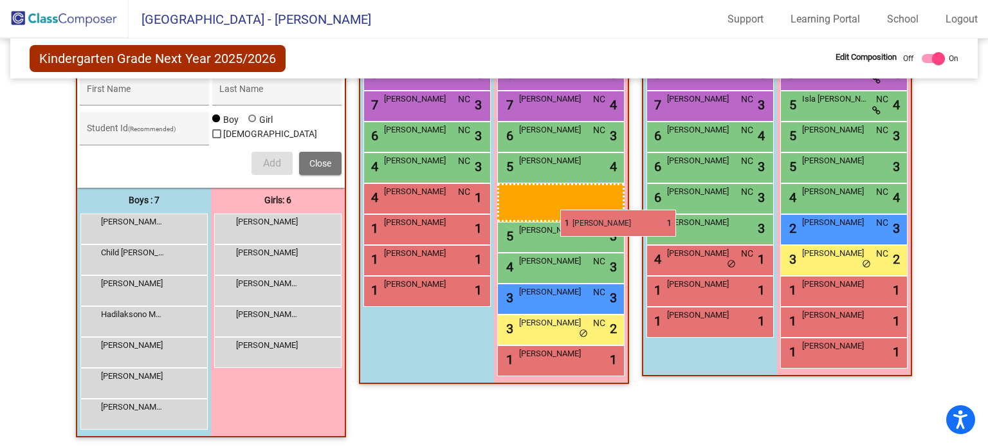
drag, startPoint x: 268, startPoint y: 224, endPoint x: 560, endPoint y: 210, distance: 293.0
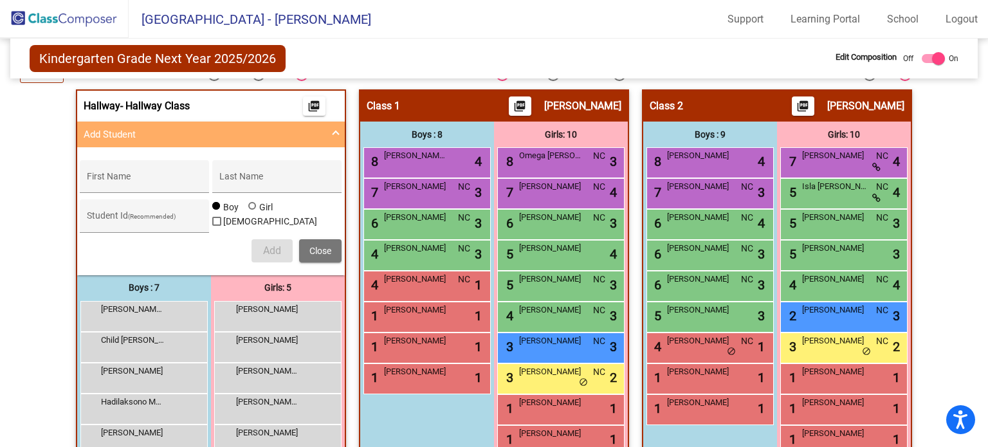
scroll to position [213, 0]
click at [315, 257] on button "Close" at bounding box center [320, 250] width 42 height 23
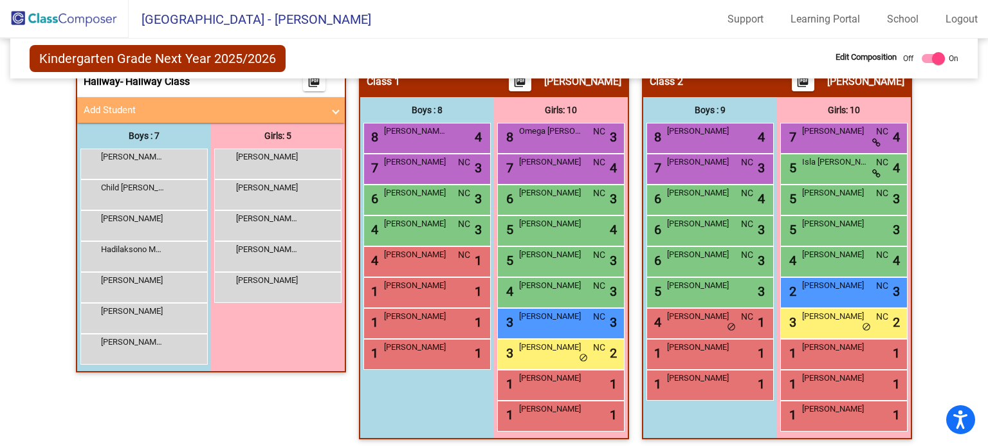
scroll to position [240, 0]
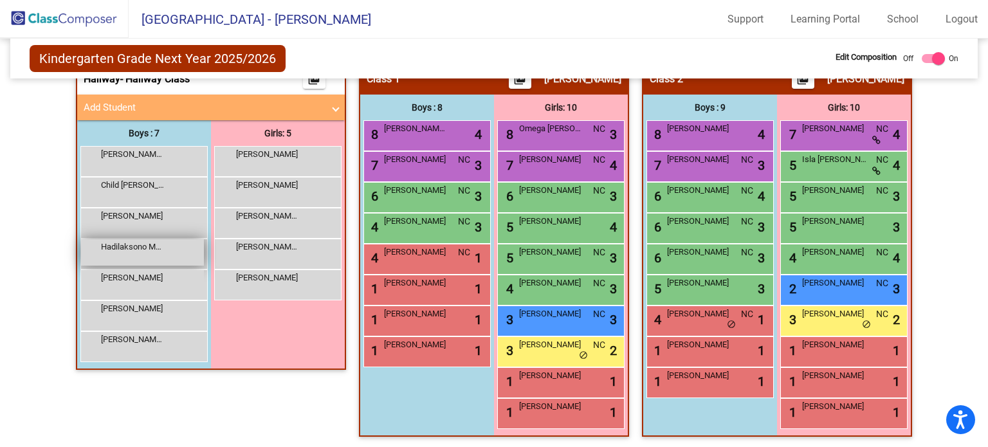
click at [136, 246] on span "Hadilaksono Maximus" at bounding box center [133, 246] width 64 height 13
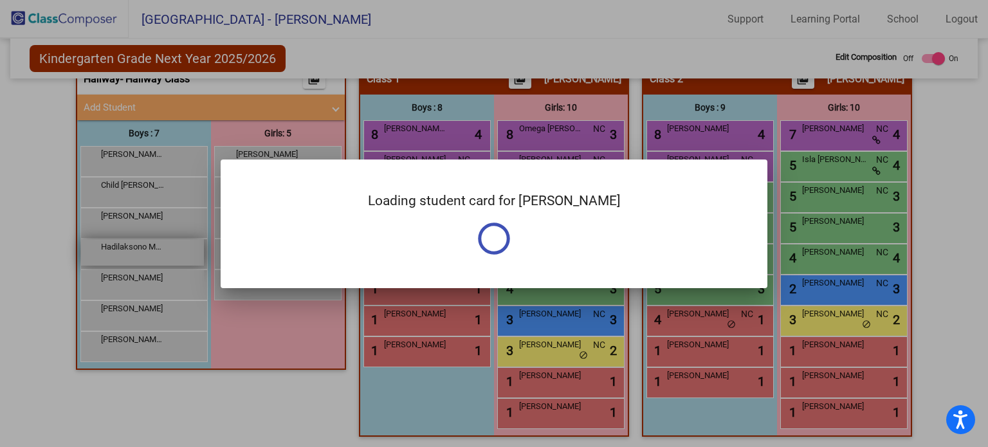
click at [136, 246] on div at bounding box center [494, 223] width 988 height 447
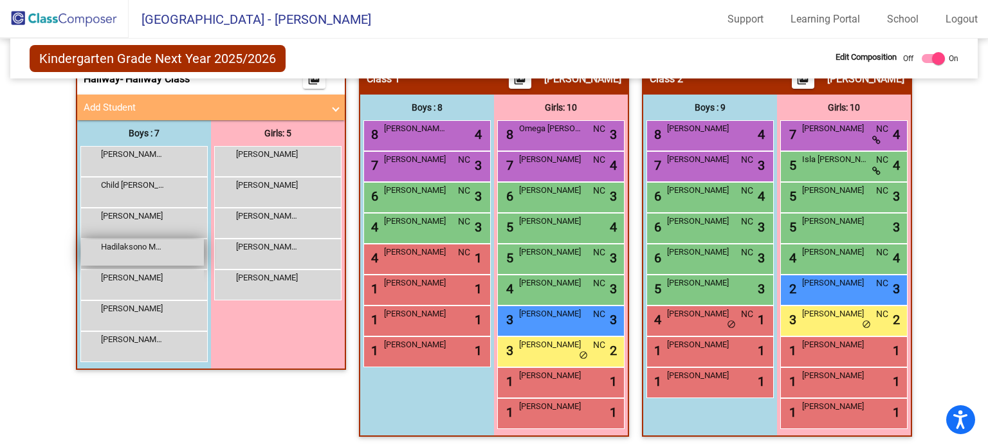
click at [136, 246] on span "Hadilaksono Maximus" at bounding box center [133, 246] width 64 height 13
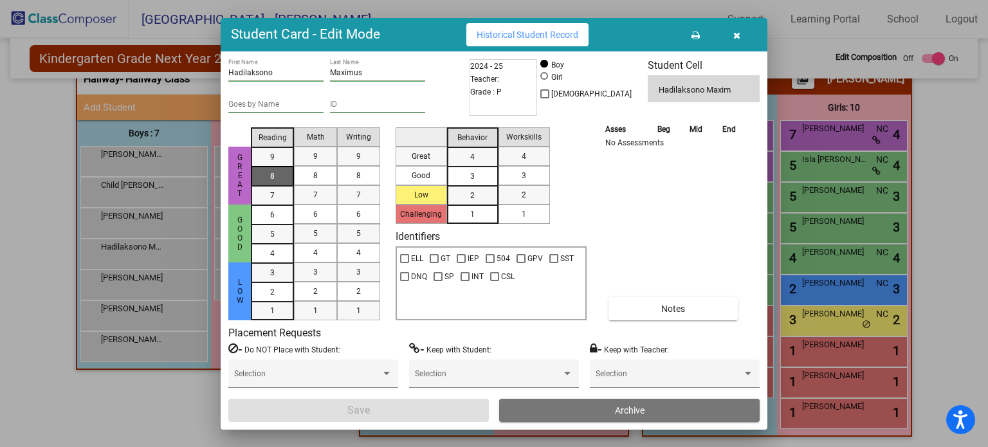
click at [270, 163] on span "8" at bounding box center [272, 157] width 5 height 12
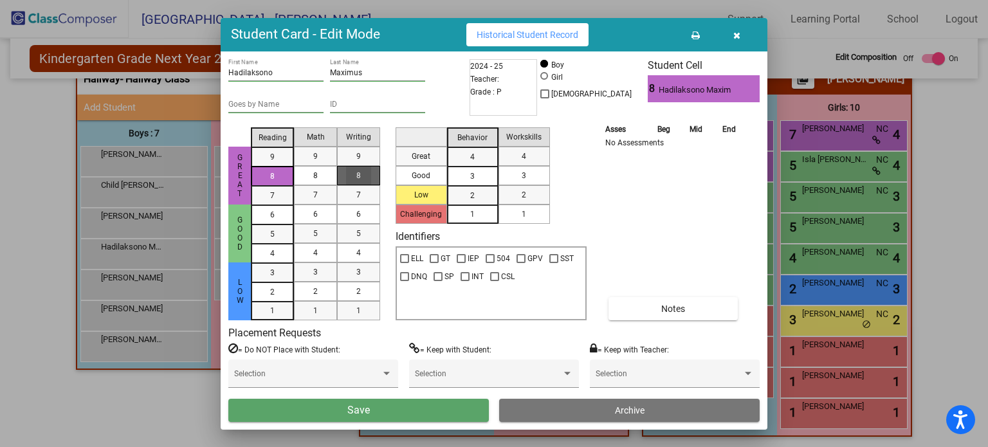
click at [360, 180] on span "8" at bounding box center [358, 176] width 5 height 12
click at [275, 167] on div "8" at bounding box center [272, 176] width 25 height 19
click at [349, 174] on div "8" at bounding box center [358, 175] width 25 height 19
click at [270, 221] on span "5" at bounding box center [272, 215] width 5 height 12
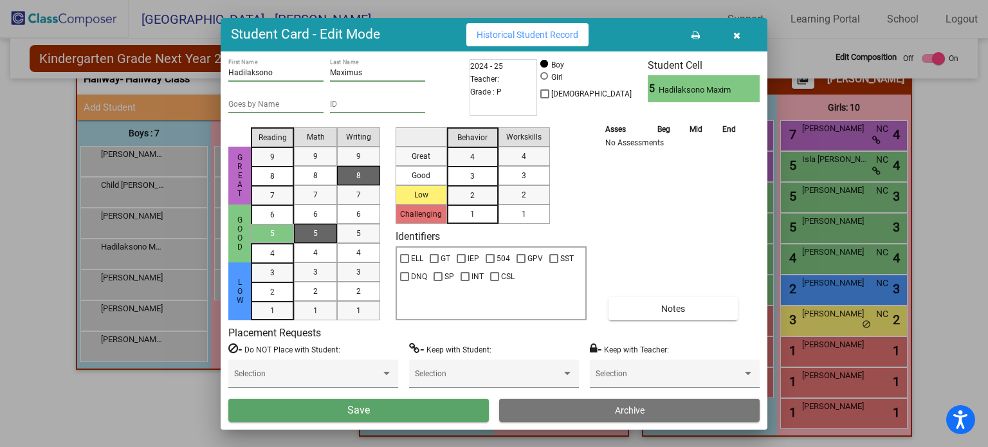
click at [320, 237] on div "5" at bounding box center [315, 233] width 25 height 19
click at [379, 238] on mat-list-option "5" at bounding box center [358, 233] width 43 height 19
click at [478, 167] on div "3" at bounding box center [472, 156] width 25 height 19
click at [513, 174] on div "3" at bounding box center [523, 175] width 25 height 19
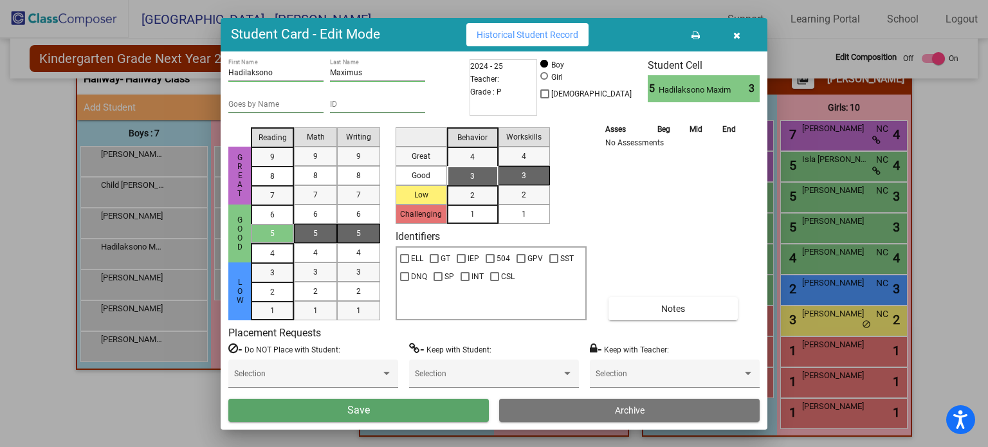
click at [377, 417] on button "Save" at bounding box center [358, 410] width 260 height 23
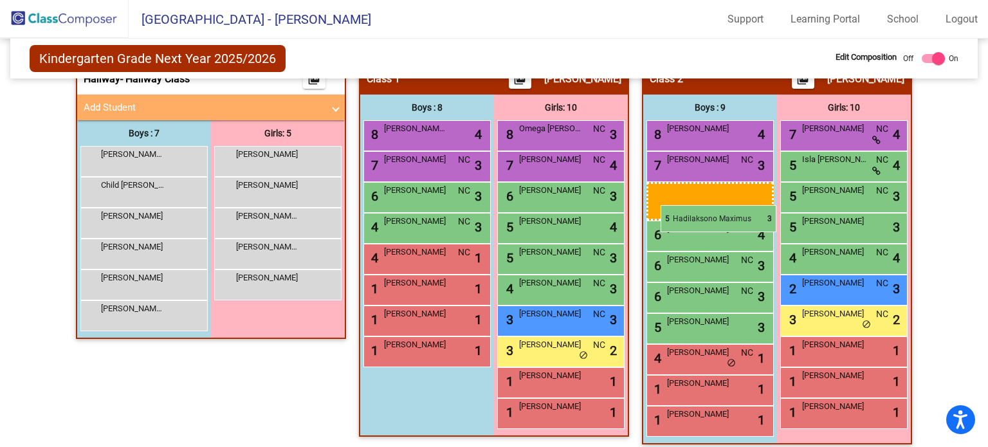
drag, startPoint x: 160, startPoint y: 151, endPoint x: 651, endPoint y: 179, distance: 492.1
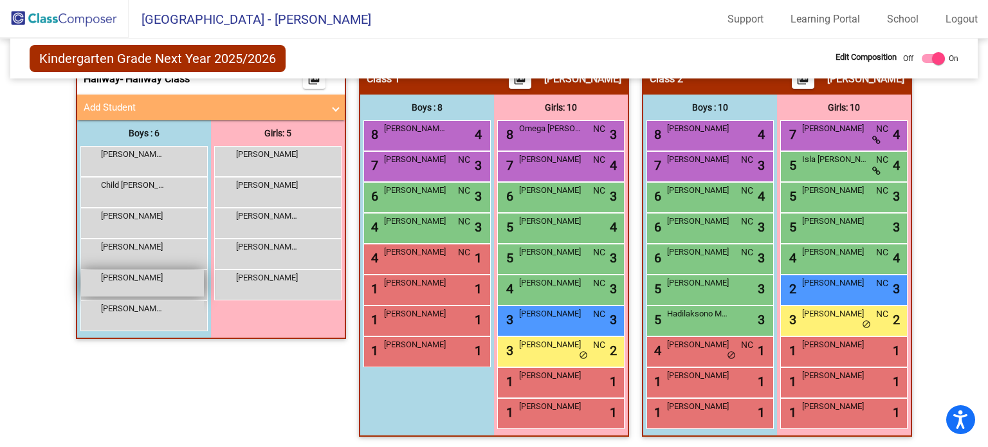
click at [186, 289] on div "Pidwell Evan lock do_not_disturb_alt" at bounding box center [142, 283] width 123 height 26
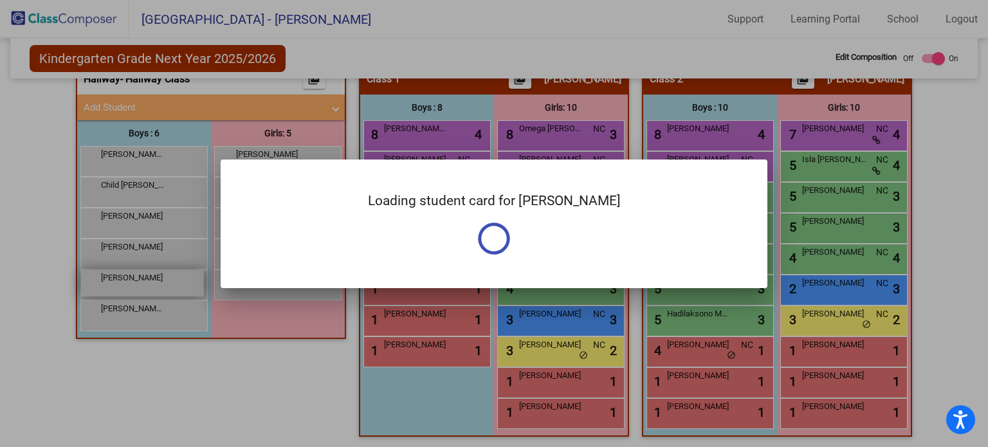
click at [186, 289] on div at bounding box center [494, 223] width 988 height 447
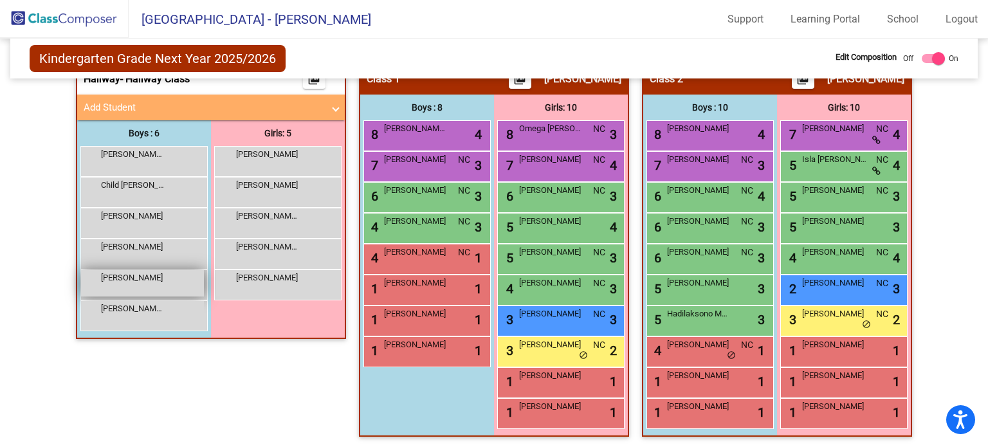
click at [186, 289] on div "Pidwell Evan lock do_not_disturb_alt" at bounding box center [142, 283] width 123 height 26
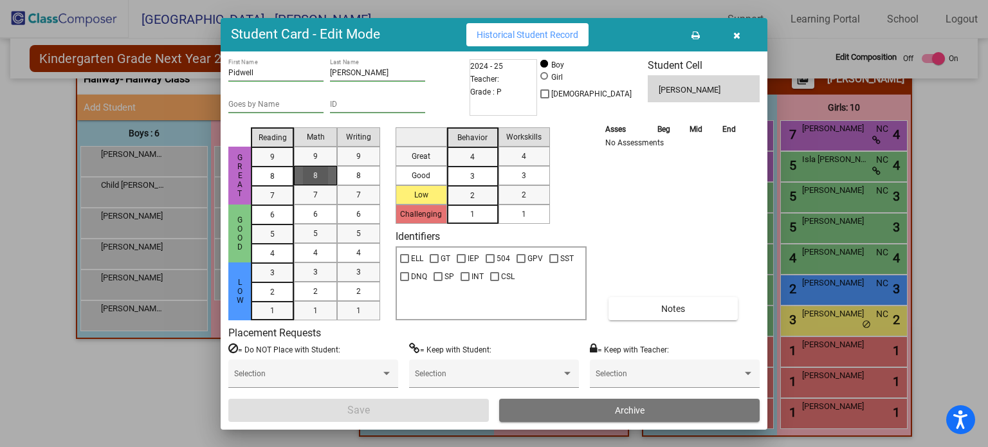
click at [323, 180] on div "8" at bounding box center [315, 175] width 25 height 19
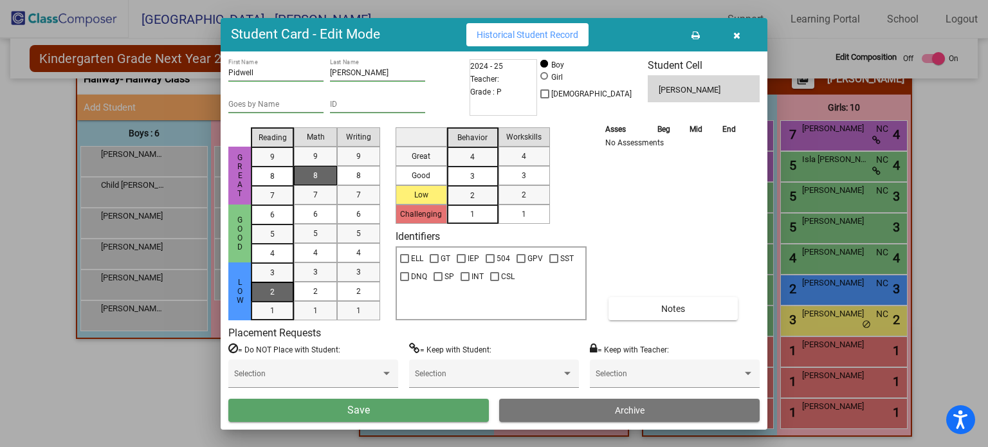
click at [275, 282] on div "2" at bounding box center [272, 272] width 25 height 19
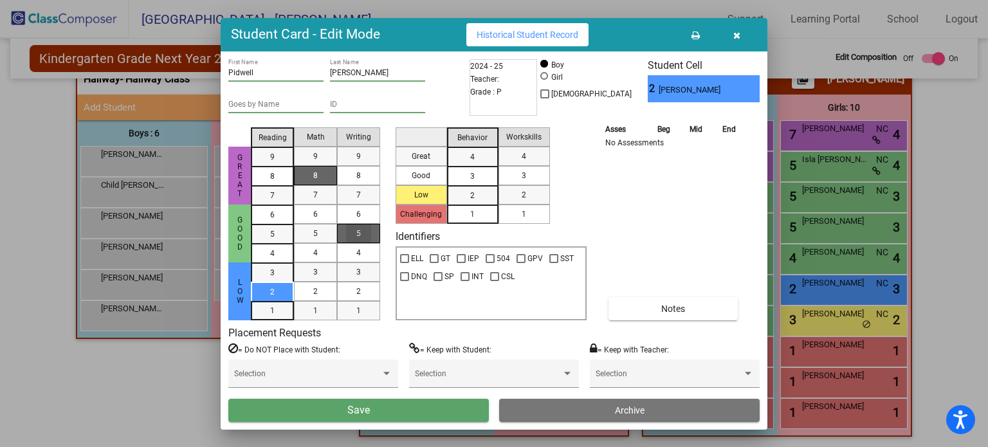
click at [363, 230] on div "5" at bounding box center [358, 233] width 25 height 19
click at [481, 167] on div "3" at bounding box center [472, 156] width 25 height 19
click at [540, 179] on mat-list-option "3" at bounding box center [523, 175] width 51 height 19
click at [388, 413] on button "Save" at bounding box center [358, 410] width 260 height 23
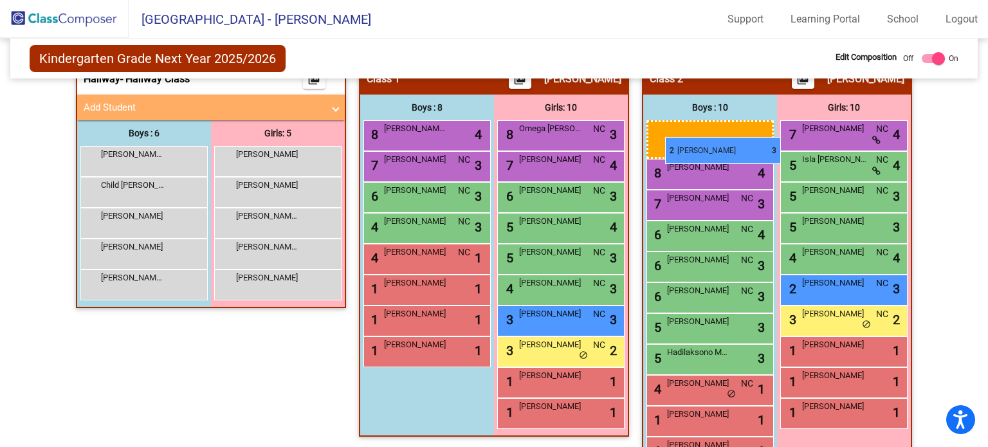
drag, startPoint x: 155, startPoint y: 156, endPoint x: 665, endPoint y: 136, distance: 510.3
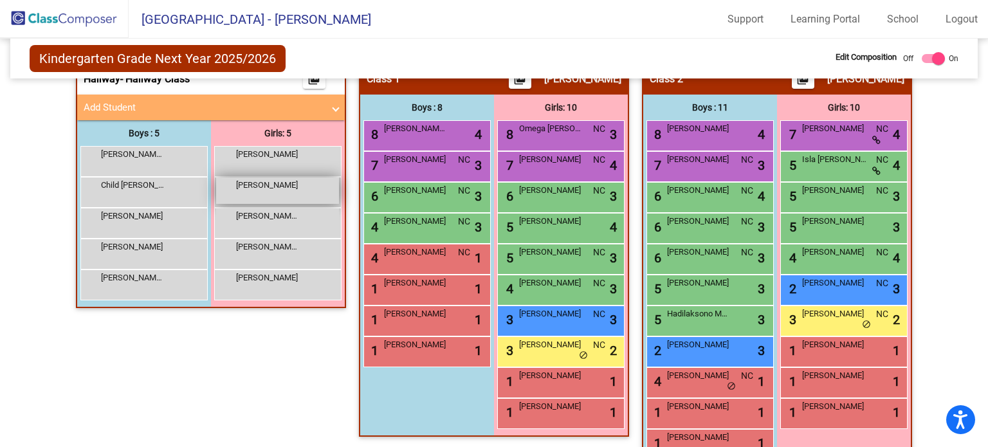
click at [306, 197] on div "Colunga Isabella lock do_not_disturb_alt" at bounding box center [277, 190] width 123 height 26
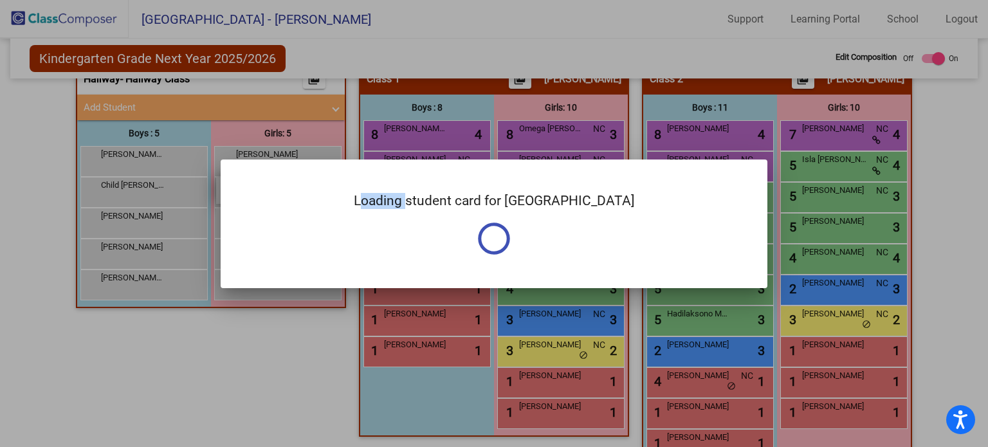
click at [306, 197] on div "Loading student card for Colunga" at bounding box center [494, 223] width 547 height 129
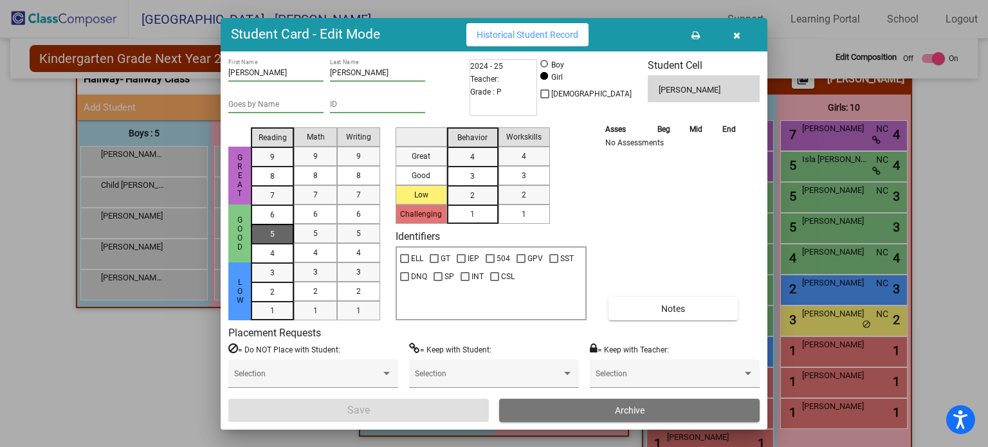
click at [264, 224] on div "5" at bounding box center [272, 214] width 25 height 19
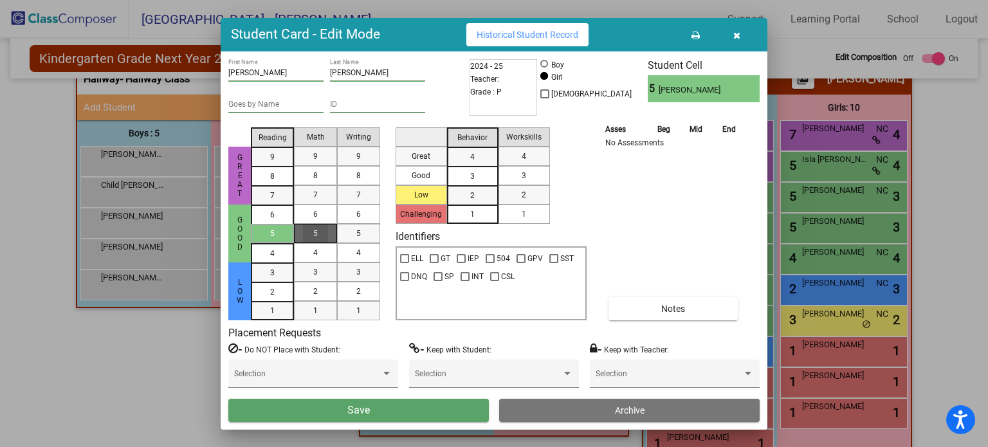
click at [304, 229] on div "5" at bounding box center [315, 233] width 25 height 19
click at [359, 230] on span "5" at bounding box center [358, 234] width 5 height 12
click at [279, 167] on div "8" at bounding box center [272, 156] width 25 height 19
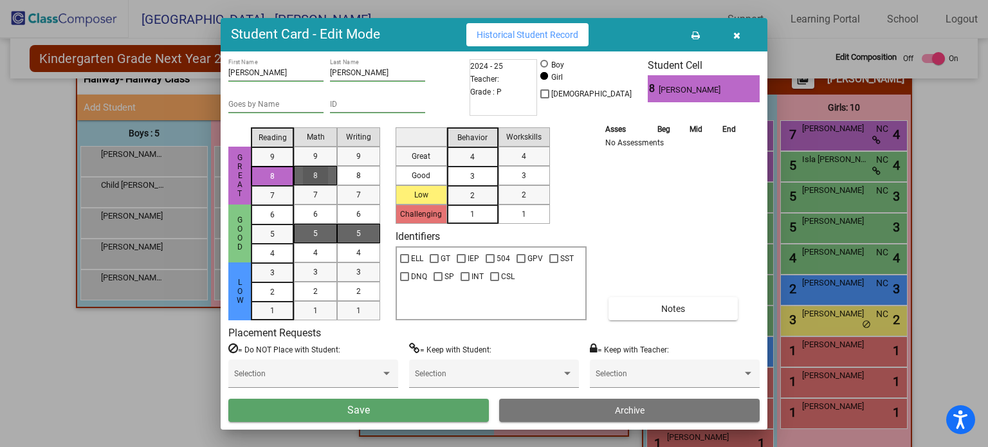
click at [298, 180] on mat-list-option "8" at bounding box center [315, 175] width 43 height 19
click at [376, 172] on mat-list-option "8" at bounding box center [358, 175] width 43 height 19
click at [458, 172] on mat-list-option "3" at bounding box center [472, 175] width 51 height 19
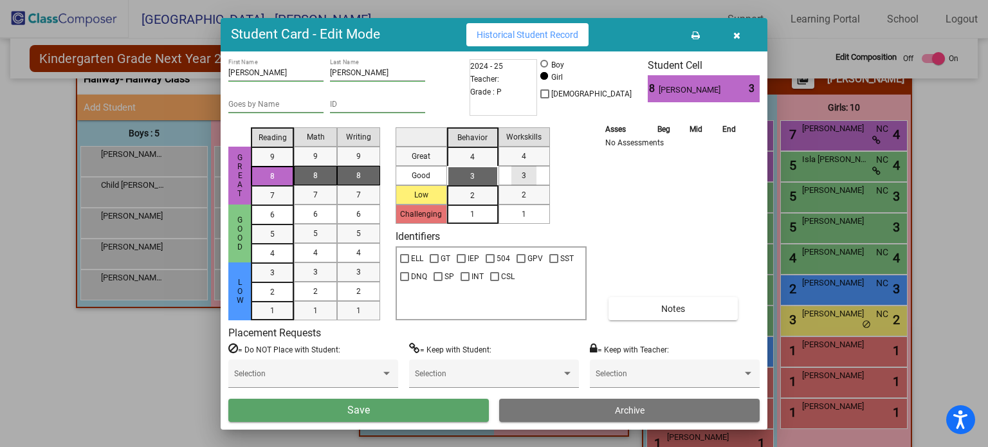
click at [526, 176] on span "3" at bounding box center [524, 176] width 5 height 12
click at [358, 410] on span "Save" at bounding box center [358, 410] width 23 height 12
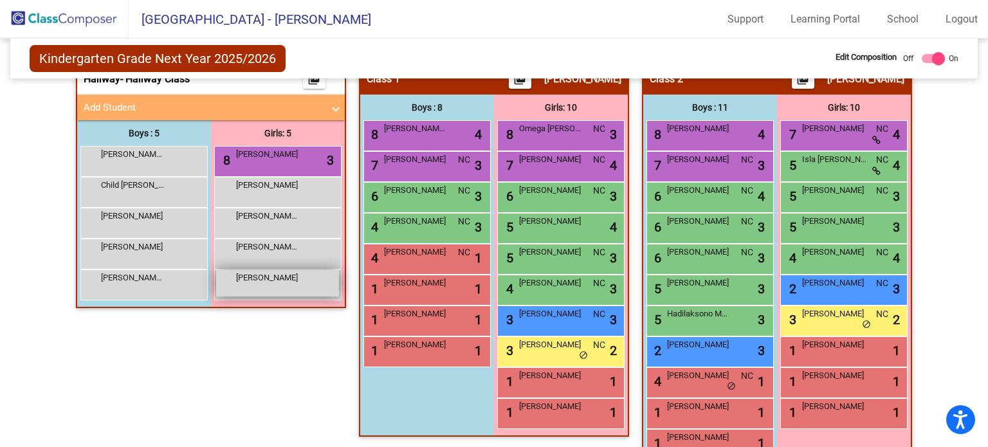
click at [302, 291] on div "Paciano Jade lock do_not_disturb_alt" at bounding box center [277, 283] width 123 height 26
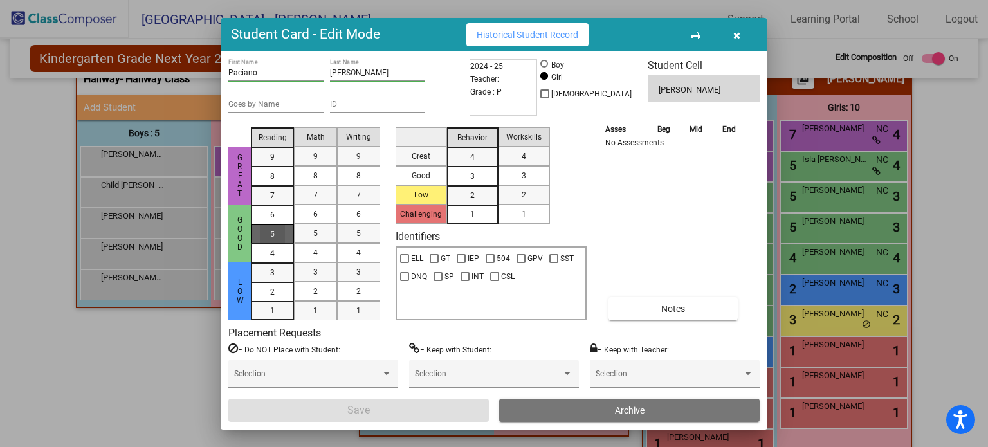
click at [290, 237] on mat-list-option "5" at bounding box center [272, 233] width 43 height 19
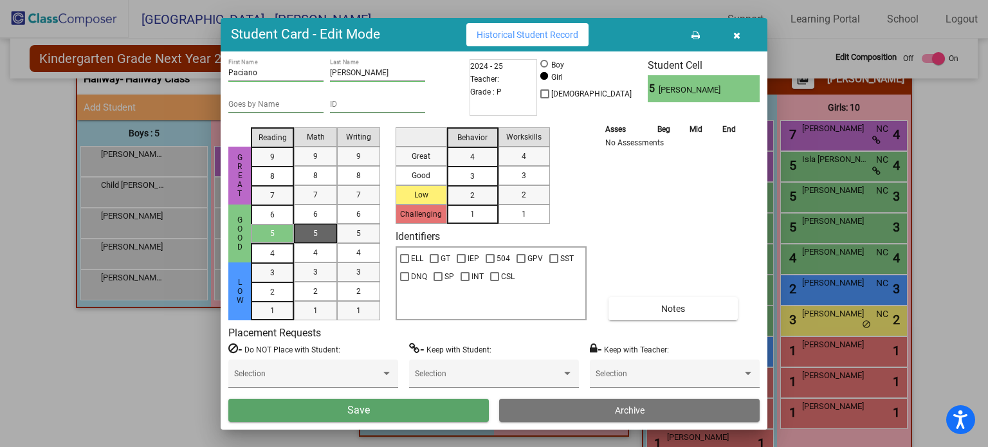
click at [311, 237] on div "5" at bounding box center [315, 233] width 25 height 19
click at [366, 233] on div "5" at bounding box center [358, 233] width 25 height 19
click at [277, 282] on div "2" at bounding box center [272, 272] width 25 height 19
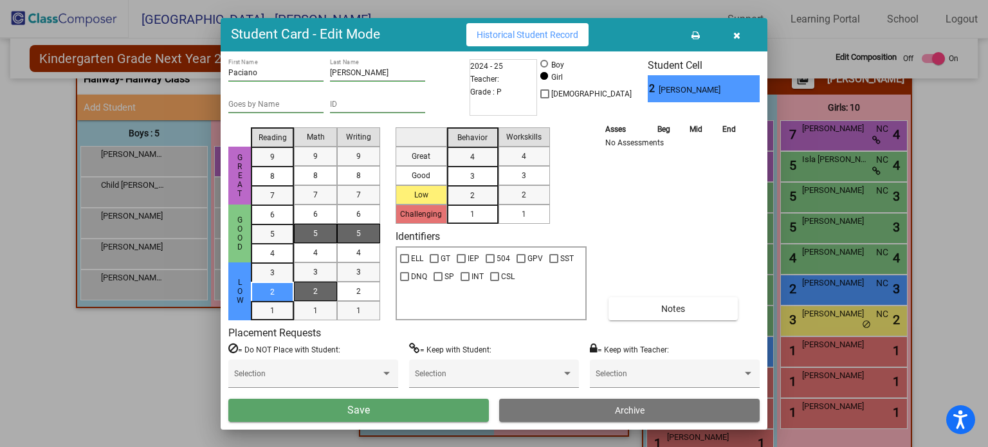
click at [329, 290] on mat-list-option "2" at bounding box center [315, 291] width 43 height 19
click at [364, 290] on div "2" at bounding box center [358, 291] width 25 height 19
click at [272, 278] on span "1" at bounding box center [272, 273] width 5 height 12
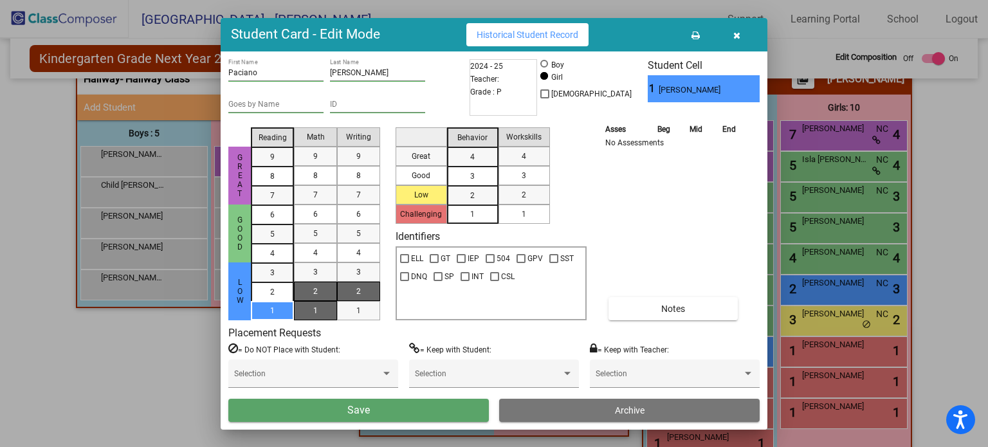
click at [323, 314] on div "1" at bounding box center [315, 310] width 25 height 19
click at [374, 311] on mat-list-option "1" at bounding box center [358, 310] width 43 height 19
click at [470, 163] on span "3" at bounding box center [472, 157] width 5 height 12
click at [530, 168] on div "3" at bounding box center [523, 175] width 25 height 19
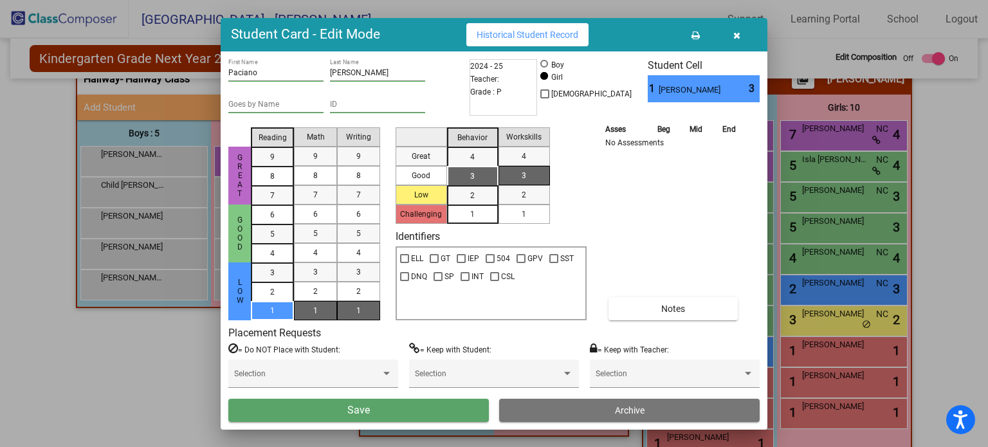
click at [340, 415] on button "Save" at bounding box center [358, 410] width 260 height 23
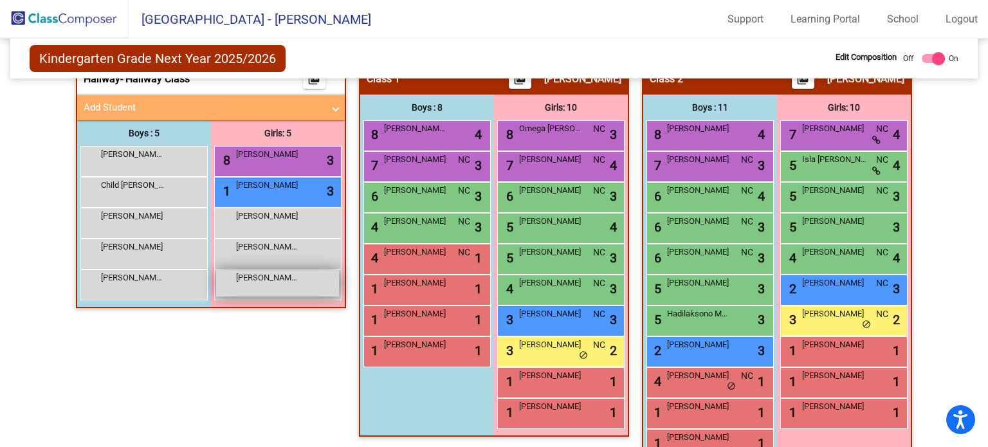
click at [250, 274] on span "Morrison Luna" at bounding box center [268, 277] width 64 height 13
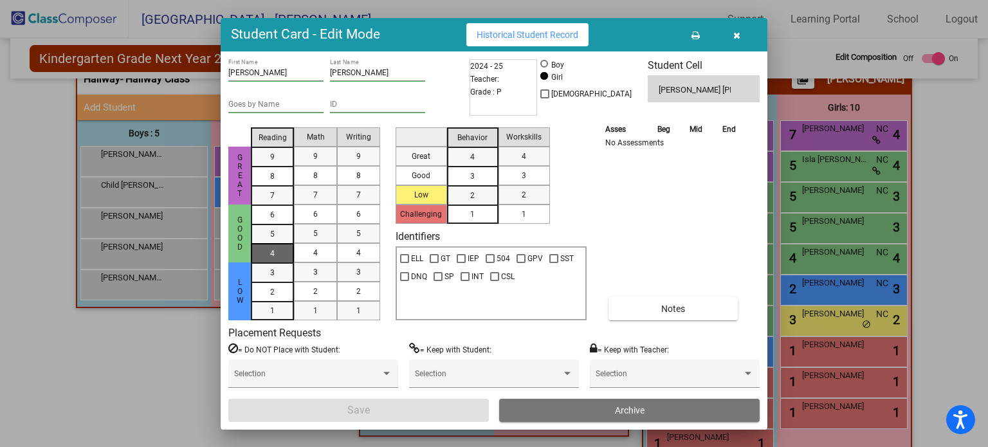
click at [278, 224] on div "4" at bounding box center [272, 214] width 25 height 19
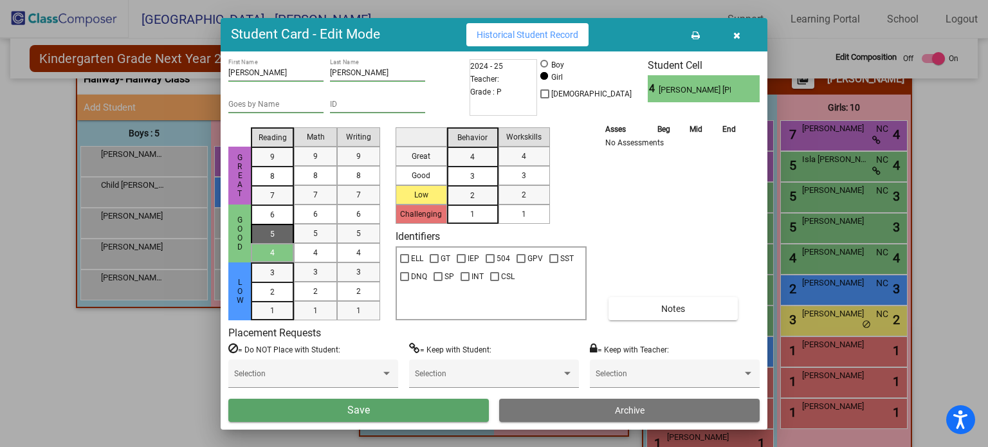
click at [278, 224] on div "5" at bounding box center [272, 214] width 25 height 19
click at [305, 236] on div "5" at bounding box center [315, 233] width 25 height 19
click at [336, 233] on mat-list-option "5" at bounding box center [315, 233] width 43 height 19
click at [347, 233] on div "5" at bounding box center [358, 233] width 25 height 19
click at [464, 167] on div "3" at bounding box center [472, 156] width 25 height 19
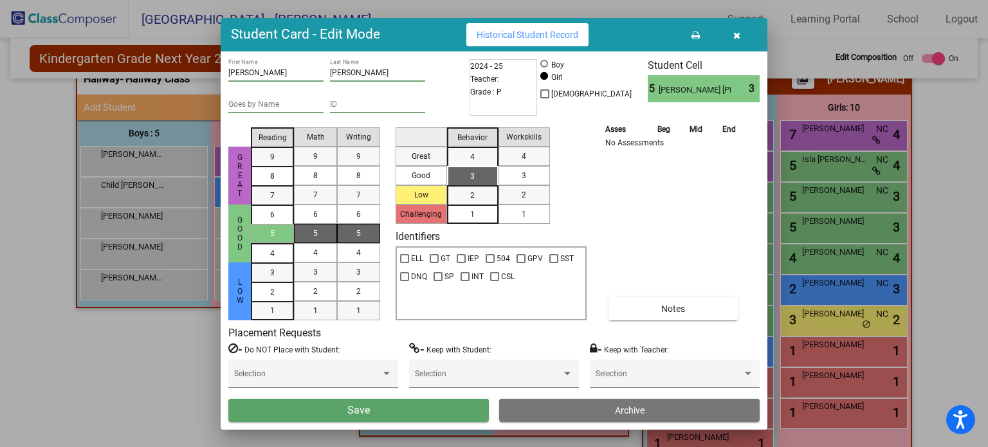
click at [540, 172] on mat-list-option "3" at bounding box center [523, 175] width 51 height 19
click at [368, 414] on span "Save" at bounding box center [358, 410] width 23 height 12
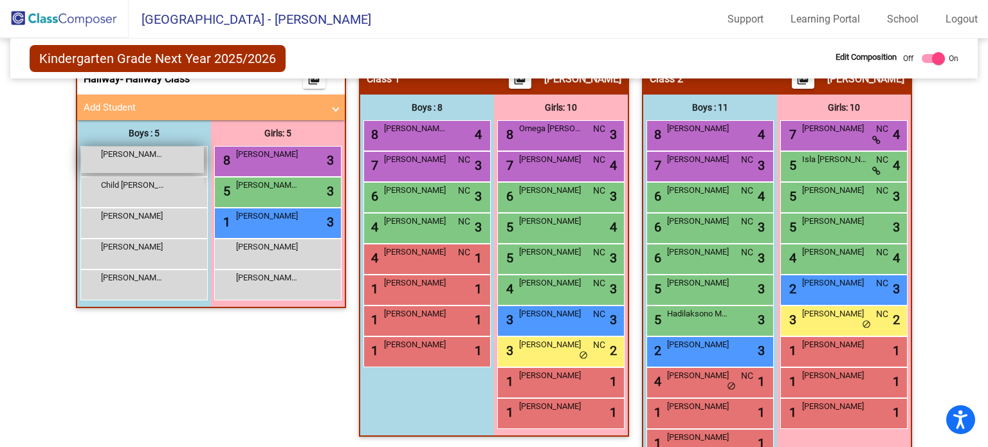
click at [182, 147] on div "Campbell Colt lock do_not_disturb_alt" at bounding box center [142, 160] width 123 height 26
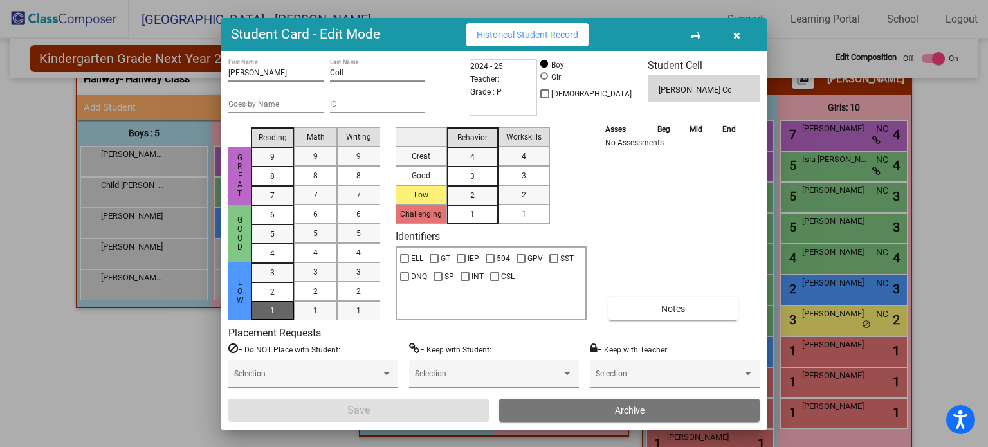
click at [261, 282] on div "1" at bounding box center [272, 272] width 25 height 19
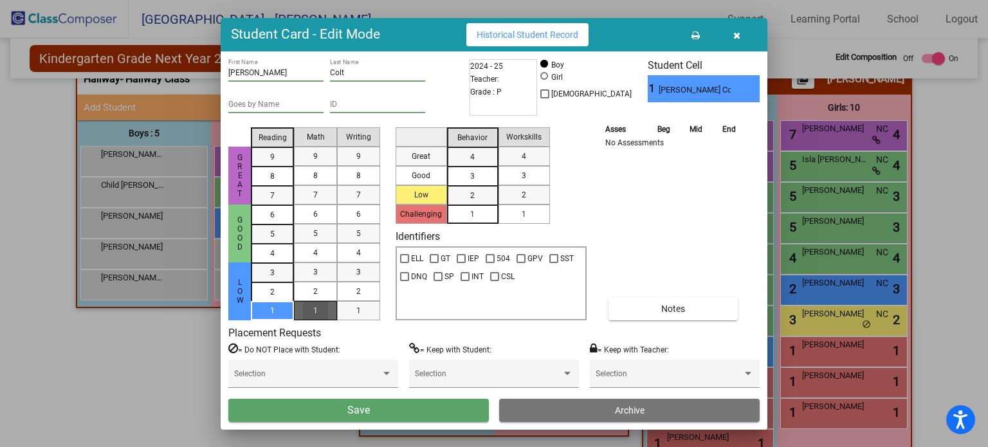
click at [305, 314] on div "1" at bounding box center [315, 310] width 25 height 19
click at [361, 313] on div "1" at bounding box center [358, 310] width 25 height 19
click at [473, 215] on span "1" at bounding box center [472, 214] width 5 height 12
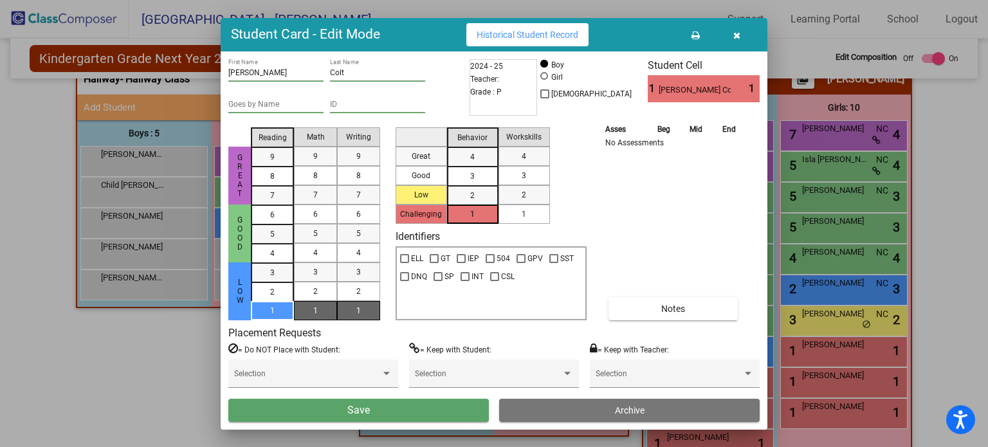
click at [509, 215] on mat-list-option "1" at bounding box center [523, 213] width 51 height 19
click at [404, 408] on button "Save" at bounding box center [358, 410] width 260 height 23
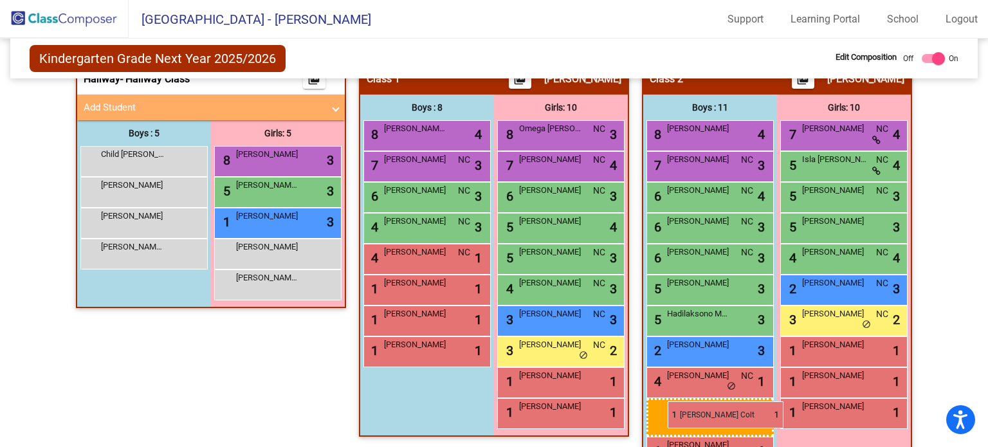
drag, startPoint x: 146, startPoint y: 155, endPoint x: 667, endPoint y: 401, distance: 576.7
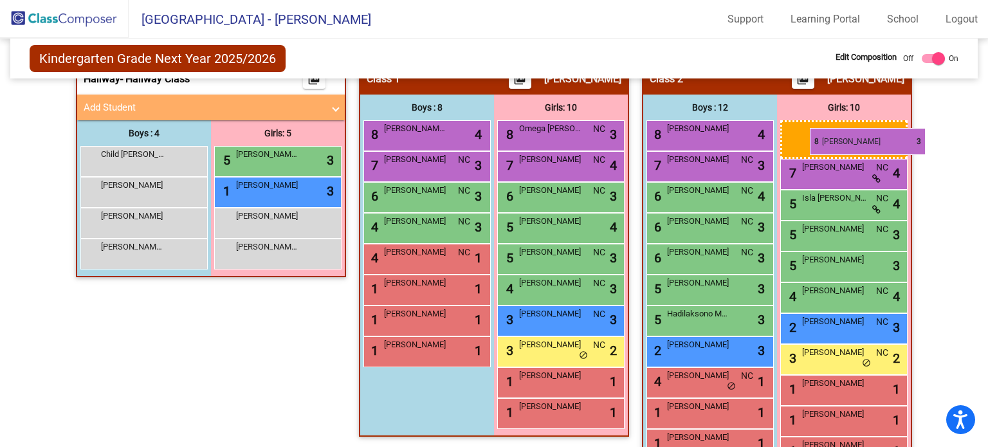
drag, startPoint x: 282, startPoint y: 156, endPoint x: 795, endPoint y: 122, distance: 514.9
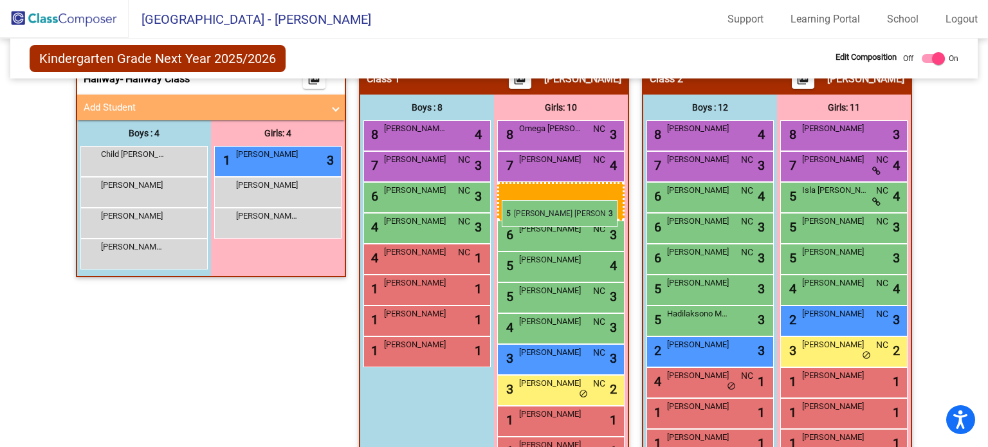
drag, startPoint x: 283, startPoint y: 158, endPoint x: 502, endPoint y: 200, distance: 222.6
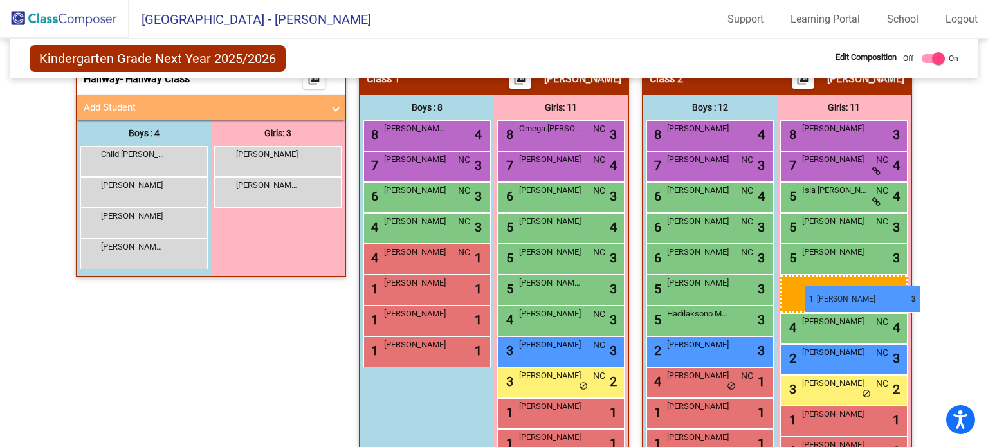
drag, startPoint x: 293, startPoint y: 158, endPoint x: 804, endPoint y: 286, distance: 527.6
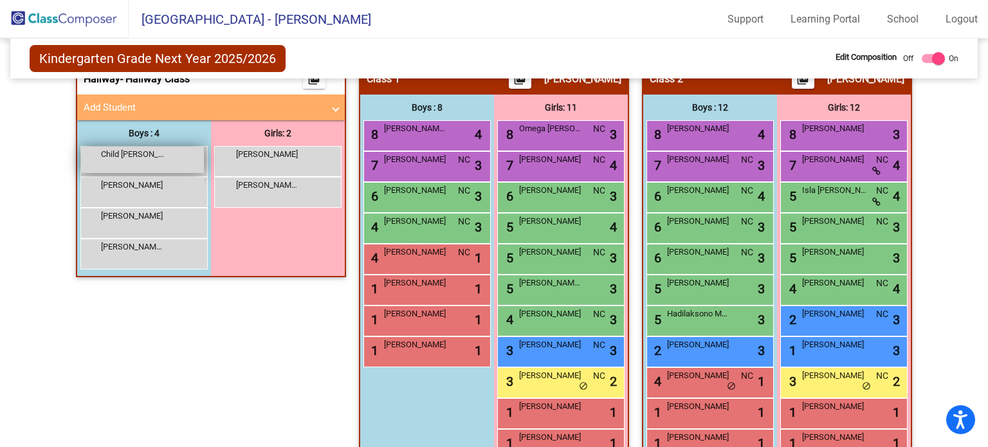
click at [152, 147] on div "Child Jackson lock do_not_disturb_alt" at bounding box center [142, 160] width 123 height 26
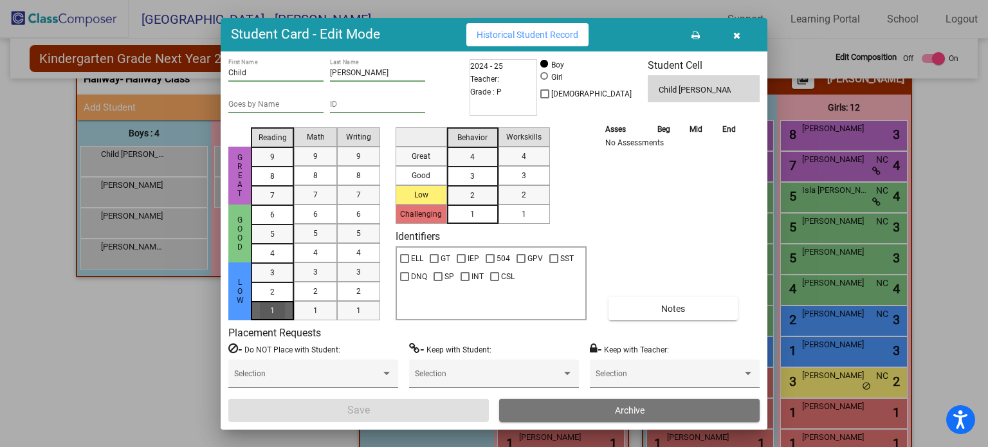
click at [278, 282] on div "1" at bounding box center [272, 272] width 25 height 19
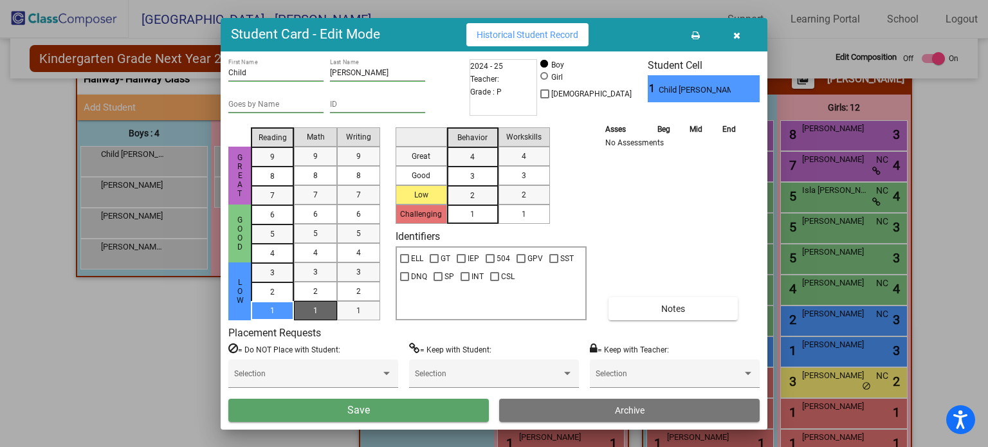
click at [309, 314] on div "1" at bounding box center [315, 310] width 25 height 19
click at [358, 313] on span "1" at bounding box center [358, 311] width 5 height 12
click at [467, 217] on div "1" at bounding box center [472, 213] width 25 height 19
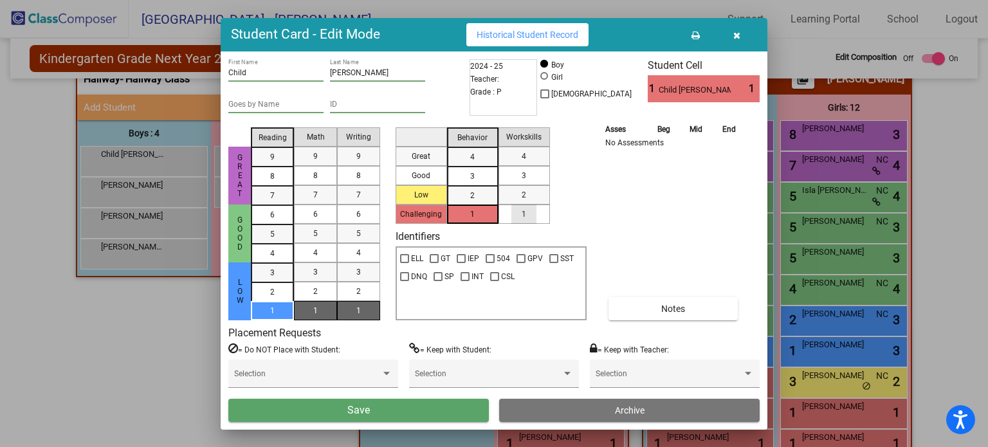
click at [516, 215] on div "1" at bounding box center [523, 213] width 25 height 19
click at [327, 406] on button "Save" at bounding box center [358, 410] width 260 height 23
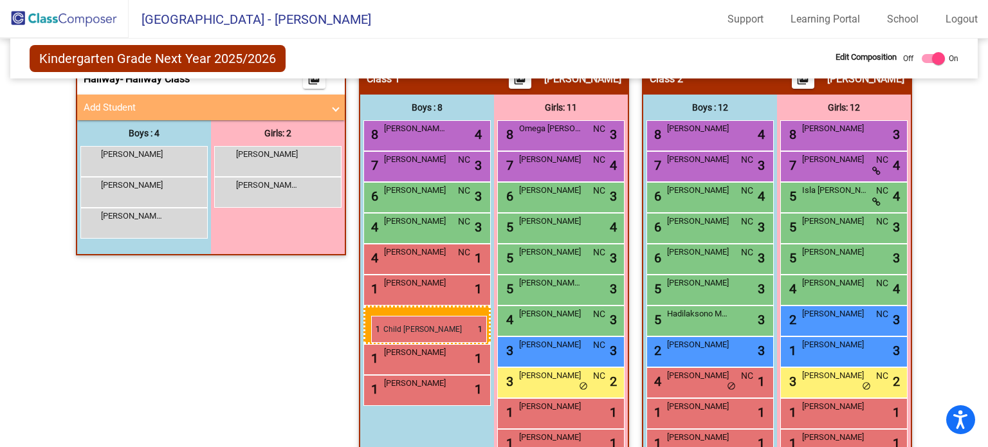
drag, startPoint x: 131, startPoint y: 161, endPoint x: 371, endPoint y: 316, distance: 285.6
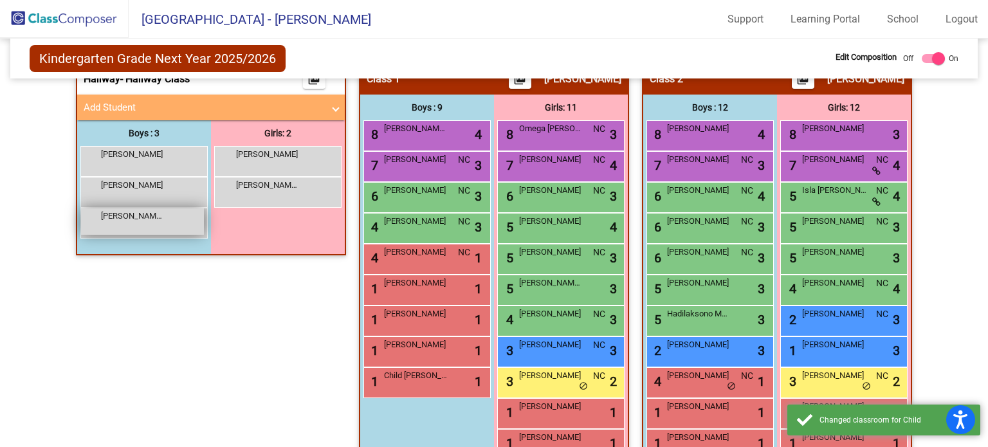
click at [159, 219] on span "Smith Griz" at bounding box center [133, 216] width 64 height 13
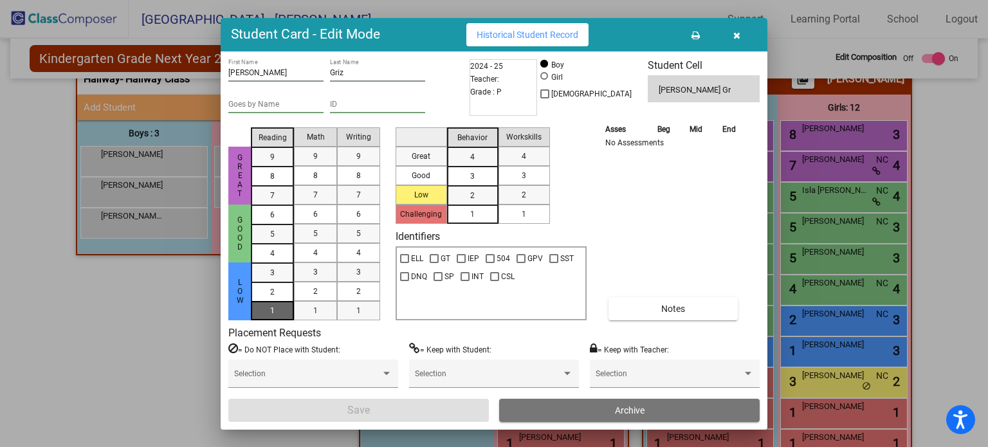
click at [277, 282] on div "1" at bounding box center [272, 272] width 25 height 19
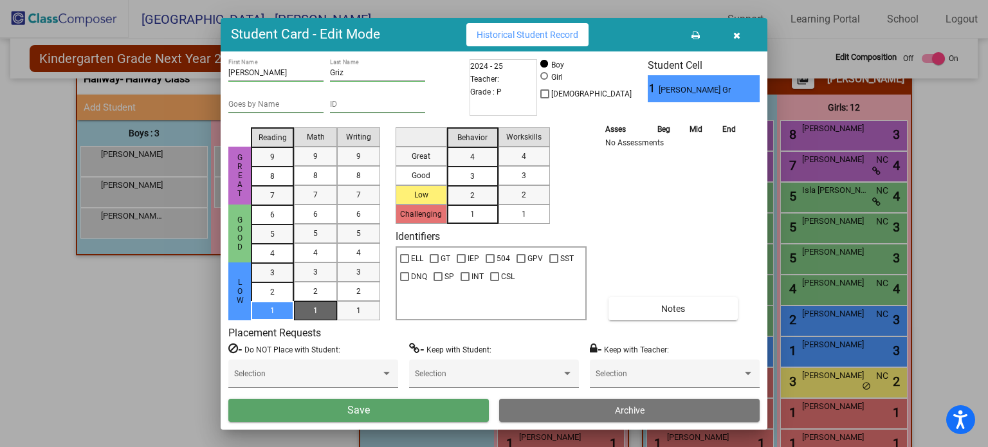
click at [299, 307] on mat-list-option "1" at bounding box center [315, 310] width 43 height 19
click at [346, 308] on div "1" at bounding box center [358, 310] width 25 height 19
click at [489, 221] on mat-list-option "1" at bounding box center [472, 213] width 51 height 19
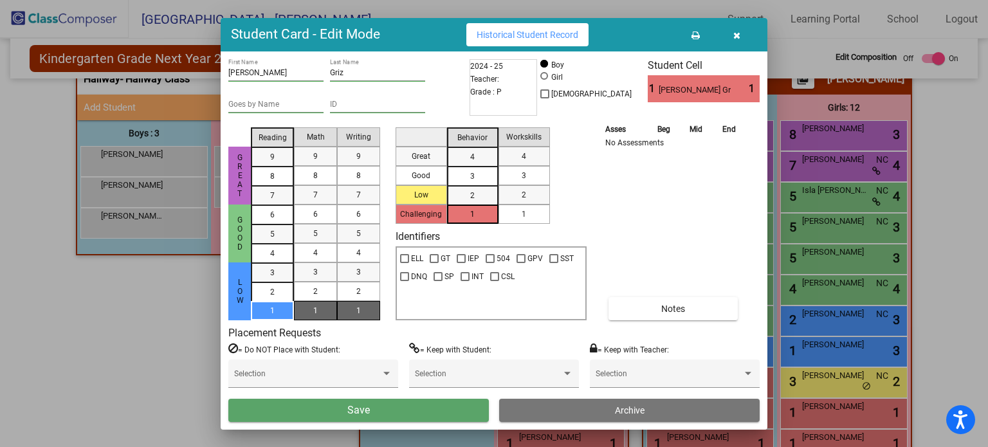
click at [519, 222] on div "1" at bounding box center [523, 213] width 25 height 19
click at [407, 418] on button "Save" at bounding box center [358, 410] width 260 height 23
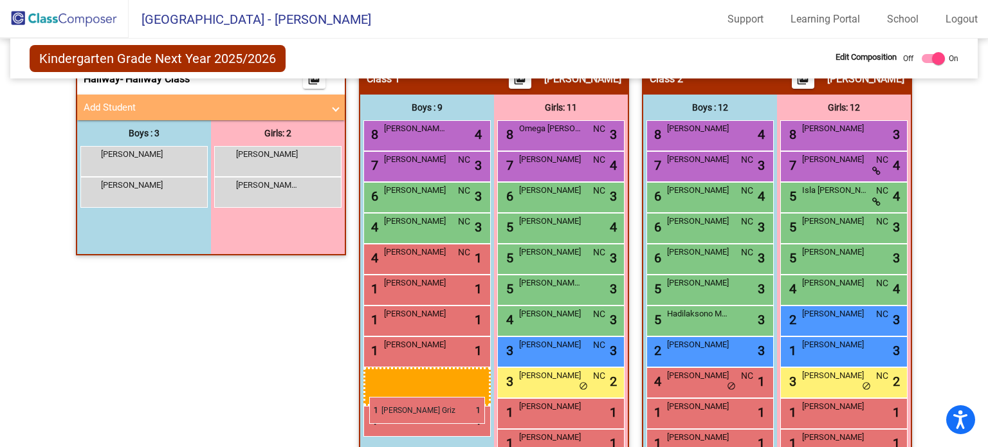
drag, startPoint x: 140, startPoint y: 158, endPoint x: 369, endPoint y: 397, distance: 331.1
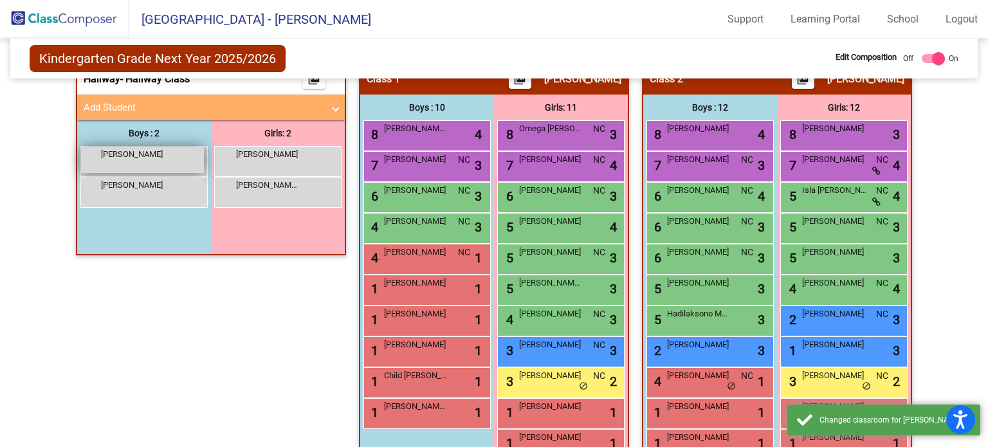
click at [147, 156] on span "Grayson Barnard" at bounding box center [133, 154] width 64 height 13
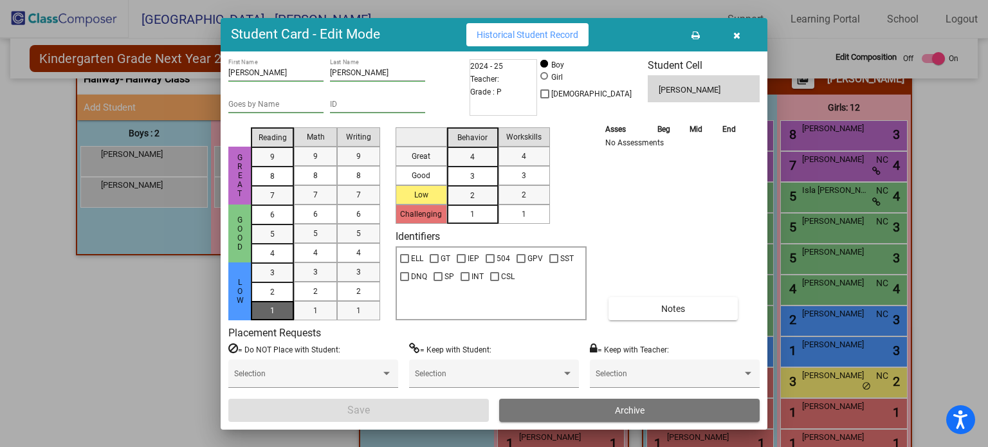
click at [276, 282] on div "1" at bounding box center [272, 272] width 25 height 19
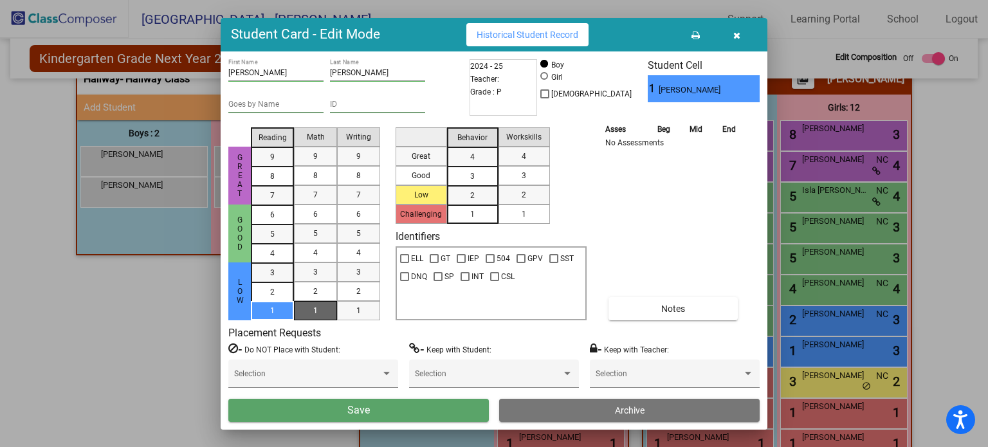
click at [320, 309] on div "1" at bounding box center [315, 310] width 25 height 19
click at [350, 309] on div "1" at bounding box center [358, 310] width 25 height 19
click at [489, 208] on mat-list-option "1" at bounding box center [472, 213] width 51 height 19
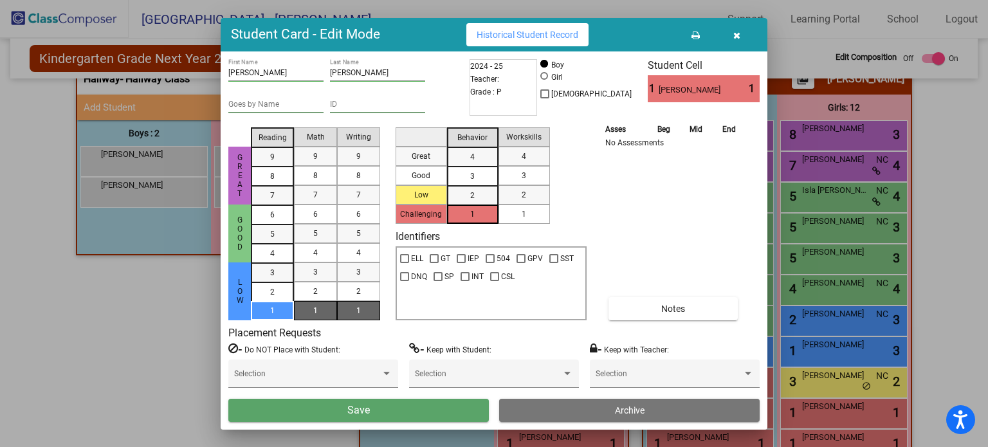
click at [509, 208] on mat-list-option "1" at bounding box center [523, 213] width 51 height 19
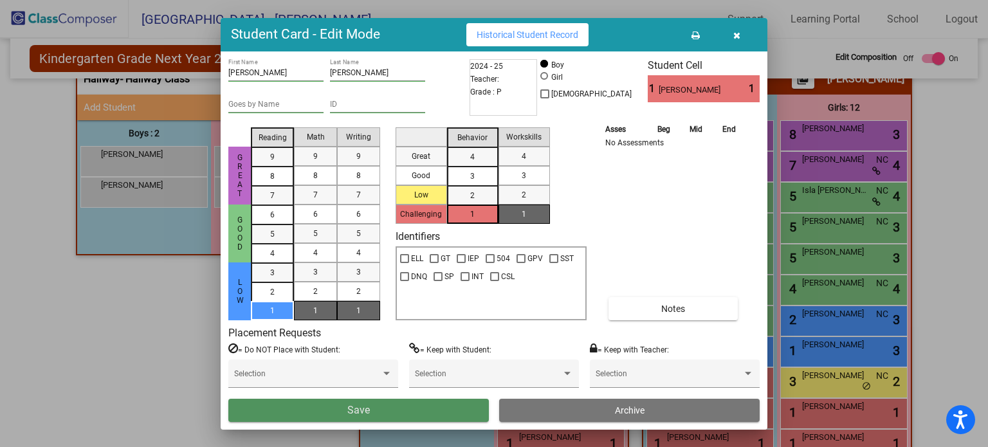
click at [376, 415] on button "Save" at bounding box center [358, 410] width 260 height 23
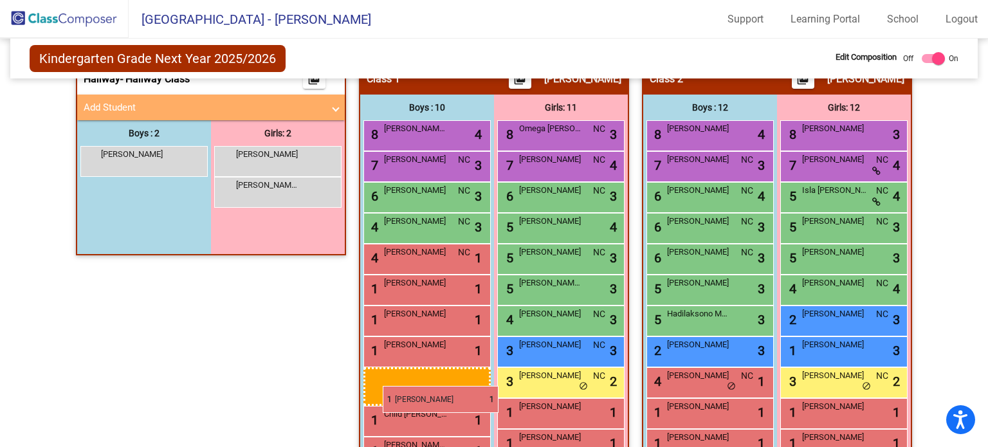
drag, startPoint x: 142, startPoint y: 152, endPoint x: 383, endPoint y: 386, distance: 335.2
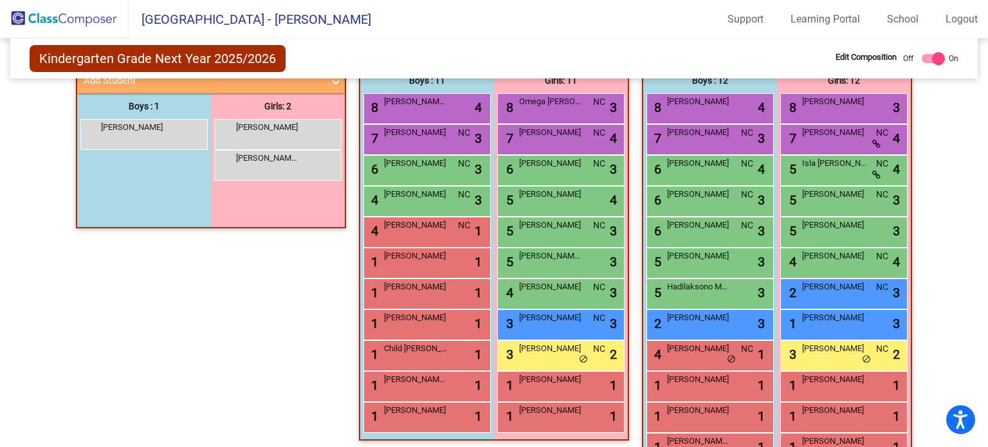
scroll to position [262, 0]
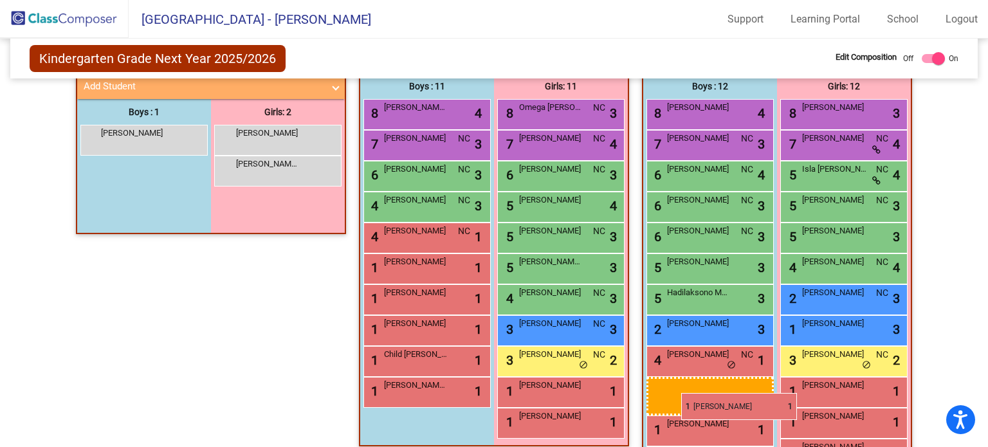
drag, startPoint x: 462, startPoint y: 424, endPoint x: 675, endPoint y: 394, distance: 214.9
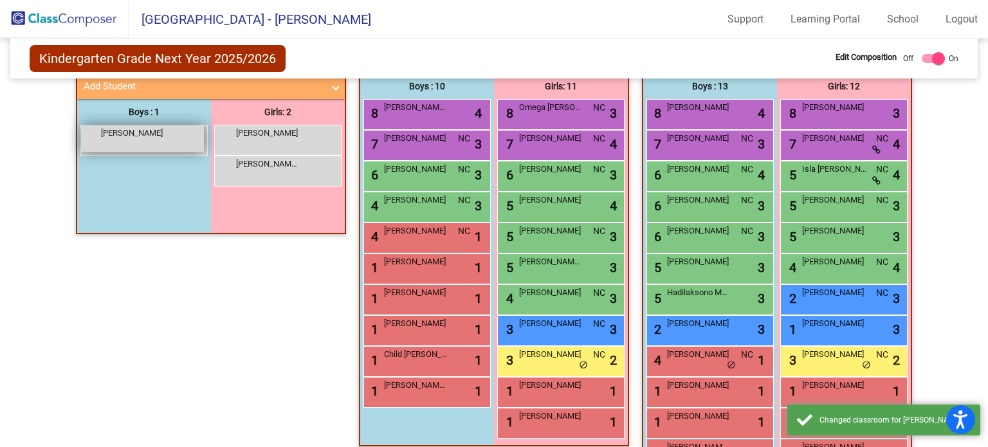
click at [172, 132] on div "Murphy Mann lock do_not_disturb_alt" at bounding box center [142, 138] width 123 height 26
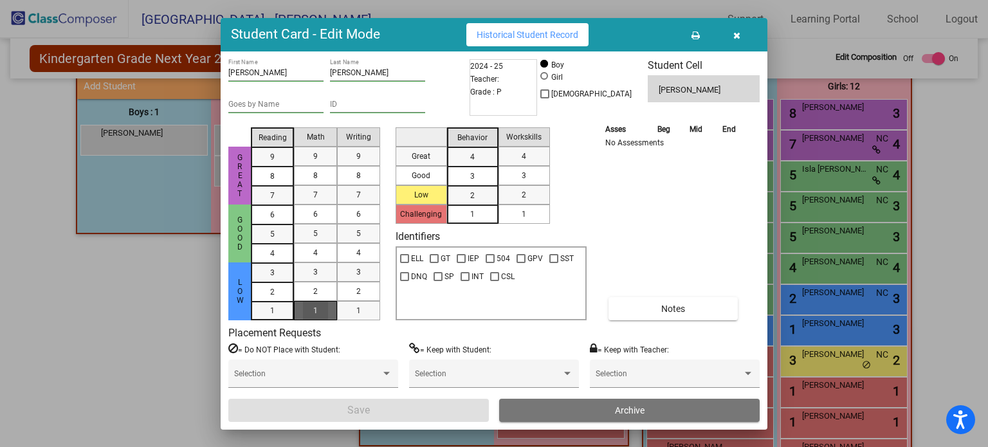
click at [295, 309] on mat-list-option "1" at bounding box center [315, 310] width 43 height 19
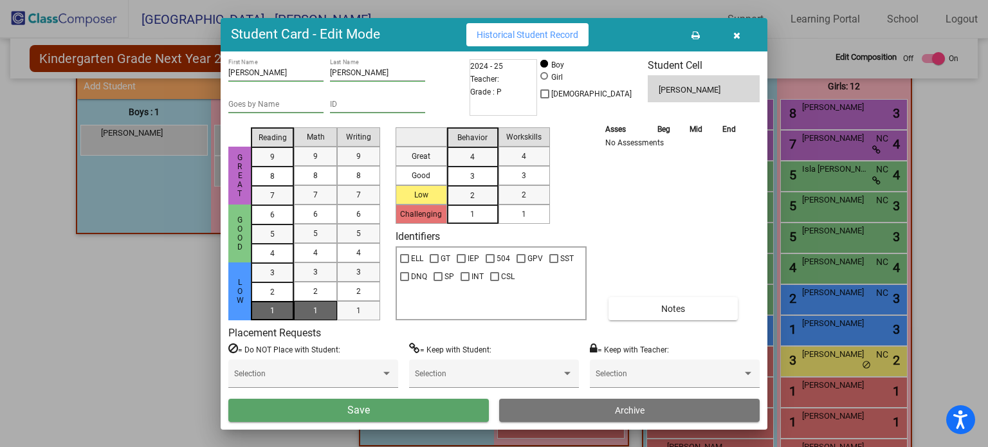
click at [257, 309] on mat-list-option "1" at bounding box center [272, 310] width 43 height 19
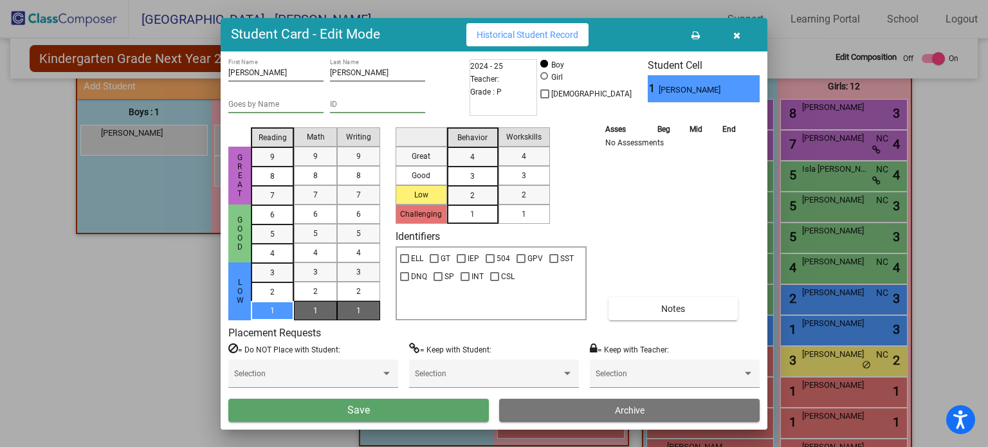
click at [344, 311] on mat-list-option "1" at bounding box center [358, 310] width 43 height 19
click at [471, 219] on div "1" at bounding box center [472, 213] width 25 height 19
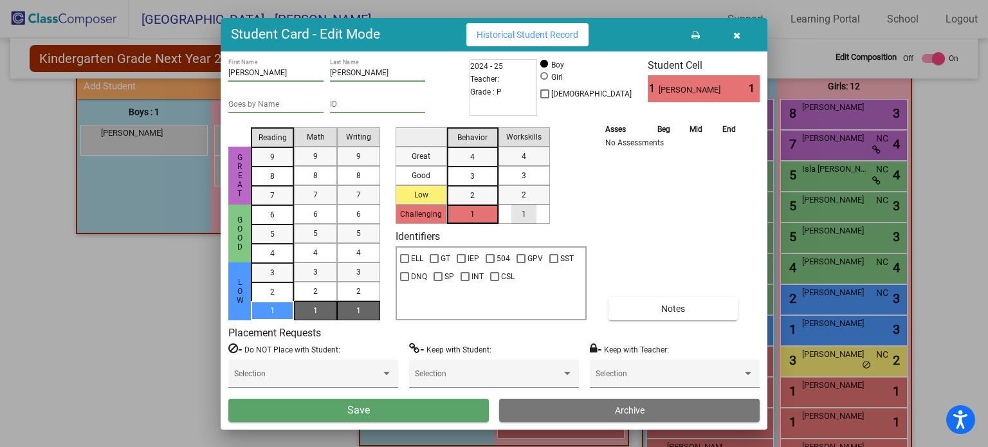
click at [541, 205] on mat-list-option "1" at bounding box center [523, 213] width 51 height 19
click at [413, 407] on button "Save" at bounding box center [358, 410] width 260 height 23
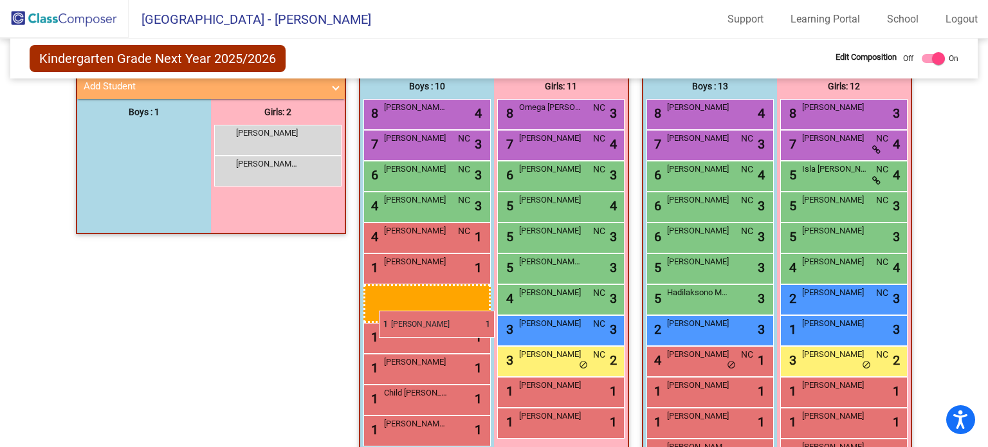
drag, startPoint x: 116, startPoint y: 130, endPoint x: 379, endPoint y: 311, distance: 318.6
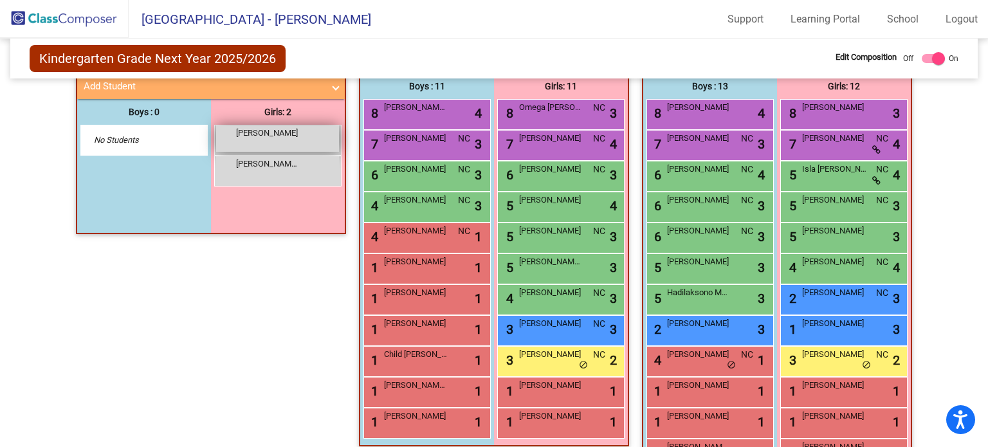
click at [300, 144] on div "Ariyah Mendoza lock do_not_disturb_alt" at bounding box center [277, 138] width 123 height 26
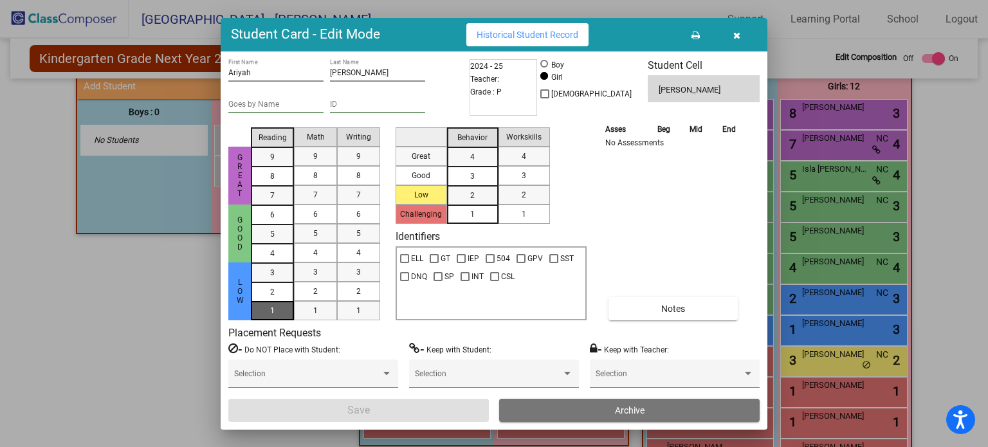
click at [277, 282] on div "1" at bounding box center [272, 272] width 25 height 19
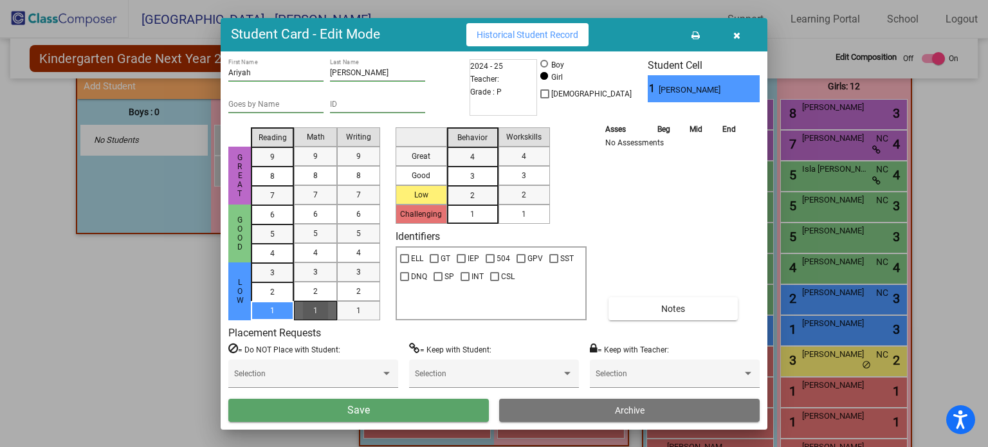
click at [304, 308] on div "1" at bounding box center [315, 310] width 25 height 19
click at [346, 308] on div "1" at bounding box center [358, 310] width 25 height 19
click at [471, 211] on span "1" at bounding box center [472, 214] width 5 height 12
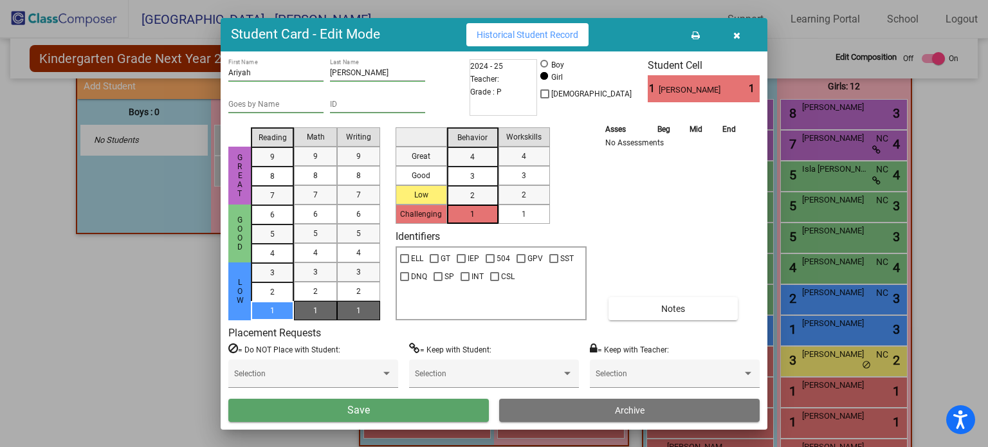
click at [512, 211] on div "1" at bounding box center [523, 213] width 25 height 19
click at [395, 404] on button "Save" at bounding box center [358, 410] width 260 height 23
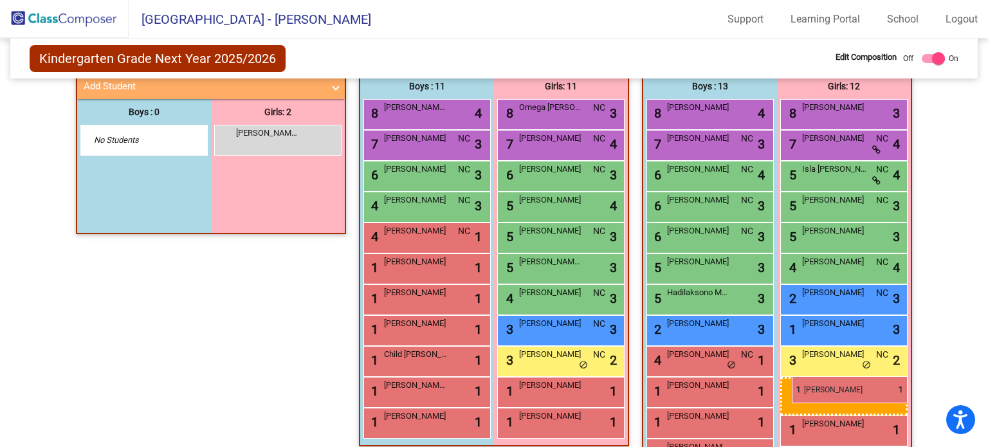
drag, startPoint x: 276, startPoint y: 140, endPoint x: 789, endPoint y: 376, distance: 564.5
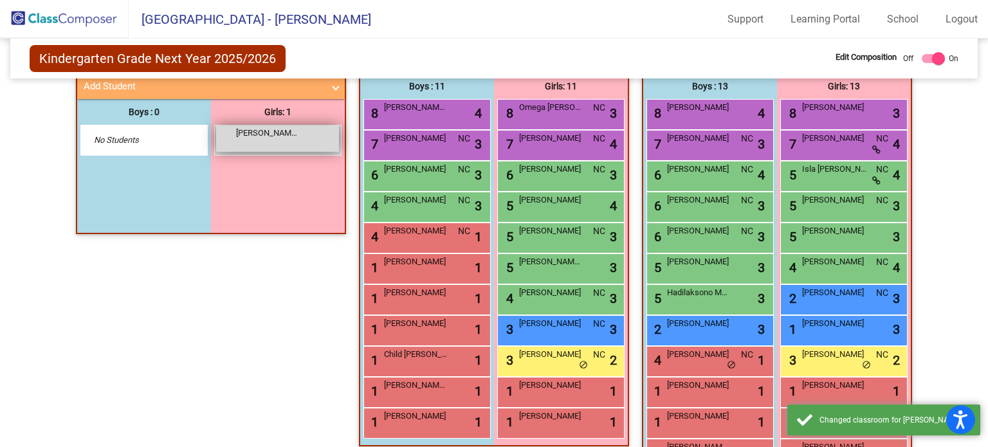
click at [313, 138] on div "Hutchison Poppy lock do_not_disturb_alt" at bounding box center [277, 138] width 123 height 26
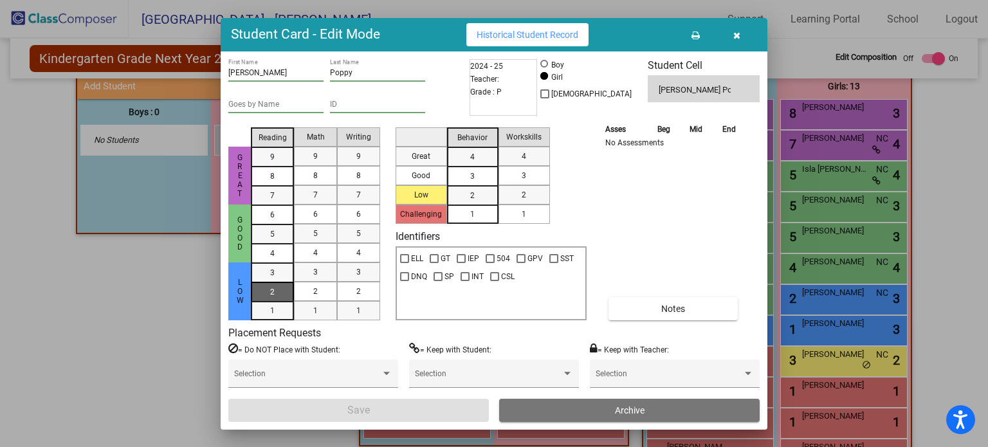
click at [277, 282] on div "2" at bounding box center [272, 272] width 25 height 19
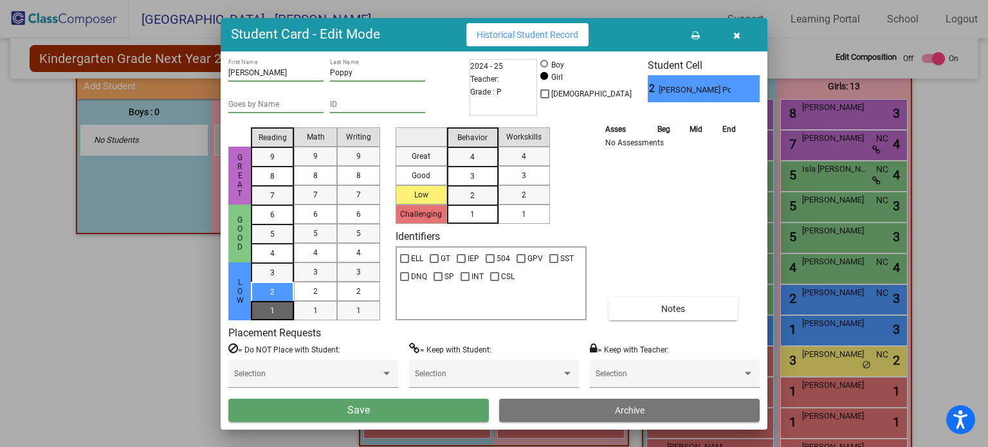
click at [277, 282] on div "1" at bounding box center [272, 272] width 25 height 19
click at [319, 315] on div "1" at bounding box center [315, 310] width 25 height 19
click at [363, 315] on div "1" at bounding box center [358, 310] width 25 height 19
click at [477, 213] on div "1" at bounding box center [472, 213] width 25 height 19
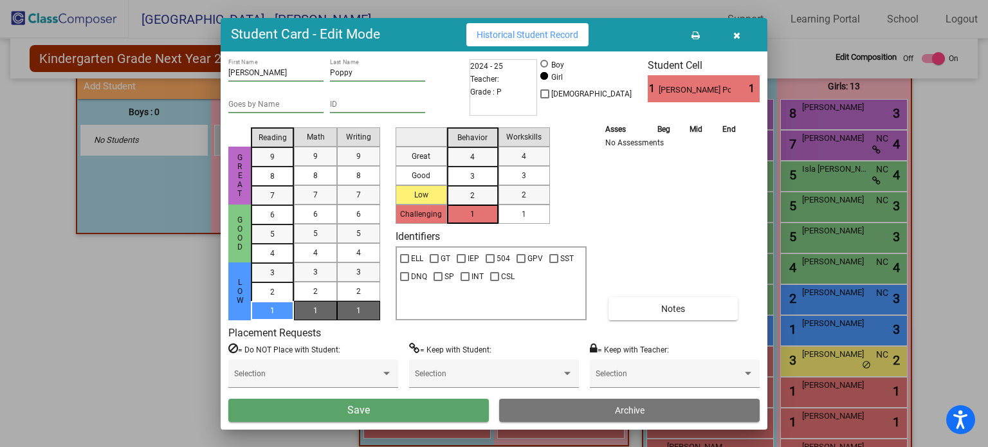
click at [524, 210] on span "1" at bounding box center [524, 214] width 5 height 12
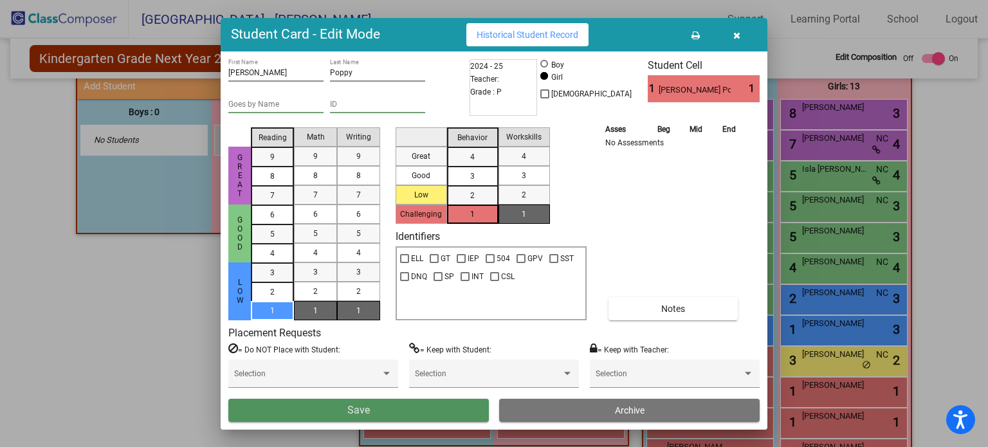
click at [406, 412] on button "Save" at bounding box center [358, 410] width 260 height 23
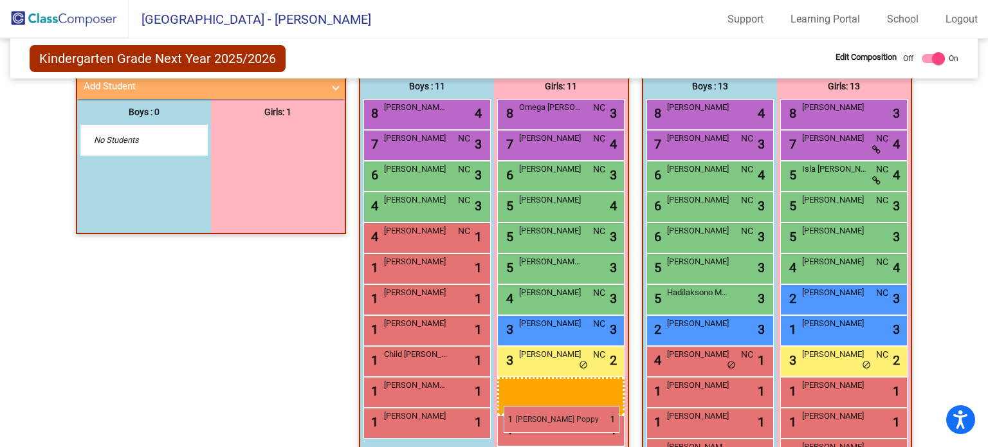
drag, startPoint x: 289, startPoint y: 133, endPoint x: 504, endPoint y: 406, distance: 346.7
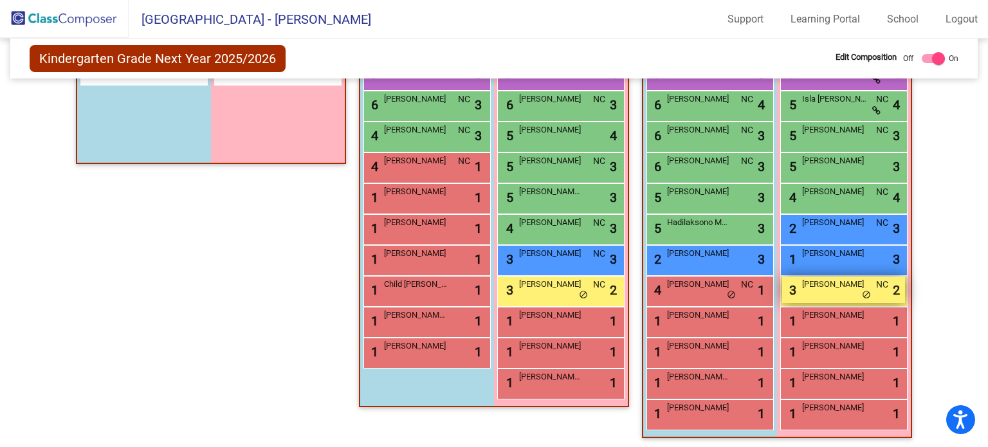
scroll to position [333, 0]
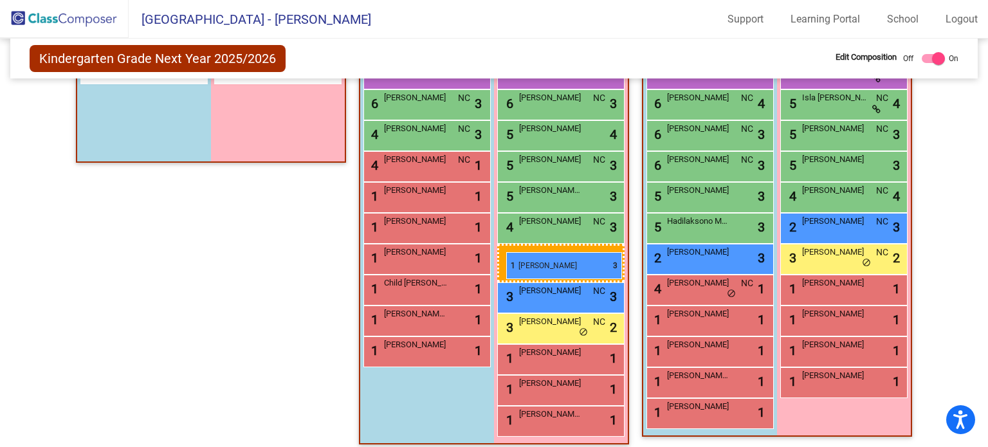
drag, startPoint x: 827, startPoint y: 264, endPoint x: 506, endPoint y: 252, distance: 321.1
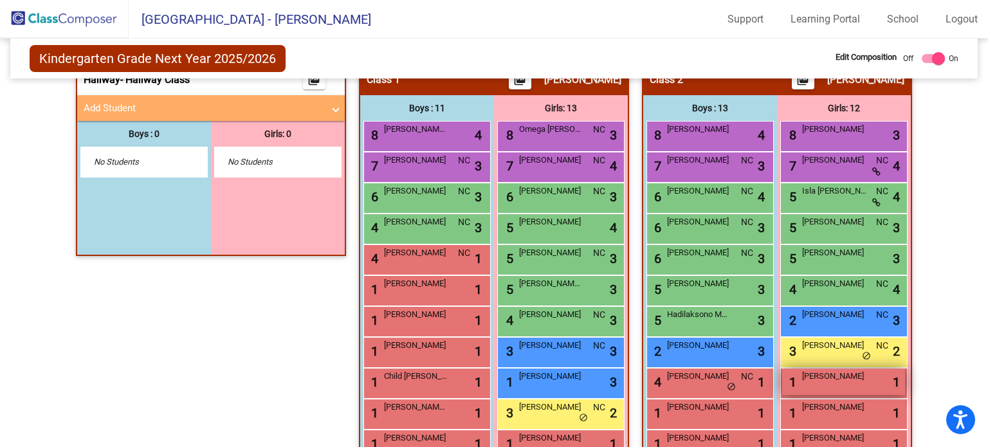
scroll to position [238, 0]
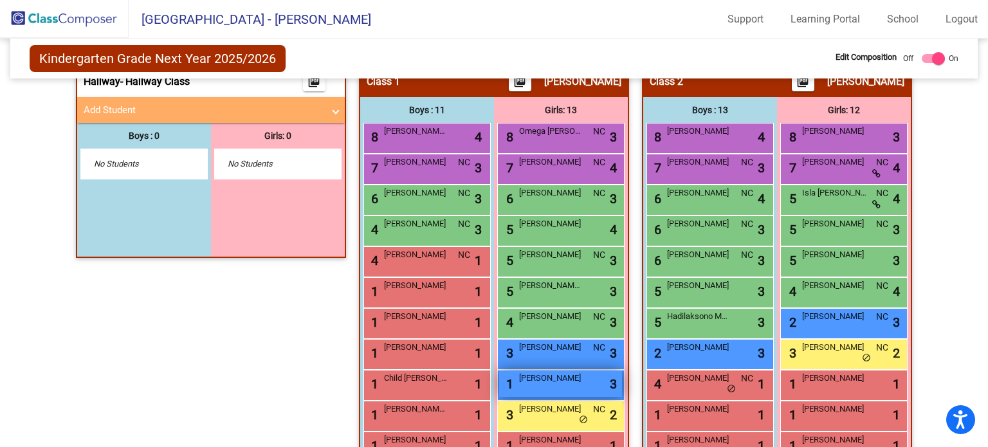
click at [562, 385] on div "1 Paciano Jade lock do_not_disturb_alt 3" at bounding box center [560, 383] width 123 height 26
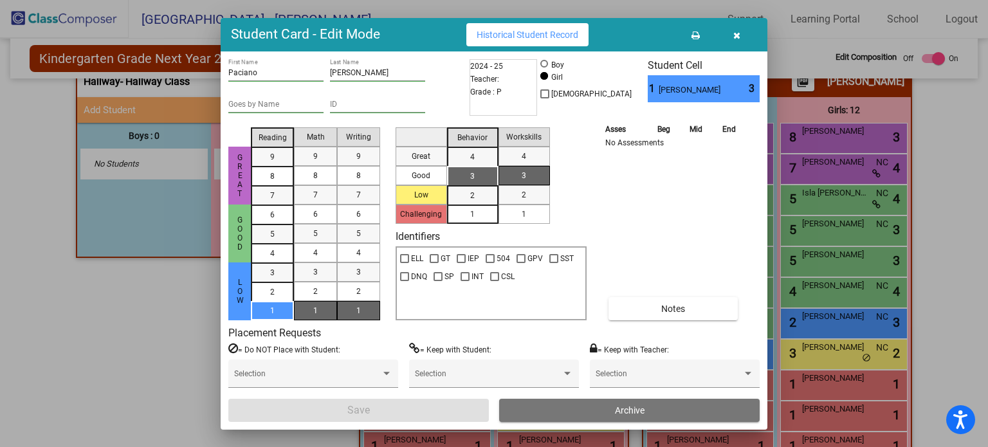
click at [736, 35] on icon "button" at bounding box center [736, 35] width 7 height 9
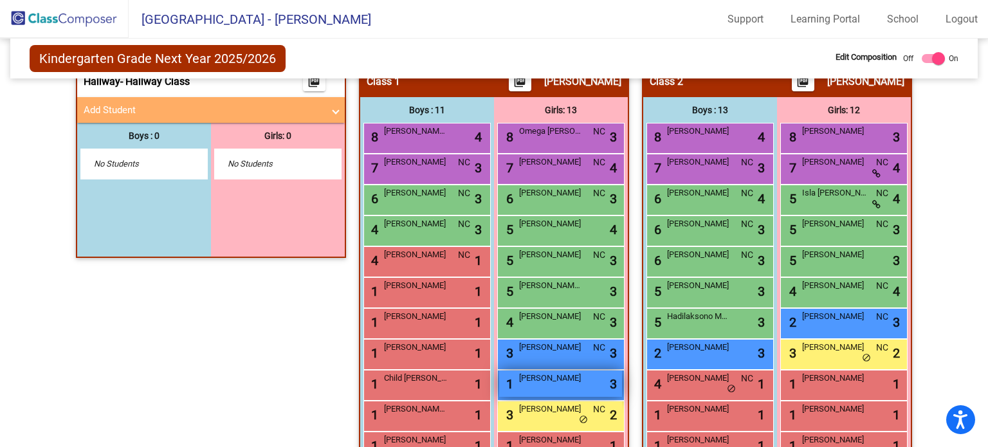
click at [559, 378] on span "Paciano Jade" at bounding box center [551, 378] width 64 height 13
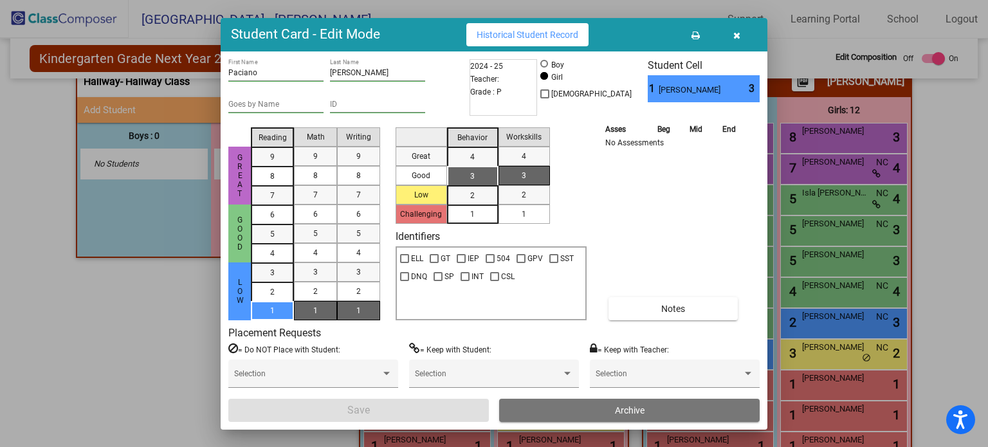
click at [728, 32] on button "button" at bounding box center [736, 34] width 41 height 23
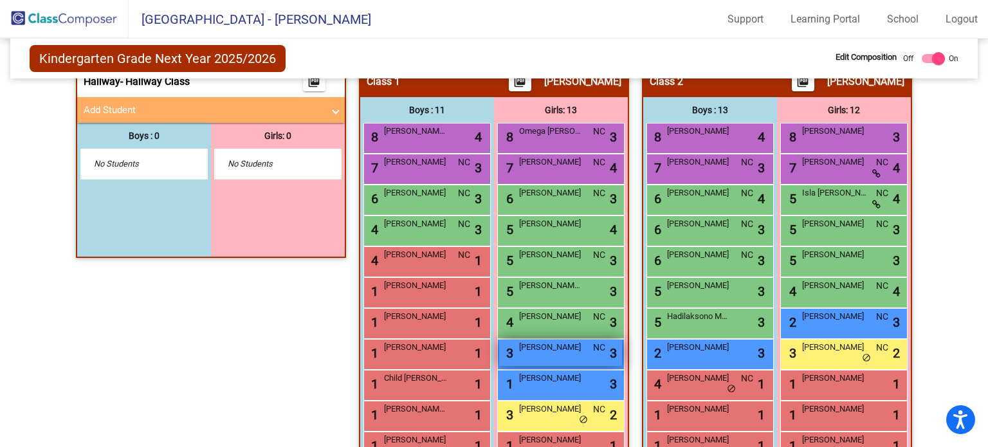
click at [559, 347] on span "Dakota Springer" at bounding box center [551, 347] width 64 height 13
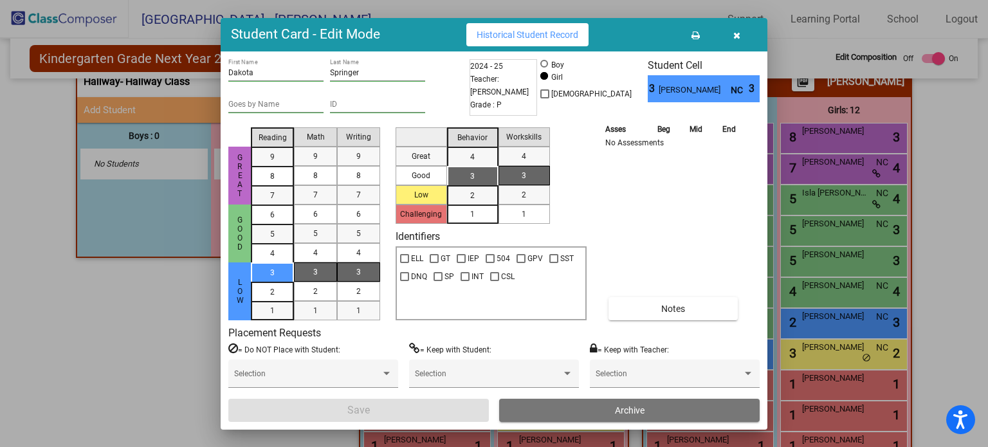
click at [735, 36] on icon "button" at bounding box center [736, 35] width 7 height 9
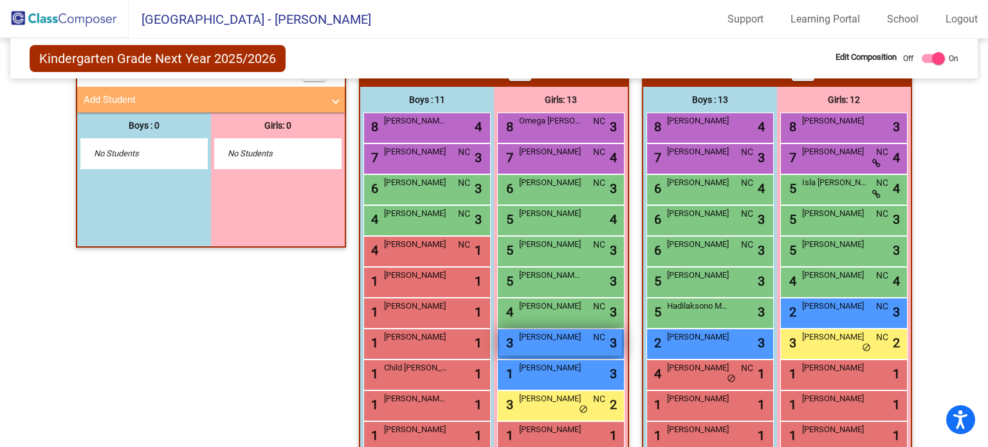
scroll to position [248, 0]
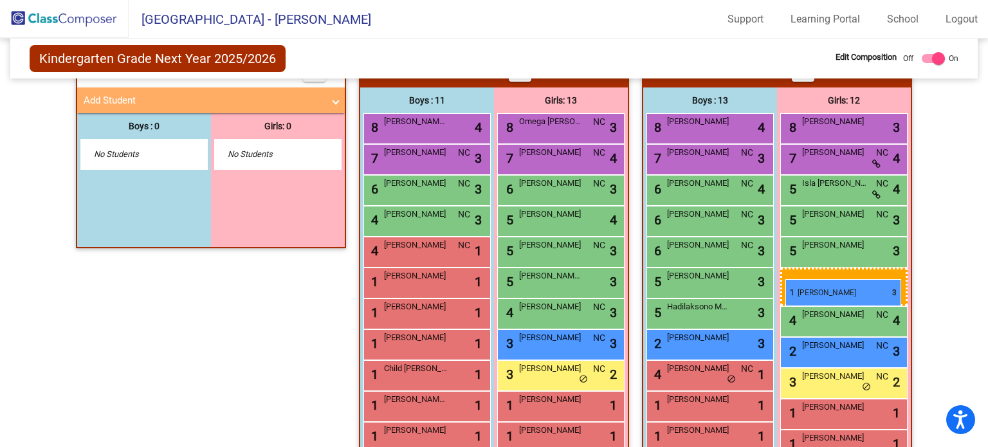
drag, startPoint x: 564, startPoint y: 367, endPoint x: 785, endPoint y: 279, distance: 238.1
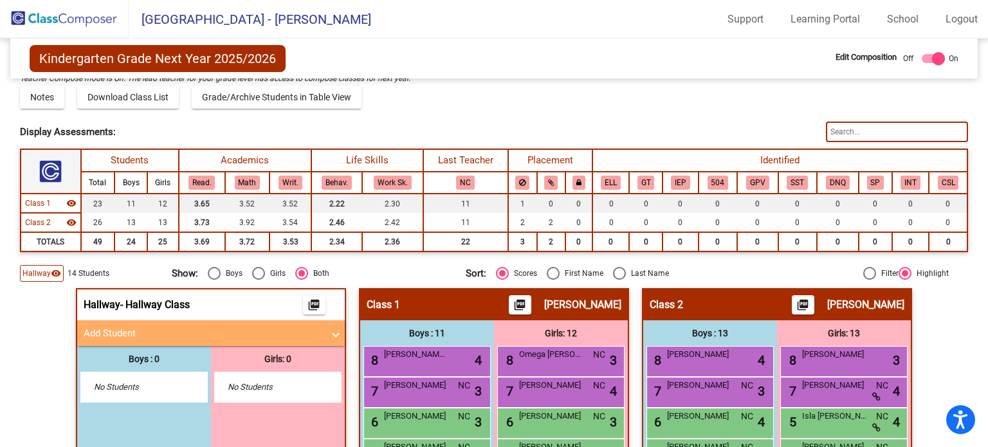
scroll to position [0, 0]
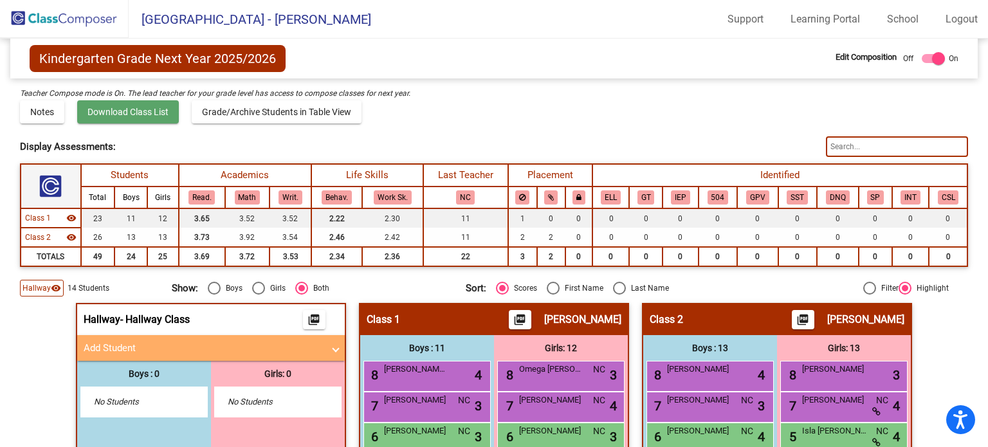
click at [125, 112] on span "Download Class List" at bounding box center [127, 112] width 81 height 10
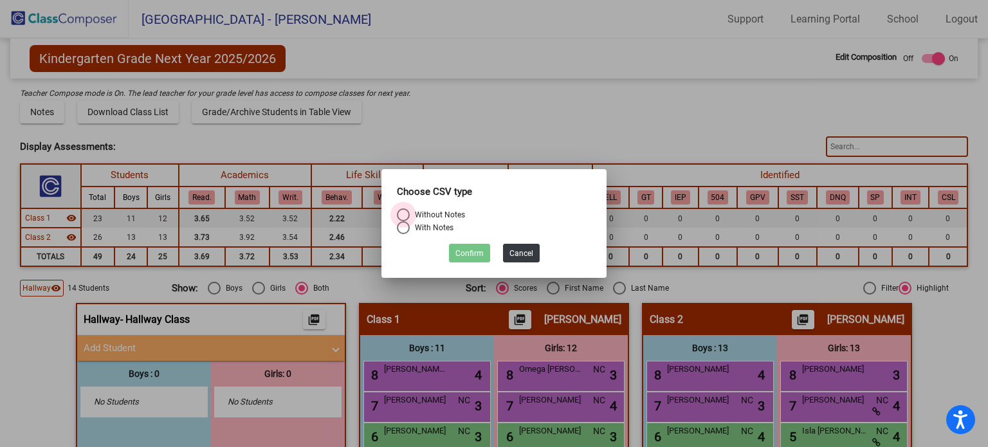
click at [437, 216] on div "Without Notes" at bounding box center [437, 215] width 55 height 12
click at [403, 221] on input "Without Notes" at bounding box center [403, 221] width 1 height 1
radio input "true"
click at [470, 256] on button "Confirm" at bounding box center [469, 253] width 41 height 19
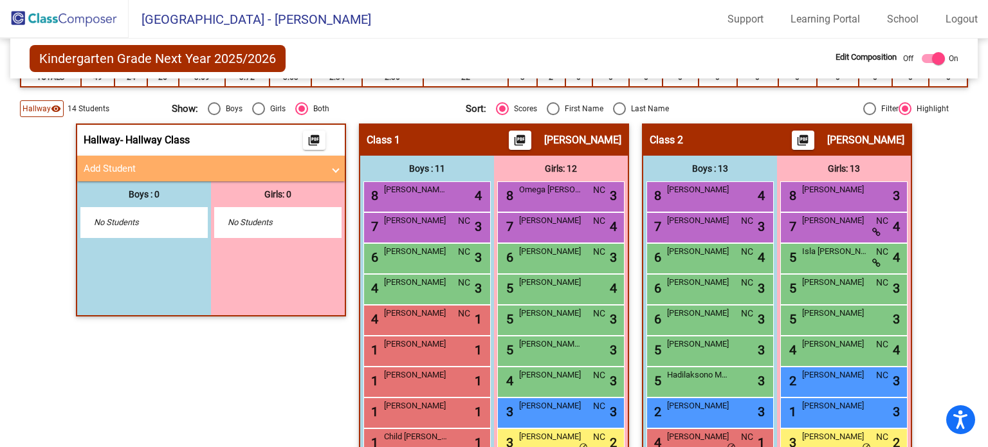
scroll to position [179, 0]
click at [613, 106] on div "Select an option" at bounding box center [619, 109] width 13 height 13
click at [619, 116] on input "Last Name" at bounding box center [619, 116] width 1 height 1
radio input "true"
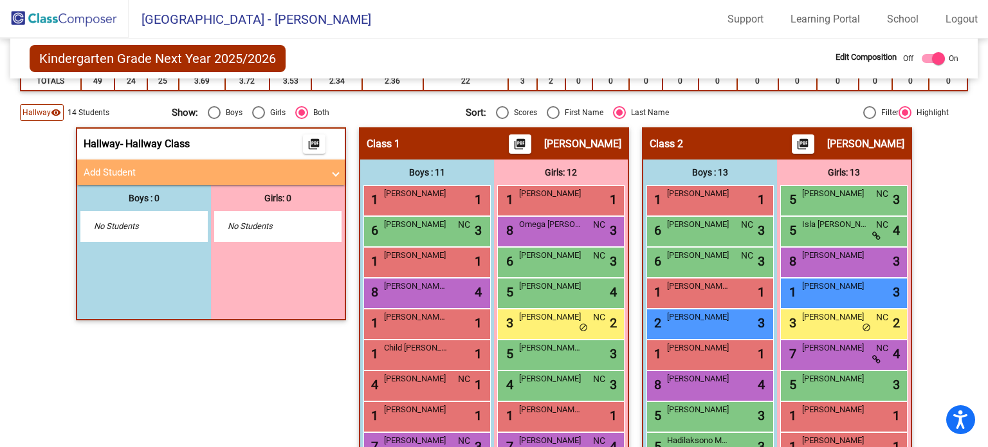
scroll to position [172, 0]
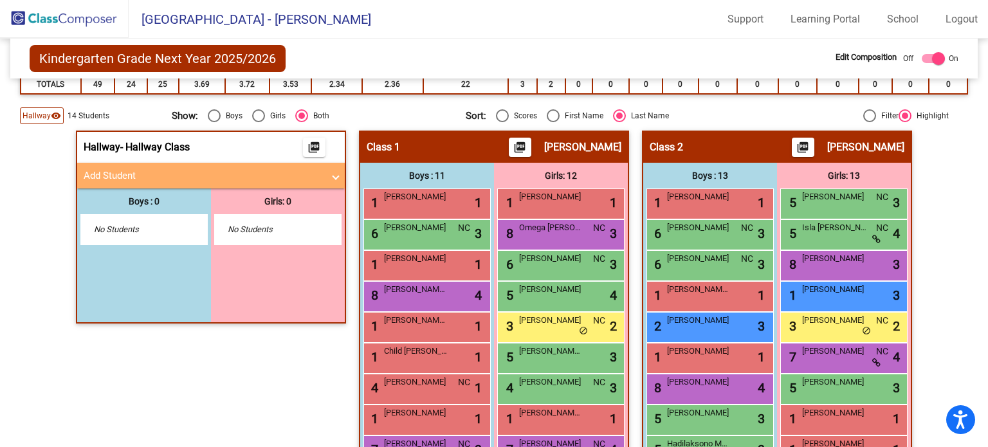
click at [257, 118] on div "Select an option" at bounding box center [258, 115] width 13 height 13
click at [258, 122] on input "Girls" at bounding box center [258, 122] width 1 height 1
radio input "true"
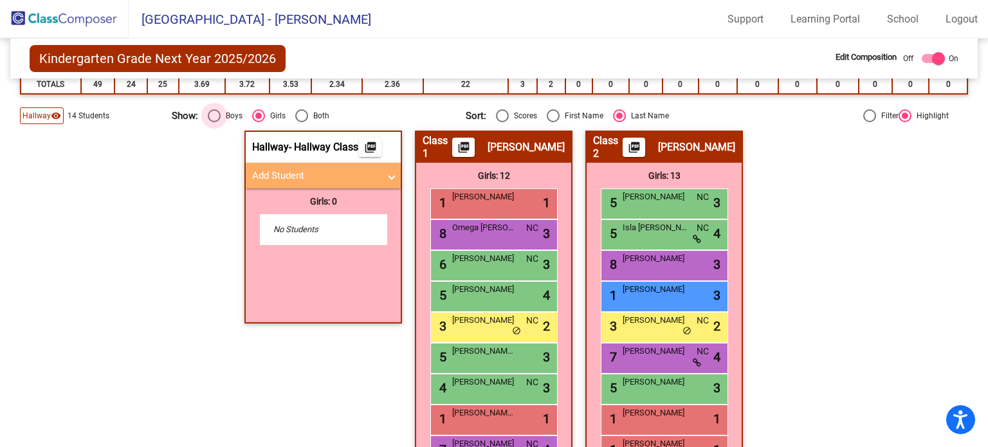
click at [219, 115] on div "Select an option" at bounding box center [214, 115] width 13 height 13
click at [214, 122] on input "Boys" at bounding box center [213, 122] width 1 height 1
radio input "true"
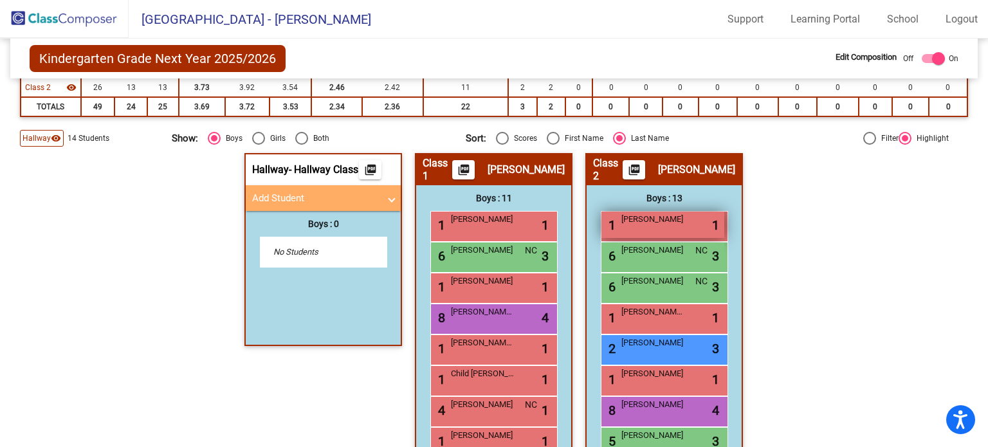
scroll to position [149, 0]
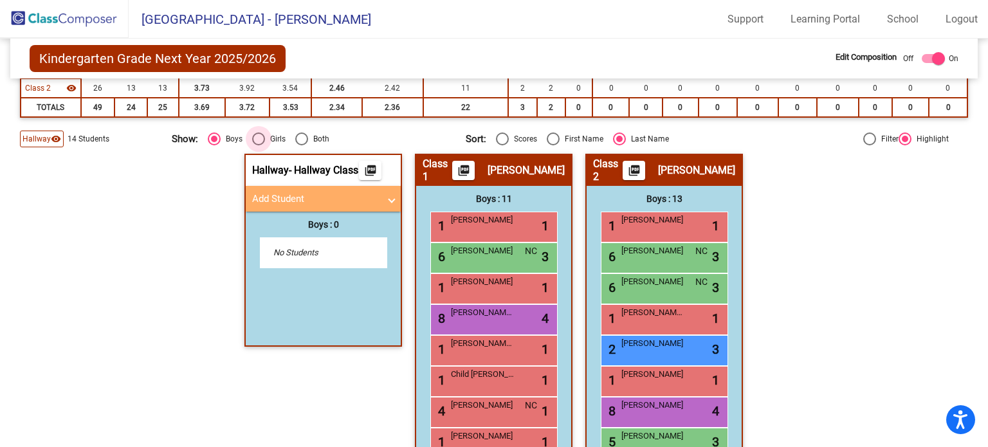
click at [257, 136] on div "Select an option" at bounding box center [258, 138] width 13 height 13
click at [258, 145] on input "Girls" at bounding box center [258, 145] width 1 height 1
radio input "true"
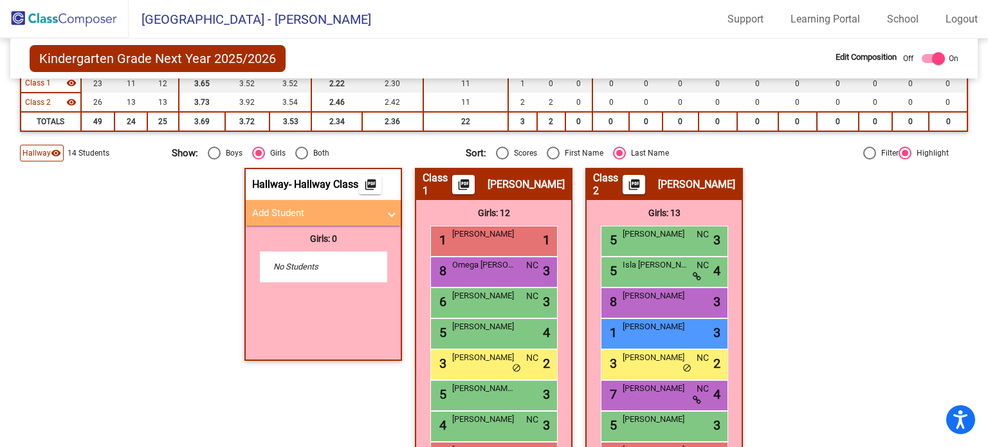
scroll to position [136, 0]
click at [499, 150] on div "Select an option" at bounding box center [502, 152] width 13 height 13
click at [502, 159] on input "Scores" at bounding box center [502, 159] width 1 height 1
radio input "true"
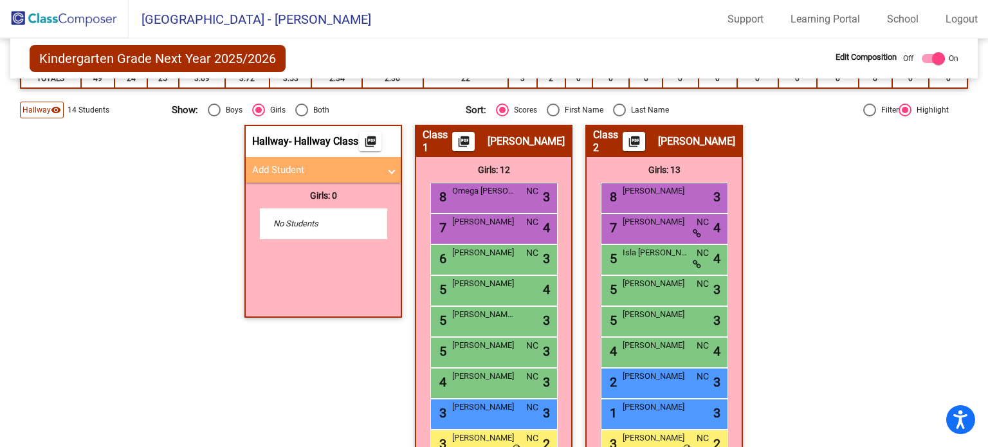
scroll to position [165, 0]
